Goal: Task Accomplishment & Management: Complete application form

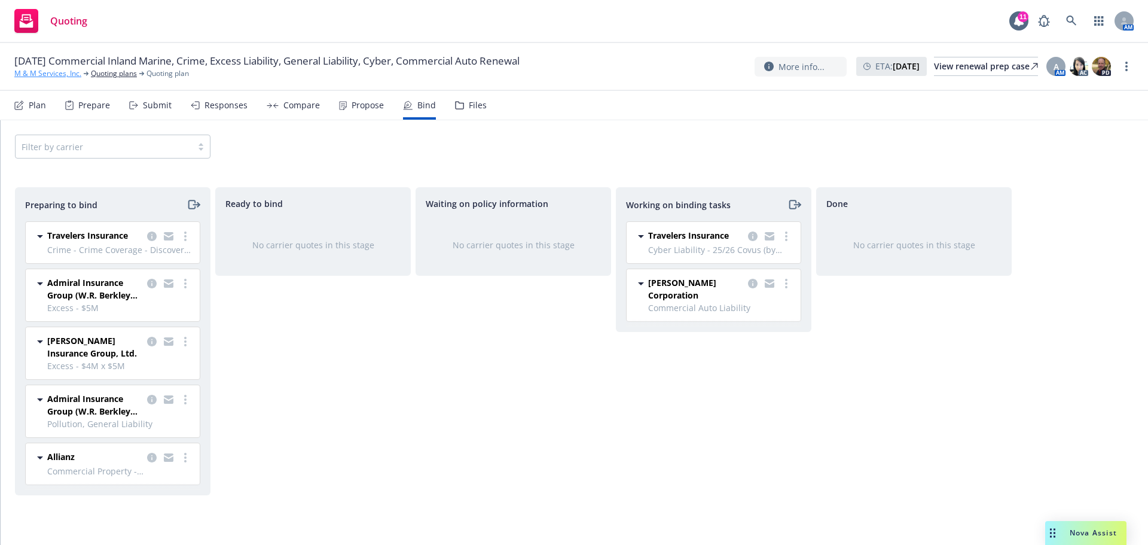
click at [53, 74] on link "M & M Services, Inc." at bounding box center [47, 73] width 67 height 11
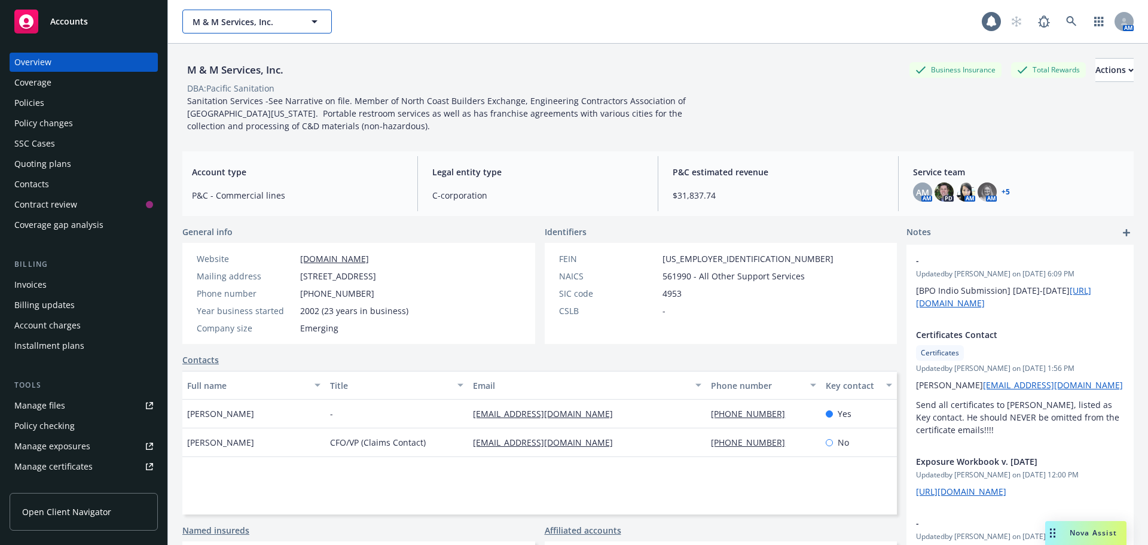
click at [280, 23] on span "M & M Services, Inc." at bounding box center [244, 22] width 103 height 13
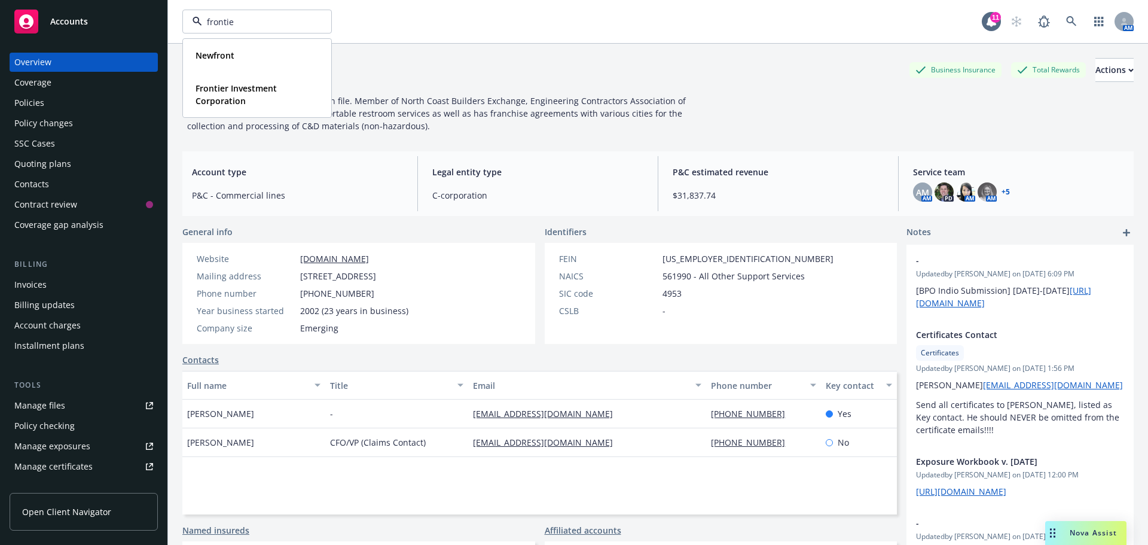
type input "frontier"
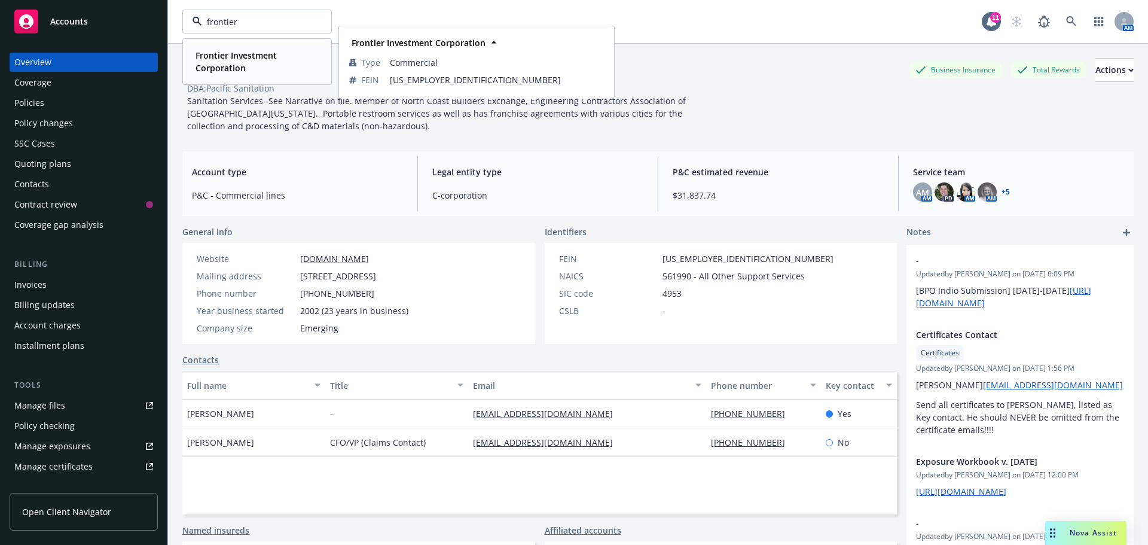
click at [242, 55] on strong "Frontier Investment Corporation" at bounding box center [236, 62] width 81 height 24
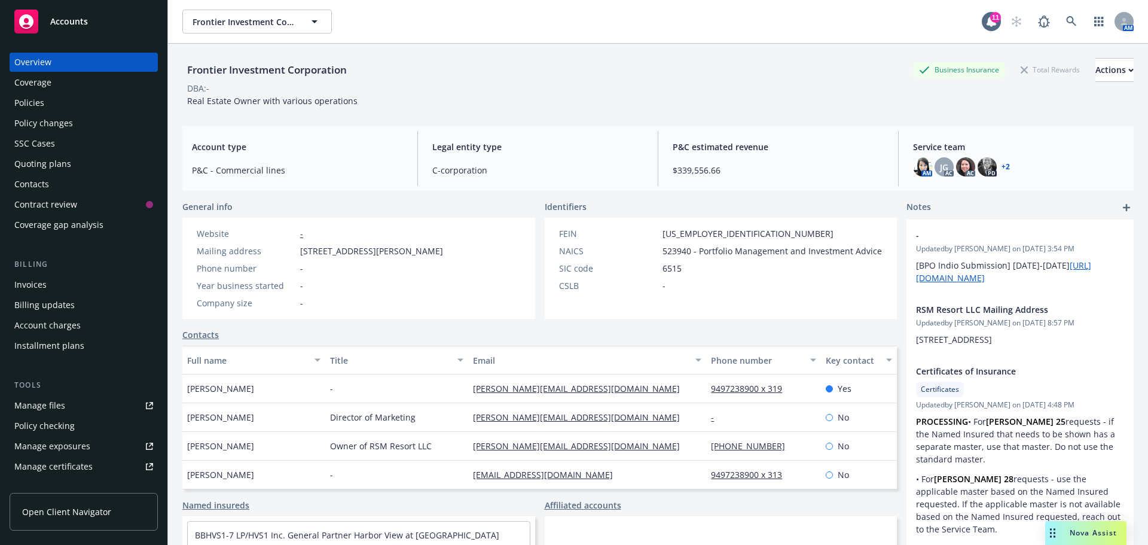
click at [33, 162] on div "Quoting plans" at bounding box center [42, 163] width 57 height 19
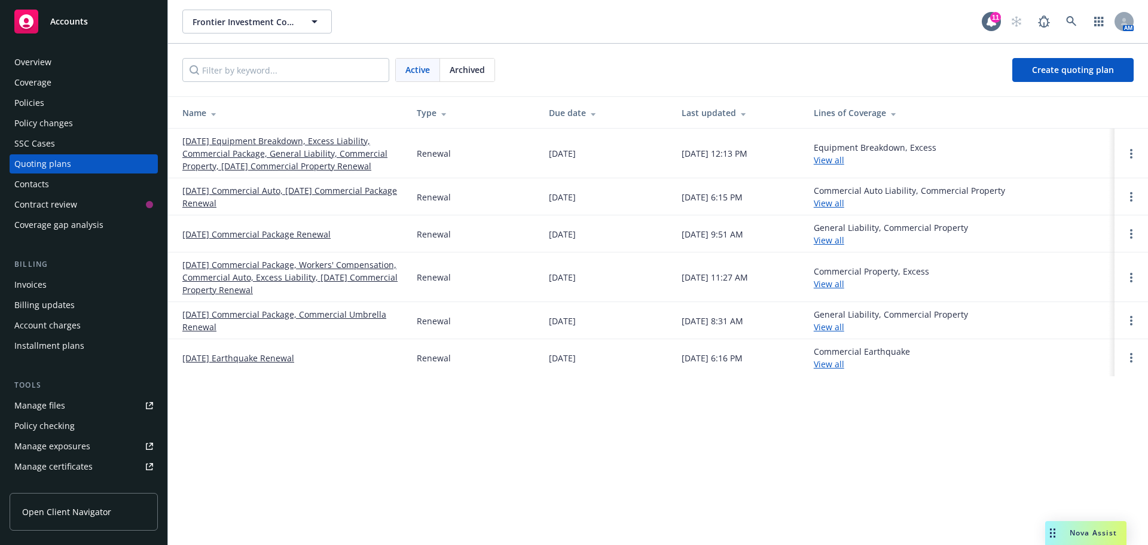
click at [234, 151] on link "[DATE] Equipment Breakdown, Excess Liability, Commercial Package, General Liabi…" at bounding box center [289, 154] width 215 height 38
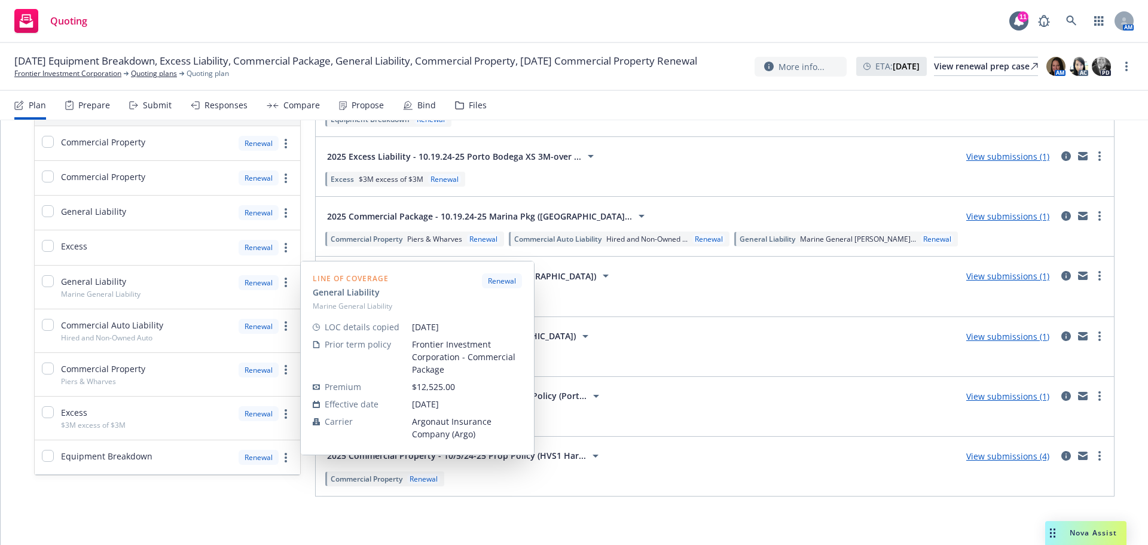
scroll to position [138, 0]
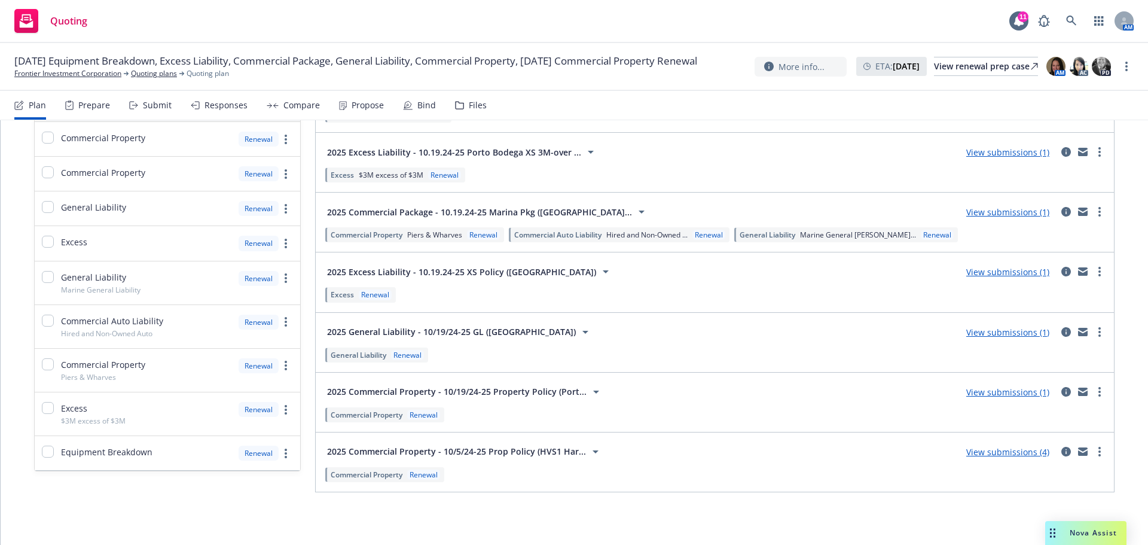
click at [295, 108] on div "Compare" at bounding box center [301, 105] width 36 height 10
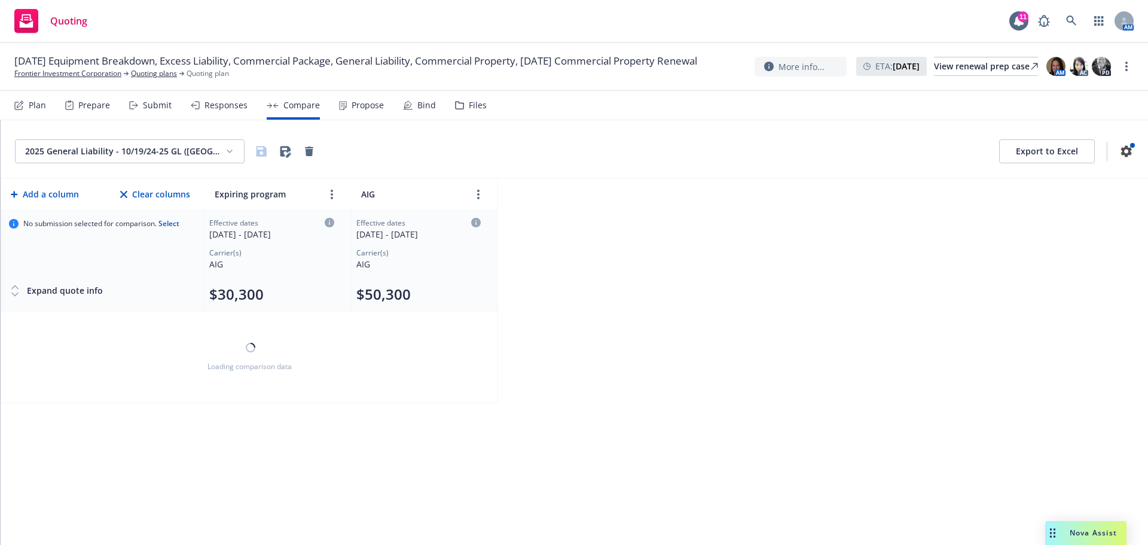
click at [226, 108] on div "Responses" at bounding box center [226, 105] width 43 height 10
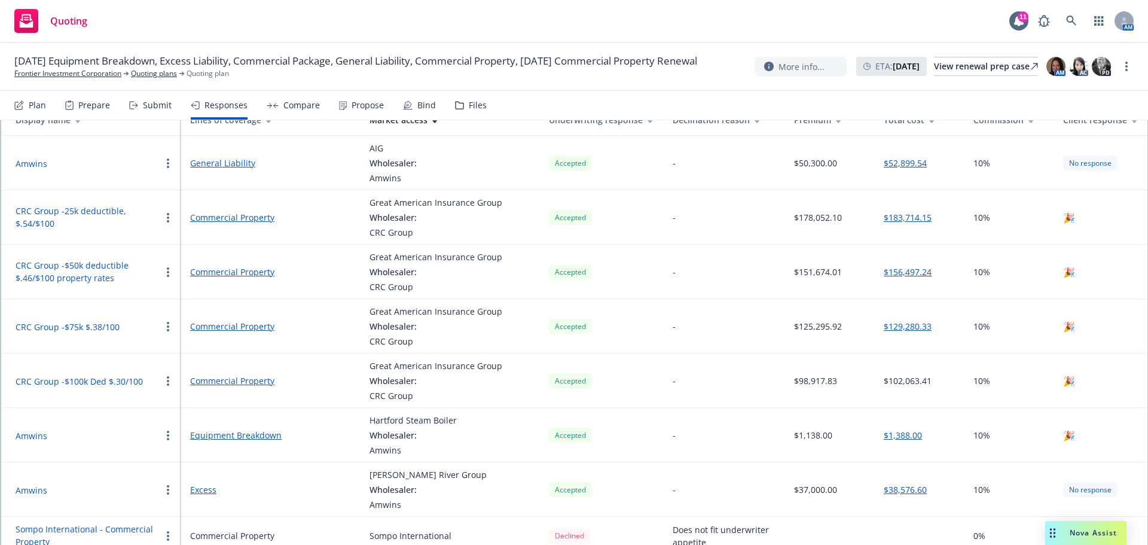
scroll to position [120, 0]
click at [912, 163] on button "$52,899.54" at bounding box center [905, 162] width 43 height 13
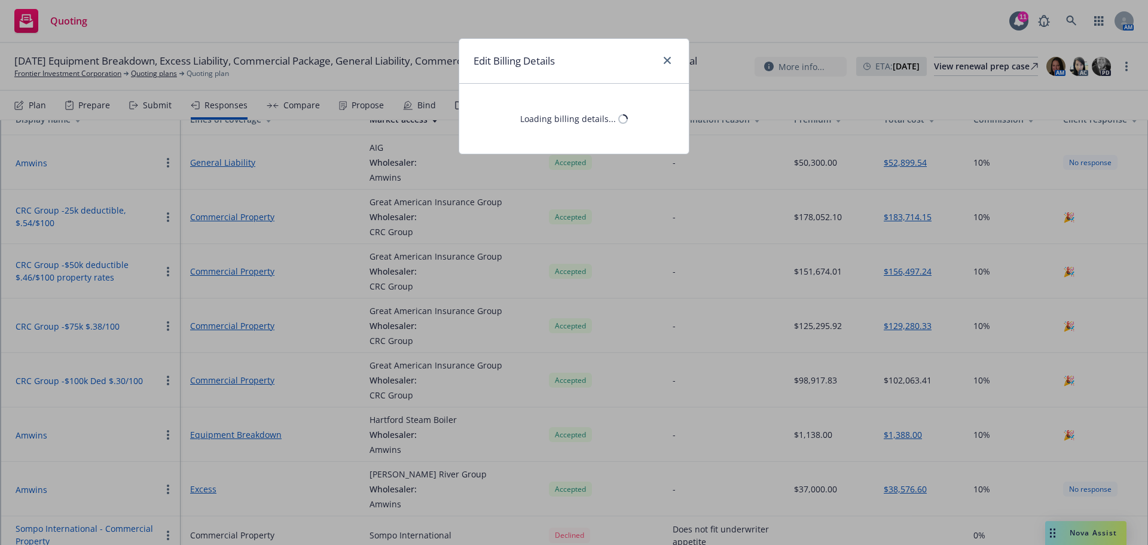
select select "CA"
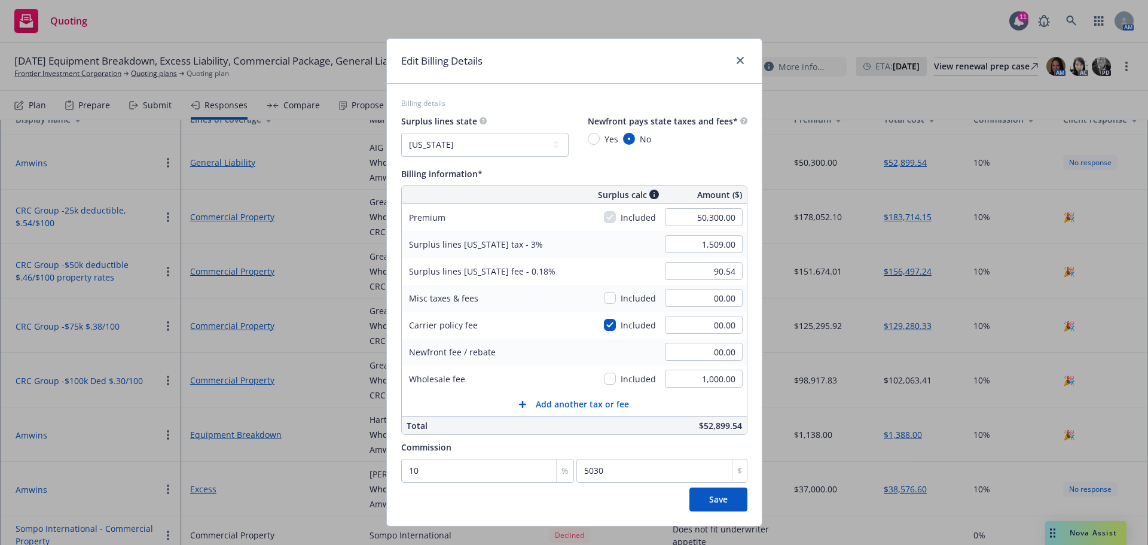
drag, startPoint x: 631, startPoint y: 53, endPoint x: 641, endPoint y: 64, distance: 14.4
click at [642, 66] on div "Edit Billing Details" at bounding box center [574, 61] width 375 height 45
click at [737, 62] on icon "close" at bounding box center [740, 60] width 7 height 7
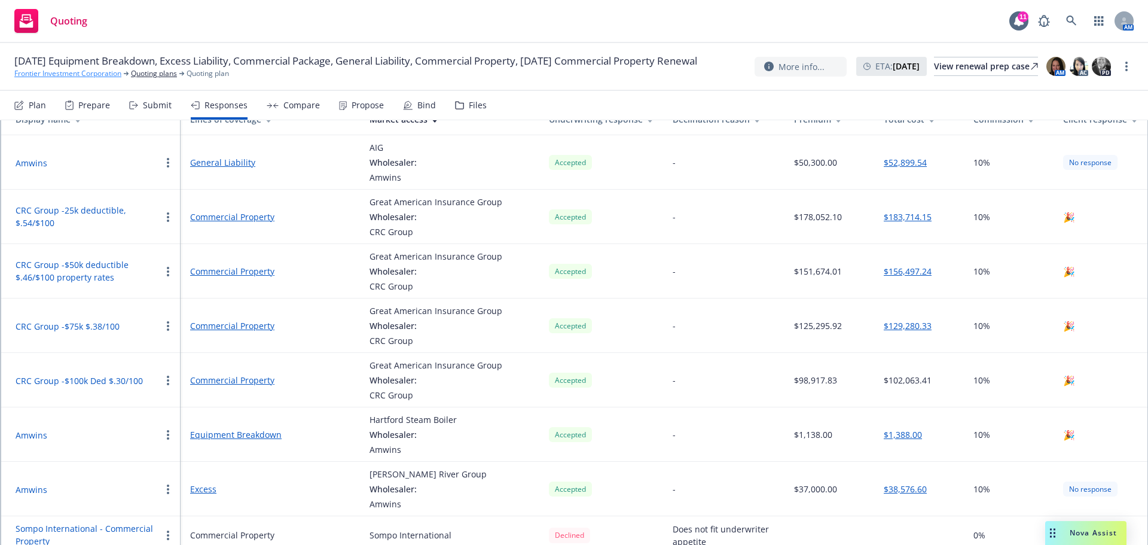
click at [104, 79] on link "Frontier Investment Corporation" at bounding box center [67, 73] width 107 height 11
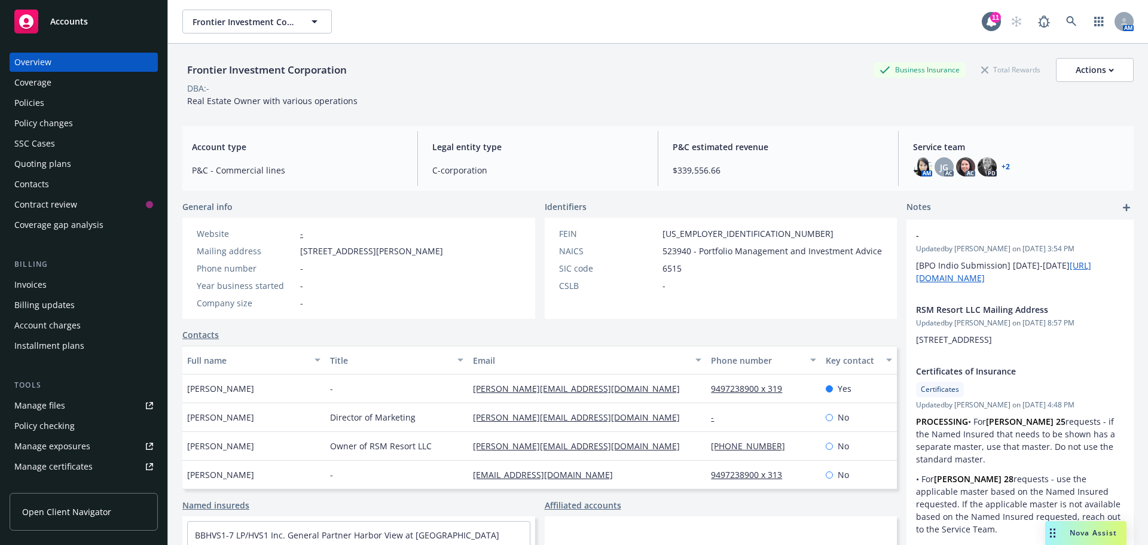
click at [41, 163] on div "Quoting plans" at bounding box center [42, 163] width 57 height 19
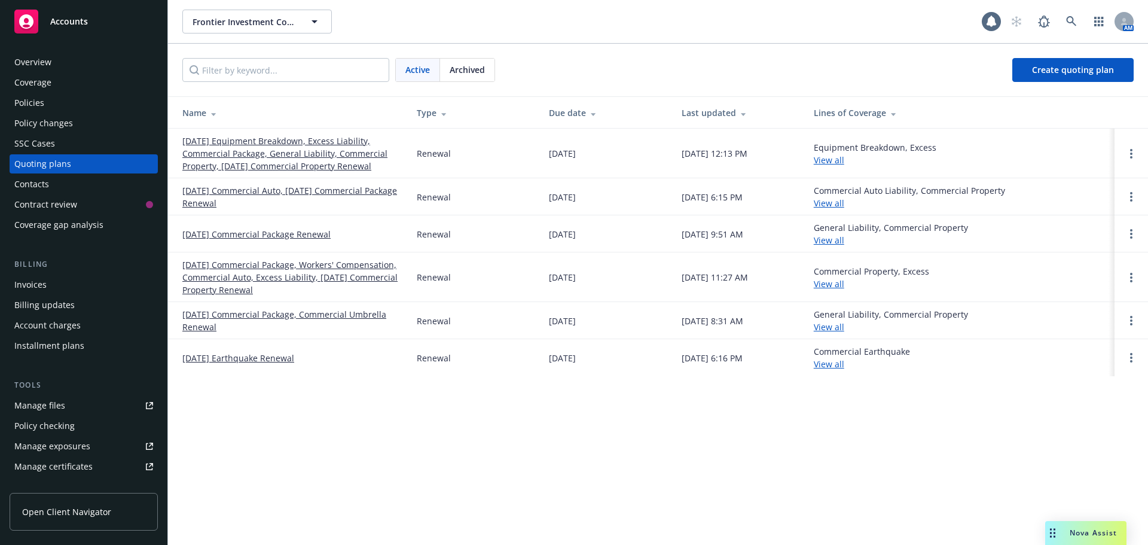
click at [216, 157] on link "10/19/25 Equipment Breakdown, Excess Liability, Commercial Package, General Lia…" at bounding box center [289, 154] width 215 height 38
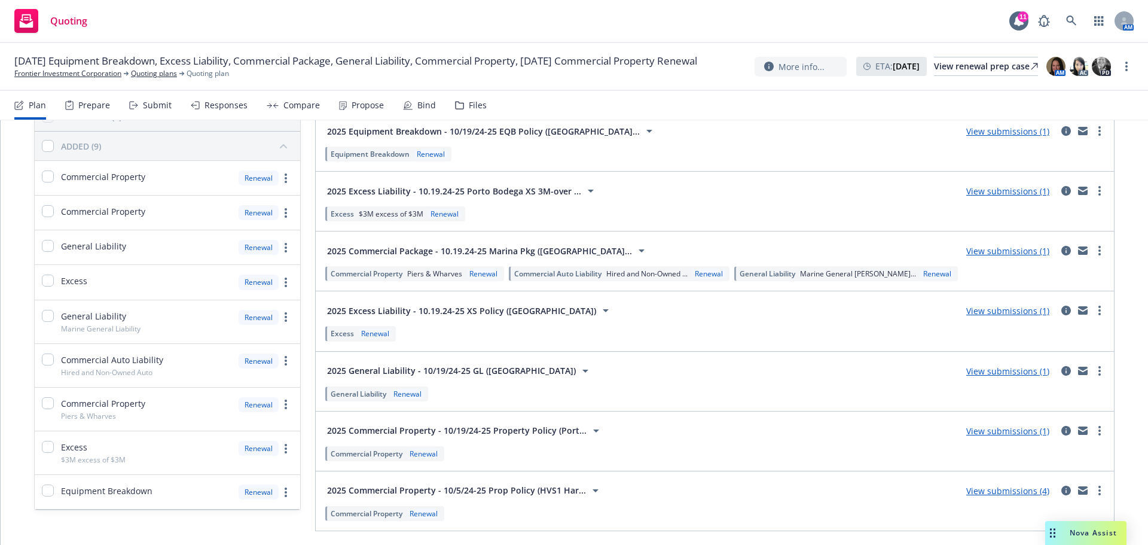
scroll to position [120, 0]
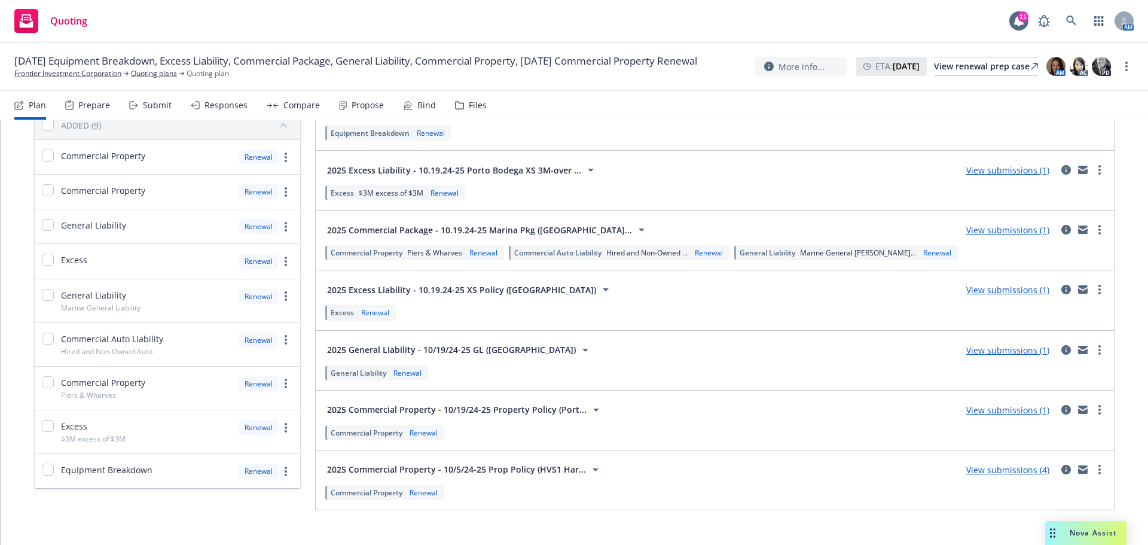
click at [1031, 353] on link "View submissions (1)" at bounding box center [1007, 349] width 83 height 11
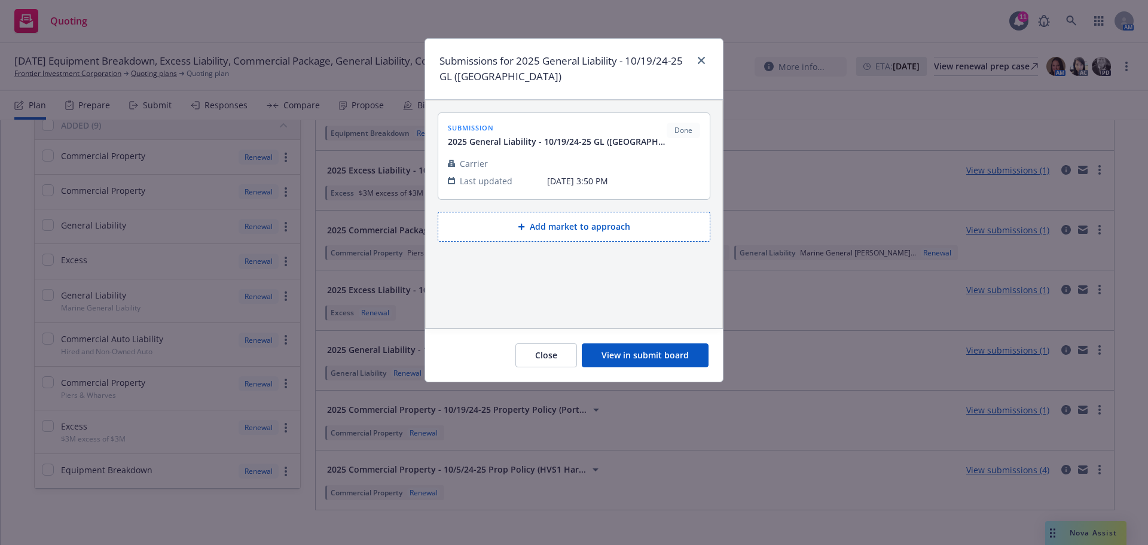
click at [663, 355] on button "View in submit board" at bounding box center [645, 355] width 127 height 24
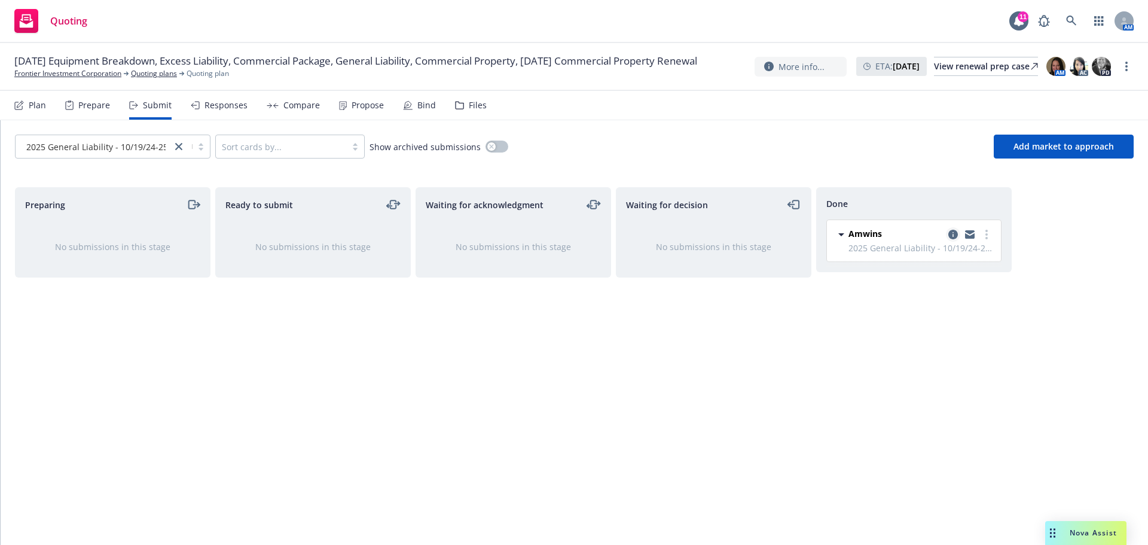
click at [951, 231] on icon "copy logging email" at bounding box center [953, 235] width 10 height 10
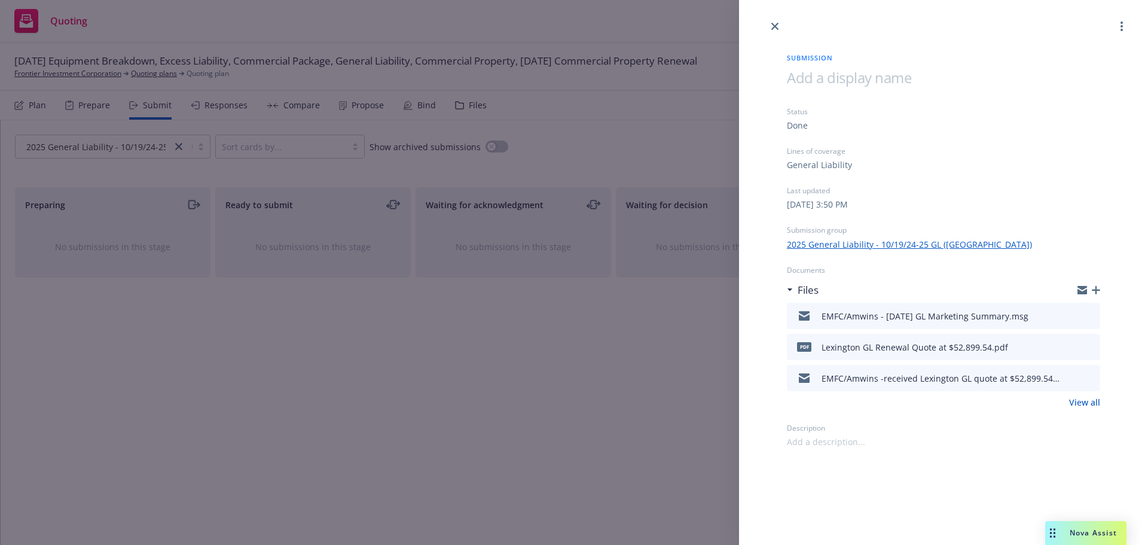
click at [1093, 290] on icon "button" at bounding box center [1096, 290] width 8 height 8
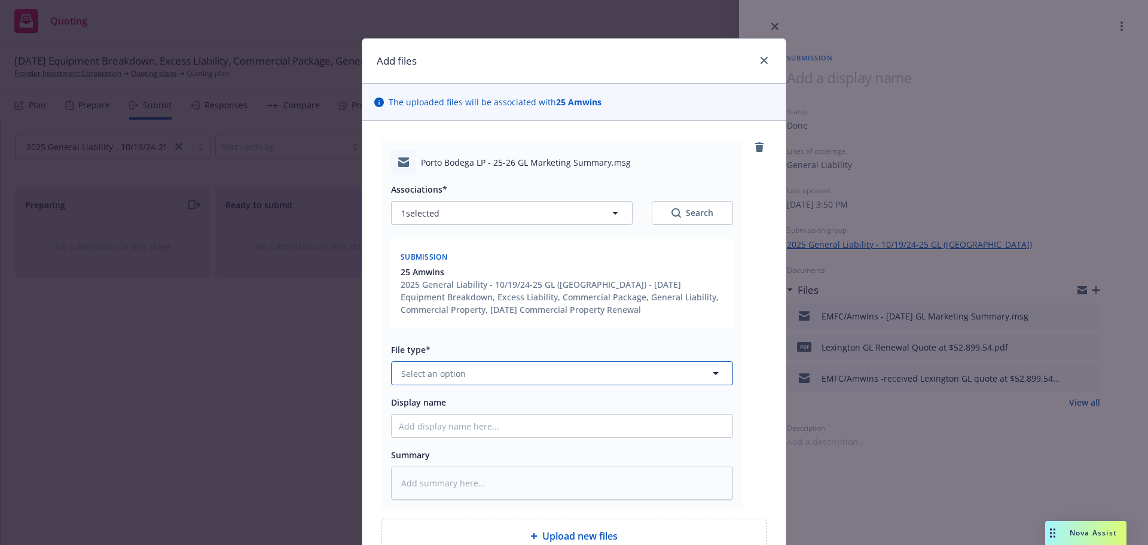
click at [416, 377] on span "Select an option" at bounding box center [433, 373] width 65 height 13
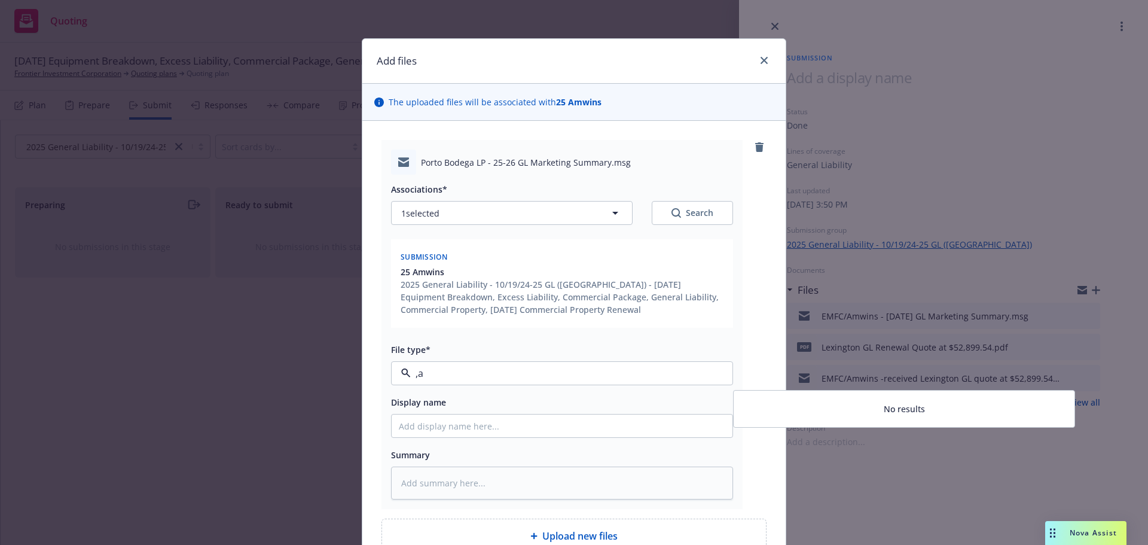
type input ","
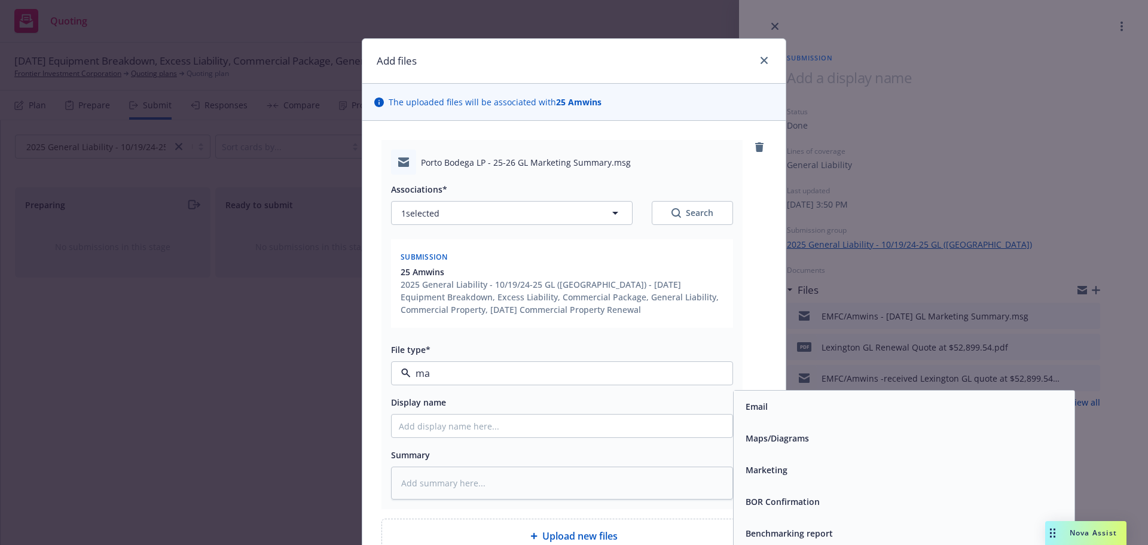
type input "mar"
click at [773, 474] on span "Marketing Summary" at bounding box center [787, 469] width 83 height 13
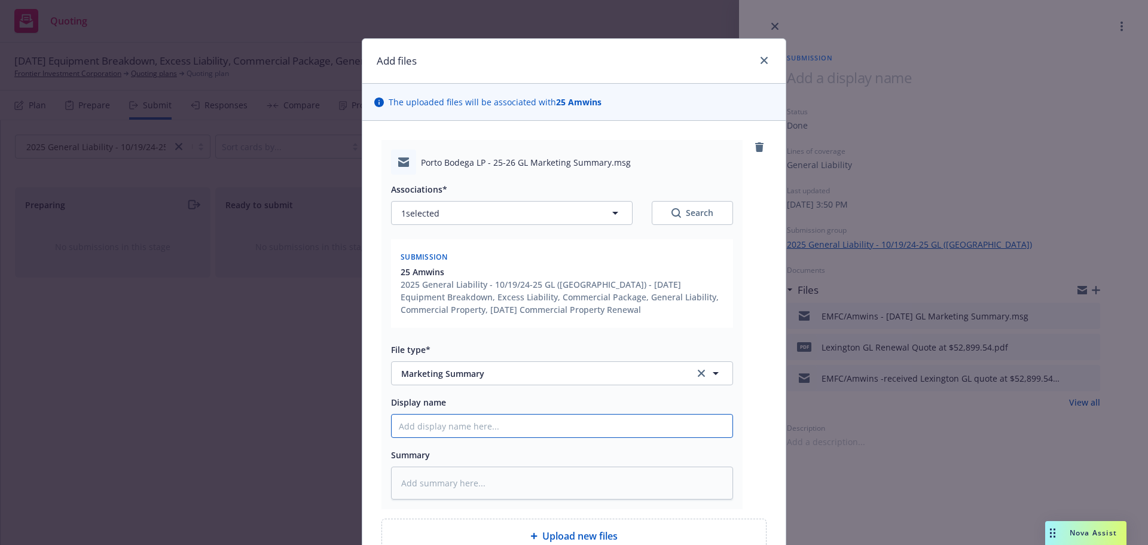
drag, startPoint x: 416, startPoint y: 428, endPoint x: 429, endPoint y: 426, distance: 13.9
click at [416, 428] on input "Display name" at bounding box center [562, 425] width 341 height 23
type textarea "x"
type input "E"
type textarea "x"
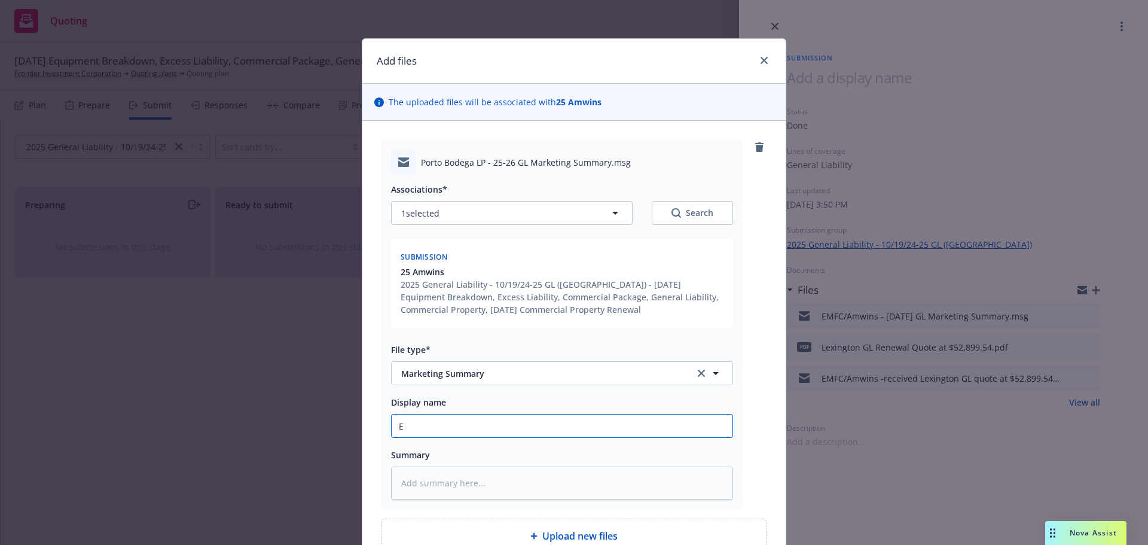
type input "E<"
type textarea "x"
type input "E<F"
type textarea "x"
type input "E<"
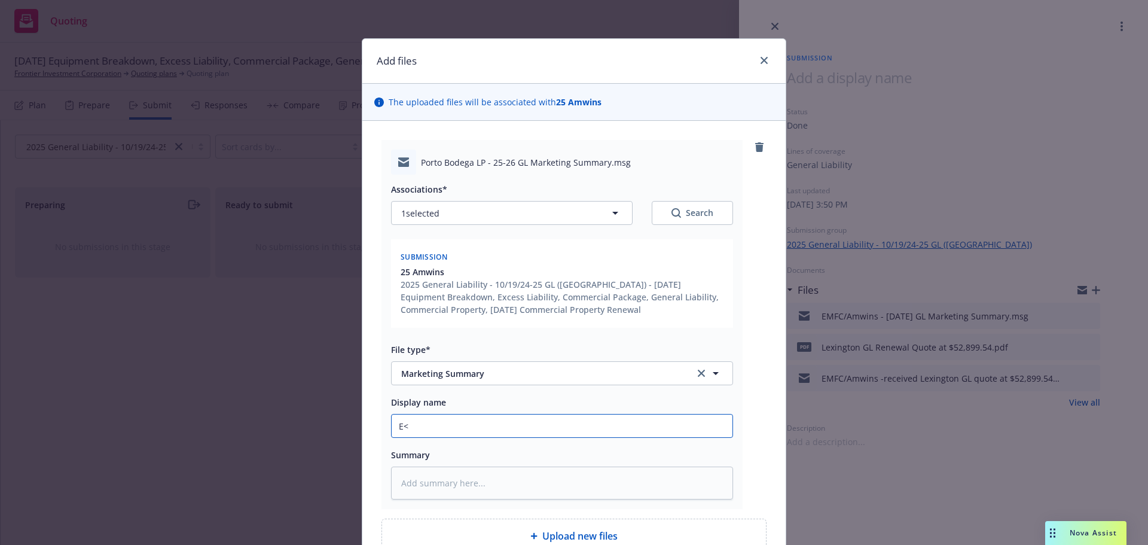
type textarea "x"
type input "E"
type textarea "x"
type input "EM"
type textarea "x"
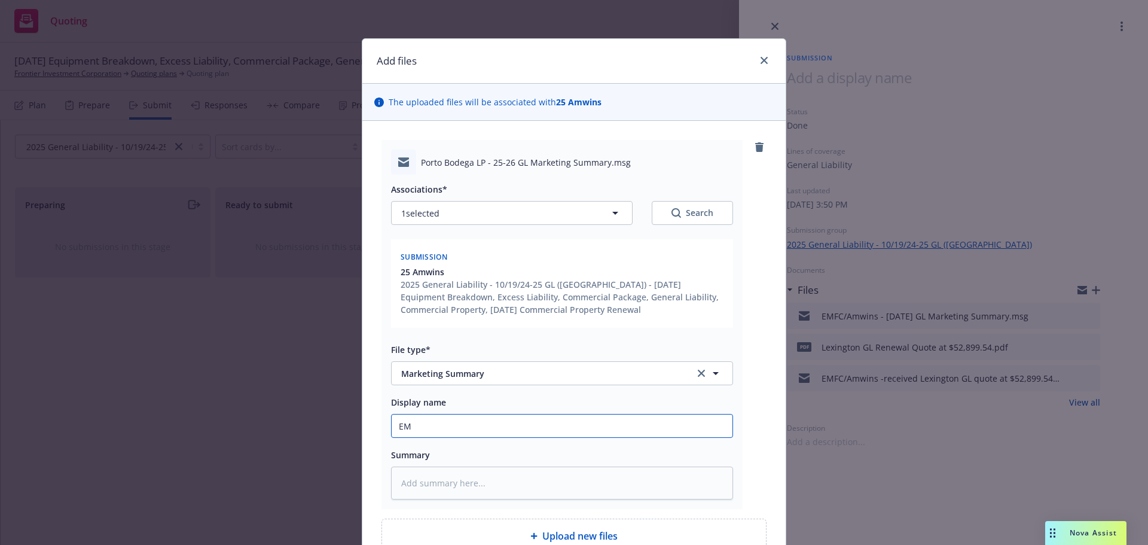
type input "EMF"
type textarea "x"
type input "EMFC"
type textarea "x"
type input "EMFC/"
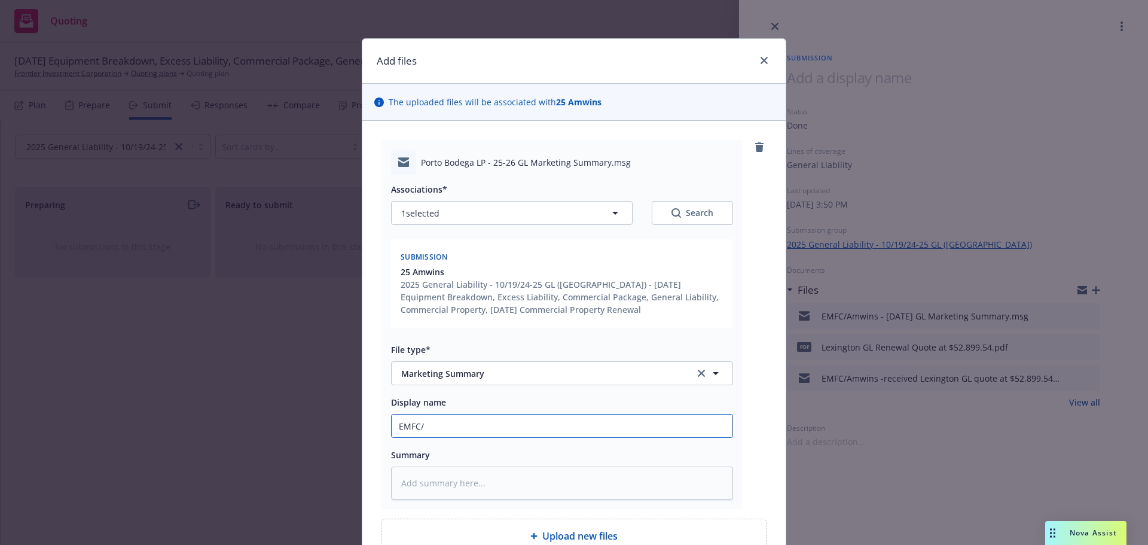
type textarea "x"
type input "EMFC/A"
type textarea "x"
type input "EMFC/Am"
type textarea "x"
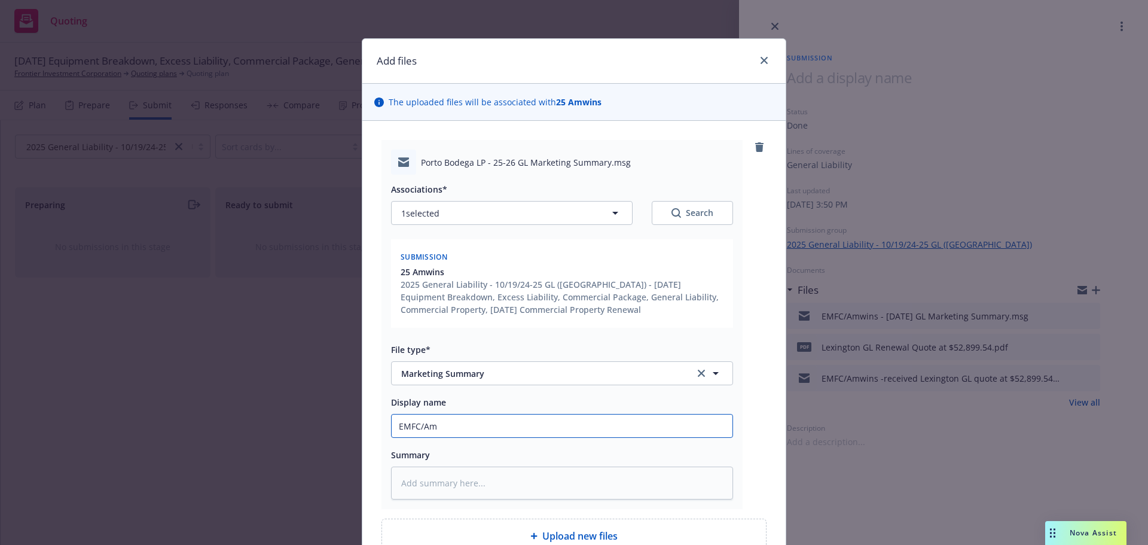
type input "EMFC/Amw"
type textarea "x"
type input "EMFC/Amwi"
type textarea "x"
type input "EMFC/Amwin"
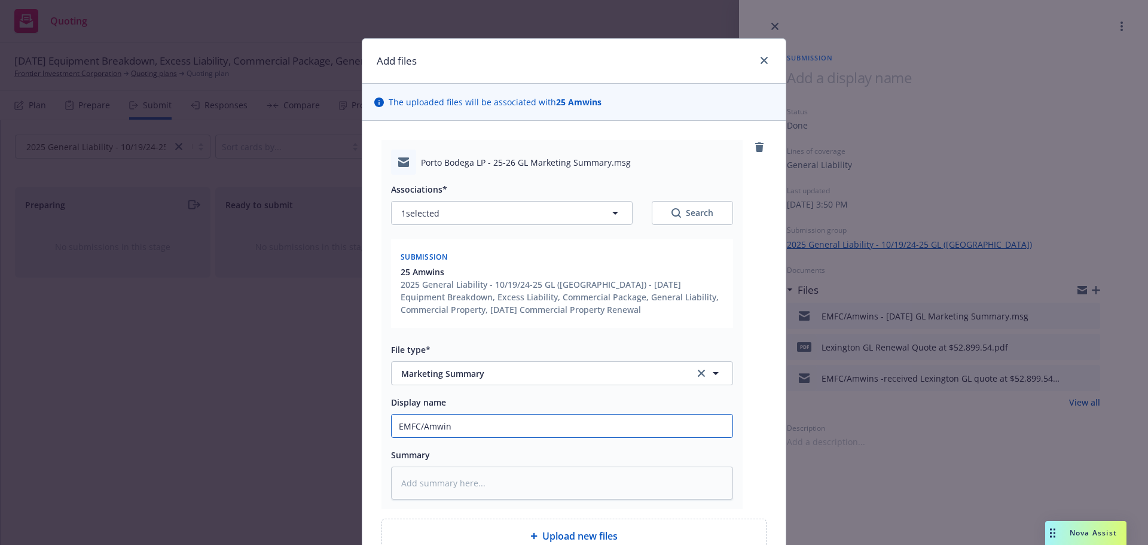
type textarea "x"
type input "EMFC/Amwins"
type textarea "x"
type input "EMFC/Amwins"
type textarea "x"
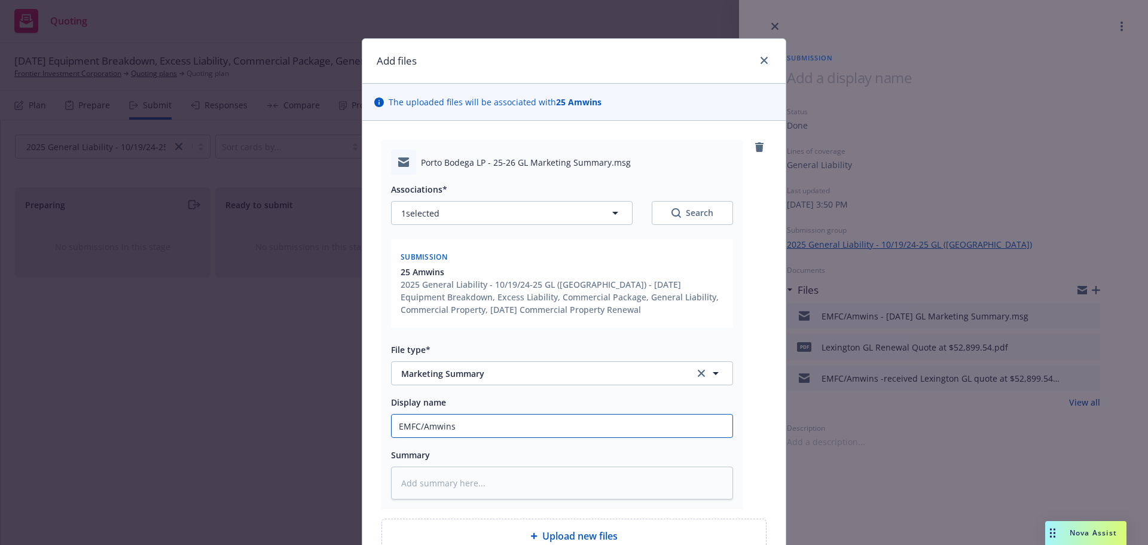
type input "EMFC/Amwins -"
type textarea "x"
type input "EMFC/Amwins -u"
type textarea "x"
type input "EMFC/Amwins -up"
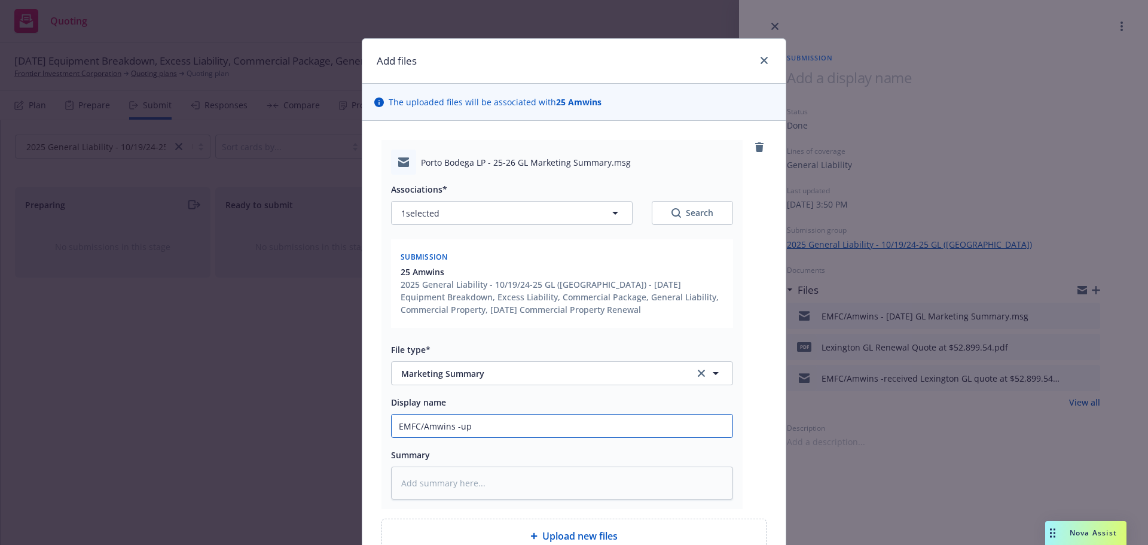
type textarea "x"
type input "EMFC/Amwins -upda"
type textarea "x"
type input "EMFC/Amwins -updat"
type textarea "x"
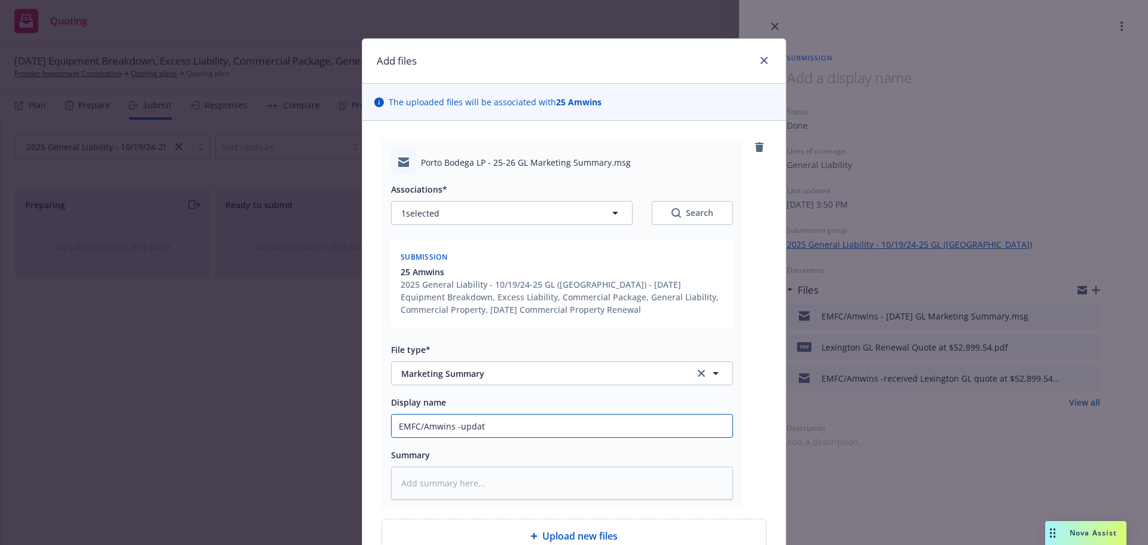
type input "EMFC/Amwins -update"
type textarea "x"
type input "EMFC/Amwins -updated"
type textarea "x"
type input "EMFC/Amwins -updated"
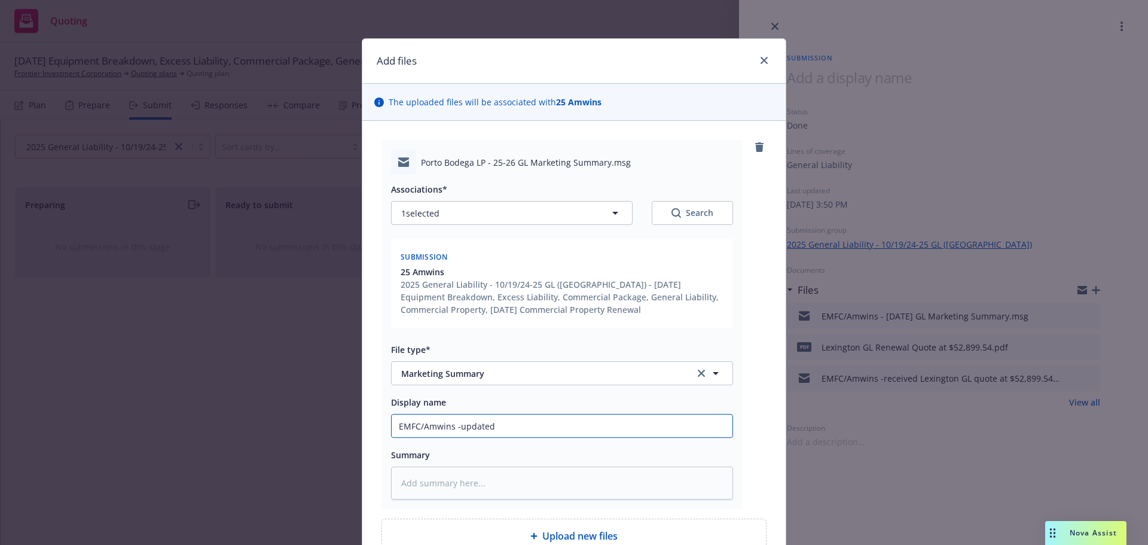
type textarea "x"
type input "EMFC/Amwins -updated 1"
type textarea "x"
type input "EMFC/Amwins -updated 10"
type textarea "x"
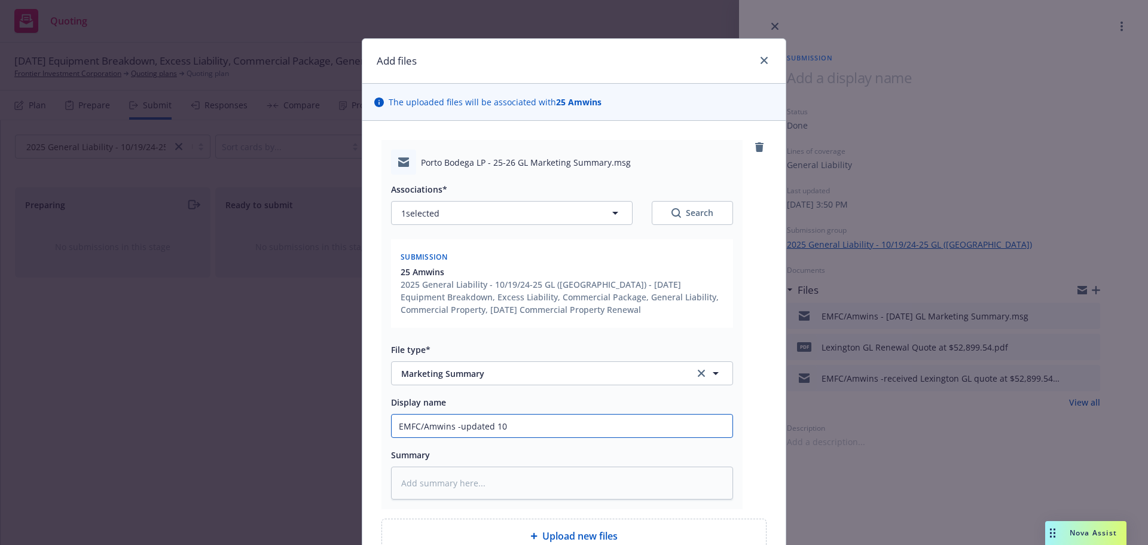
type input "EMFC/Amwins -updated 10."
type textarea "x"
type input "EMFC/Amwins -updated 10.1"
type textarea "x"
type input "EMFC/Amwins -updated 10.19"
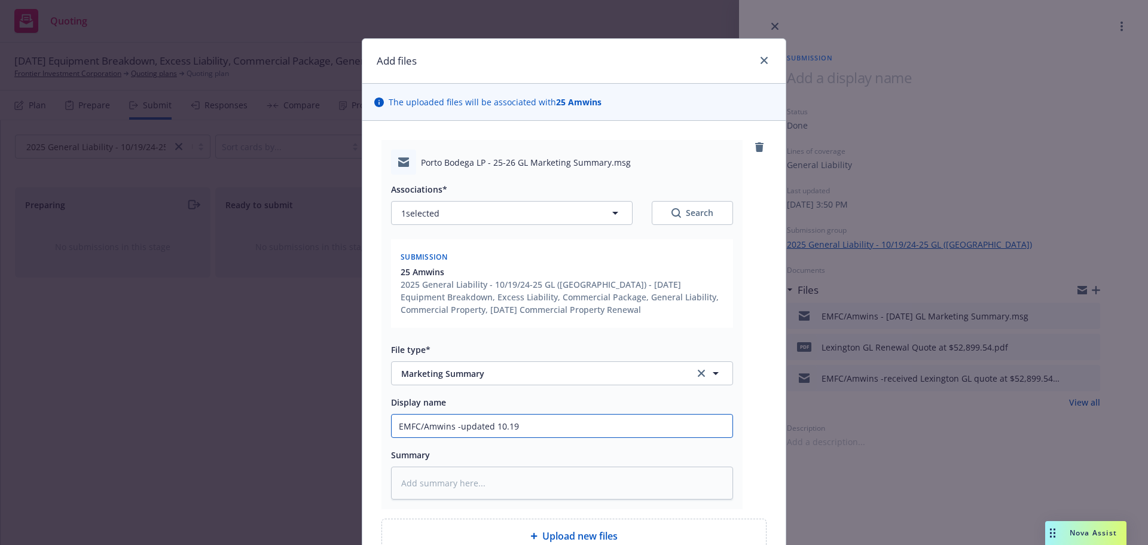
type textarea "x"
type input "EMFC/Amwins -updated 10.19."
type textarea "x"
type input "EMFC/Amwins -updated 10.19.2"
type textarea "x"
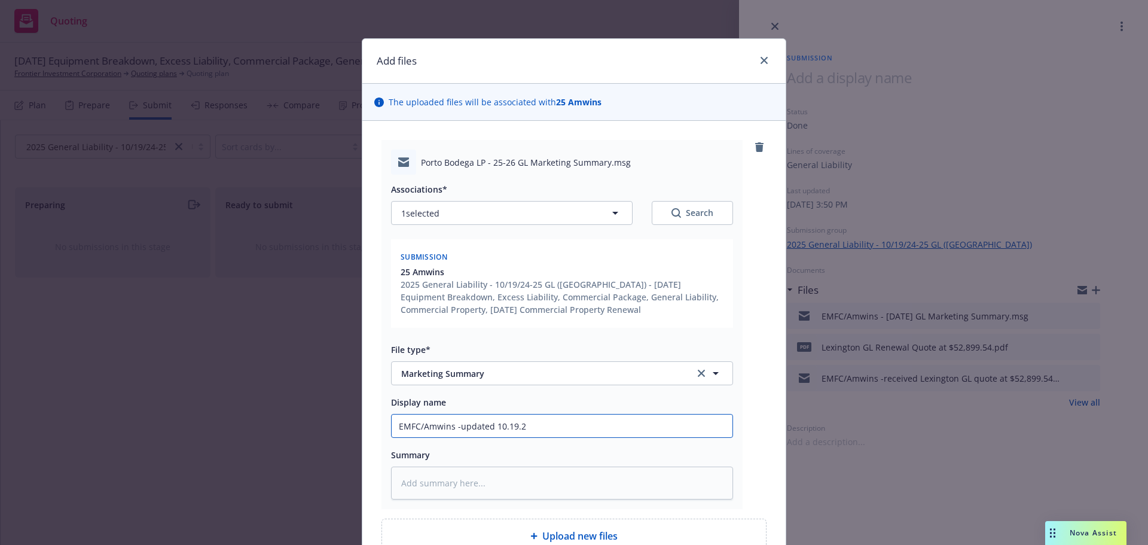
type input "EMFC/Amwins -updated 10.19.25"
type textarea "x"
type input "EMFC/Amwins -updated 10.19.25"
type textarea "x"
type input "EMFC/Amwins -updated 10.19.25 G"
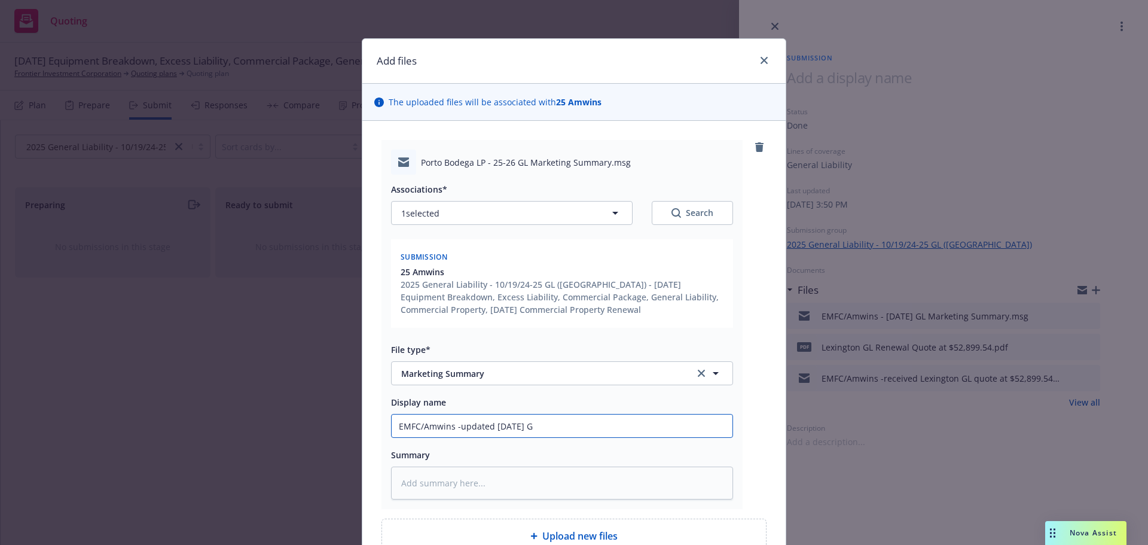
type textarea "x"
type input "EMFC/Amwins -updated 10.19.25 GL"
type textarea "x"
type input "EMFC/Amwins -updated 10.19.25 GL"
type textarea "x"
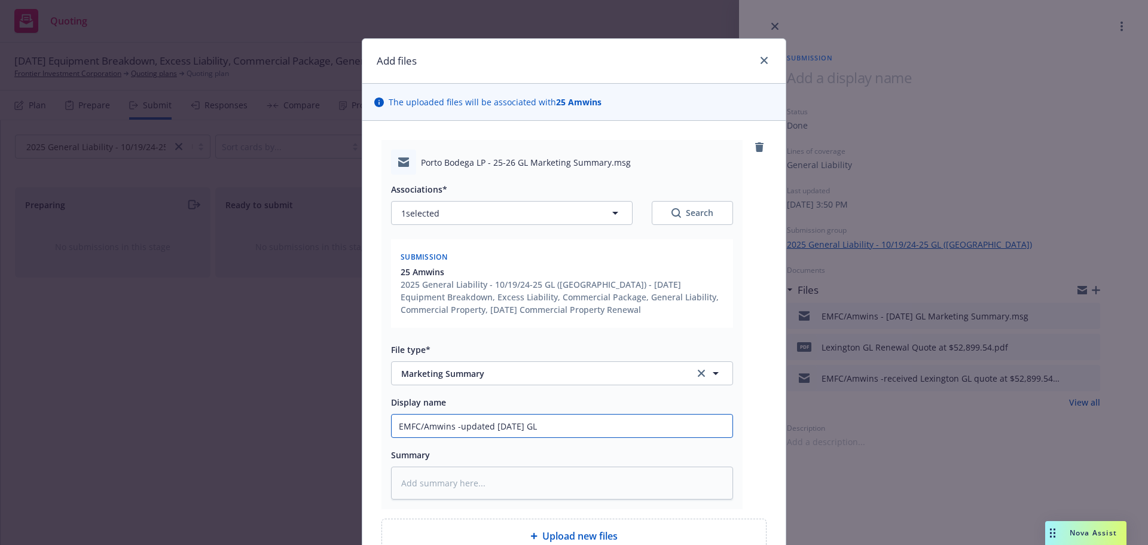
type input "EMFC/Amwins -updated 10.19.25 GL M"
type textarea "x"
type input "EMFC/Amwins -updated 10.19.25 GL Ma"
type textarea "x"
type input "EMFC/Amwins -updated 10.19.25 GL Mar"
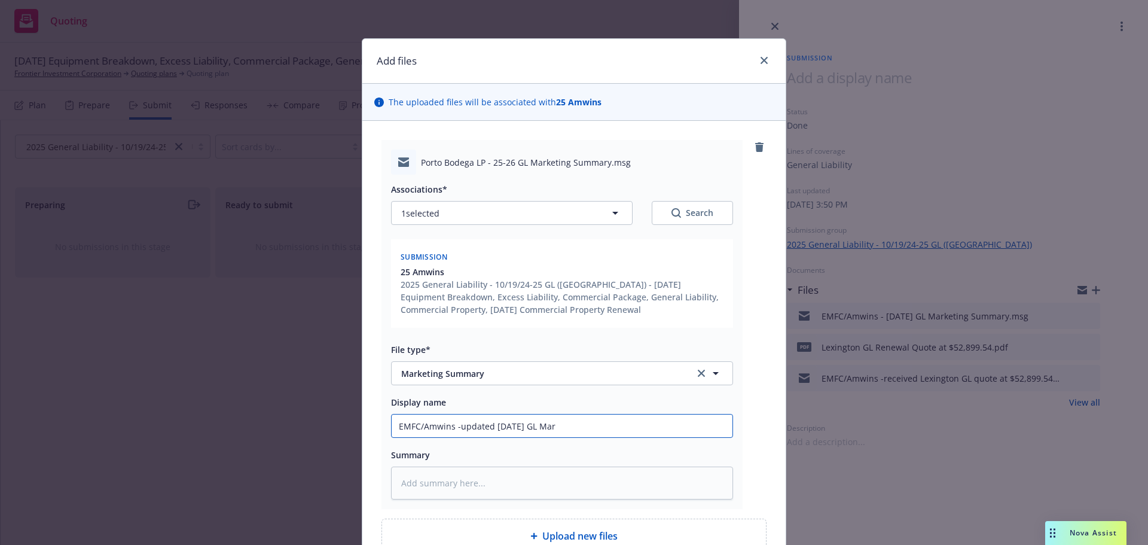
type textarea "x"
type input "EMFC/Amwins -updated 10.19.25 GL Mark"
type textarea "x"
type input "EMFC/Amwins -updated 10.19.25 GL Marke"
type textarea "x"
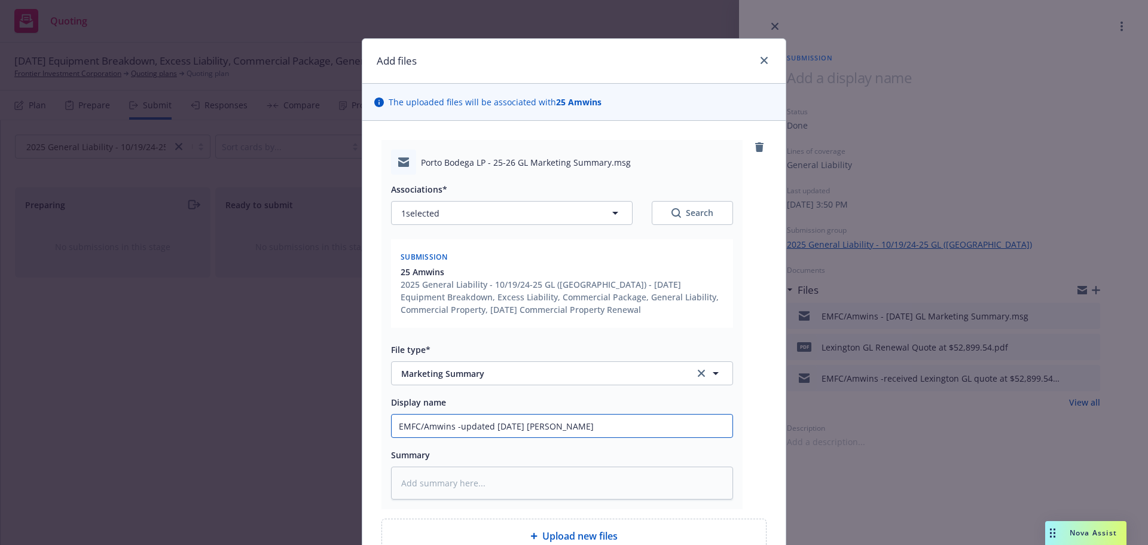
type input "EMFC/Amwins -updated 10.19.25 GL Market"
type textarea "x"
type input "EMFC/Amwins -updated 10.19.25 GL Marketi"
type textarea "x"
type input "EMFC/Amwins -updated 10.19.25 GL Marketin"
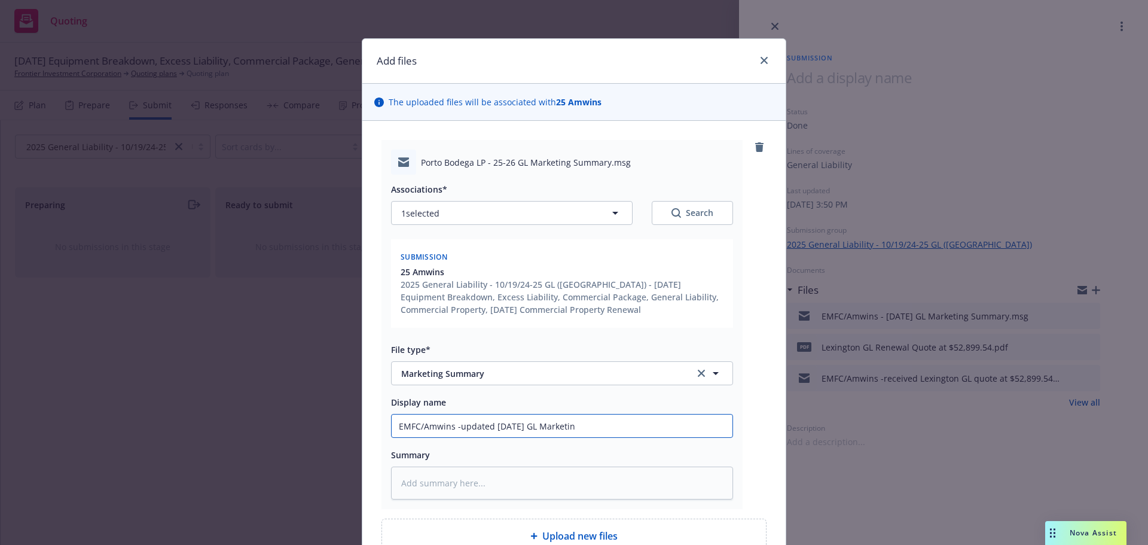
type textarea "x"
type input "EMFC/Amwins -updated 10.19.25 GL Marketing"
type textarea "x"
type input "EMFC/Amwins -updated 10.19.25 GL Marketing"
type textarea "x"
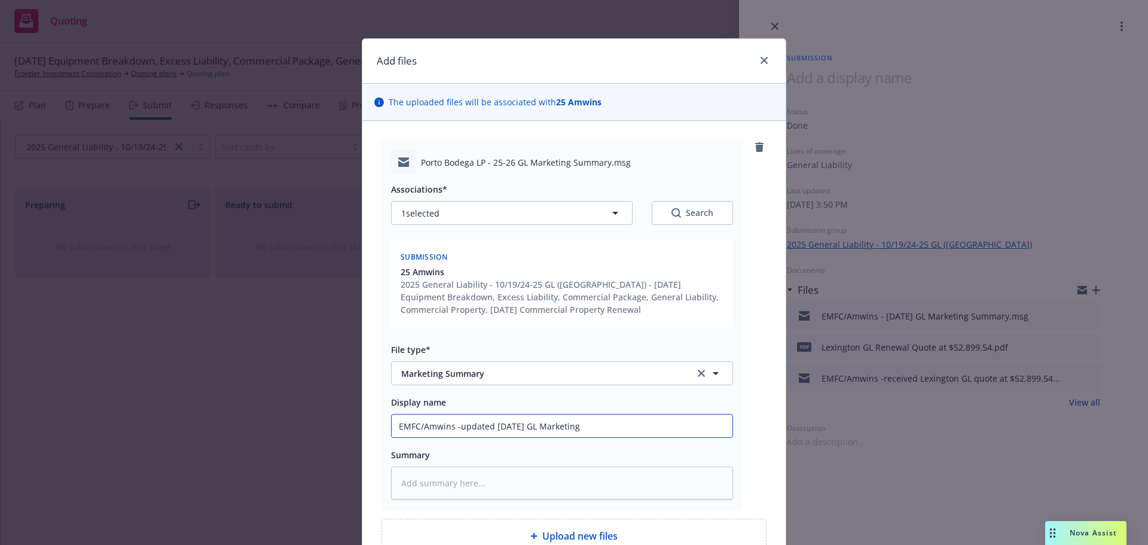
type input "EMFC/Amwins -updated 10.19.25 GL Marketing S"
type textarea "x"
type input "EMFC/Amwins -updated 10.19.25 GL Marketing Su"
type textarea "x"
type input "EMFC/Amwins -updated 10.19.25 GL Marketing Sum"
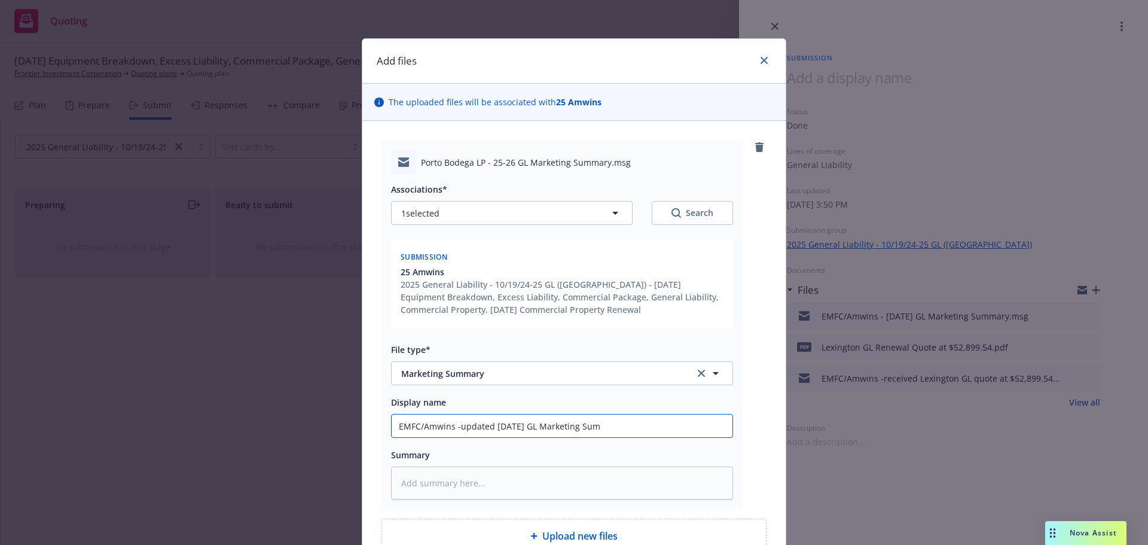
type textarea "x"
type input "EMFC/Amwins -updated 10.19.25 GL Marketing Summ"
type textarea "x"
type input "EMFC/Amwins -updated 10.19.25 GL Marketing Summa"
type textarea "x"
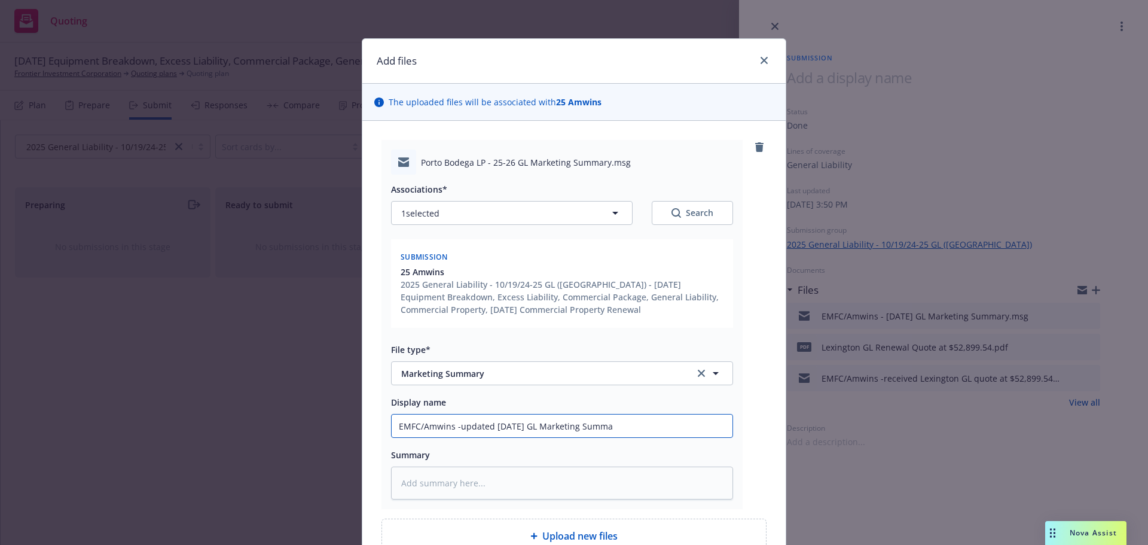
type input "EMFC/Amwins -updated 10.19.25 GL Marketing Summar"
type textarea "x"
type input "EMFC/Amwins -updated 10.19.25 GL Marketing Summary"
click at [457, 485] on textarea at bounding box center [562, 482] width 342 height 33
type textarea "x"
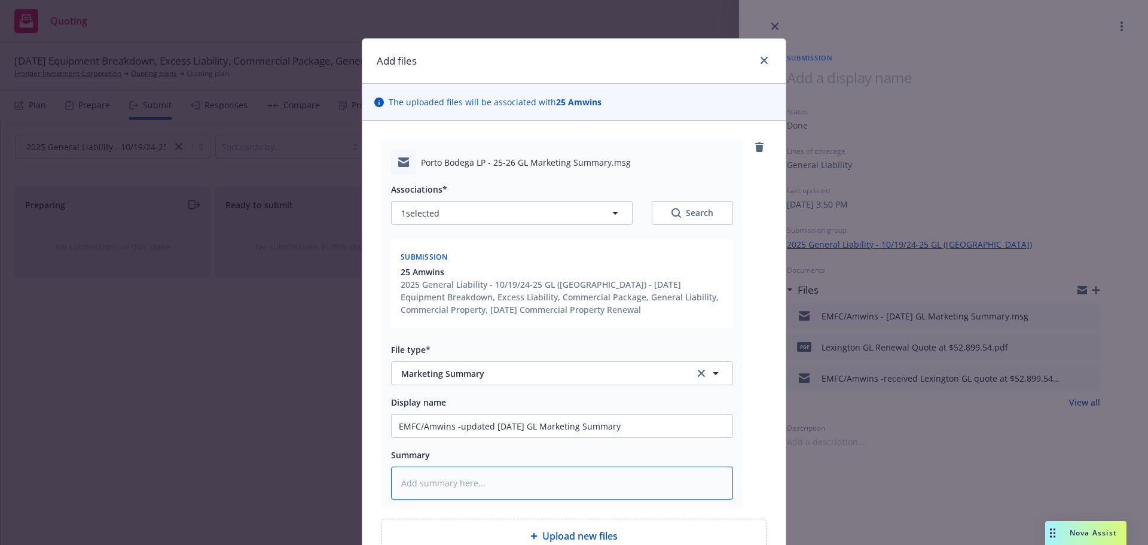
type textarea "O"
type textarea "x"
type textarea "Op"
type textarea "x"
type textarea "Ope"
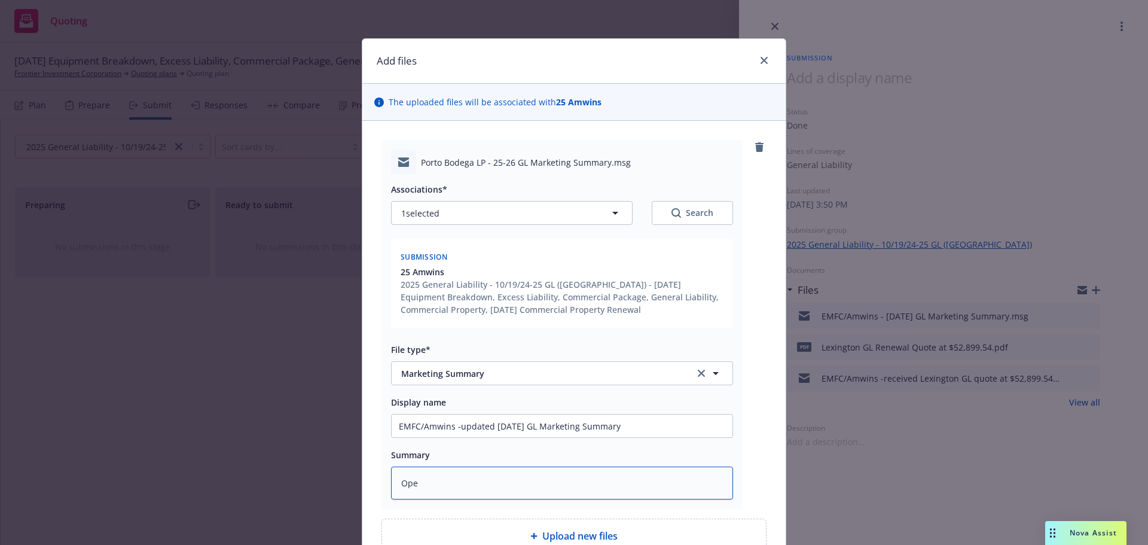
type textarea "x"
type textarea "Open"
type textarea "x"
type textarea "Open"
type textarea "x"
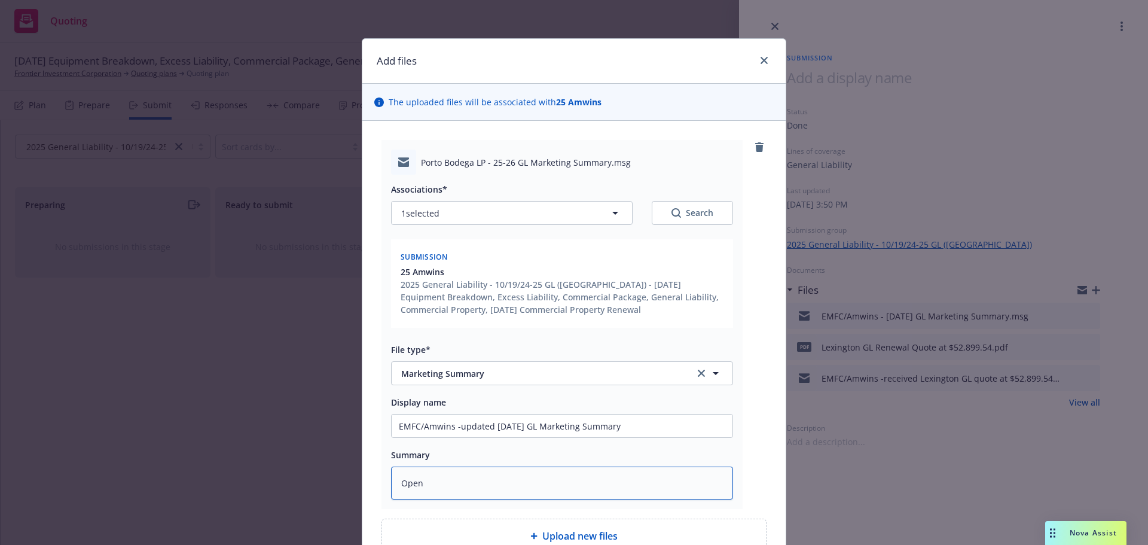
type textarea "Open m"
type textarea "x"
type textarea "Open ma"
type textarea "x"
type textarea "Open mar"
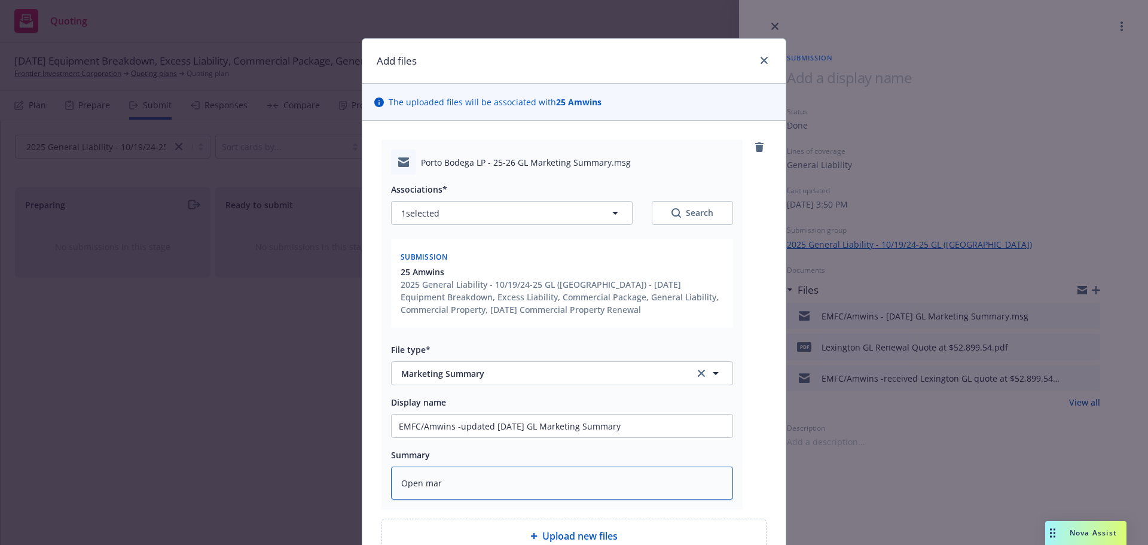
type textarea "x"
type textarea "Open mark"
type textarea "x"
type textarea "Open marke"
type textarea "x"
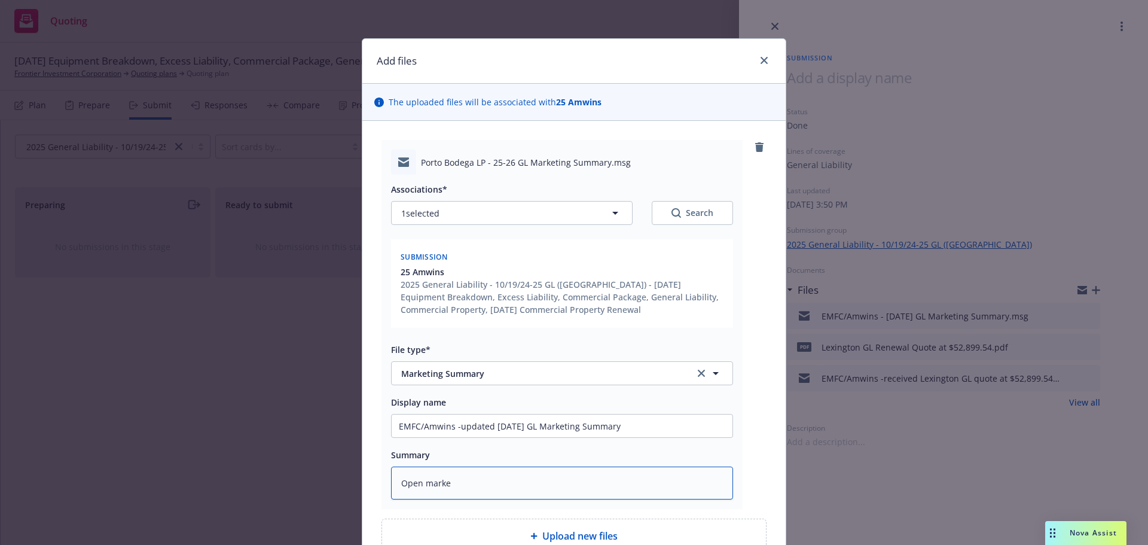
type textarea "Open market"
type textarea "x"
type textarea "Open marketi"
type textarea "x"
type textarea "Open marketin"
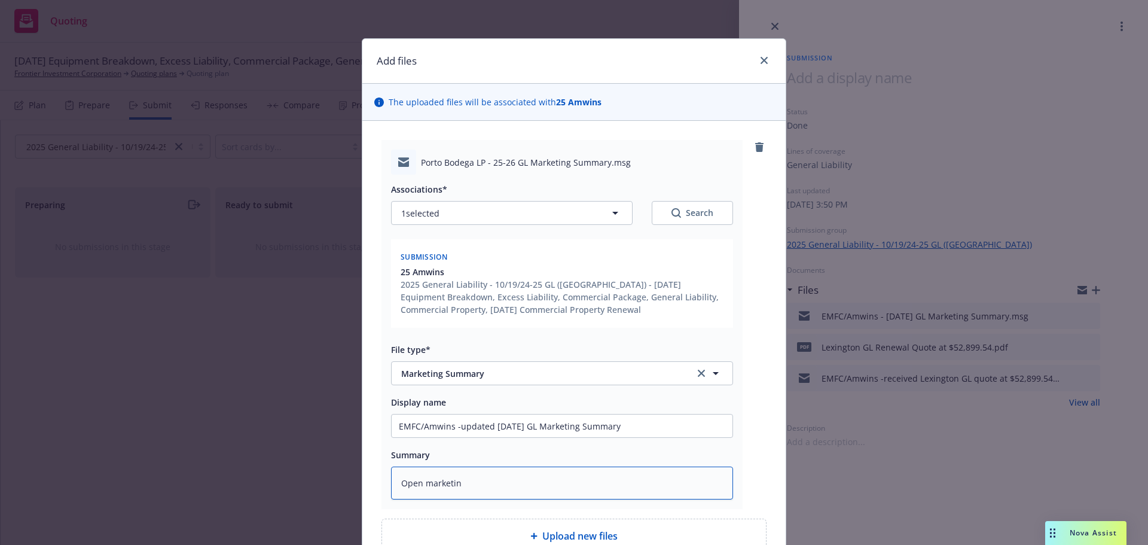
type textarea "x"
type textarea "Open marketing"
type textarea "x"
type textarea "Open marketin"
type textarea "x"
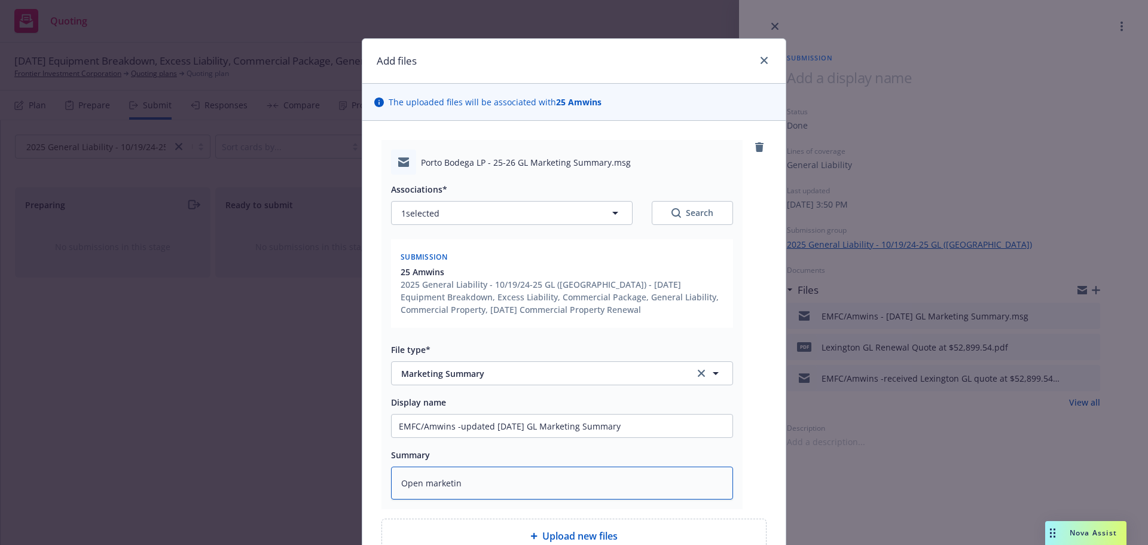
type textarea "Open marketi"
type textarea "x"
type textarea "Open market"
type textarea "x"
type textarea "Open market"
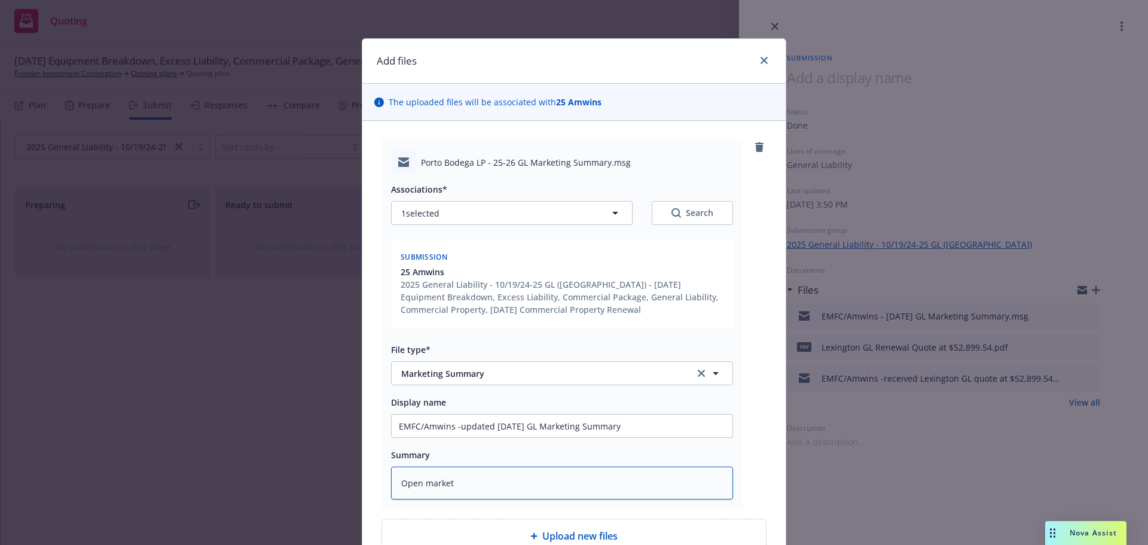
type textarea "x"
type textarea "Open market o"
type textarea "x"
type textarea "Open market"
type textarea "x"
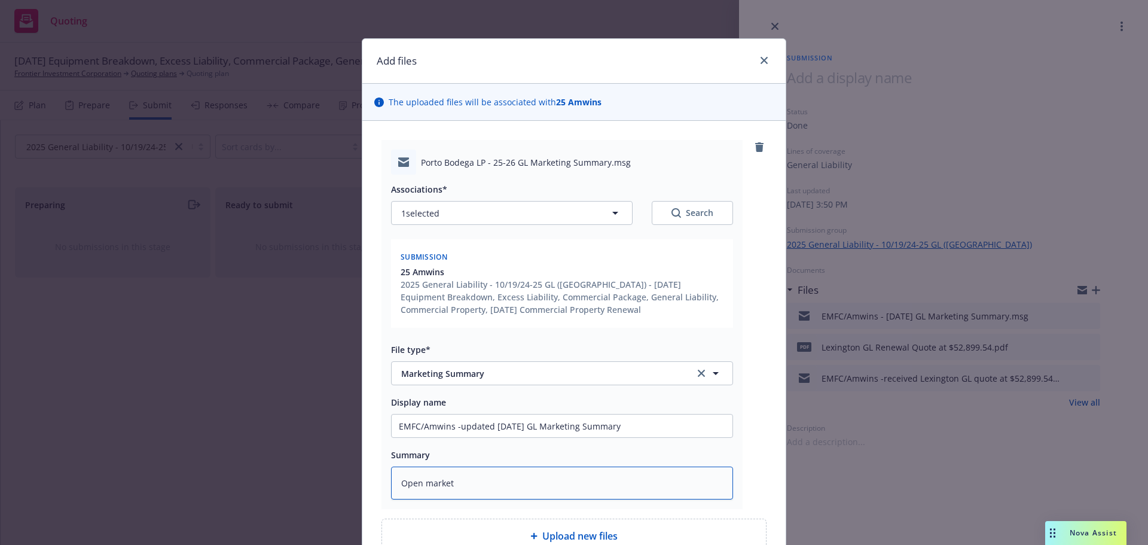
type textarea "Open market u"
type textarea "x"
type textarea "Open market up"
type textarea "x"
type textarea "Open market upd"
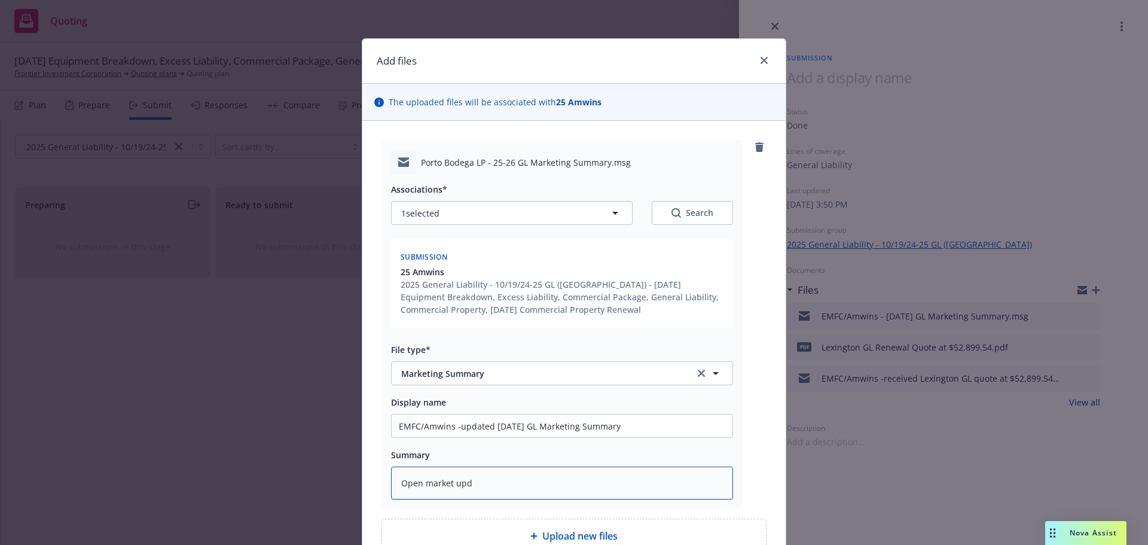
type textarea "x"
type textarea "Open market upda"
type textarea "x"
type textarea "Open market updat"
type textarea "x"
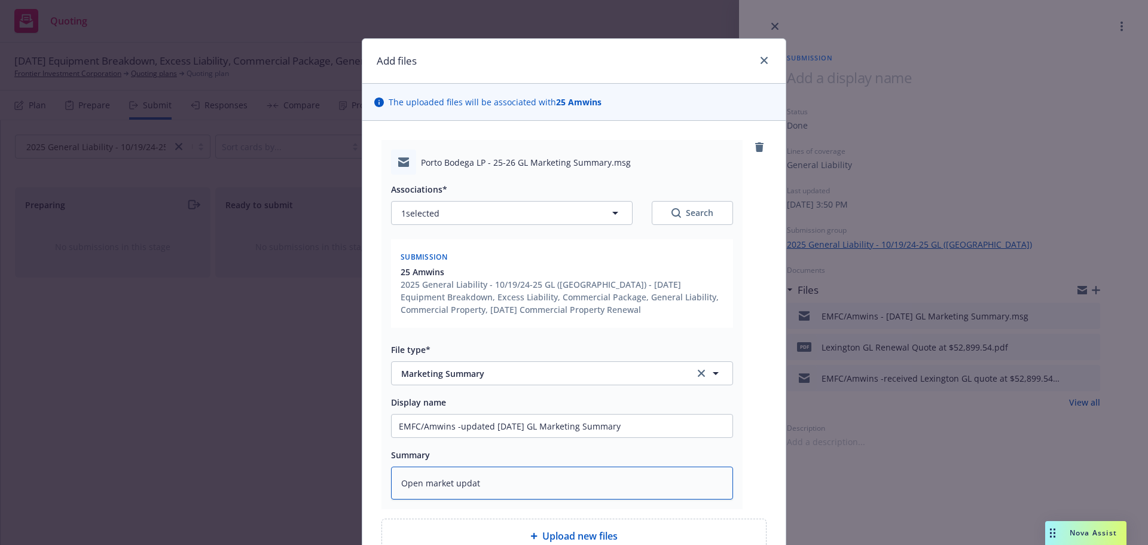
type textarea "Open market update"
type textarea "x"
type textarea "Open market updates"
type textarea "x"
type textarea "Open market updates"
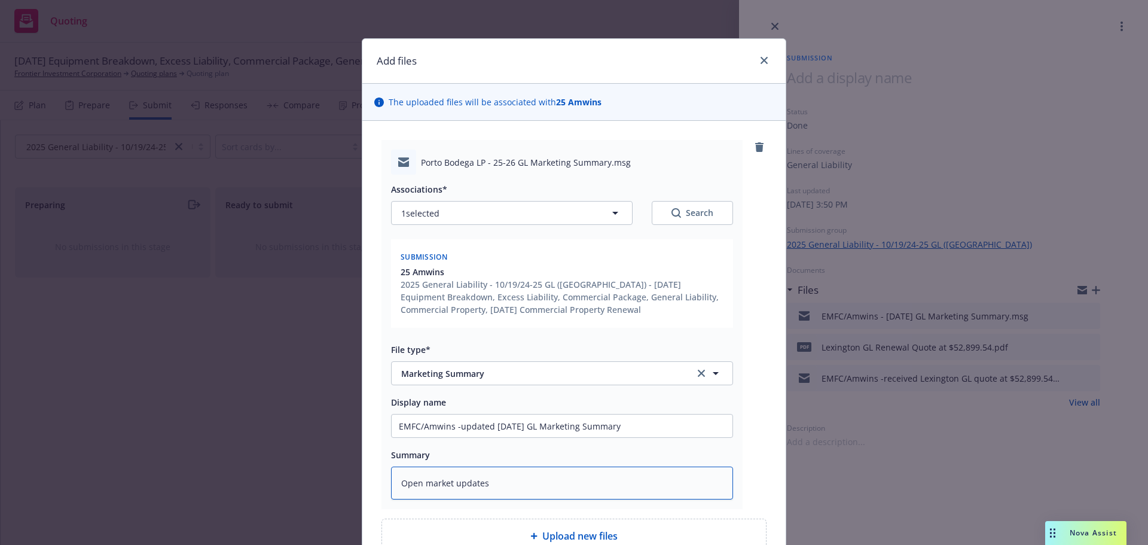
type textarea "x"
type textarea "Open market updates -"
type textarea "x"
type textarea "Open market updates -r"
type textarea "x"
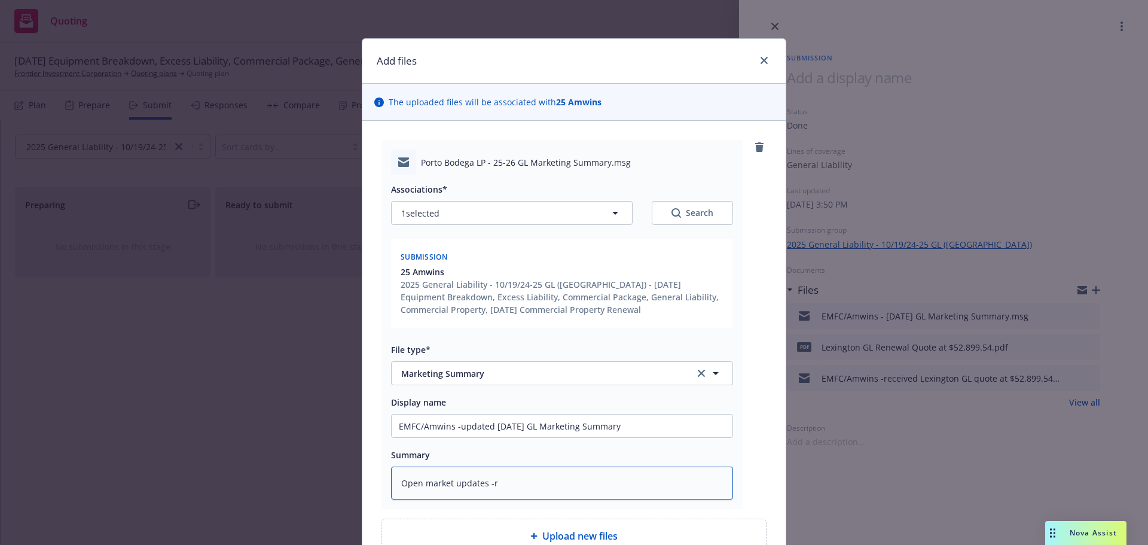
type textarea "Open market updates -re"
type textarea "x"
type textarea "Open market updates -rep"
type textarea "x"
type textarea "Open market updates -repl"
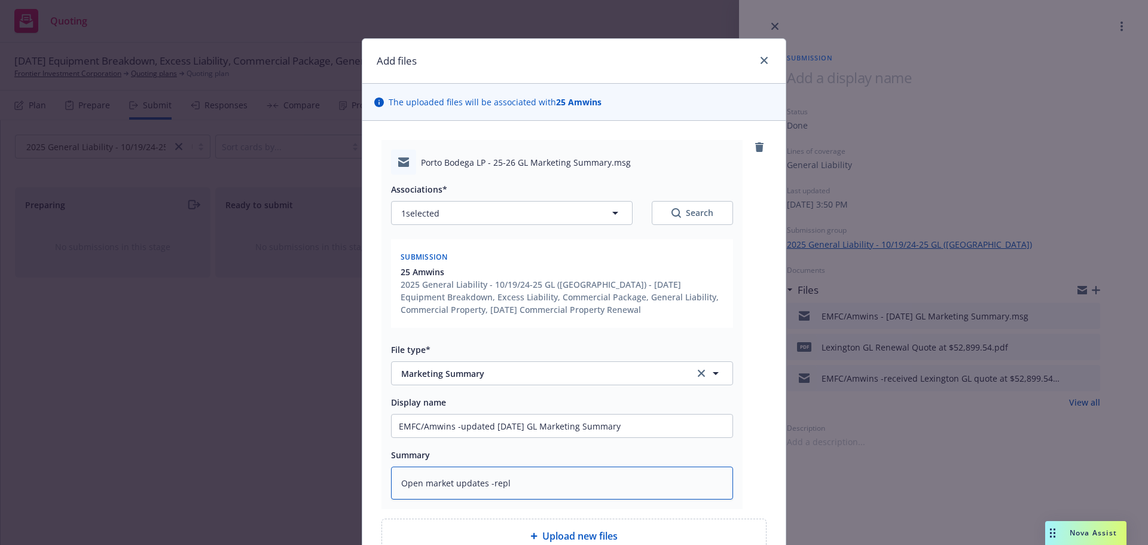
type textarea "x"
type textarea "Open market updates -repla"
type textarea "x"
type textarea "Open market updates -replac"
type textarea "x"
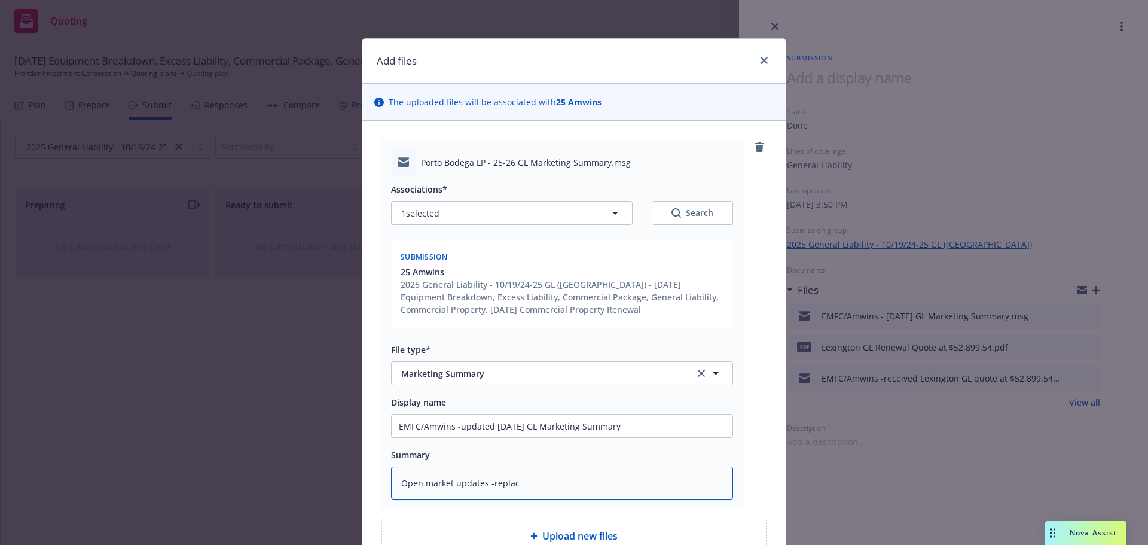
type textarea "Open market updates -replace"
type textarea "x"
type textarea "Open market updates -replaced"
type textarea "x"
type textarea "Open market updates -replaced"
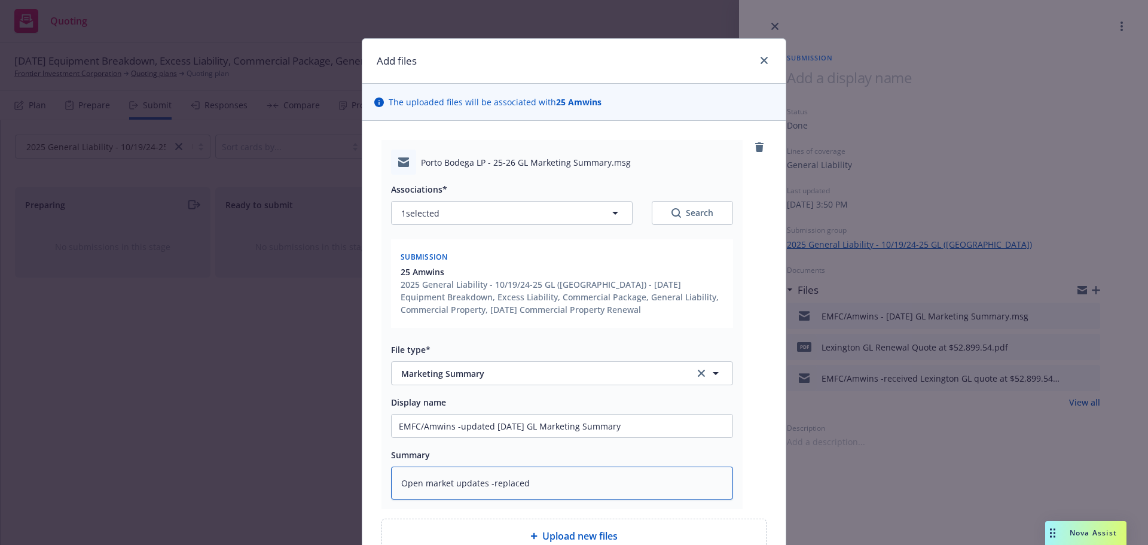
type textarea "x"
type textarea "Open market updates -replaced s"
type textarea "x"
type textarea "Open market updates -replaced sw"
type textarea "x"
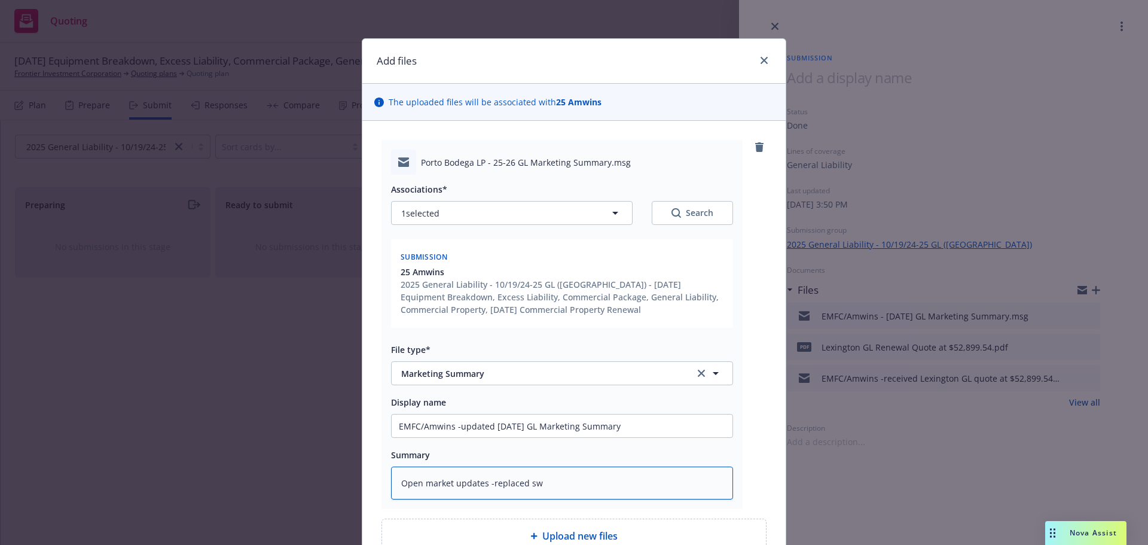
type textarea "Open market updates -replaced swi"
type textarea "x"
type textarea "Open market updates -replaced swis"
type textarea "x"
type textarea "Open market updates -replaced swiss"
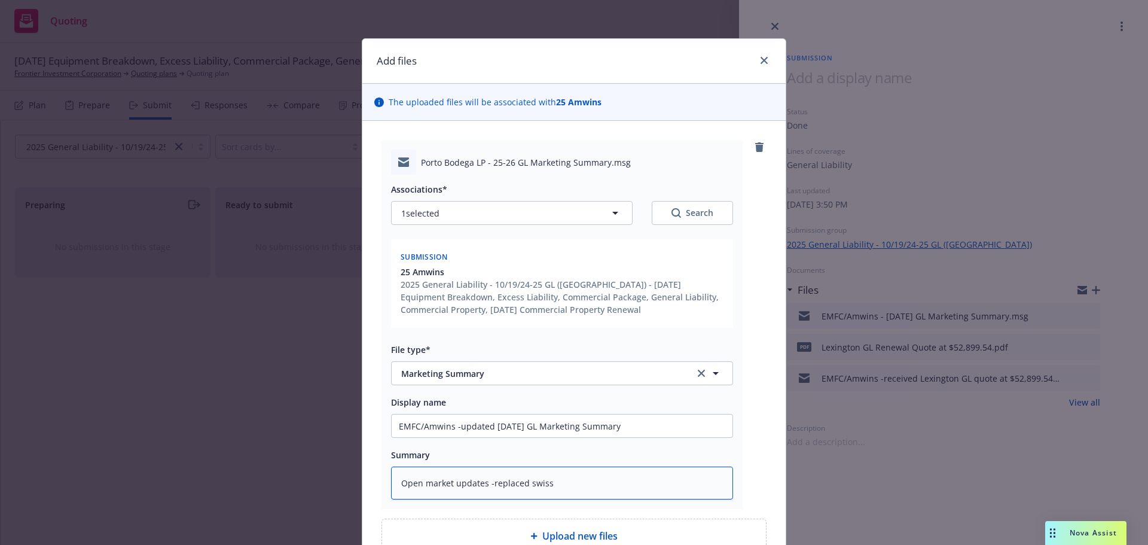
type textarea "x"
type textarea "Open market updates -replaced swiss"
type textarea "x"
type textarea "Open market updates -replaced swiss R"
type textarea "x"
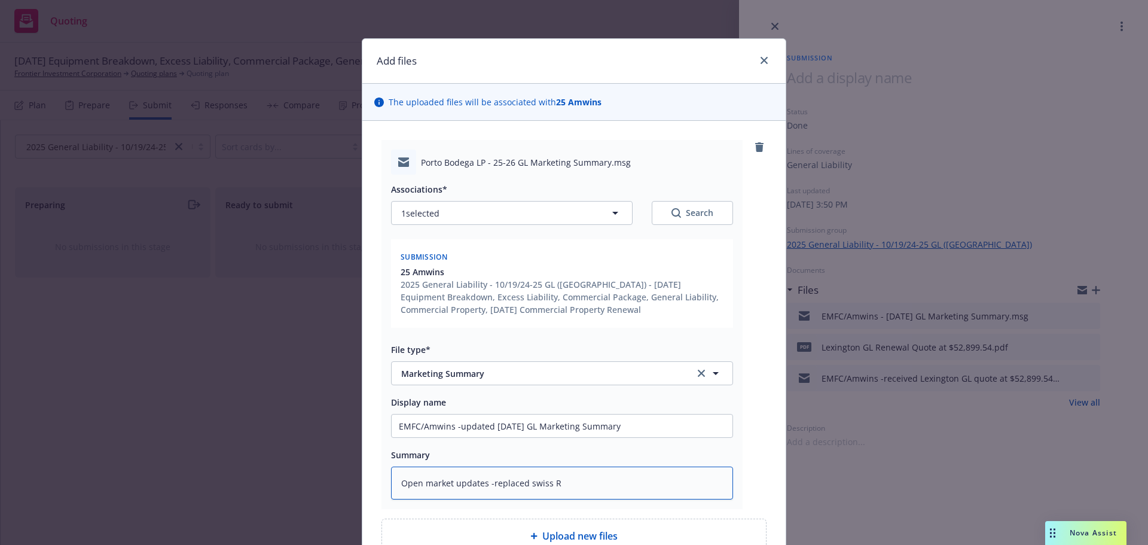
type textarea "Open market updates -replaced swiss Re"
drag, startPoint x: 503, startPoint y: 482, endPoint x: 520, endPoint y: 480, distance: 16.2
click at [520, 480] on textarea "Open market updates -replaced swiss Re" at bounding box center [562, 482] width 342 height 33
click at [553, 488] on textarea "Open market updates - swiss Re" at bounding box center [562, 482] width 342 height 33
click at [525, 483] on textarea "Open market updates - swiss Re (submitted)" at bounding box center [562, 482] width 342 height 33
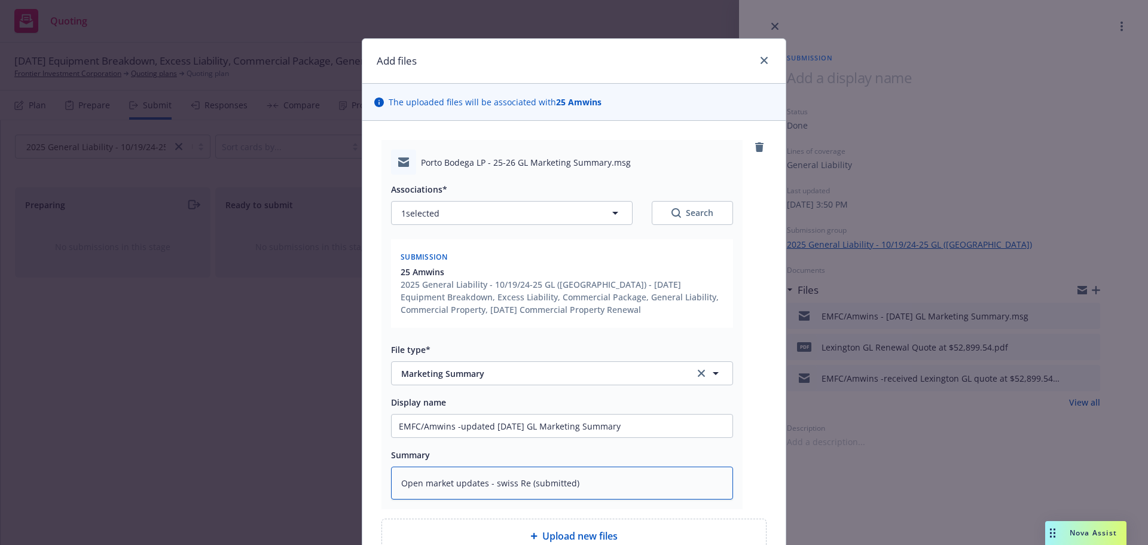
click at [527, 484] on textarea "Open market updates - swiss Re (submitted)" at bounding box center [562, 482] width 342 height 33
click at [597, 481] on textarea "Open market updates - swiss Re submitted)" at bounding box center [562, 482] width 342 height 33
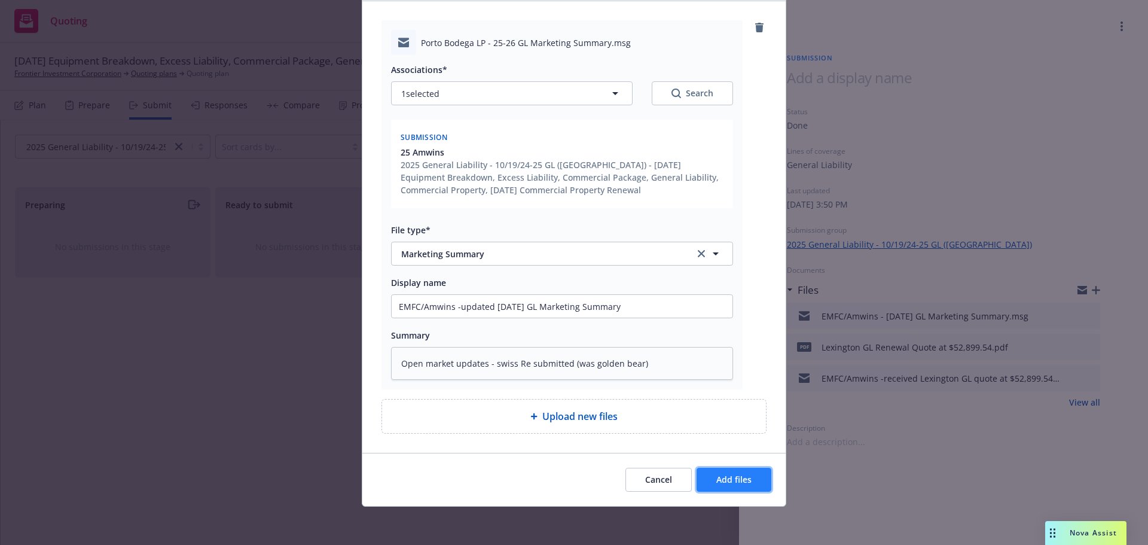
click at [751, 481] on button "Add files" at bounding box center [734, 480] width 75 height 24
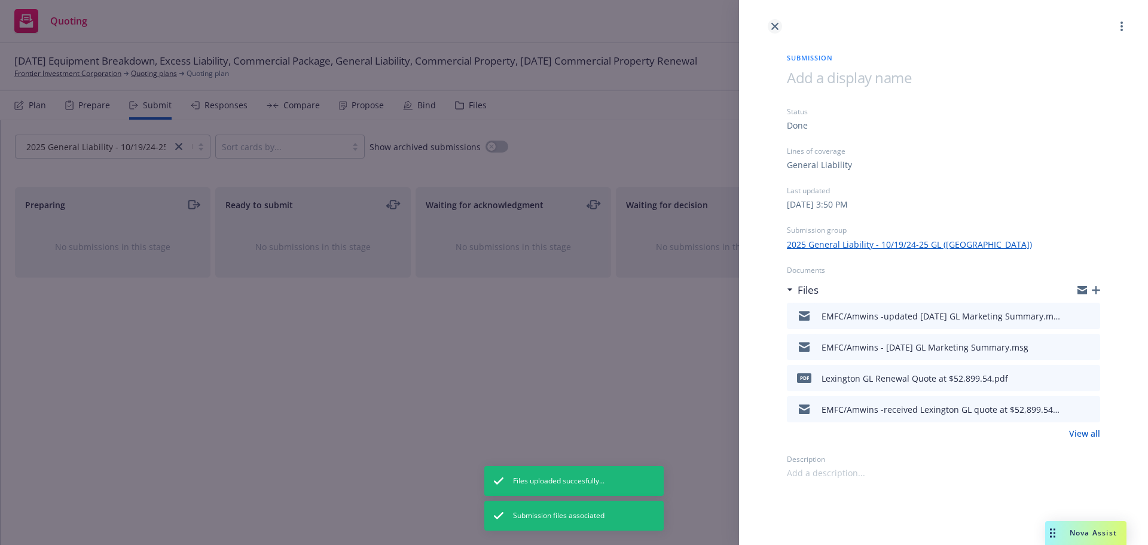
click at [775, 26] on icon "close" at bounding box center [774, 26] width 7 height 7
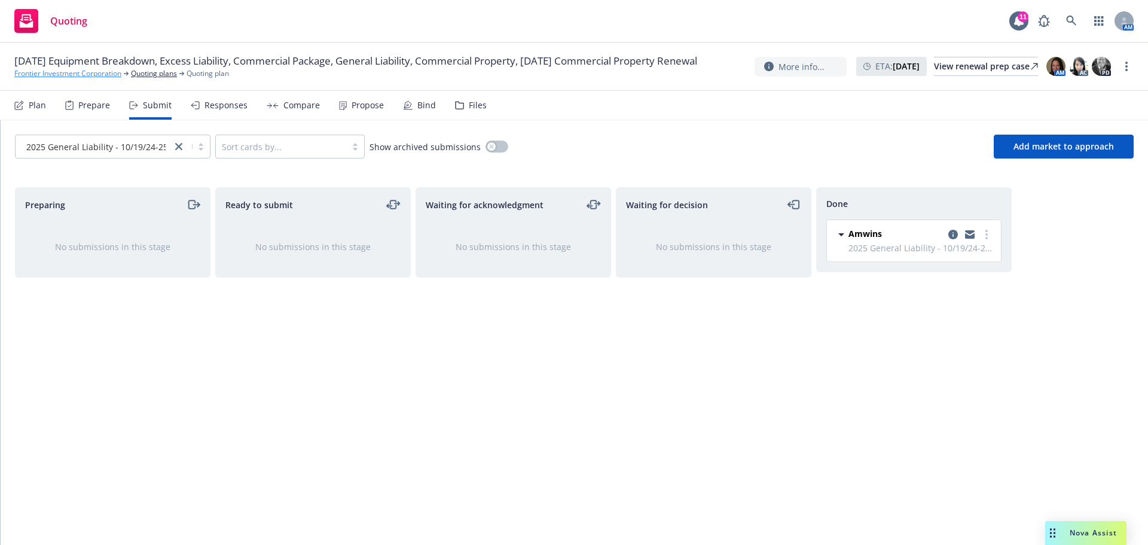
click at [66, 79] on link "Frontier Investment Corporation" at bounding box center [67, 73] width 107 height 11
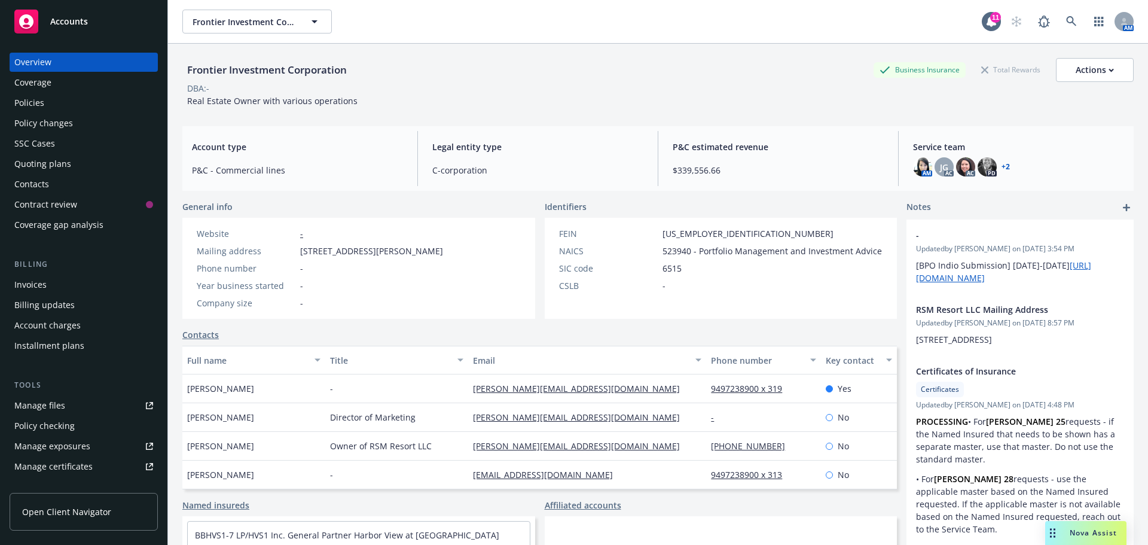
click at [34, 166] on div "Quoting plans" at bounding box center [42, 163] width 57 height 19
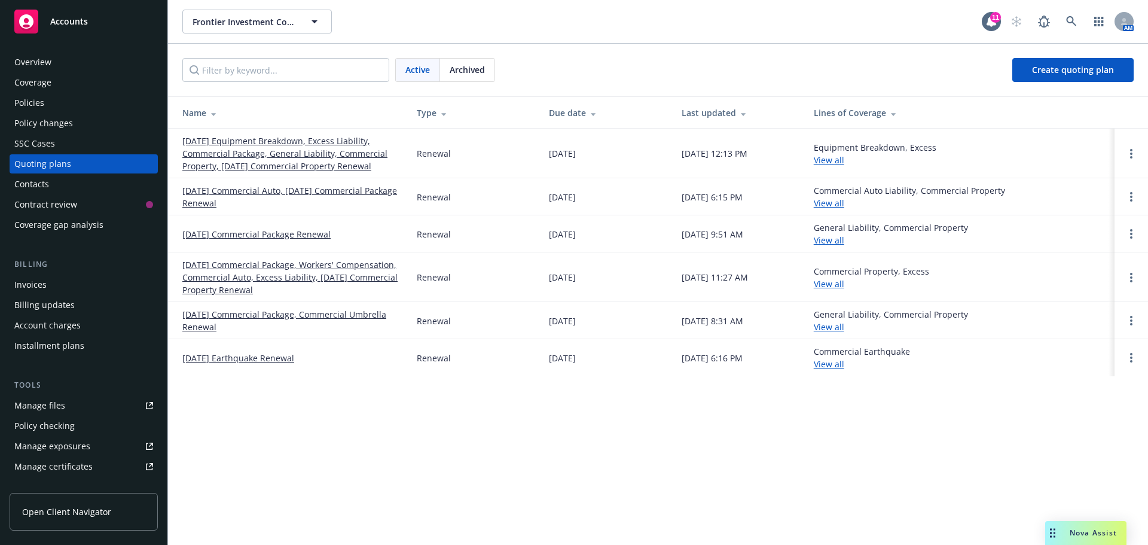
click at [210, 282] on link "[DATE] Commercial Package, Workers' Compensation, Commercial Auto, Excess Liabi…" at bounding box center [289, 277] width 215 height 38
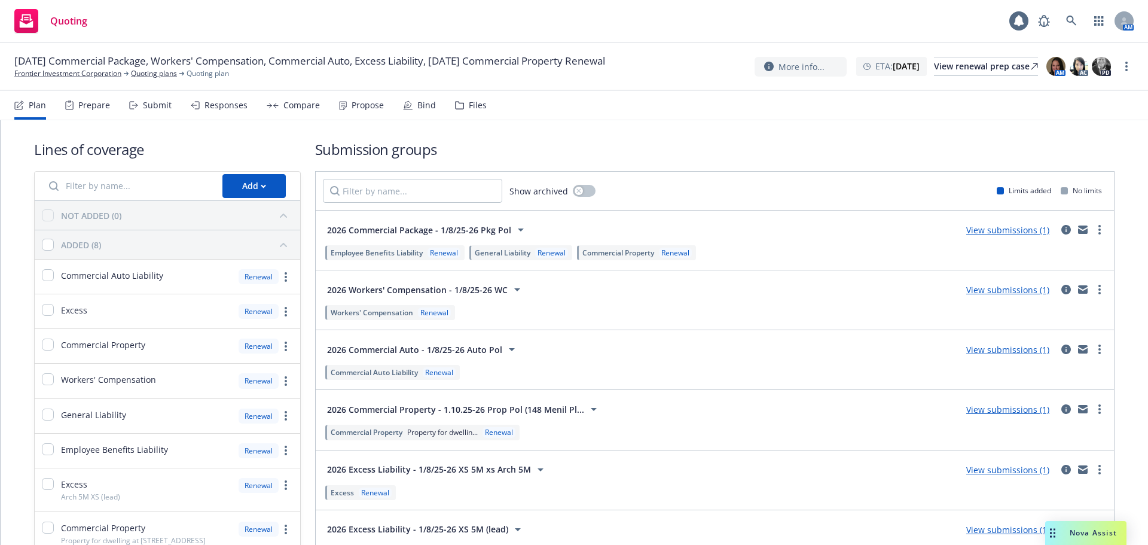
click at [474, 111] on div "Files" at bounding box center [471, 105] width 32 height 29
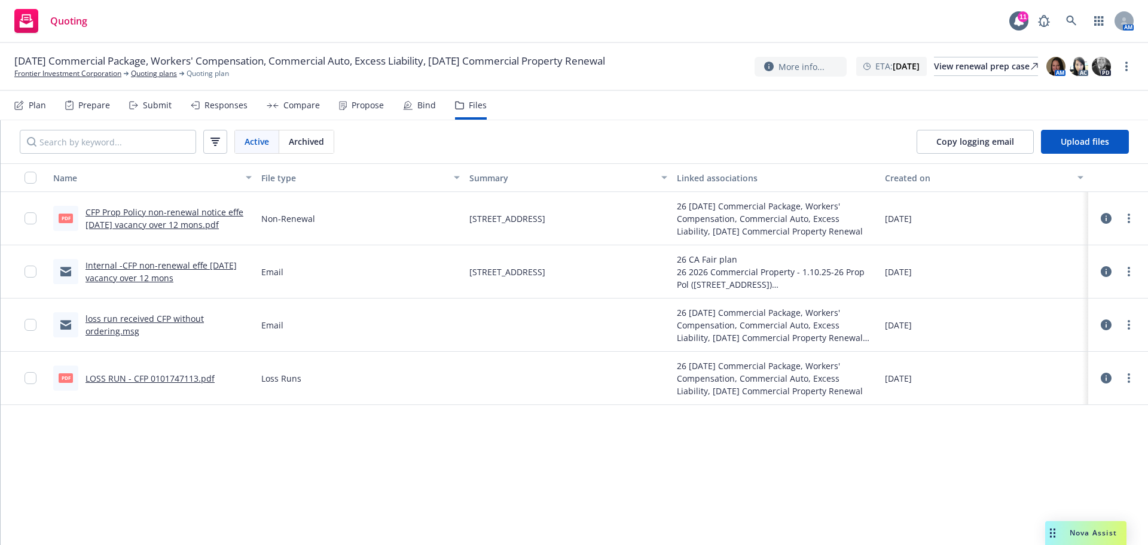
click at [185, 378] on link "LOSS RUN - CFP 0101747113.pdf" at bounding box center [150, 378] width 129 height 11
click at [99, 75] on link "Frontier Investment Corporation" at bounding box center [67, 73] width 107 height 11
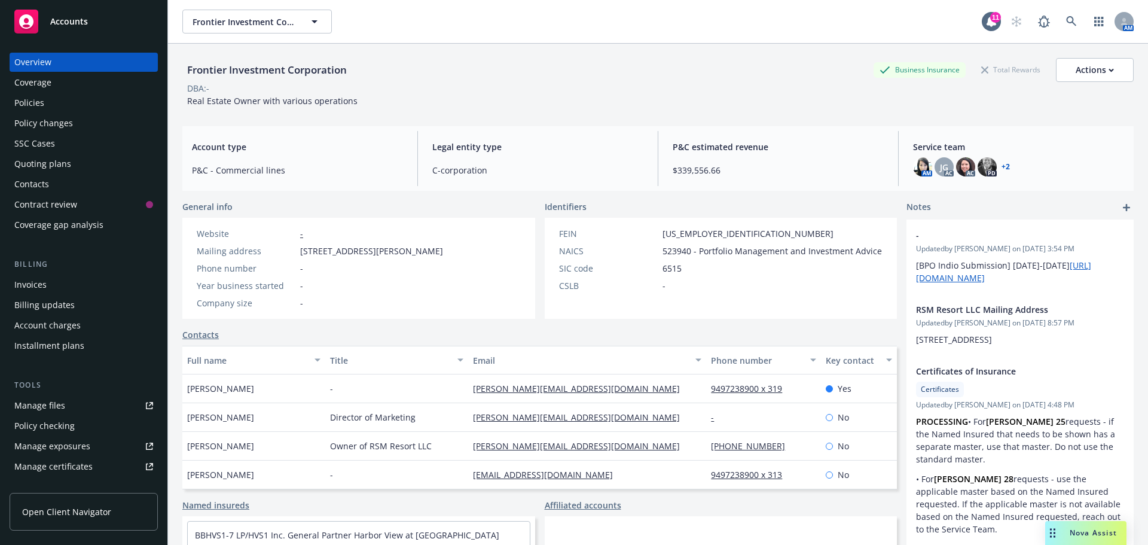
click at [29, 163] on div "Quoting plans" at bounding box center [42, 163] width 57 height 19
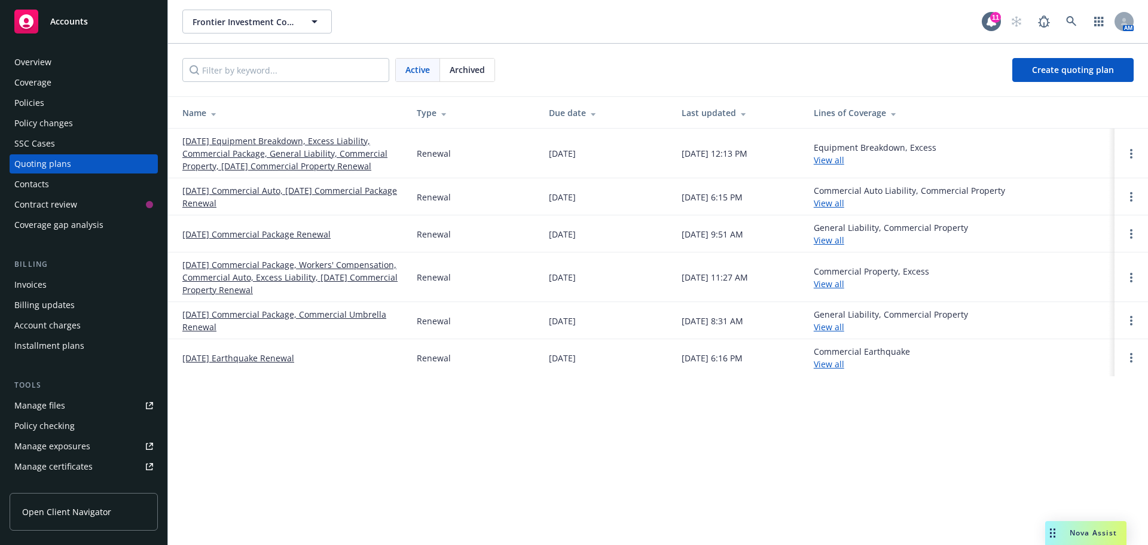
click at [201, 288] on link "[DATE] Commercial Package, Workers' Compensation, Commercial Auto, Excess Liabi…" at bounding box center [289, 277] width 215 height 38
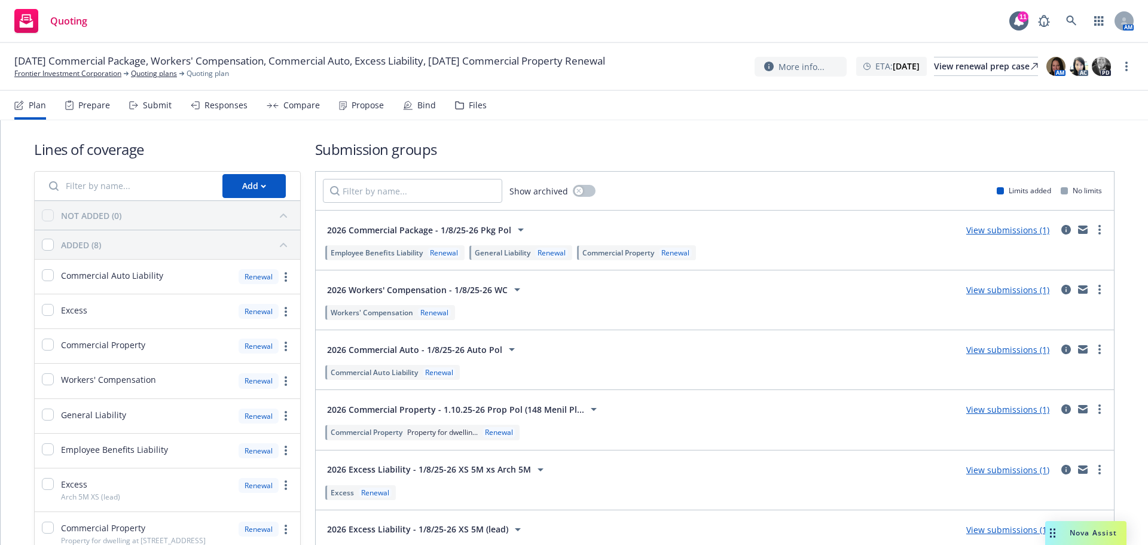
click at [474, 106] on div "Files" at bounding box center [478, 105] width 18 height 10
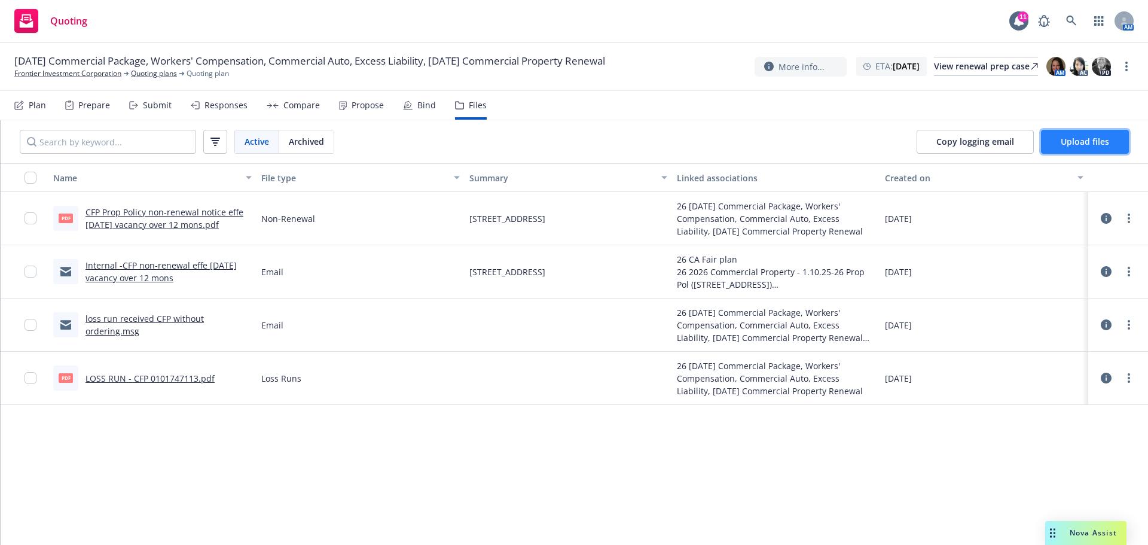
click at [1096, 147] on span "Upload files" at bounding box center [1085, 141] width 48 height 11
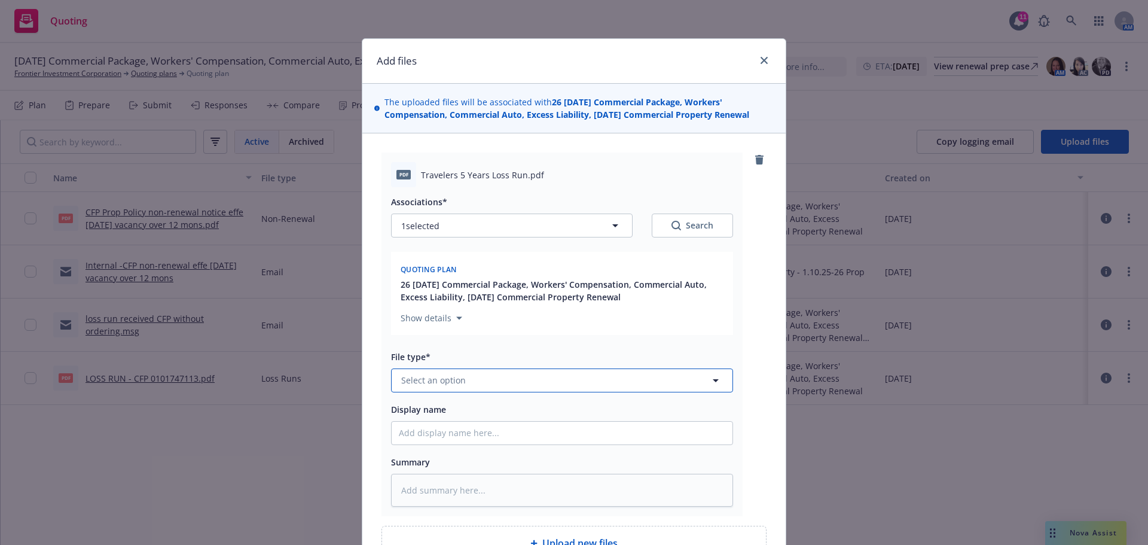
click at [447, 381] on span "Select an option" at bounding box center [433, 380] width 65 height 13
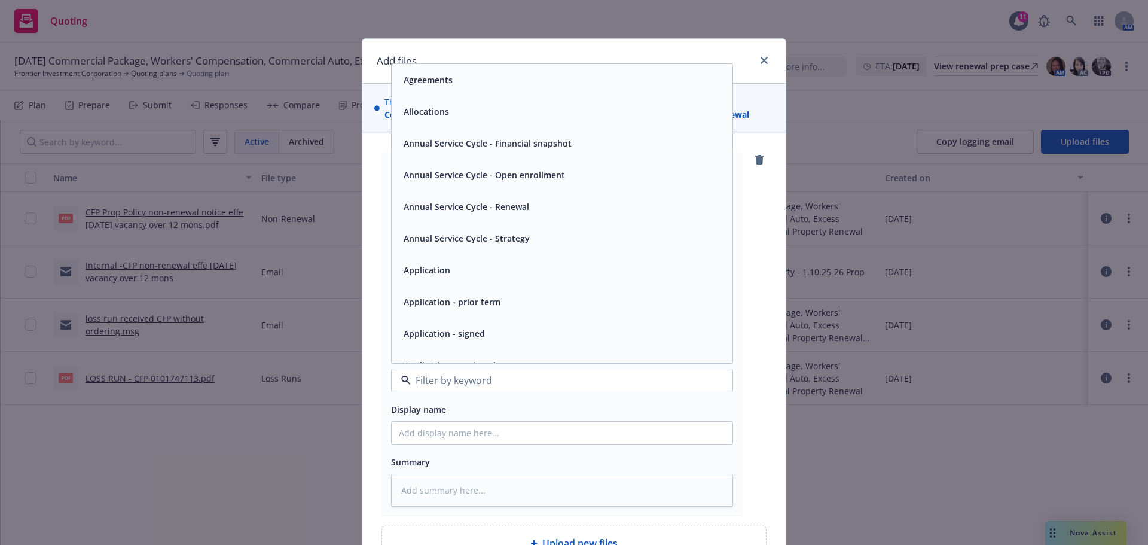
type input ";"
type textarea "x"
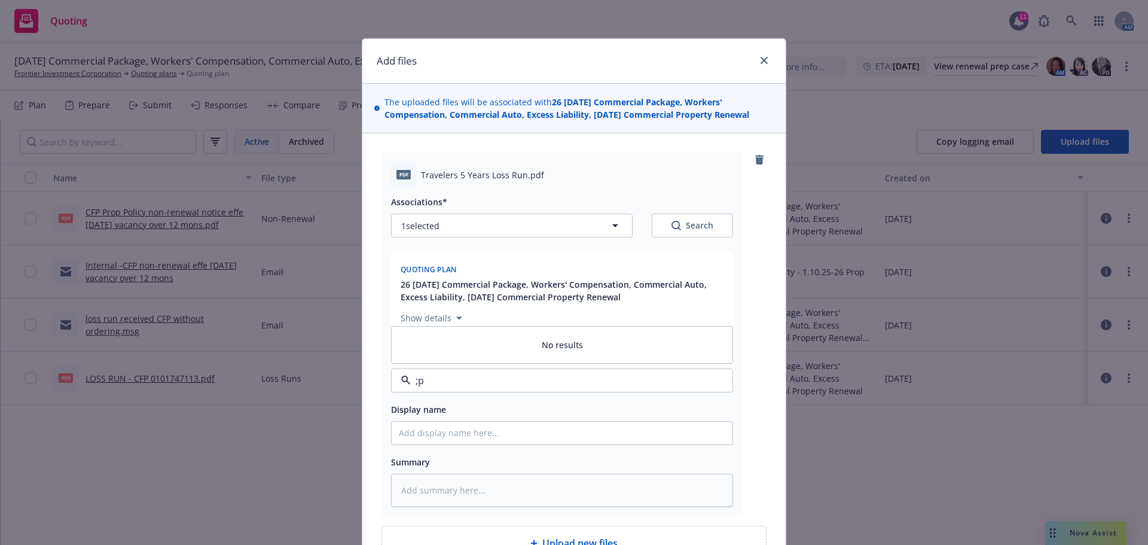
type input ";"
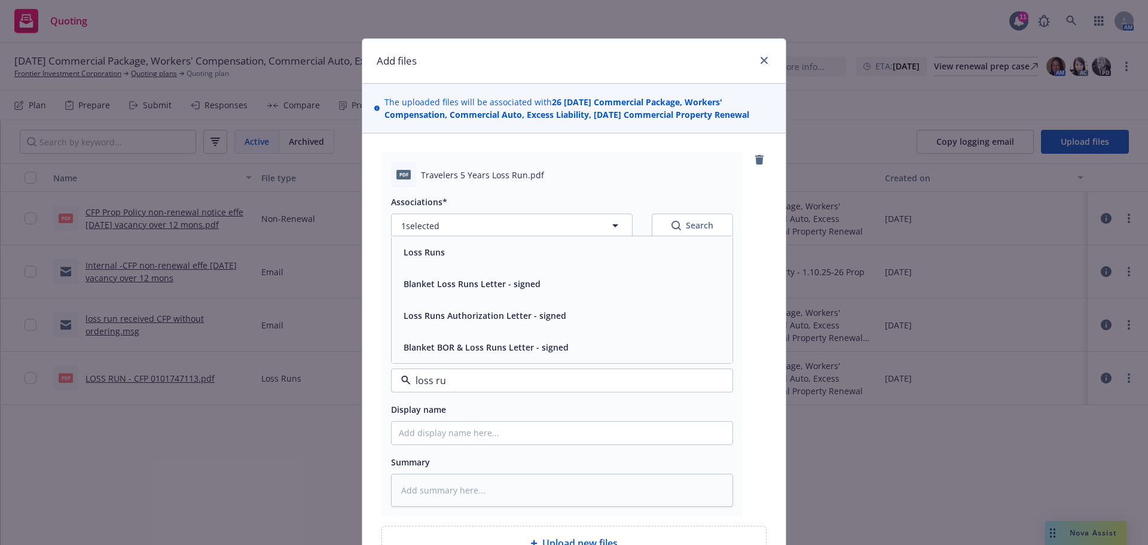
type input "loss run"
click at [431, 257] on span "Loss Runs" at bounding box center [424, 252] width 41 height 13
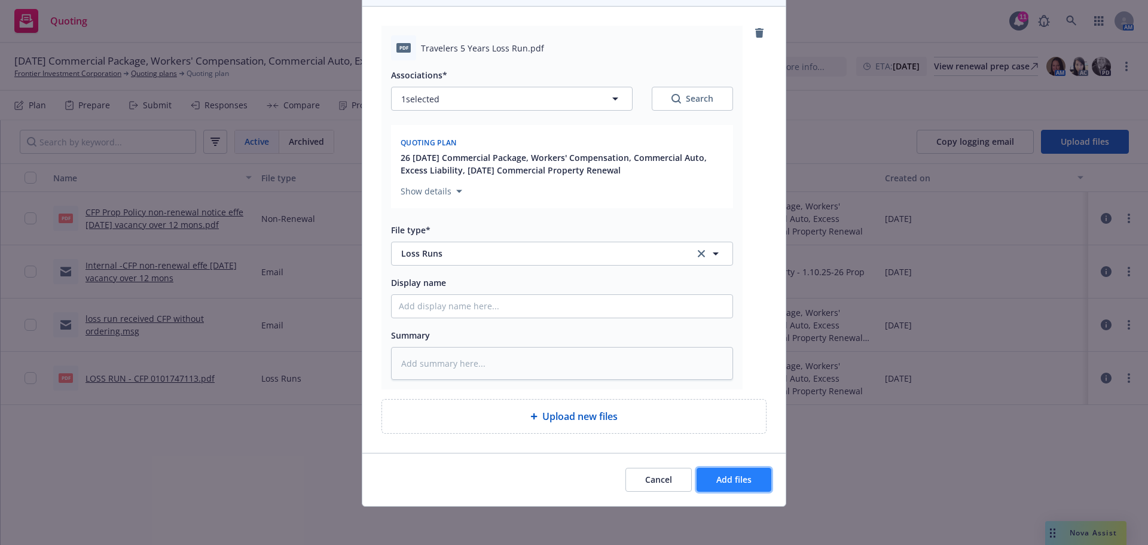
click at [706, 476] on button "Add files" at bounding box center [734, 480] width 75 height 24
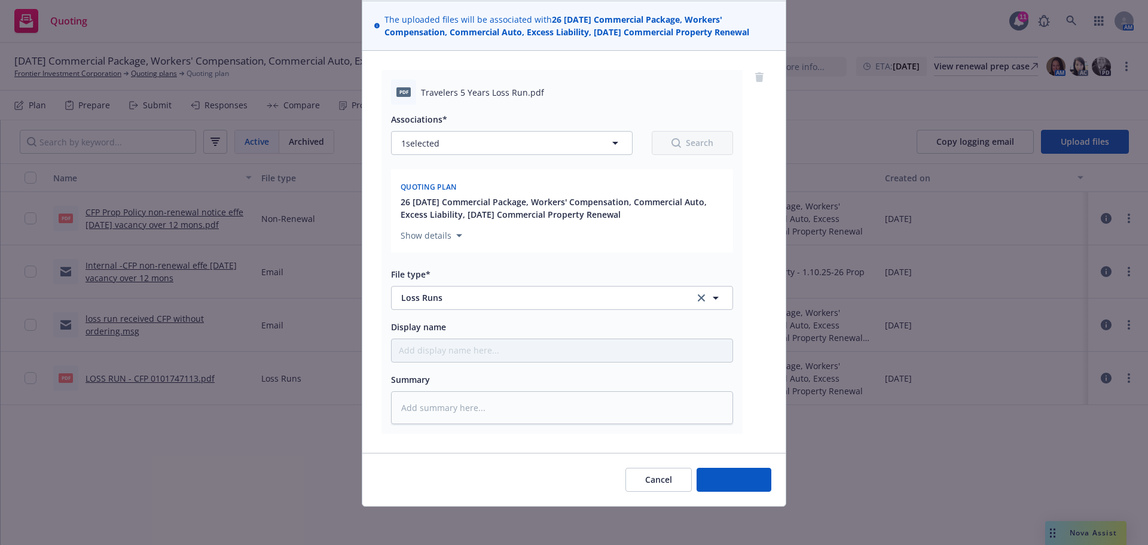
scroll to position [83, 0]
type textarea "x"
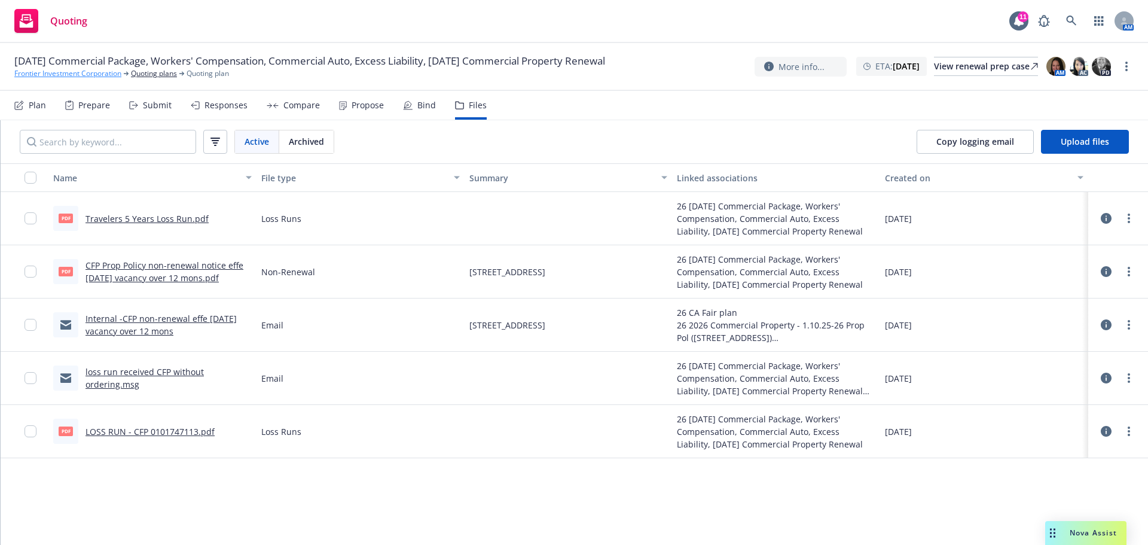
click at [89, 75] on link "Frontier Investment Corporation" at bounding box center [67, 73] width 107 height 11
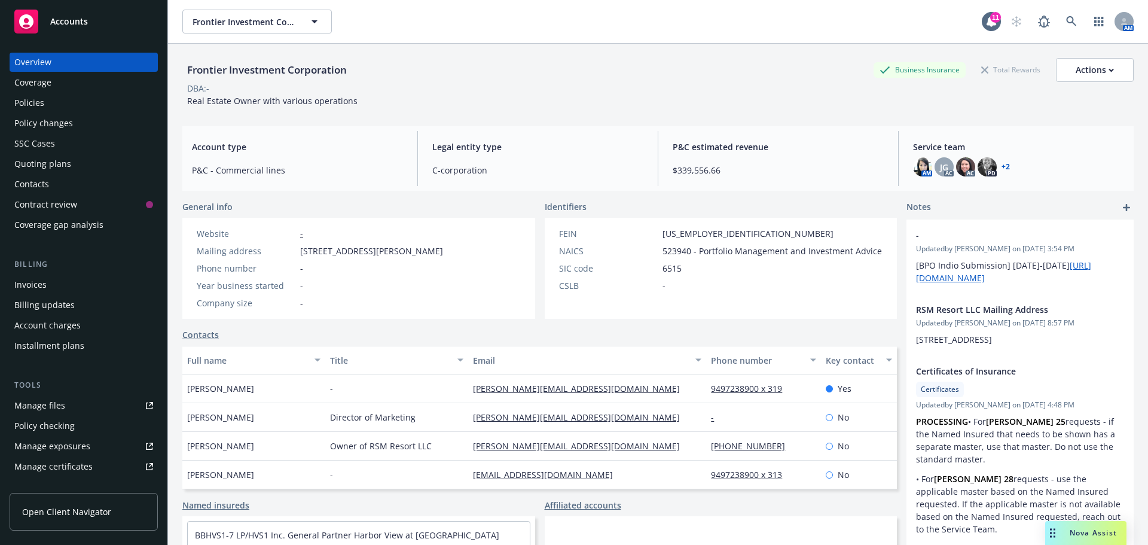
click at [39, 158] on div "Quoting plans" at bounding box center [42, 163] width 57 height 19
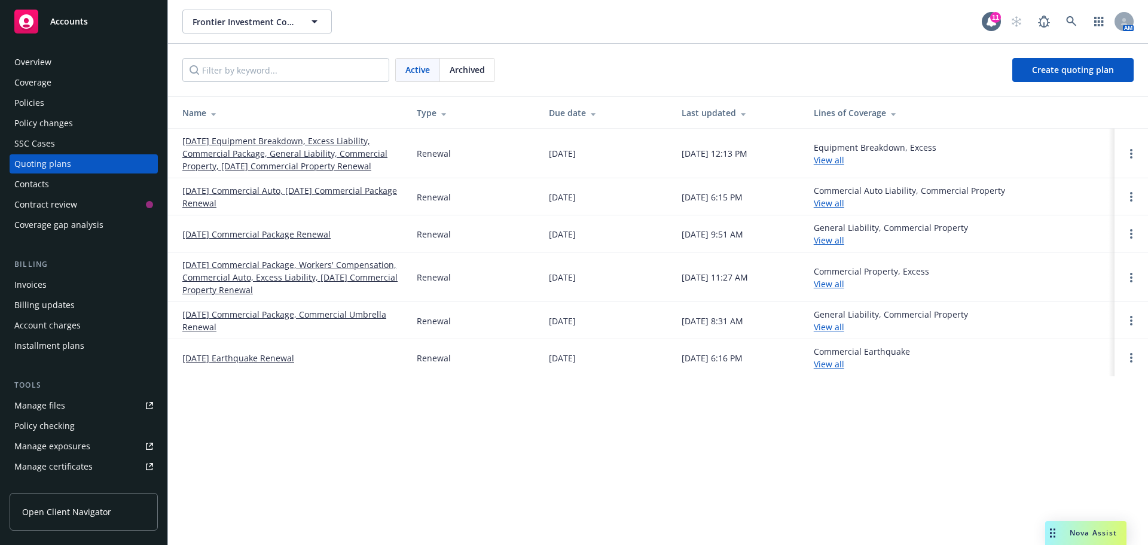
click at [227, 147] on link "[DATE] Equipment Breakdown, Excess Liability, Commercial Package, General Liabi…" at bounding box center [289, 154] width 215 height 38
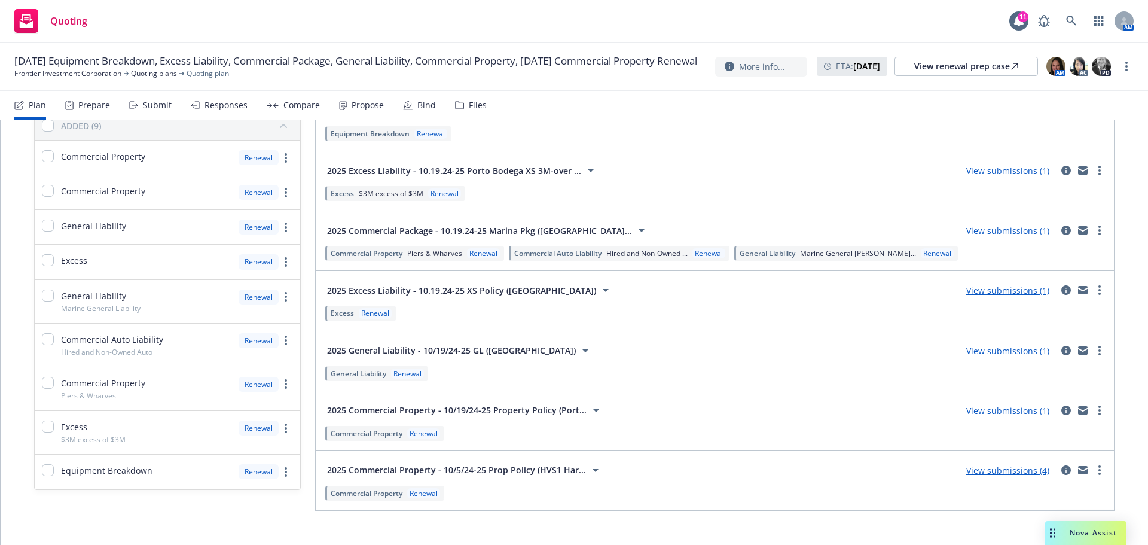
scroll to position [120, 0]
click at [1035, 230] on link "View submissions (1)" at bounding box center [1007, 229] width 83 height 11
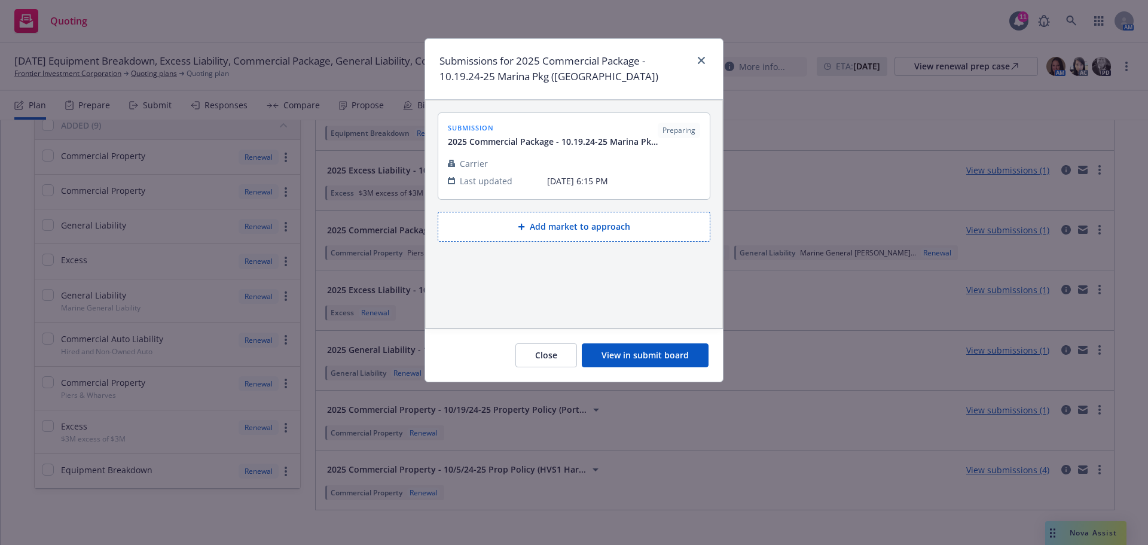
click at [672, 355] on button "View in submit board" at bounding box center [645, 355] width 127 height 24
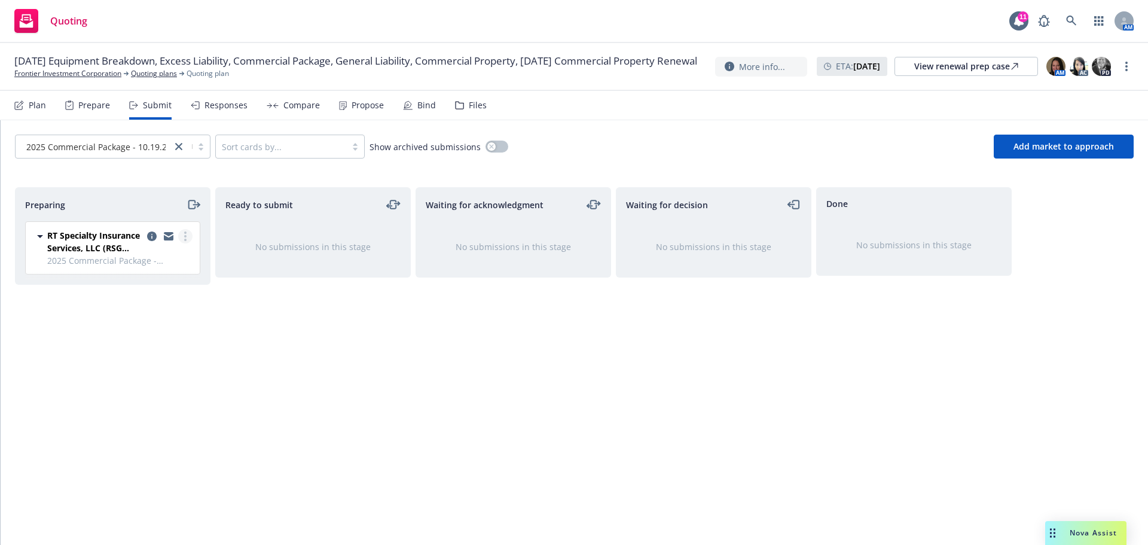
click at [187, 241] on link "more" at bounding box center [185, 236] width 14 height 14
click at [168, 282] on span "Log acknowledgement" at bounding box center [131, 284] width 118 height 11
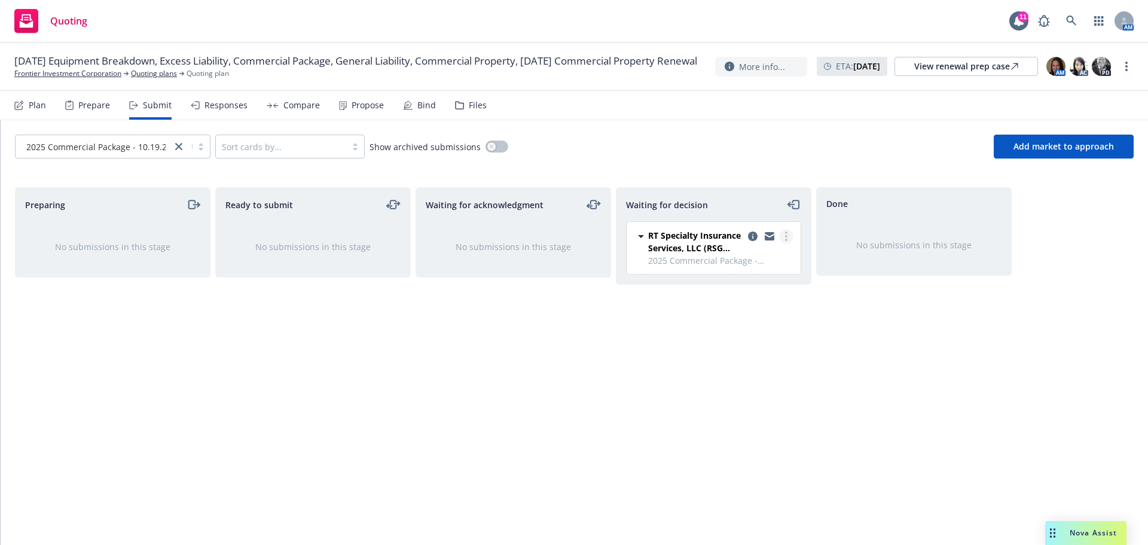
click at [786, 237] on circle "more" at bounding box center [786, 236] width 2 height 2
click at [762, 313] on span "Add accepted decision" at bounding box center [733, 308] width 120 height 11
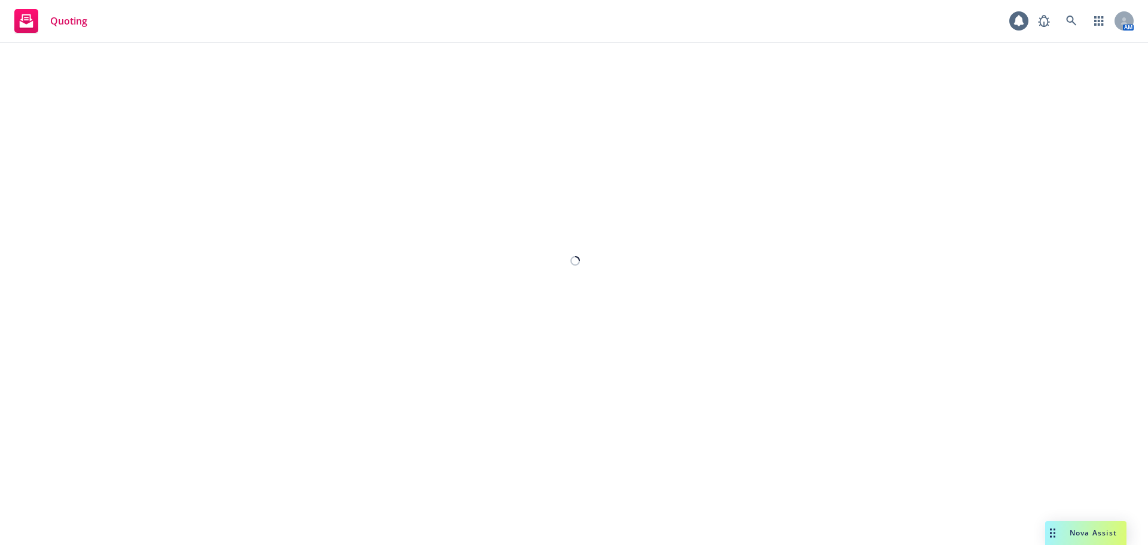
select select "12"
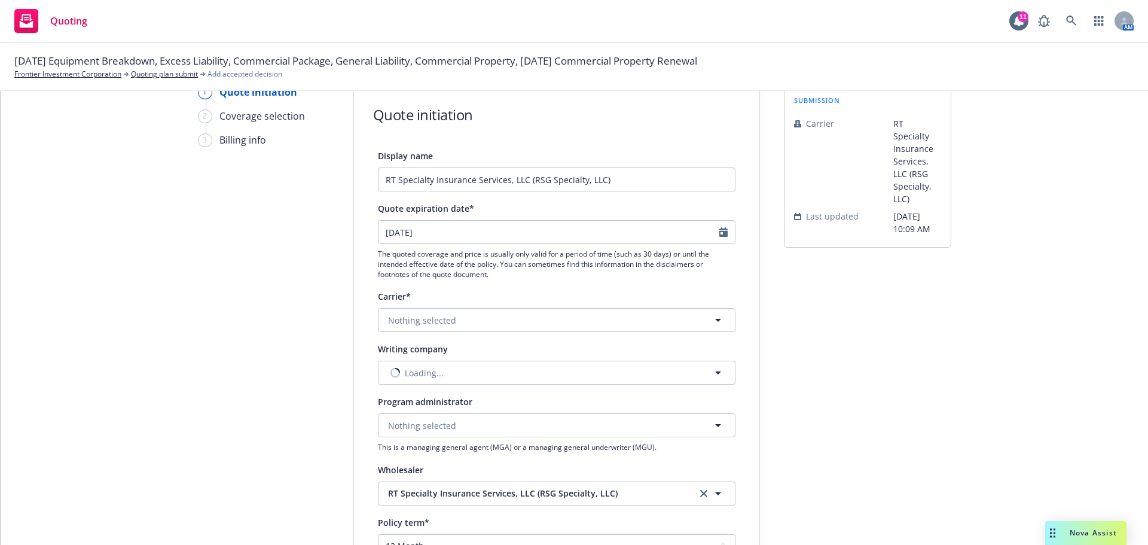
scroll to position [179, 0]
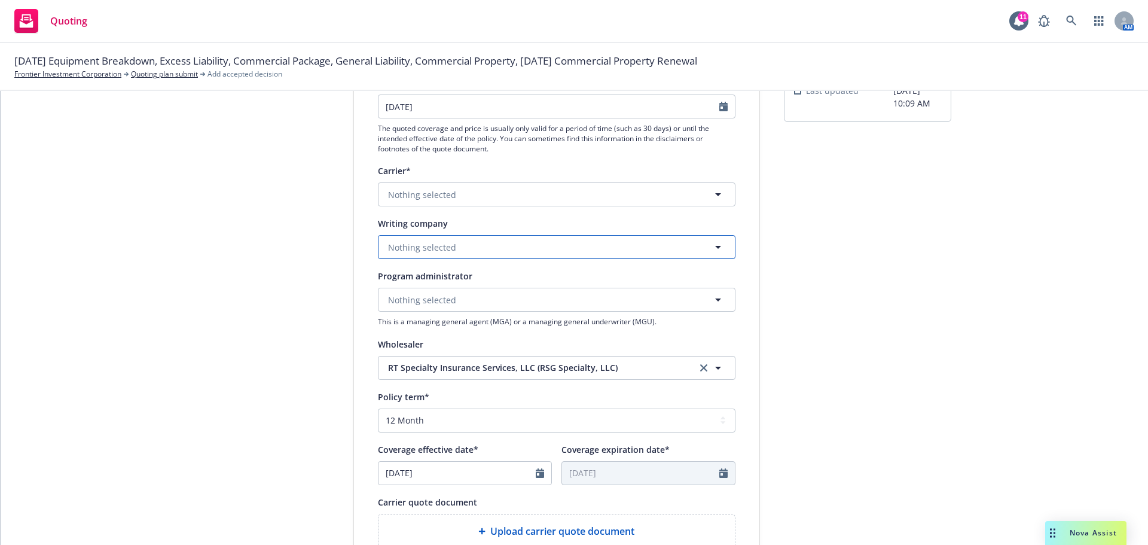
click at [412, 248] on span "Nothing selected" at bounding box center [422, 247] width 68 height 13
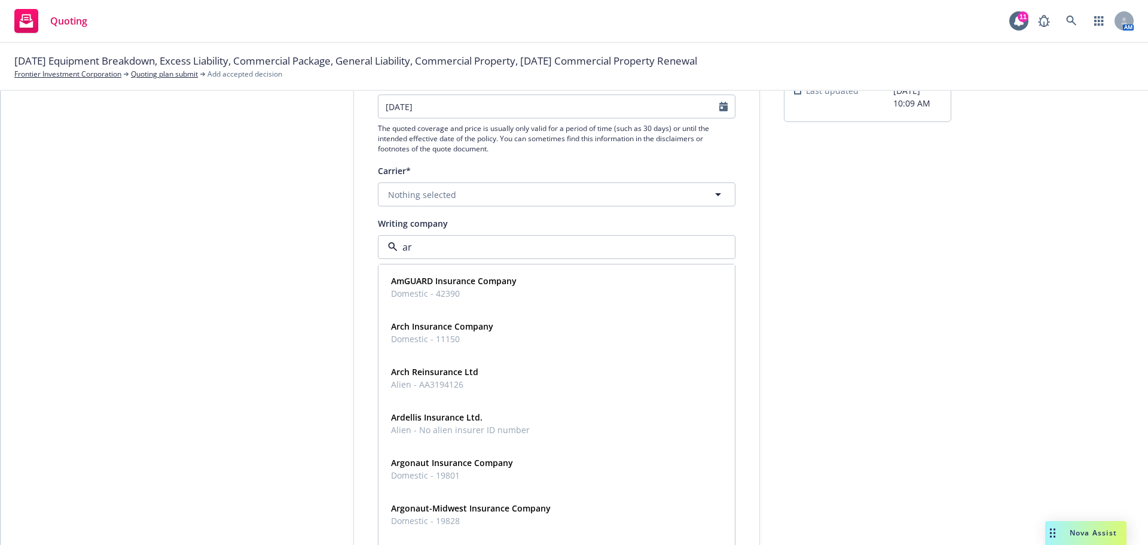
type input "arg"
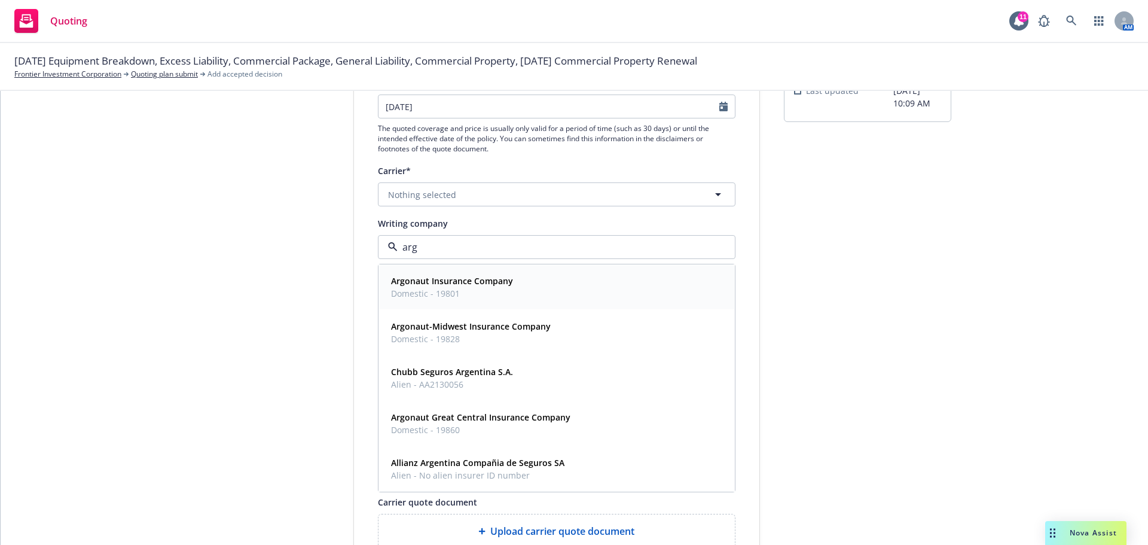
click at [408, 283] on strong "Argonaut Insurance Company" at bounding box center [452, 280] width 122 height 11
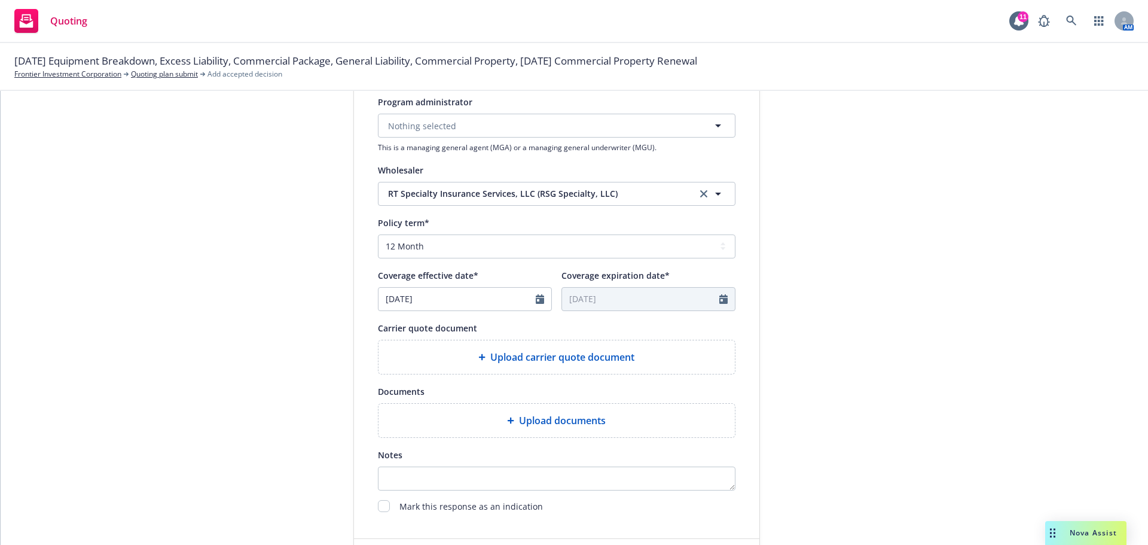
scroll to position [359, 0]
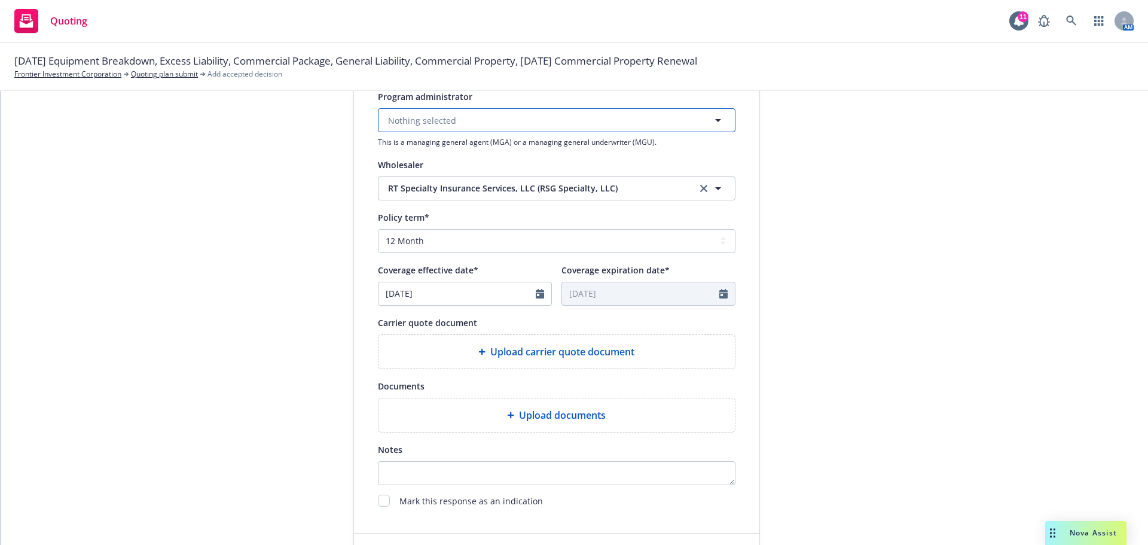
click at [403, 123] on span "Nothing selected" at bounding box center [422, 120] width 68 height 13
type input "t"
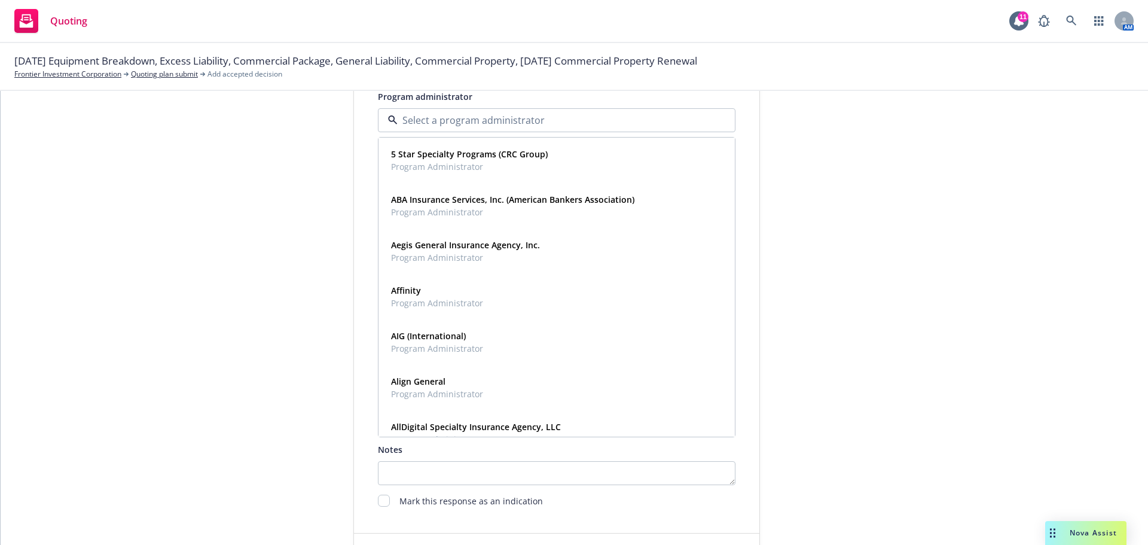
click at [810, 248] on div "submission Carrier RT Specialty Insurance Services, LLC (RSG Specialty, LLC) La…" at bounding box center [867, 181] width 167 height 802
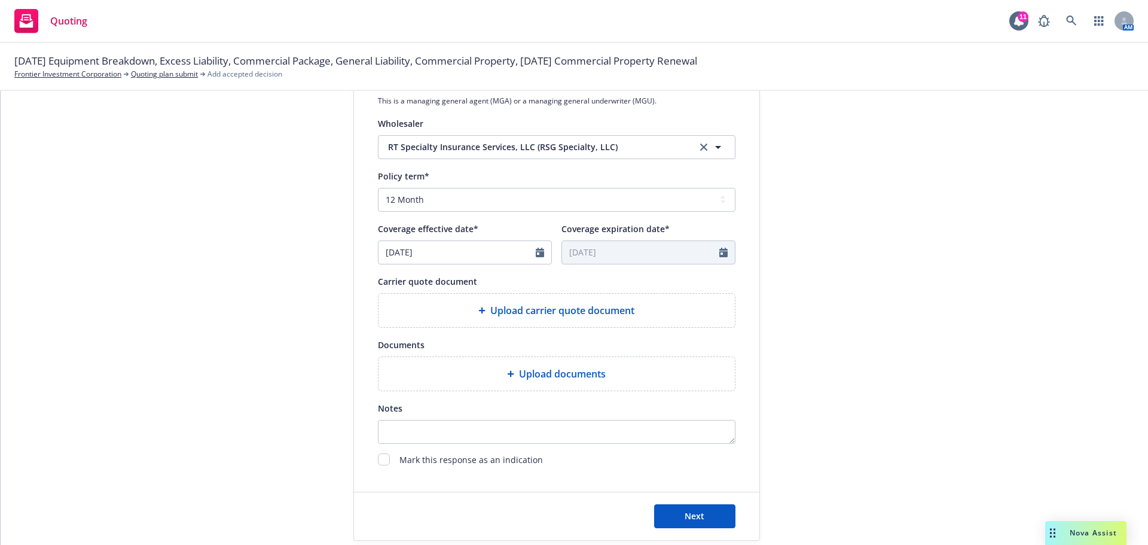
scroll to position [444, 0]
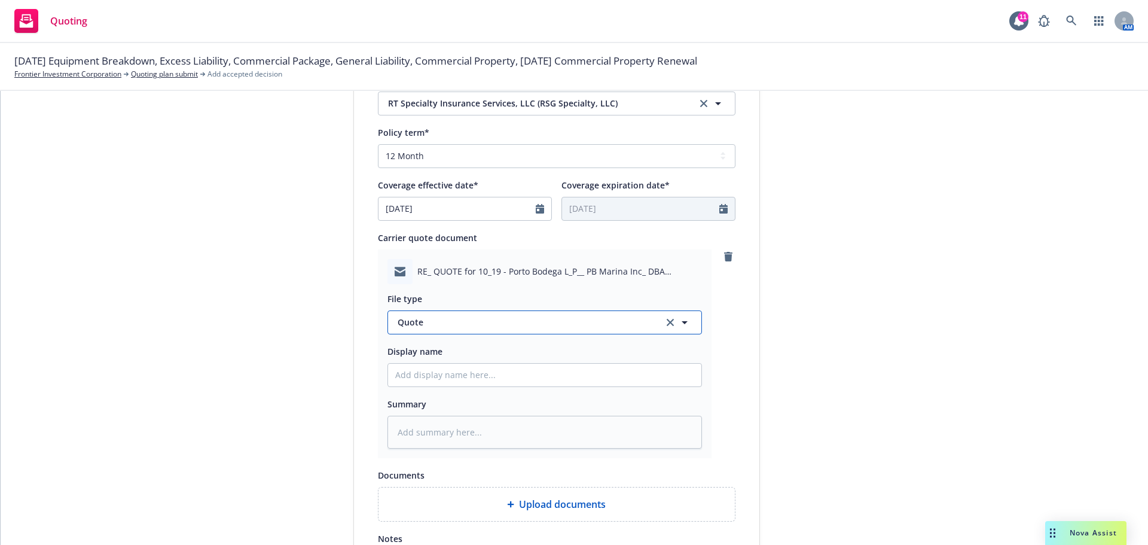
click at [445, 318] on span "Quote" at bounding box center [524, 322] width 252 height 13
click at [734, 324] on div "Display name RT Specialty Insurance Services, LLC (RSG Specialty, LLC) Quote ex…" at bounding box center [556, 178] width 405 height 840
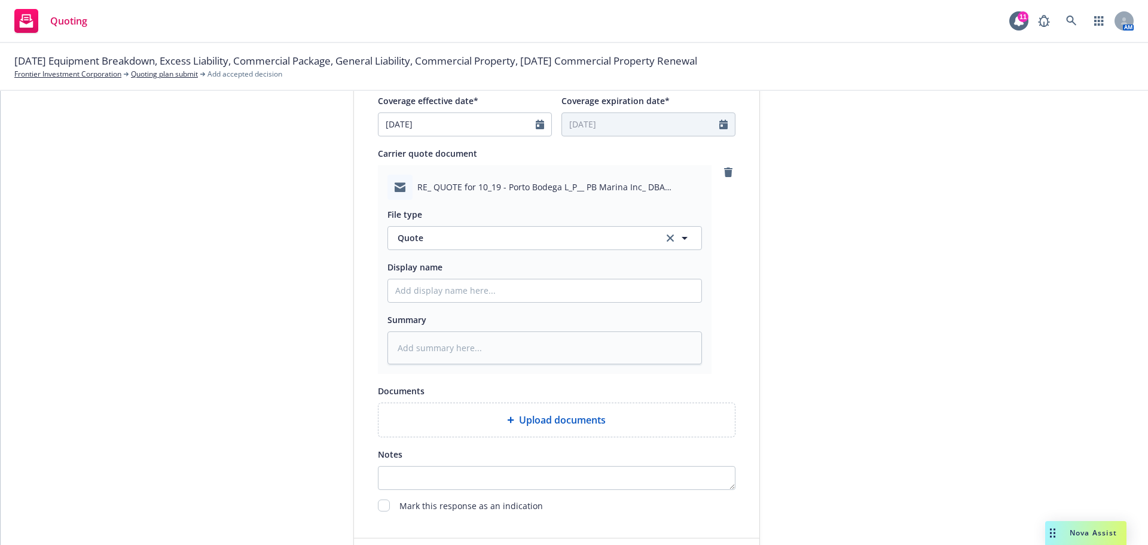
scroll to position [618, 0]
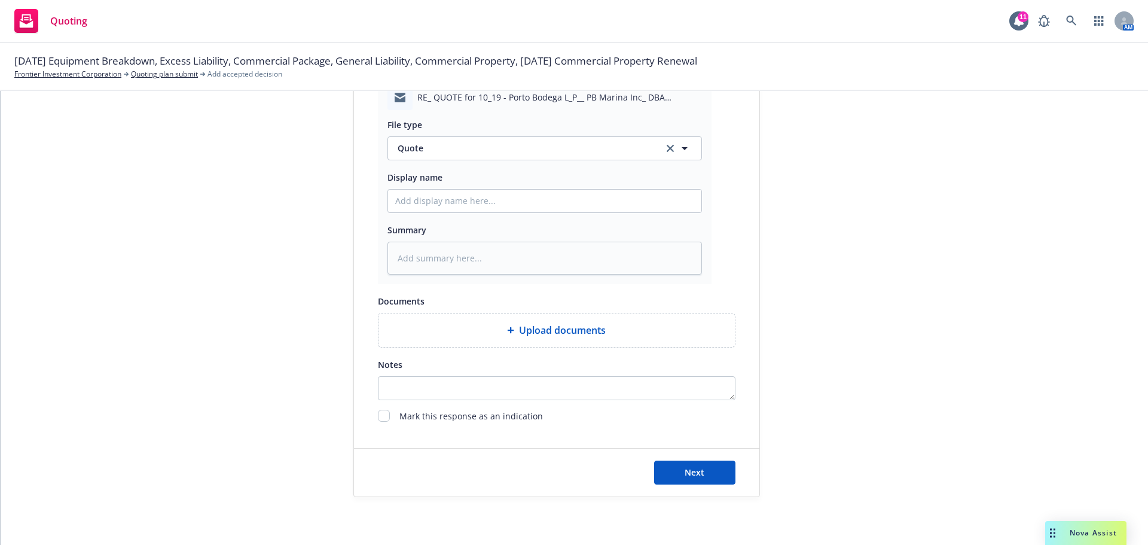
type textarea "x"
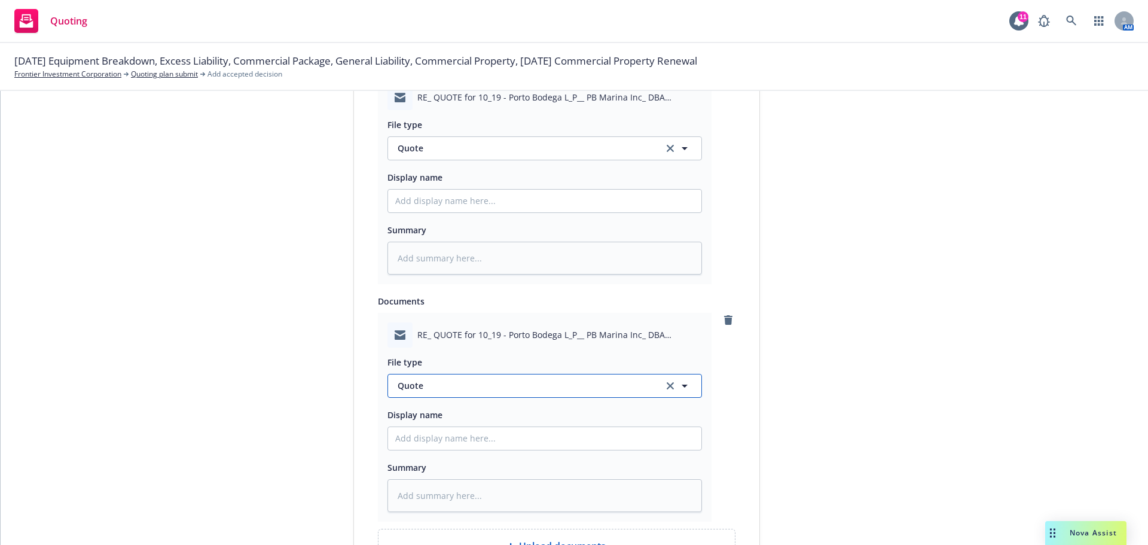
click at [433, 393] on button "Quote" at bounding box center [544, 386] width 315 height 24
type input "q"
click at [446, 442] on div "Quote received" at bounding box center [429, 450] width 69 height 17
click at [435, 443] on input "Display name" at bounding box center [544, 438] width 313 height 23
type textarea "x"
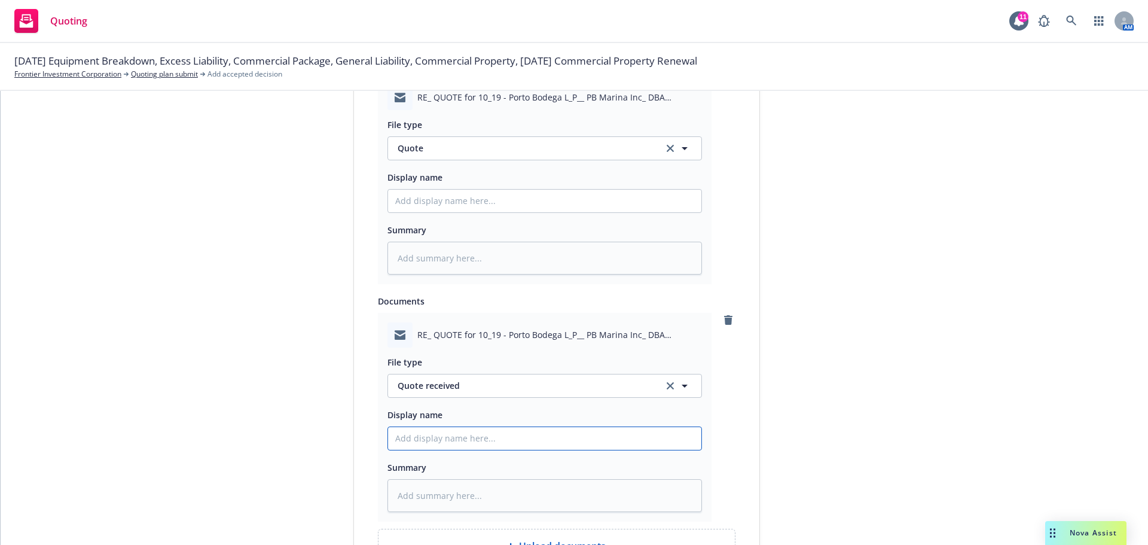
type input "E"
type textarea "x"
type input "EM"
type textarea "x"
type input "EMF"
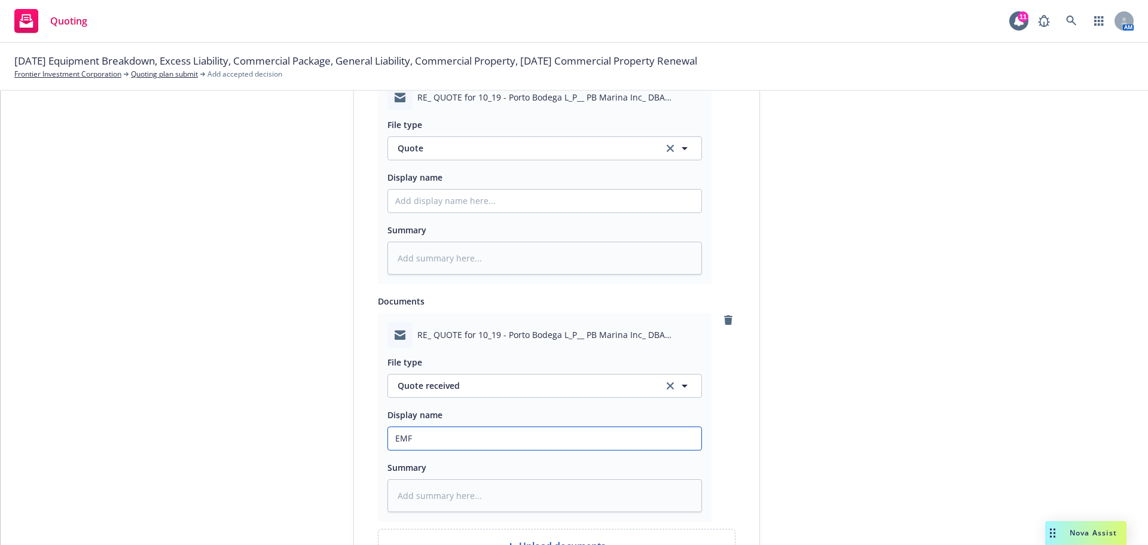
type textarea "x"
type input "EMFC"
type textarea "x"
type input "EMFC/"
type textarea "x"
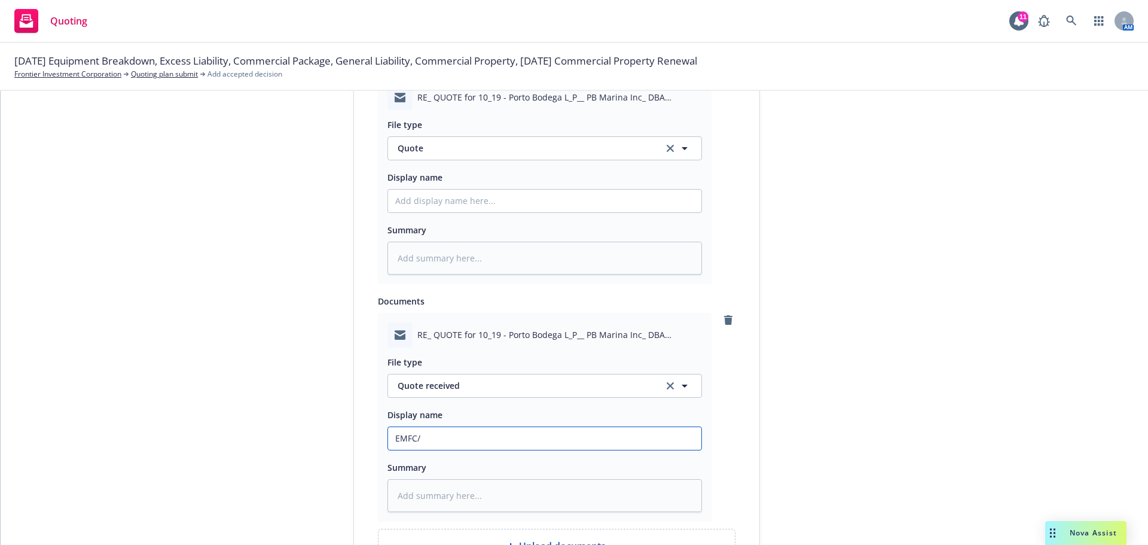
type input "EMFC/T"
type textarea "x"
type input "EMFC/Tr"
type textarea "x"
type input "EMFC/Tro"
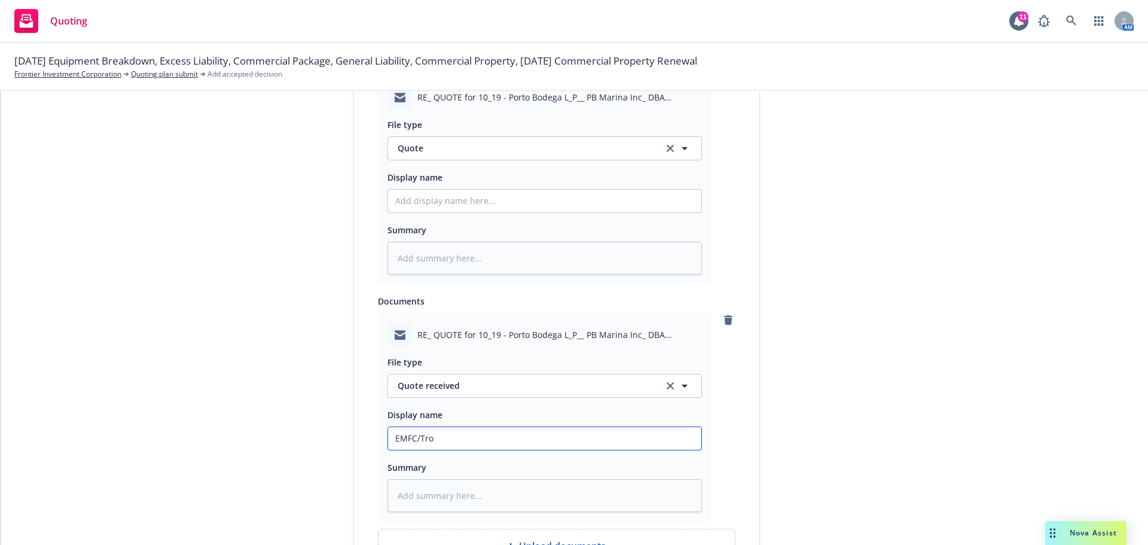
type textarea "x"
type input "EMFC/Trod"
type textarea "x"
type input "EMFC/Trode"
type textarea "x"
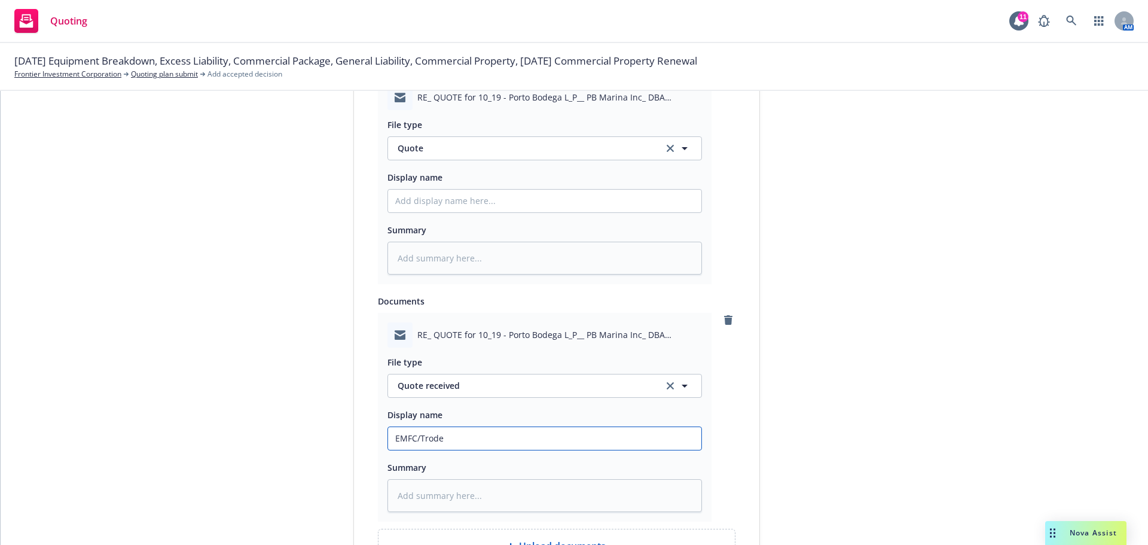
type input "EMFC/Trodem"
type textarea "x"
type input "EMFC/Trodem"
type textarea "x"
type input "EMFC/Trodem"
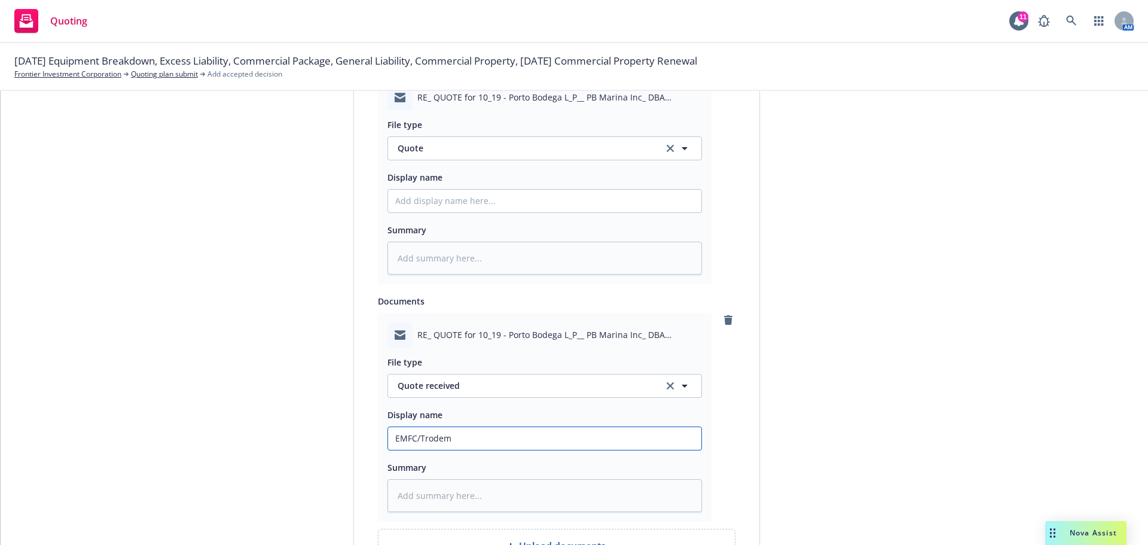
type textarea "x"
type input "EMFC/Trode"
type textarea "x"
type input "EMFC/Trod"
type textarea "x"
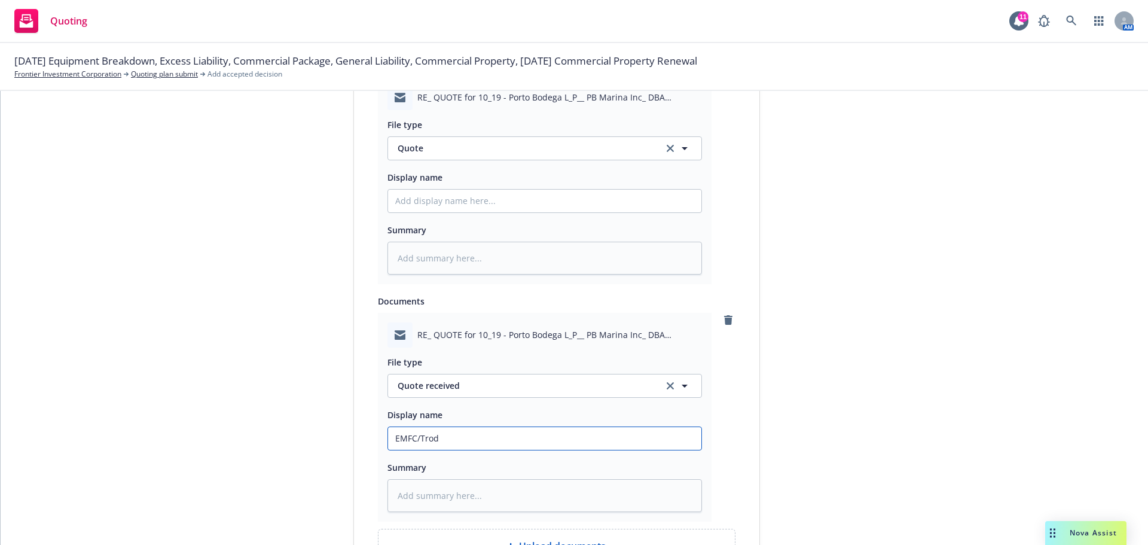
type input "EMFC/Tro"
type textarea "x"
type input "EMFC/Tr"
type textarea "x"
type input "EMFC/Tri"
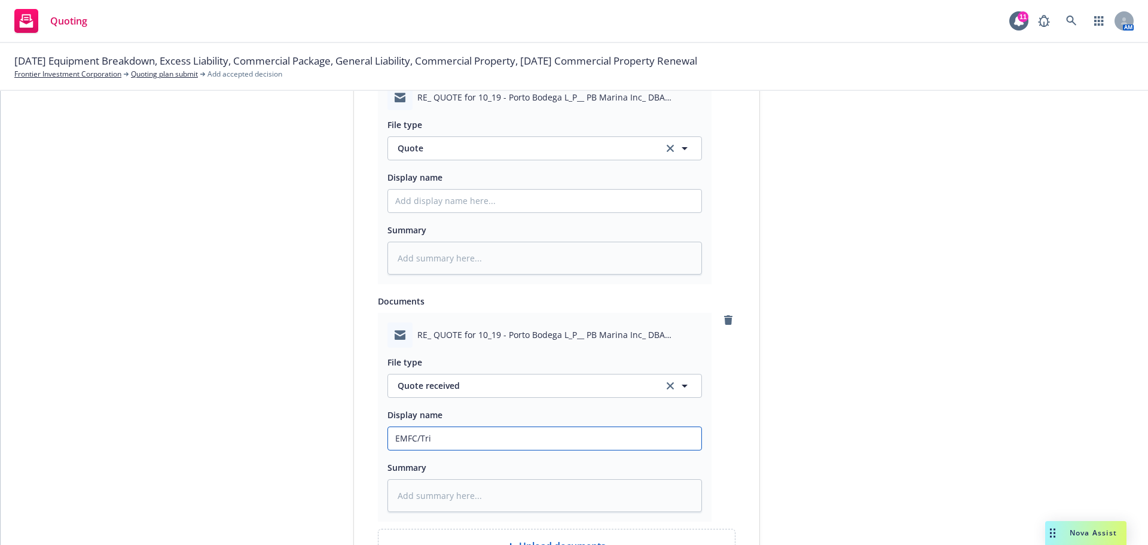
type textarea "x"
type input "EMFC/Trie"
type textarea "x"
type input "EMFC/Tri"
type textarea "x"
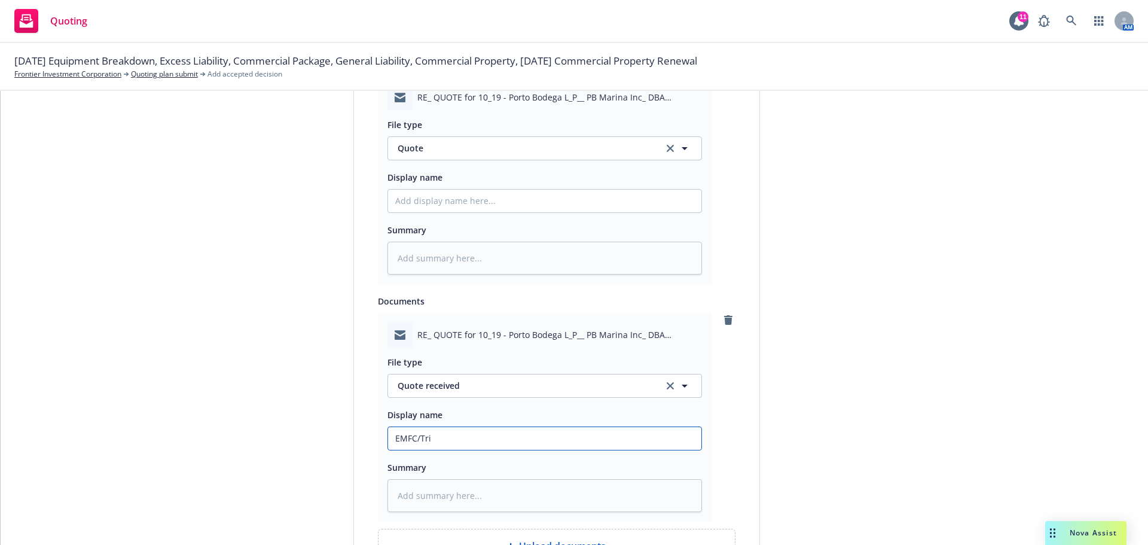
type input "EMFC/Trid"
type textarea "x"
type input "EMFC/Tride"
type textarea "x"
type input "EMFC/Triden"
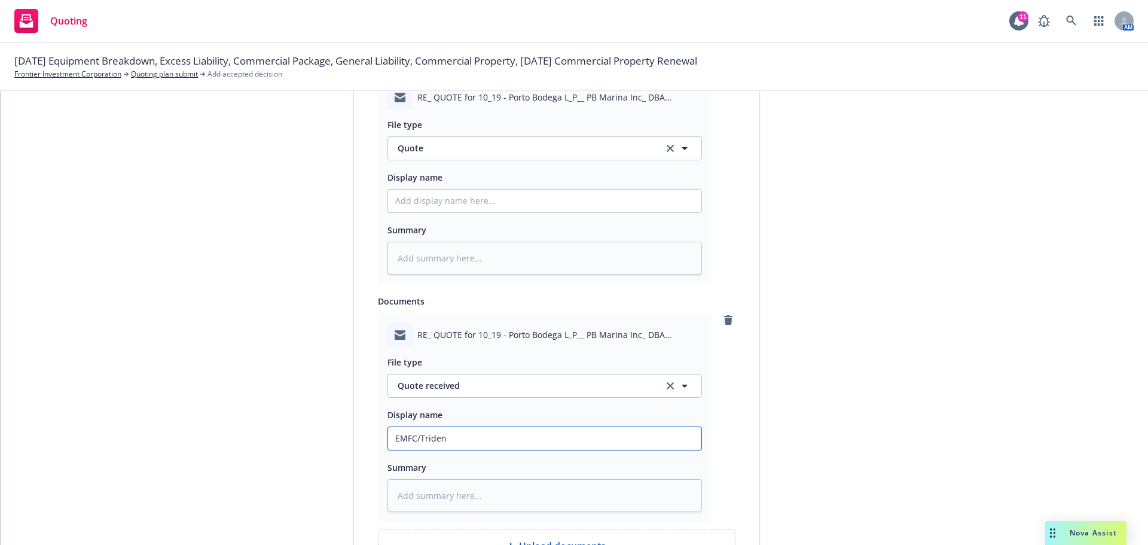
type textarea "x"
type input "EMFC/Triden"
type textarea "x"
type input "EMFC/Triden -"
type textarea "x"
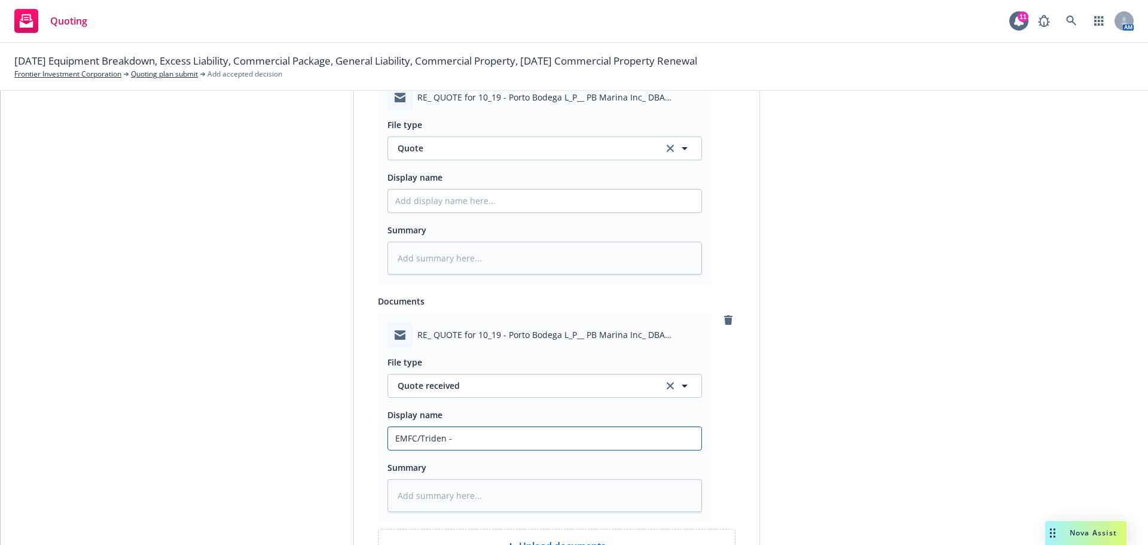
type input "EMFC/Triden -r"
type textarea "x"
type input "EMFC/Triden -re"
type textarea "x"
type input "EMFC/Triden -rec"
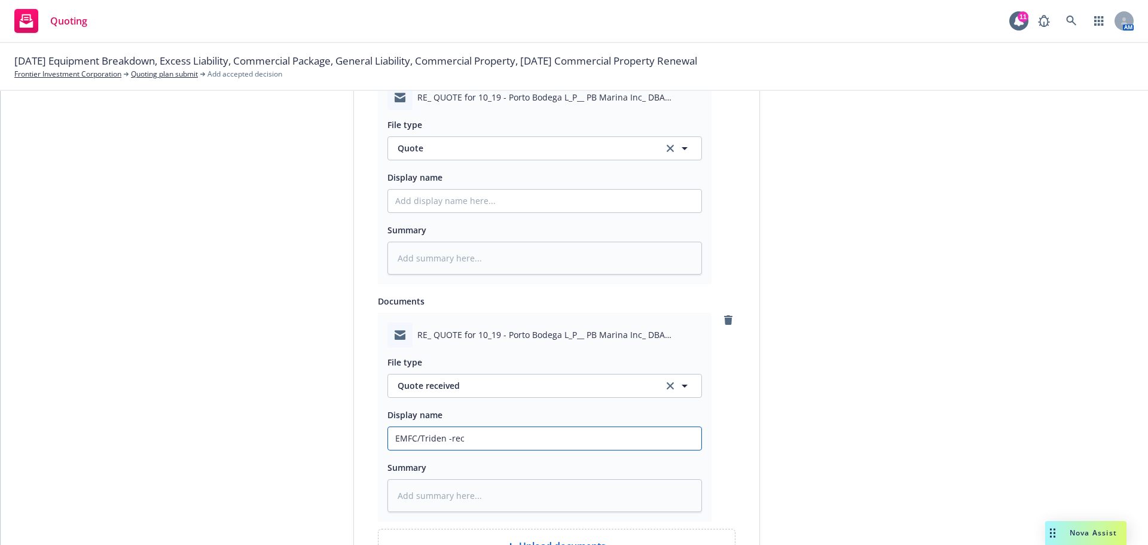
type textarea "x"
type input "EMFC/Triden -rece"
type textarea "x"
type input "EMFC/Triden -recei"
type textarea "x"
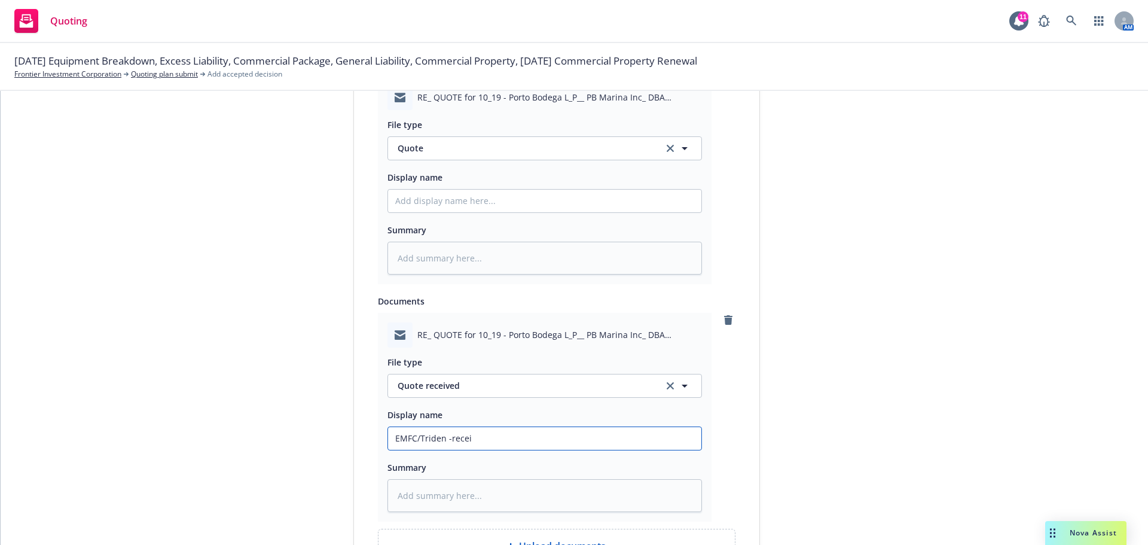
type input "EMFC/Triden -receiv"
type textarea "x"
type input "EMFC/Triden -receive"
type textarea "x"
type input "EMFC/Triden -received"
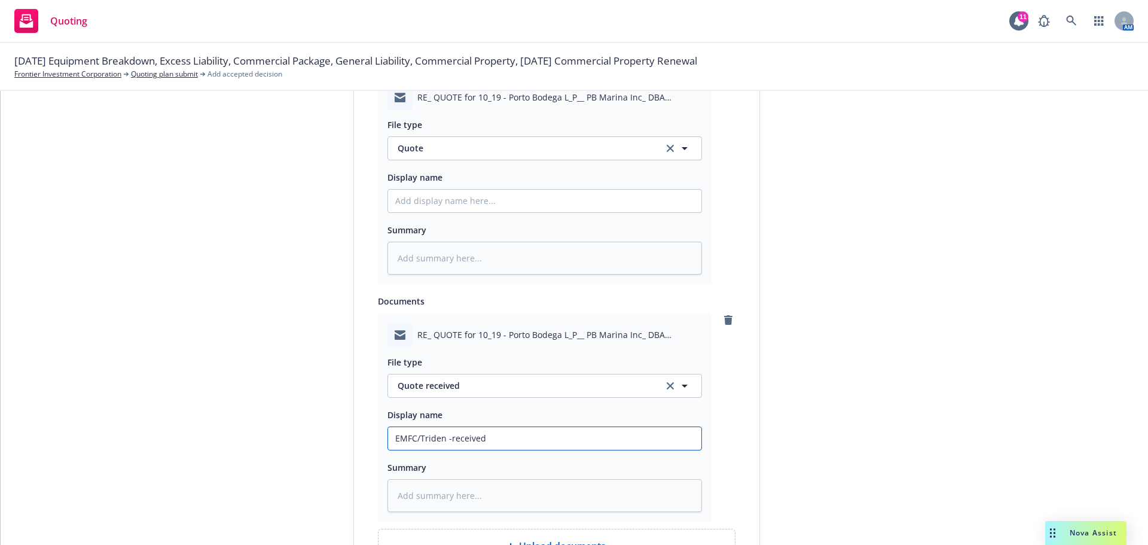
type textarea "x"
type input "EMFC/Triden -received M"
type textarea "x"
type input "EMFC/Triden -received Ma"
type textarea "x"
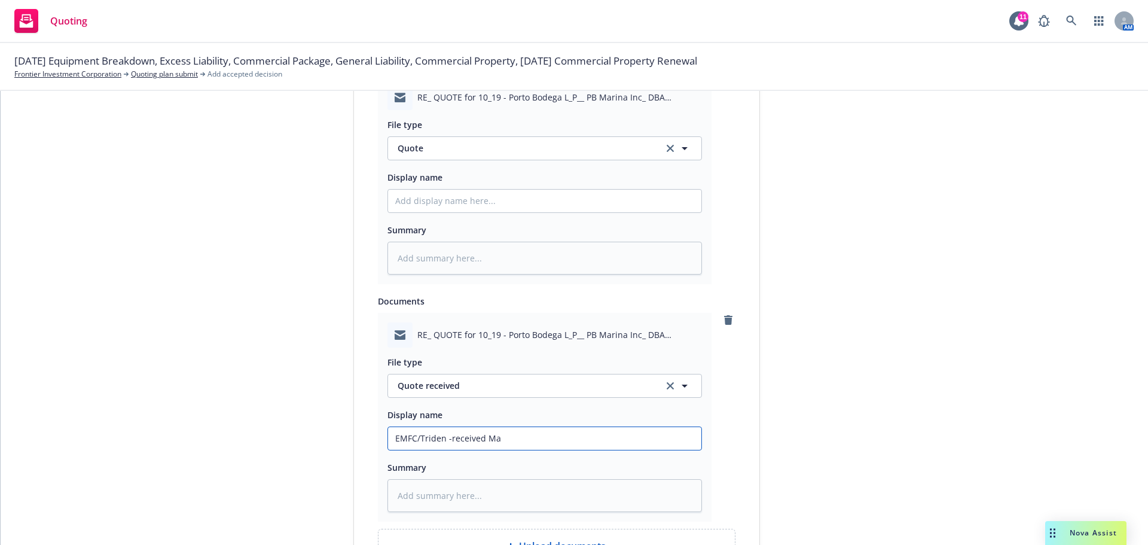
type input "EMFC/Triden -received Mar"
type textarea "x"
type input "EMFC/Triden -received Mari"
type textarea "x"
type input "EMFC/Triden -received Marin"
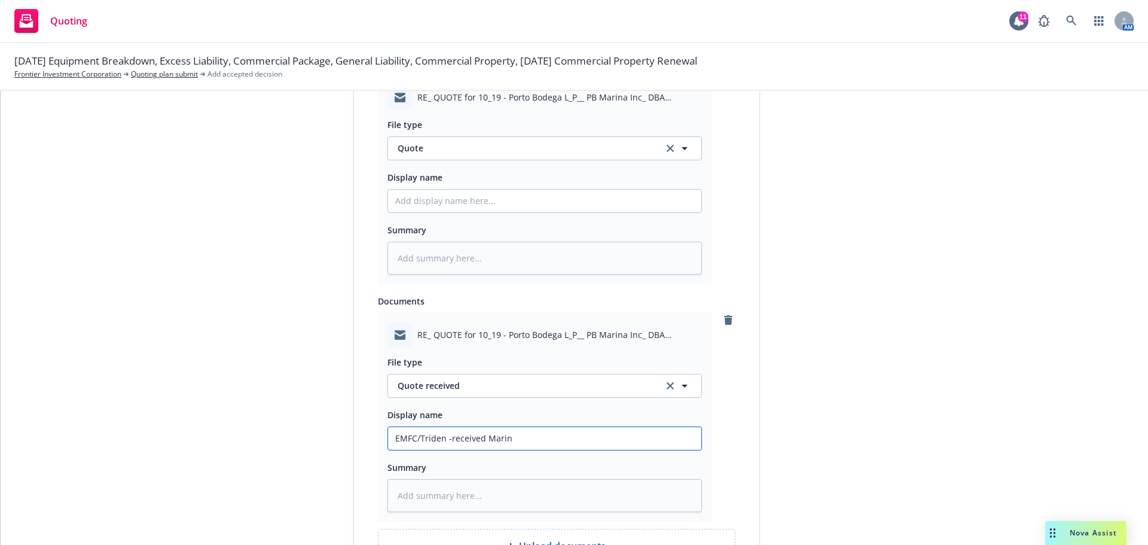
type textarea "x"
type input "EMFC/Triden -received Marina"
type textarea "x"
type input "EMFC/Triden -received Marina"
type textarea "x"
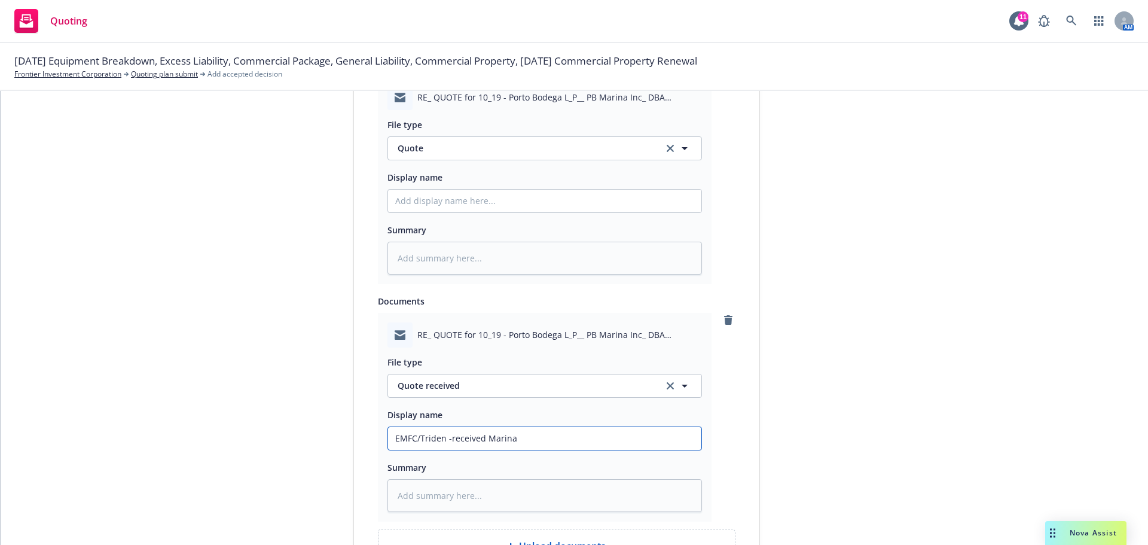
type input "EMFC/Triden -received Marina P"
type textarea "x"
type input "EMFC/Triden -received Marina Pk"
type textarea "x"
type input "EMFC/Triden -received Marina Pkg"
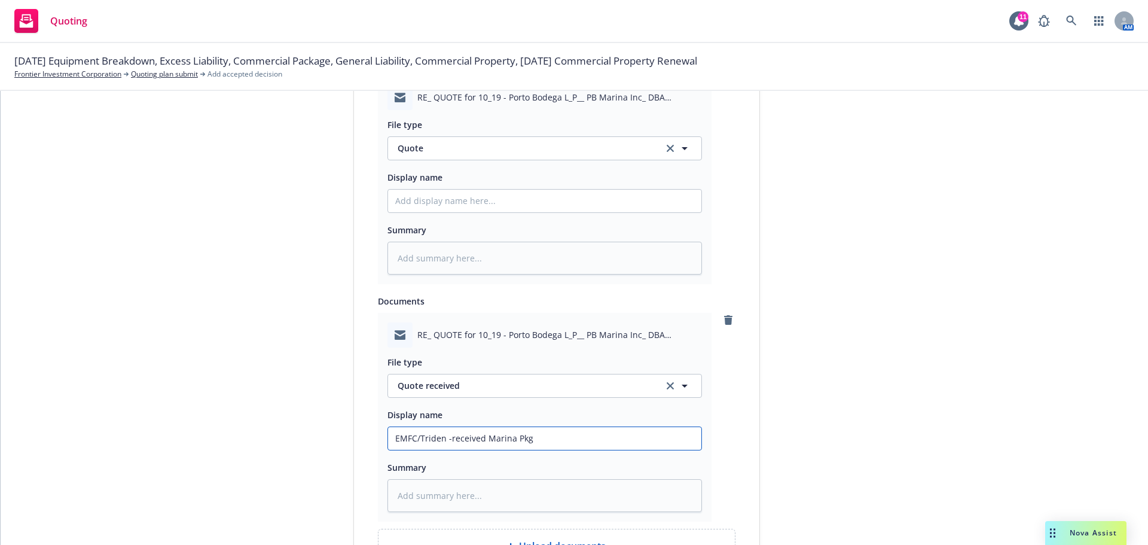
type textarea "x"
type input "EMFC/Triden -received Marina Pkg"
type textarea "x"
type input "EMFC/Triden -received Marina Pkg q"
type textarea "x"
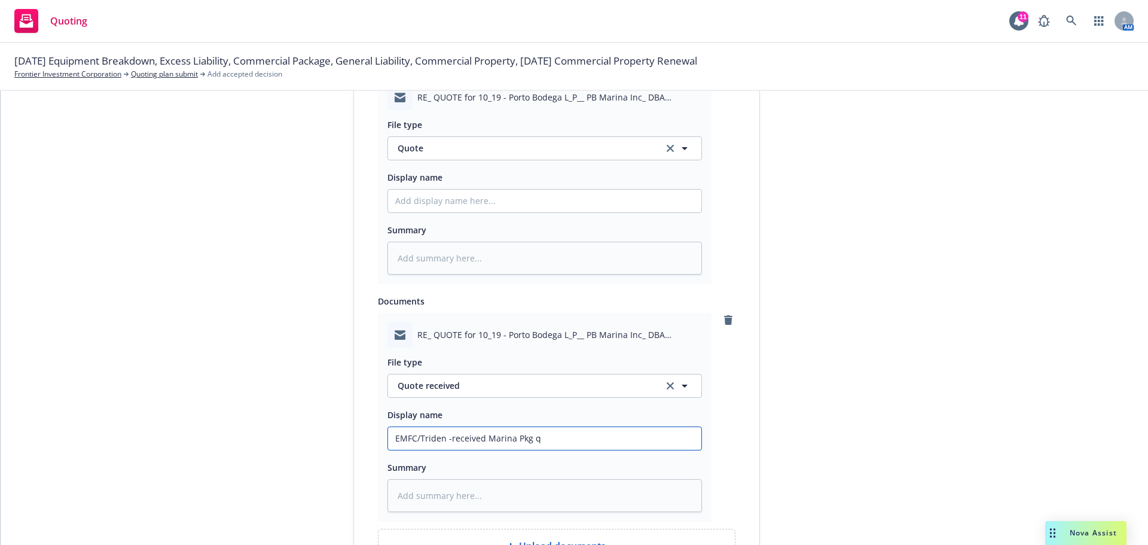
type input "EMFC/Triden -received Marina Pkg qu"
type textarea "x"
type input "EMFC/Triden -received Marina Pkg quo"
type textarea "x"
type input "EMFC/Triden -received Marina Pkg quot"
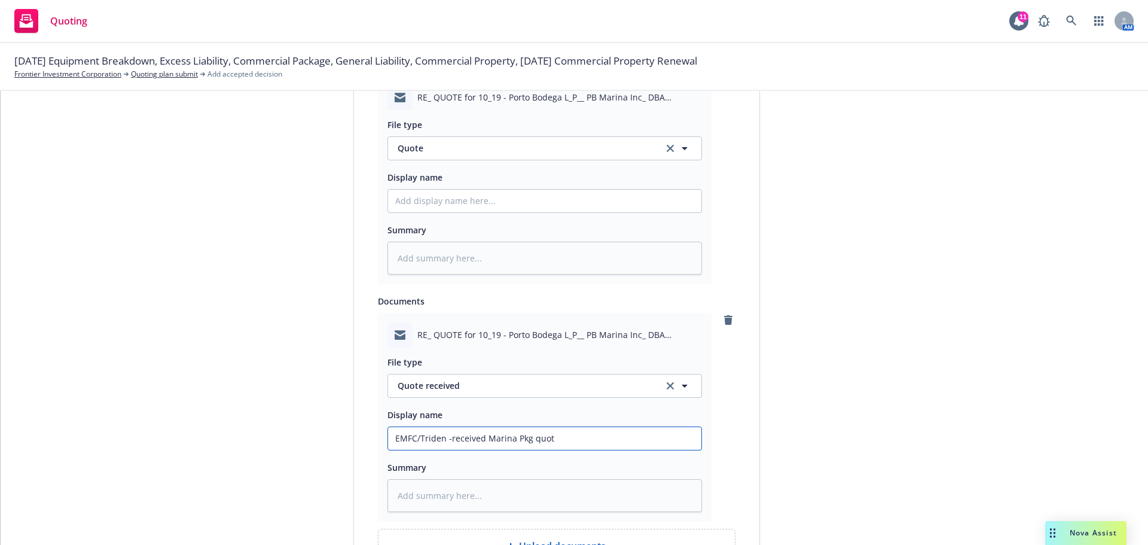
type textarea "x"
type input "EMFC/Triden -received Marina Pkg quote"
type textarea "x"
type input "EMFC/Triden -received Marina Pkg quote"
type textarea "x"
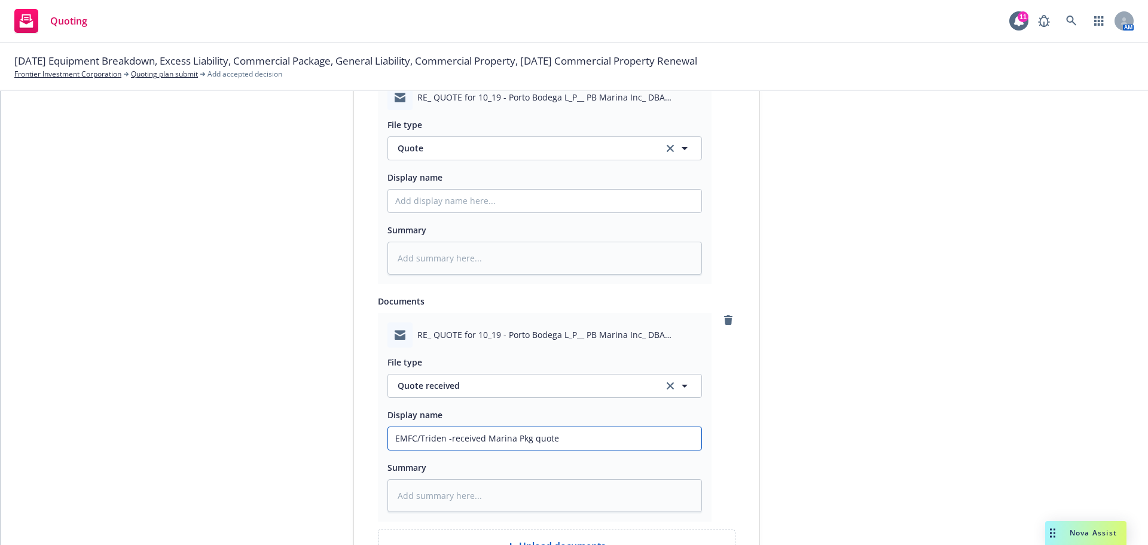
type input "EMFC/Triden -received Marina Pkg quote a"
type textarea "x"
type input "EMFC/Triden -received Marina Pkg quote at"
type textarea "x"
type input "EMFC/Triden -received Marina Pkg quote at"
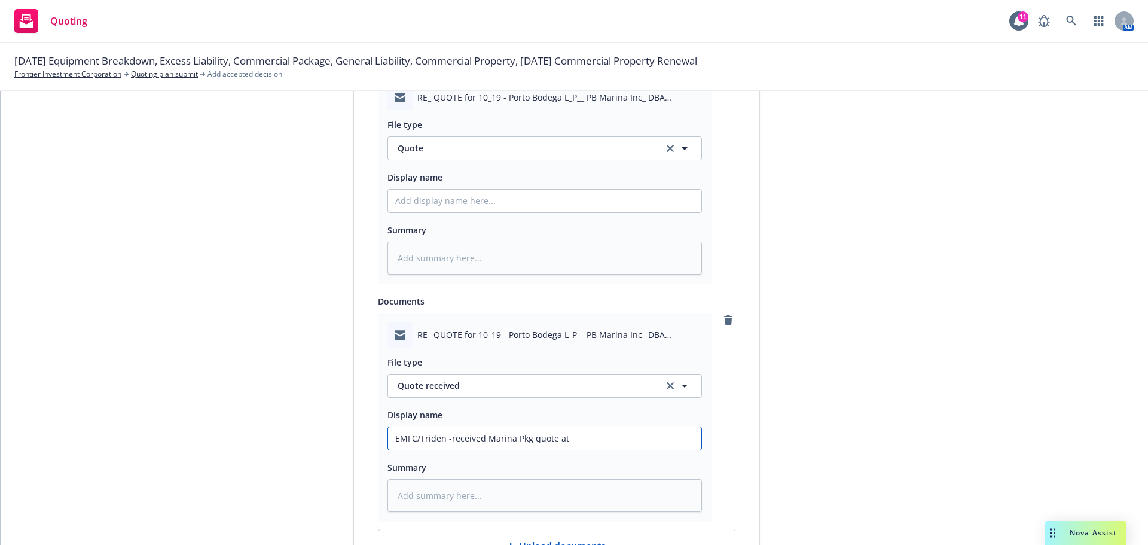
click at [584, 441] on input "EMFC/Triden -received Marina Pkg quote at" at bounding box center [544, 438] width 313 height 23
type textarea "x"
type input "EMFC/Triden -received Marina Pkg quote at $"
type textarea "x"
type input "EMFC/Triden -received Marina Pkg quote at $1"
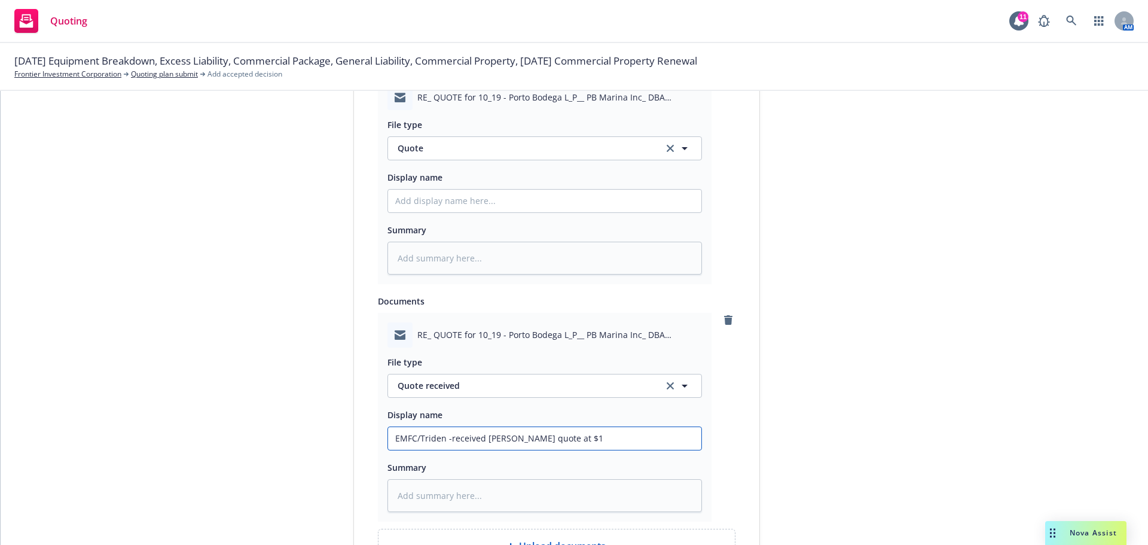
type textarea "x"
type input "EMFC/Triden -received Marina Pkg quote at $19"
type textarea "x"
type input "EMFC/Triden -received Marina Pkg quote at $19,"
type textarea "x"
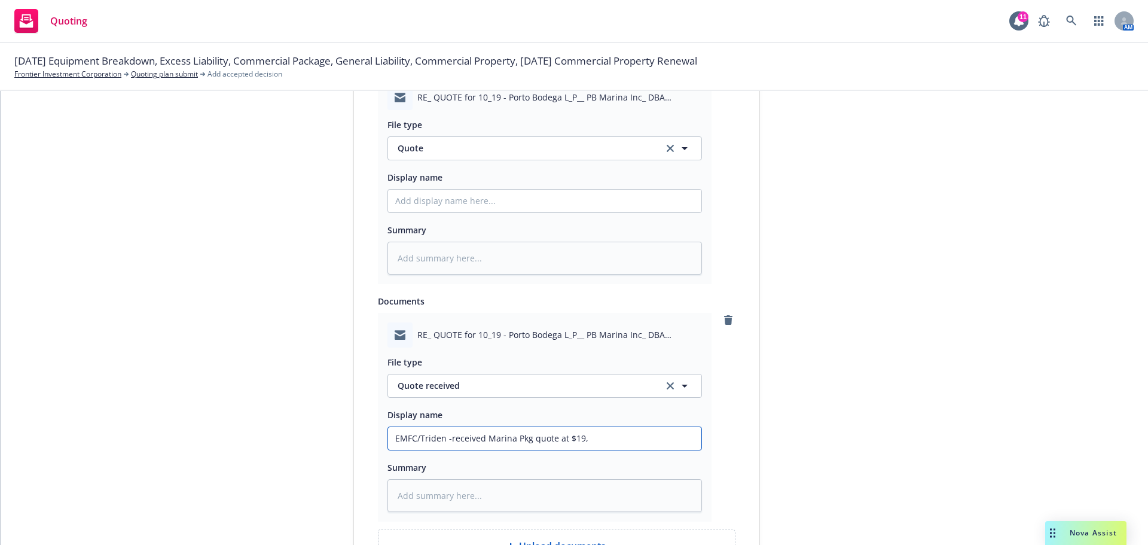
type input "EMFC/Triden -received Marina Pkg quote at $19,9"
type textarea "x"
type input "EMFC/Triden -received Marina Pkg quote at $19,92"
type textarea "x"
type input "EMFC/Triden -received Marina Pkg quote at $19,925"
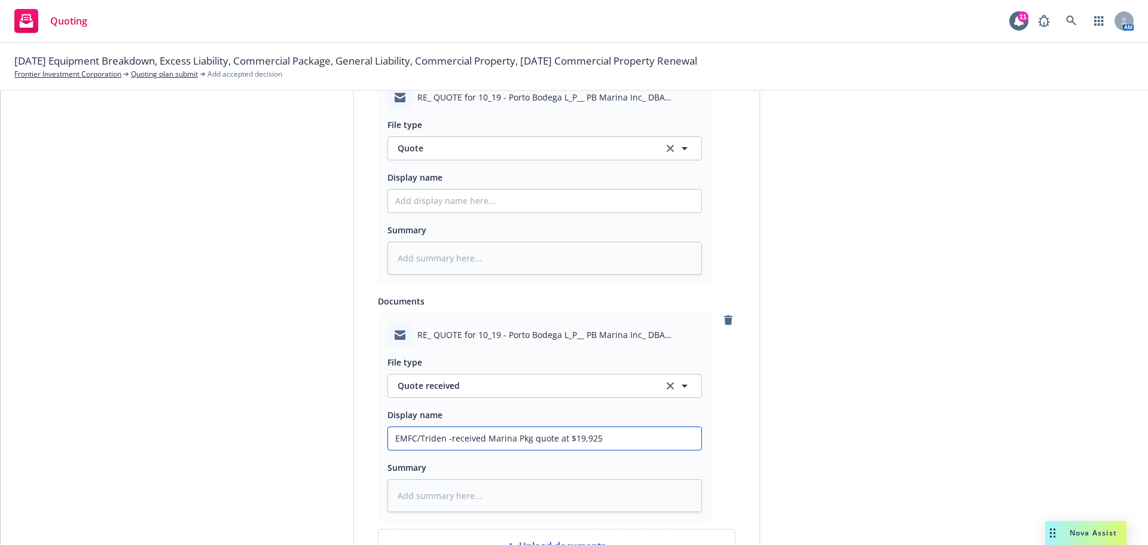
click at [526, 437] on input "EMFC/Triden -received Marina Pkg quote at $19,925" at bounding box center [544, 438] width 313 height 23
click at [484, 438] on input "EMFC/Triden -received Marina Pkg quote at $19,925" at bounding box center [544, 438] width 313 height 23
type textarea "x"
type input "EMFC/Triden -received 2Marina Pkg quote at $19,925"
type textarea "x"
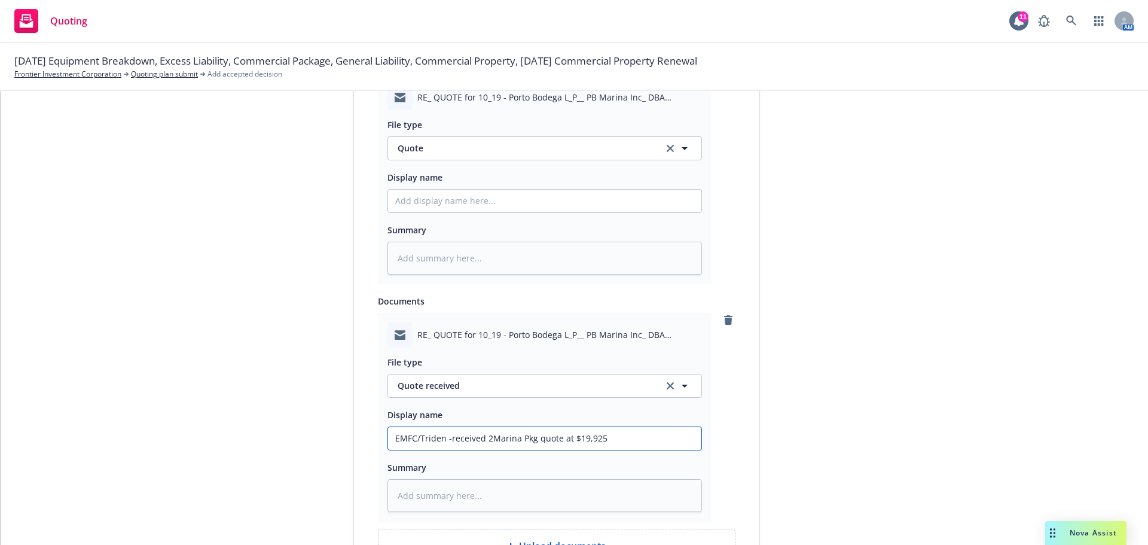
type input "EMFC/Triden -received 25Marina Pkg quote at $19,925"
type textarea "x"
type input "EMFC/Triden -received 25/Marina Pkg quote at $19,925"
type textarea "x"
type input "EMFC/Triden -received 25/2Marina Pkg quote at $19,925"
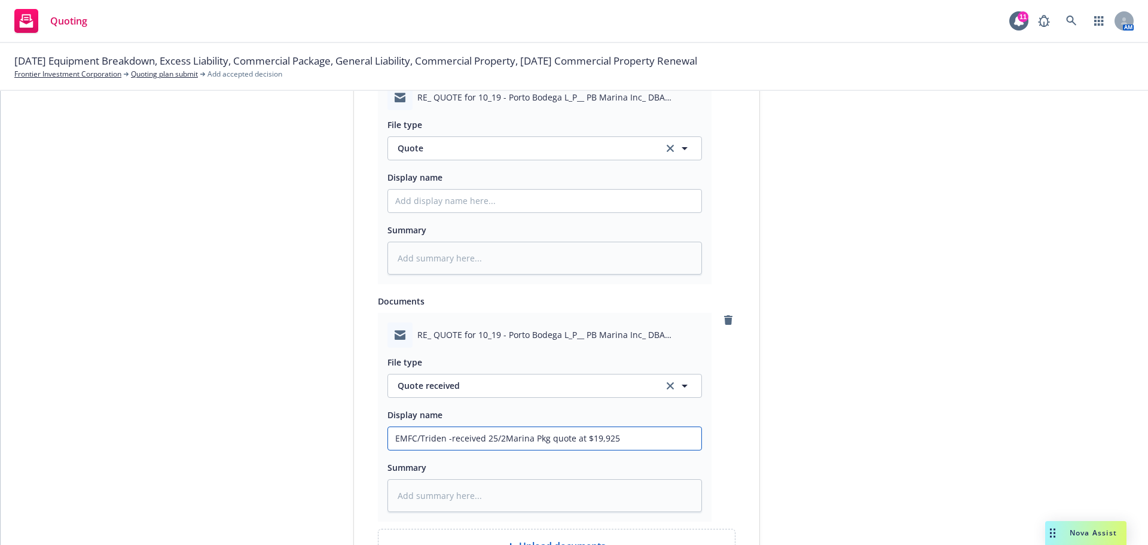
type textarea "x"
type input "EMFC/Triden -received 25/26Marina Pkg quote at $19,925"
type textarea "x"
drag, startPoint x: 626, startPoint y: 438, endPoint x: 480, endPoint y: 438, distance: 146.5
click at [480, 438] on input "EMFC/Triden -received 25/26 Marina Pkg quote at $19,925" at bounding box center [544, 438] width 313 height 23
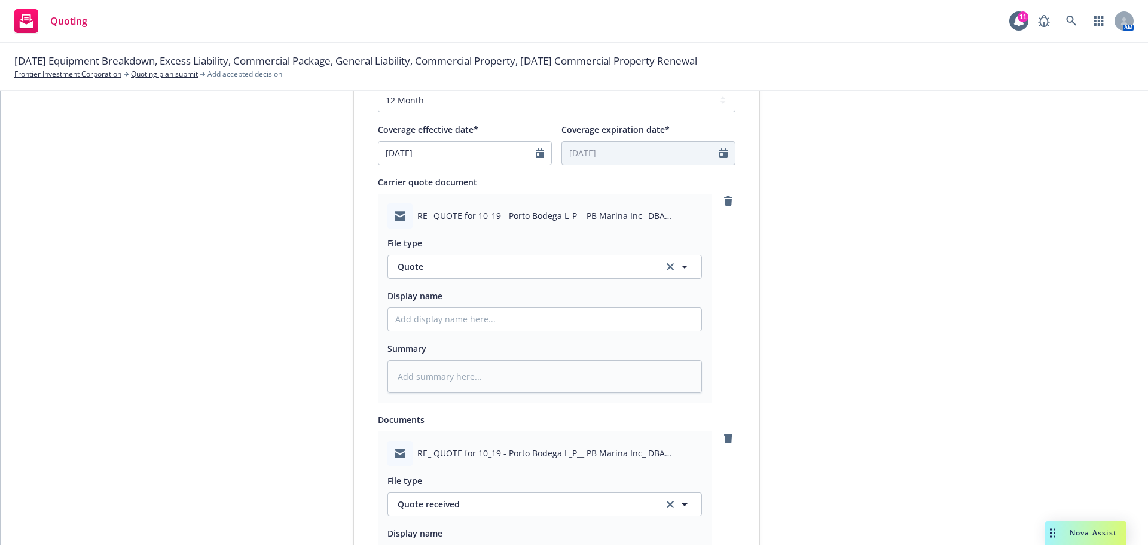
scroll to position [498, 0]
type input "EMFC/Triden -received 25/26 Marina Pkg quote at $19,925"
click at [721, 206] on link "remove" at bounding box center [728, 202] width 14 height 14
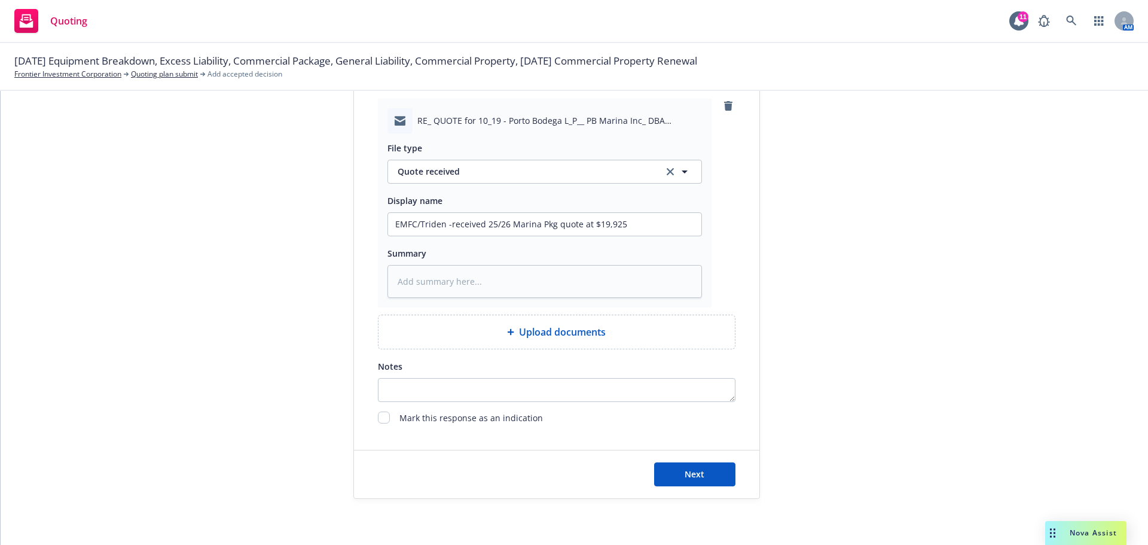
scroll to position [660, 0]
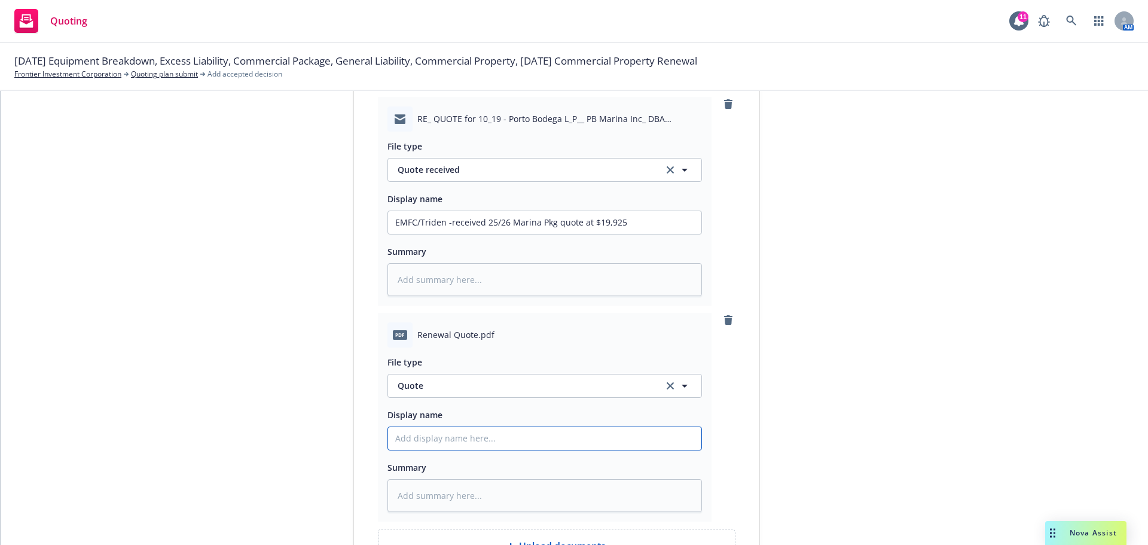
click at [431, 440] on input "Display name" at bounding box center [544, 438] width 313 height 23
paste input "25/26 Marina Pkg quote at $19,925"
type textarea "x"
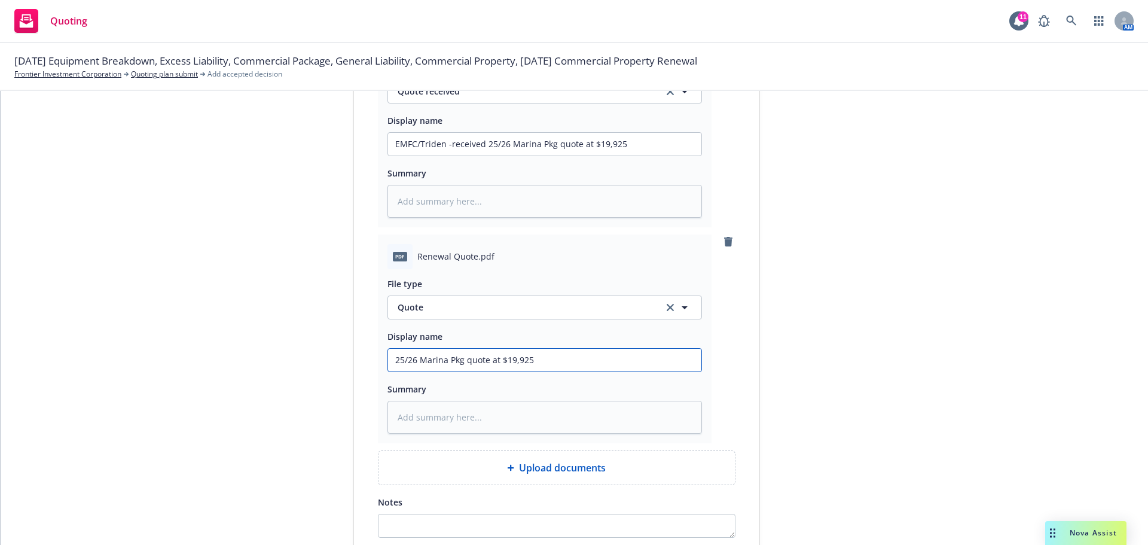
scroll to position [875, 0]
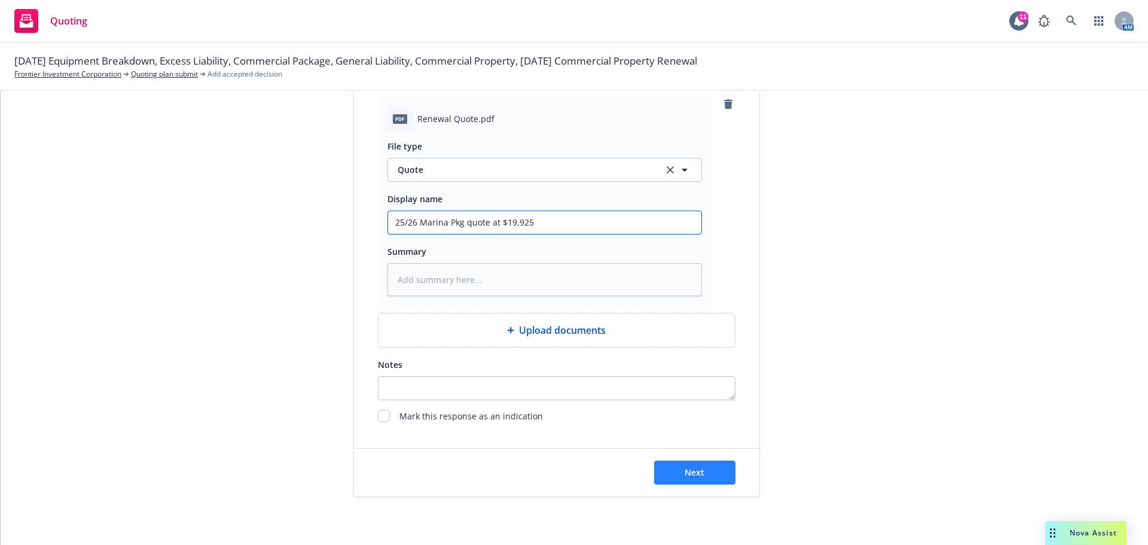
type input "25/26 Marina Pkg quote at $19,925"
click at [685, 476] on span "Next" at bounding box center [695, 471] width 20 height 11
type textarea "x"
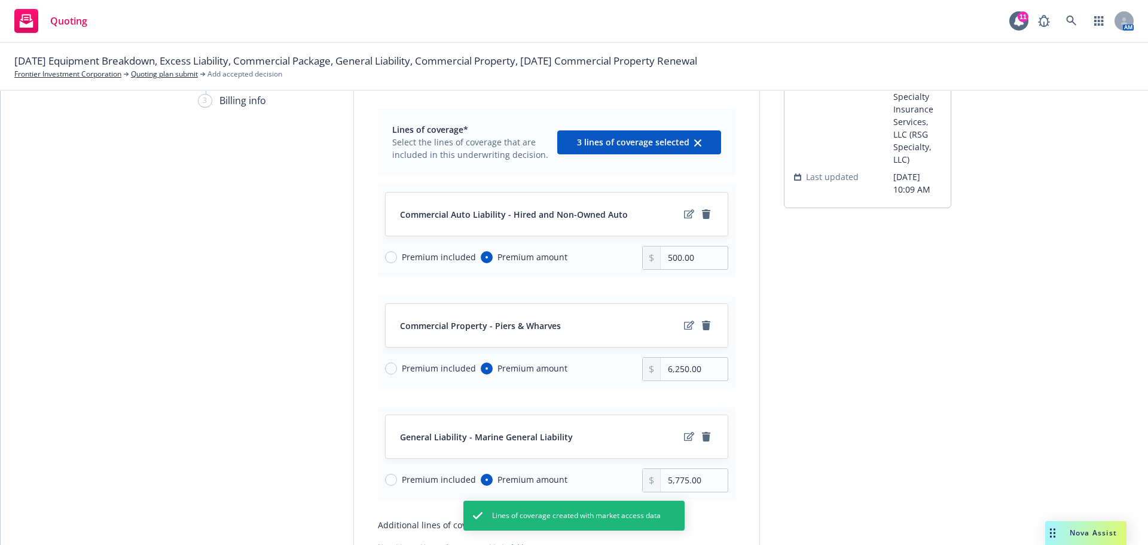
scroll to position [87, 0]
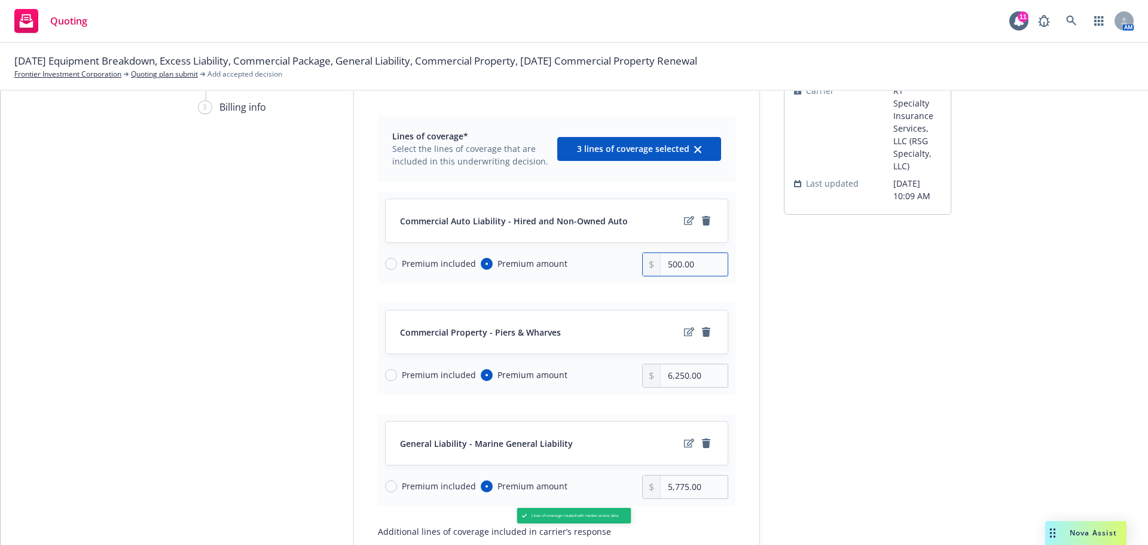
drag, startPoint x: 704, startPoint y: 265, endPoint x: 660, endPoint y: 265, distance: 43.7
click at [661, 265] on input "500.00" at bounding box center [694, 264] width 66 height 23
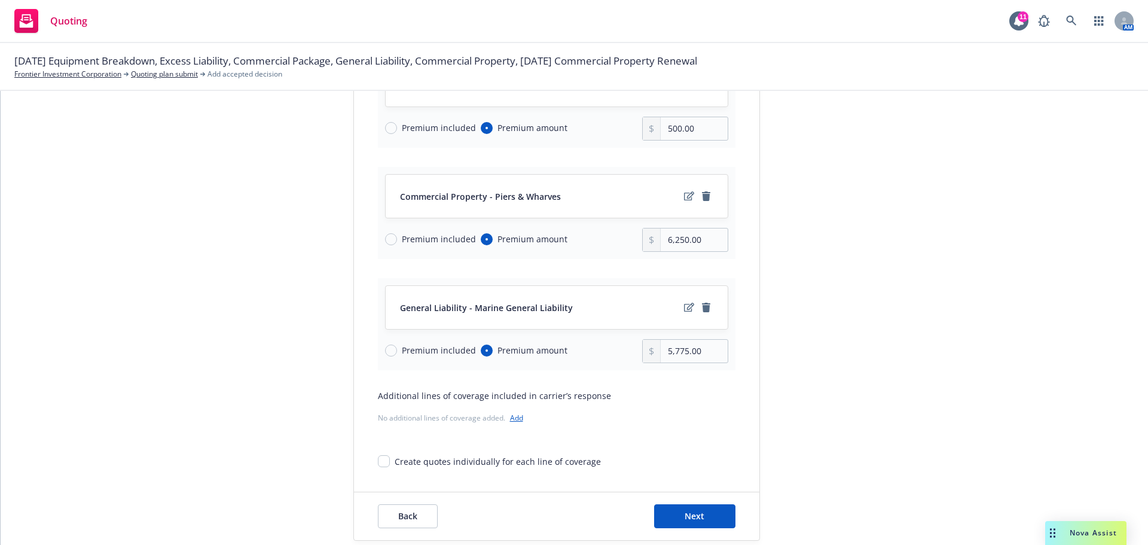
scroll to position [266, 0]
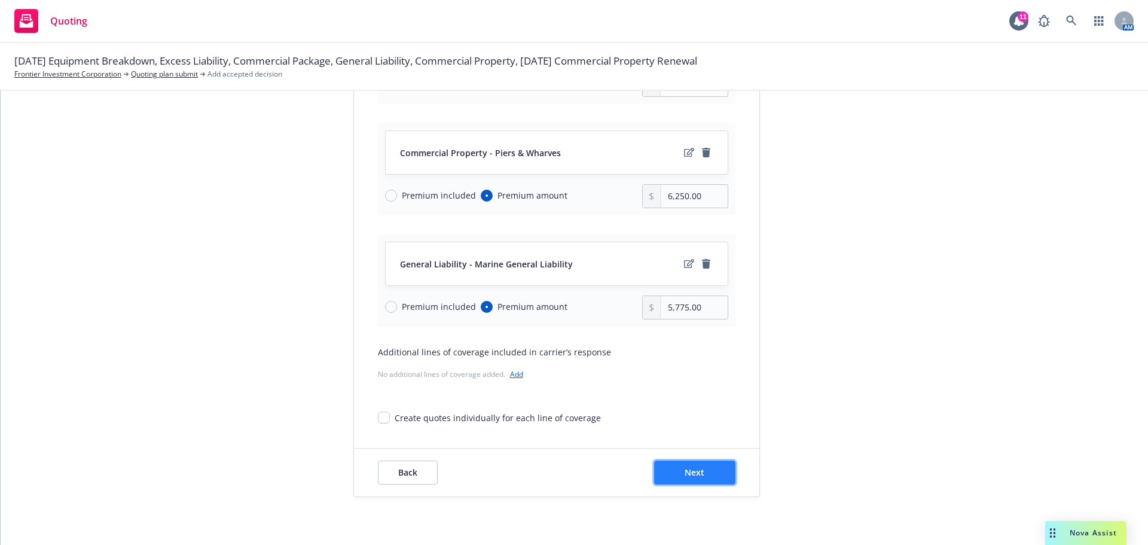
click at [694, 473] on span "Next" at bounding box center [695, 471] width 20 height 11
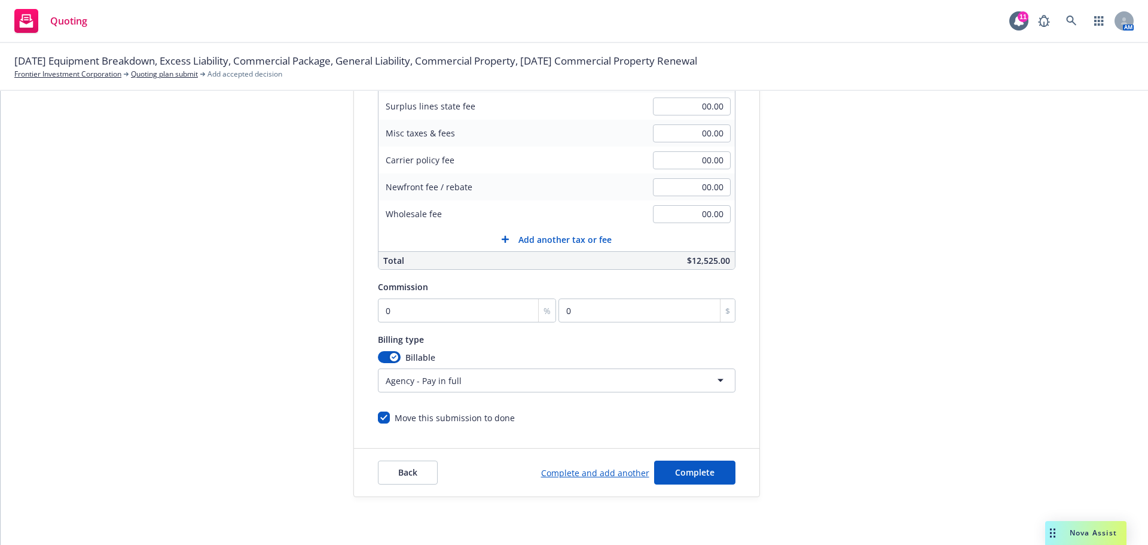
scroll to position [134, 0]
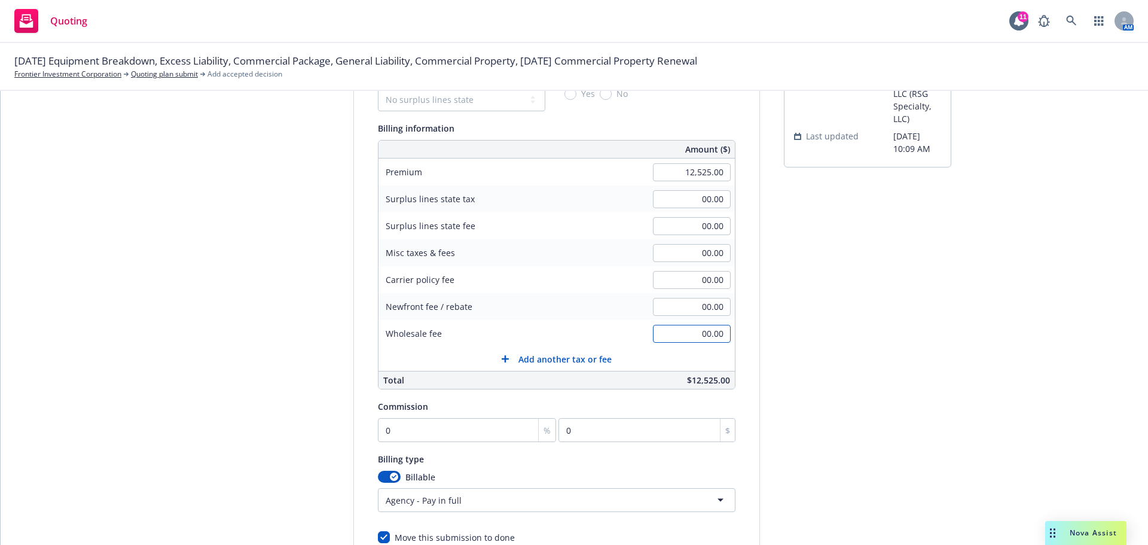
click at [685, 334] on input "00.00" at bounding box center [692, 334] width 78 height 18
click at [518, 362] on span "Add another tax or fee" at bounding box center [564, 359] width 93 height 13
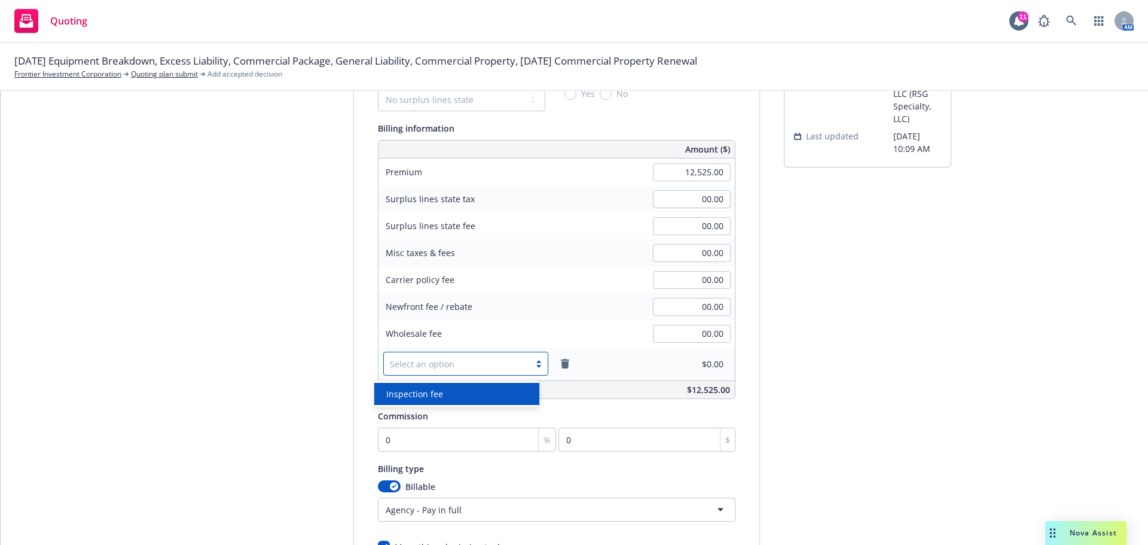
click at [425, 367] on div at bounding box center [457, 363] width 134 height 14
click at [419, 390] on span "Inspection fee" at bounding box center [414, 393] width 57 height 13
click at [700, 367] on input "00.00" at bounding box center [692, 364] width 78 height 18
type input "400.00"
drag, startPoint x: 402, startPoint y: 437, endPoint x: 395, endPoint y: 440, distance: 8.0
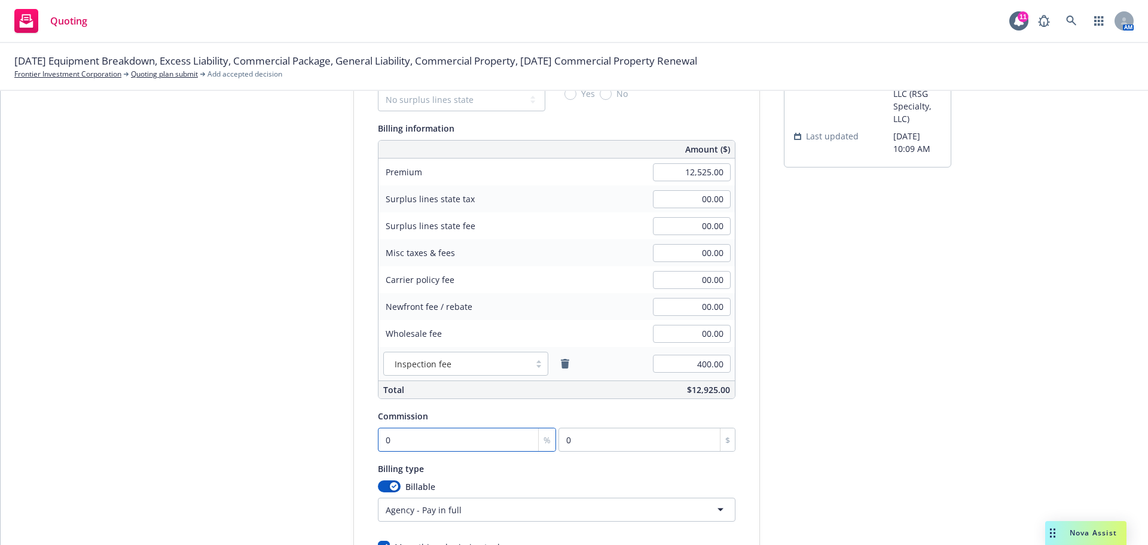
click at [402, 437] on input "0" at bounding box center [467, 440] width 179 height 24
type input "1"
type input "125.25"
type input "10"
type input "1252.5"
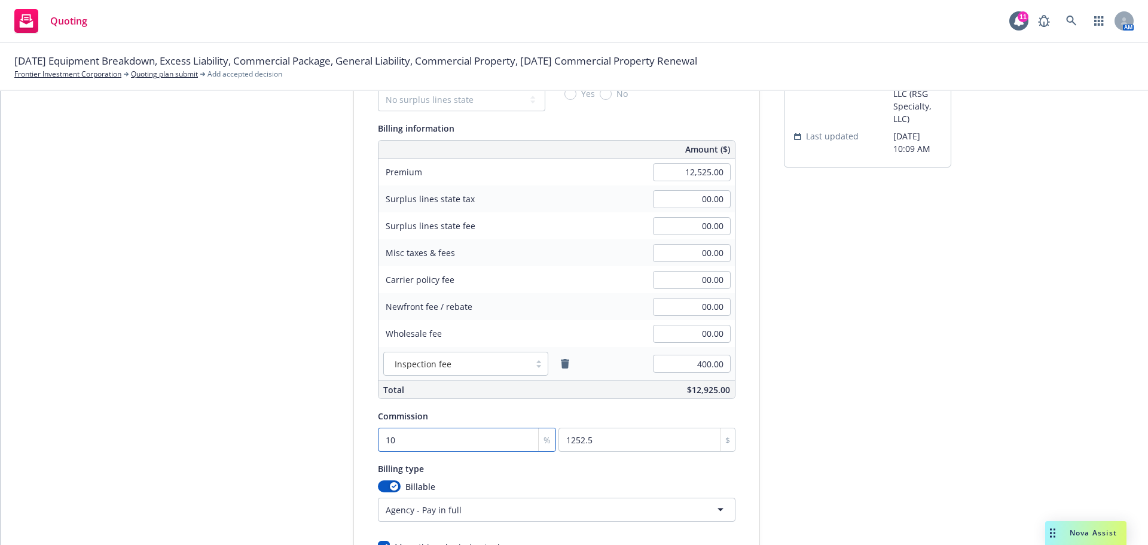
type input "10"
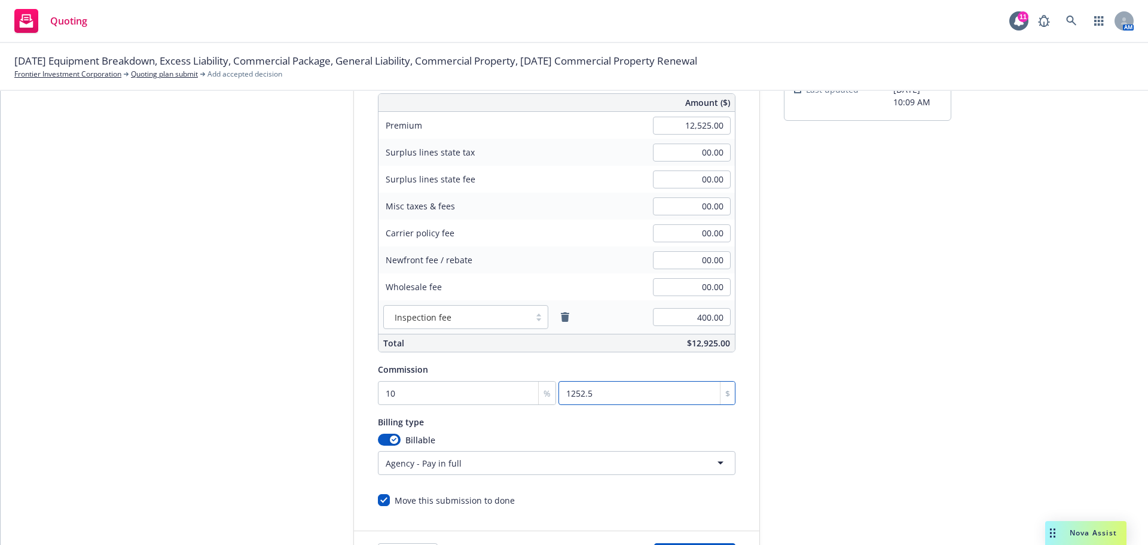
scroll to position [254, 0]
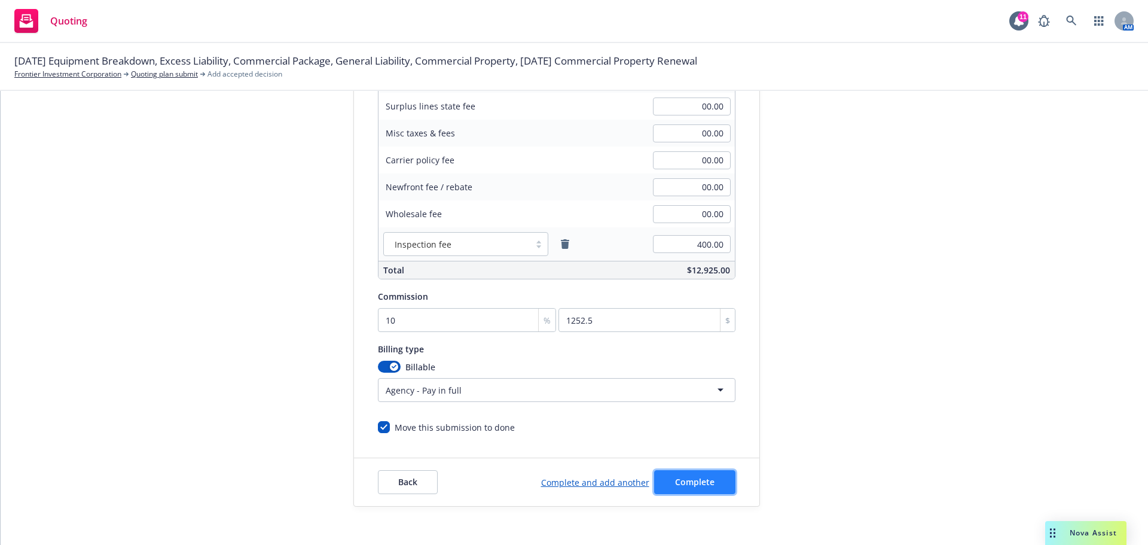
click at [691, 483] on span "Complete" at bounding box center [694, 481] width 39 height 11
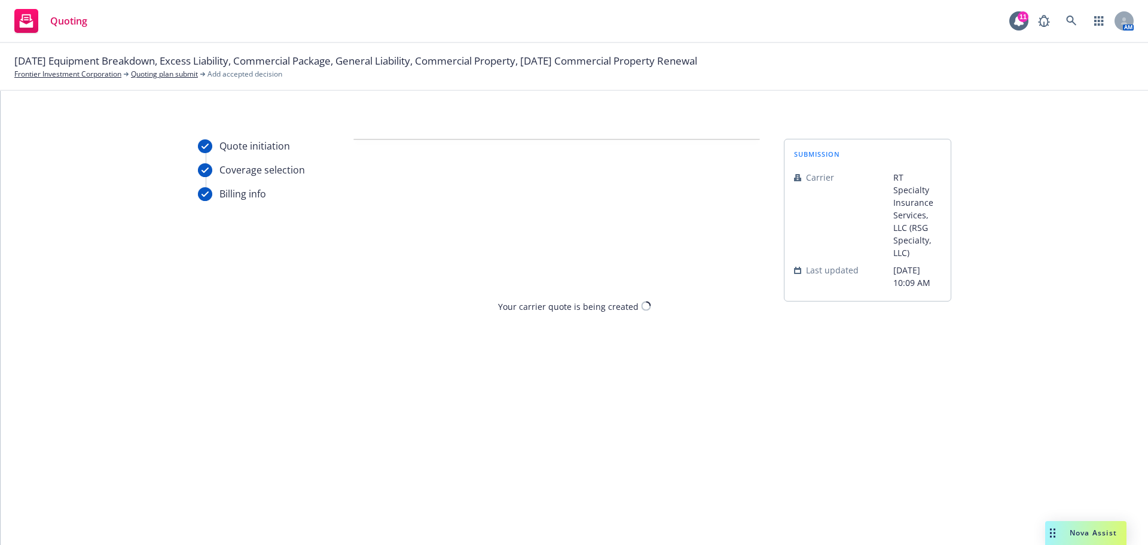
scroll to position [0, 0]
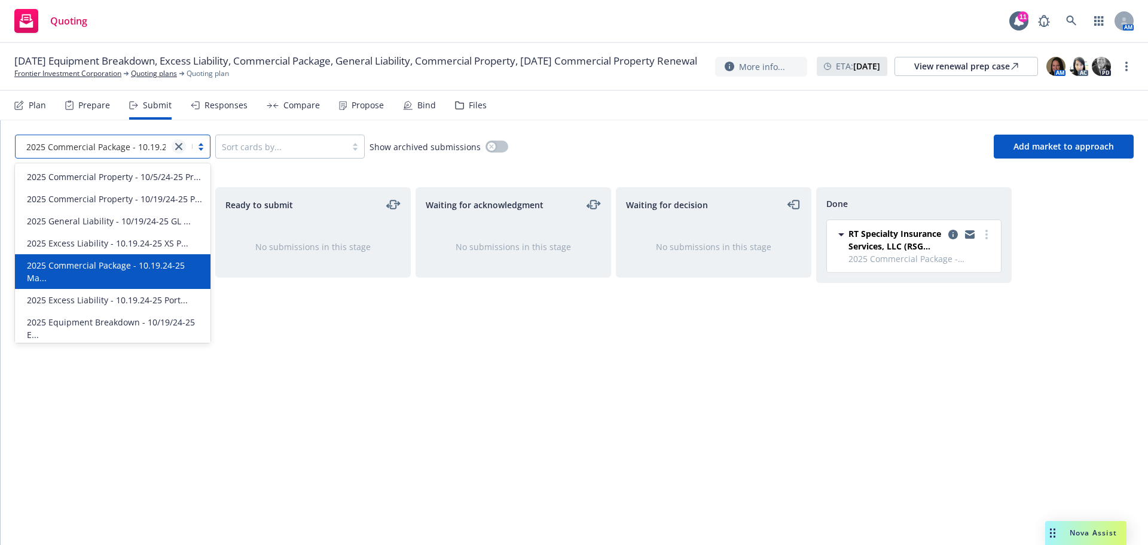
click at [178, 148] on icon "close" at bounding box center [178, 146] width 7 height 7
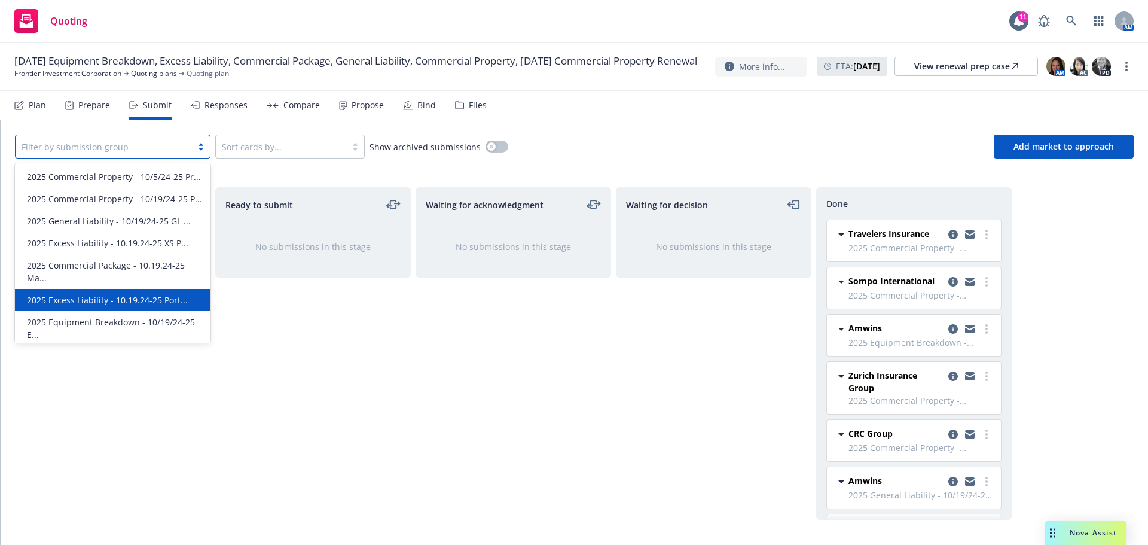
click at [114, 294] on span "2025 Excess Liability - 10.19.24-25 Port..." at bounding box center [107, 300] width 161 height 13
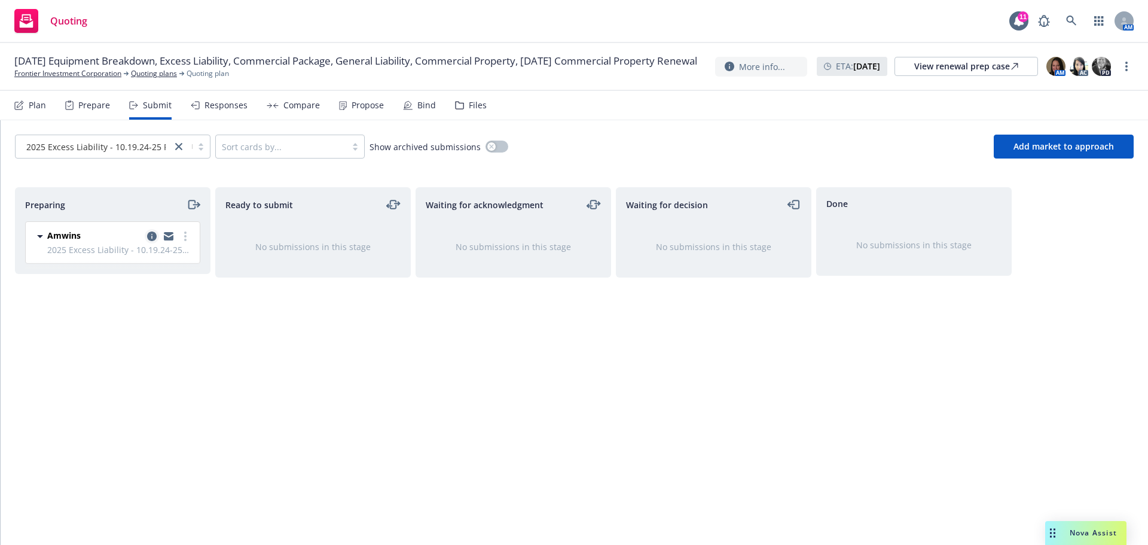
click at [151, 233] on icon "copy logging email" at bounding box center [152, 236] width 10 height 10
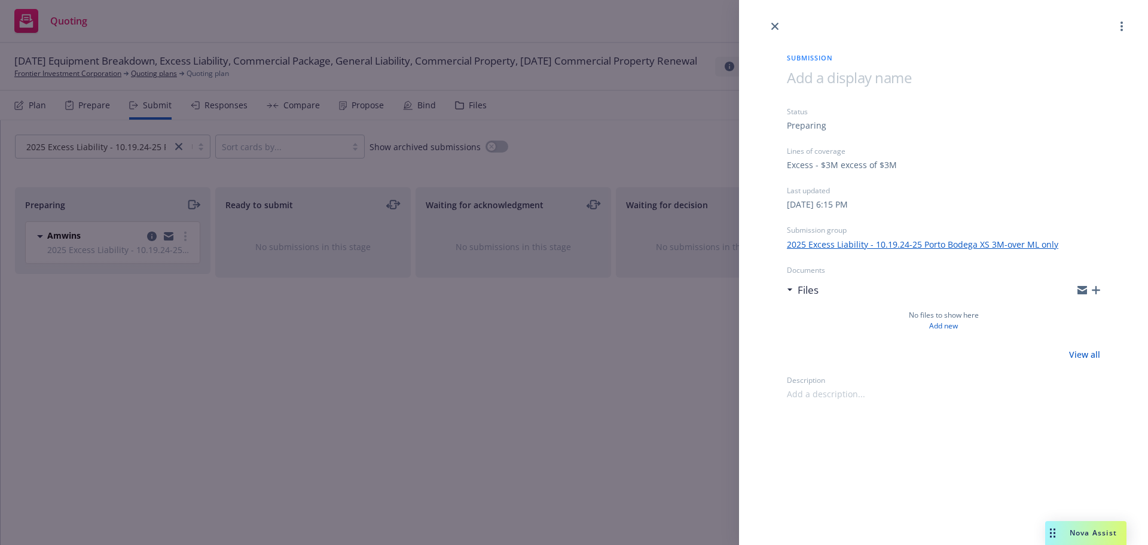
click at [664, 297] on div "Submission Status Preparing Lines of coverage Excess - $3M excess of $3M Last u…" at bounding box center [574, 272] width 1148 height 545
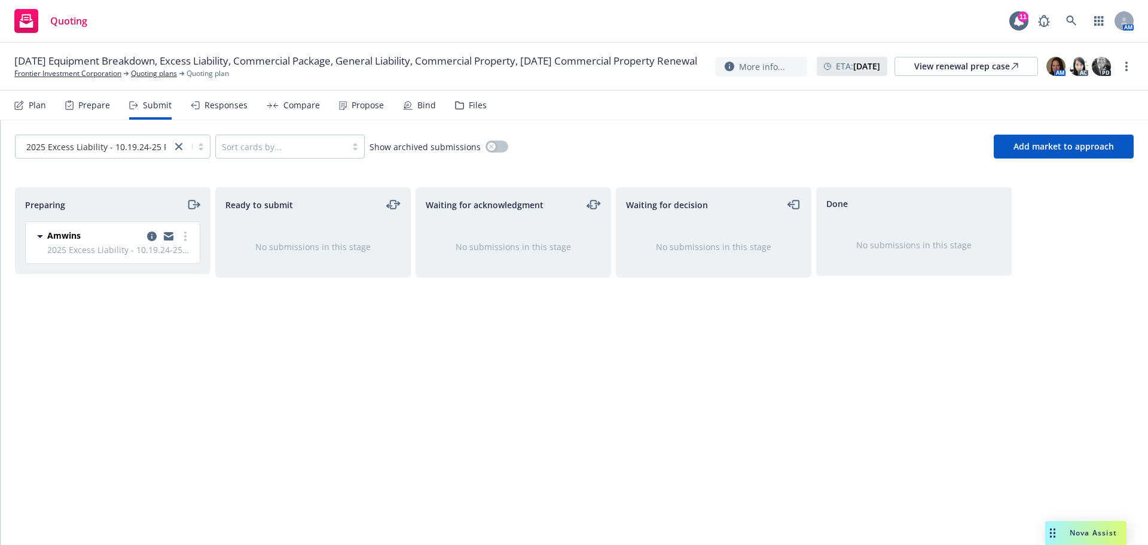
click at [474, 108] on div "Files" at bounding box center [478, 105] width 18 height 10
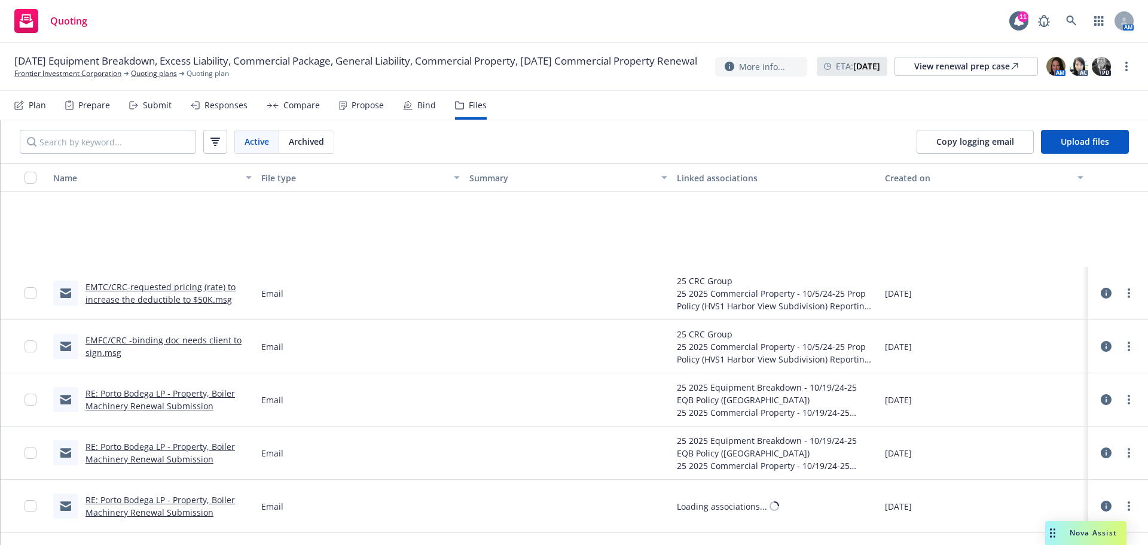
scroll to position [2571, 0]
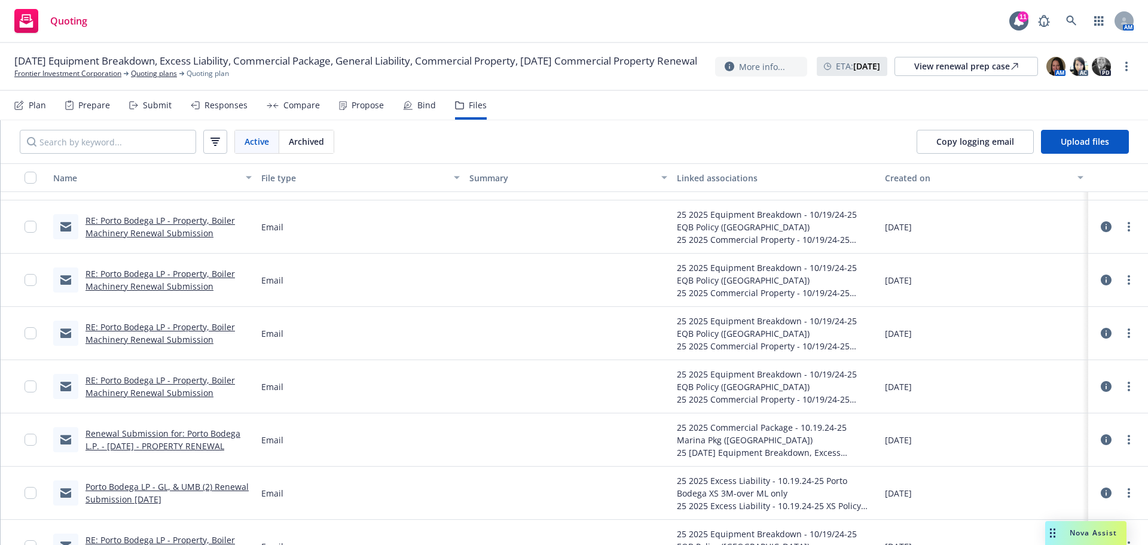
click at [152, 108] on div "Submit" at bounding box center [157, 105] width 29 height 10
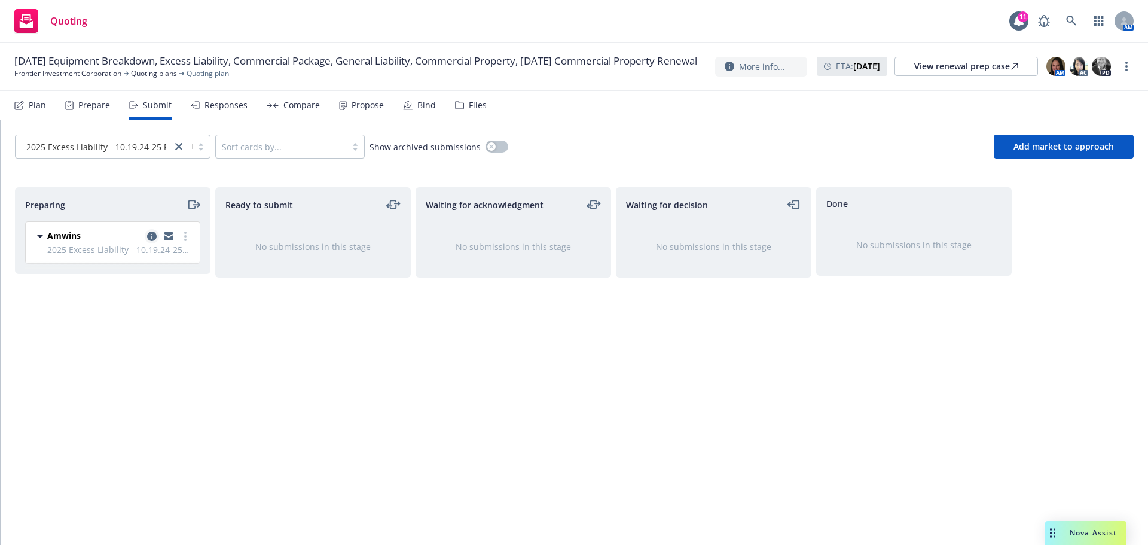
click at [152, 241] on link "copy logging email" at bounding box center [152, 236] width 14 height 14
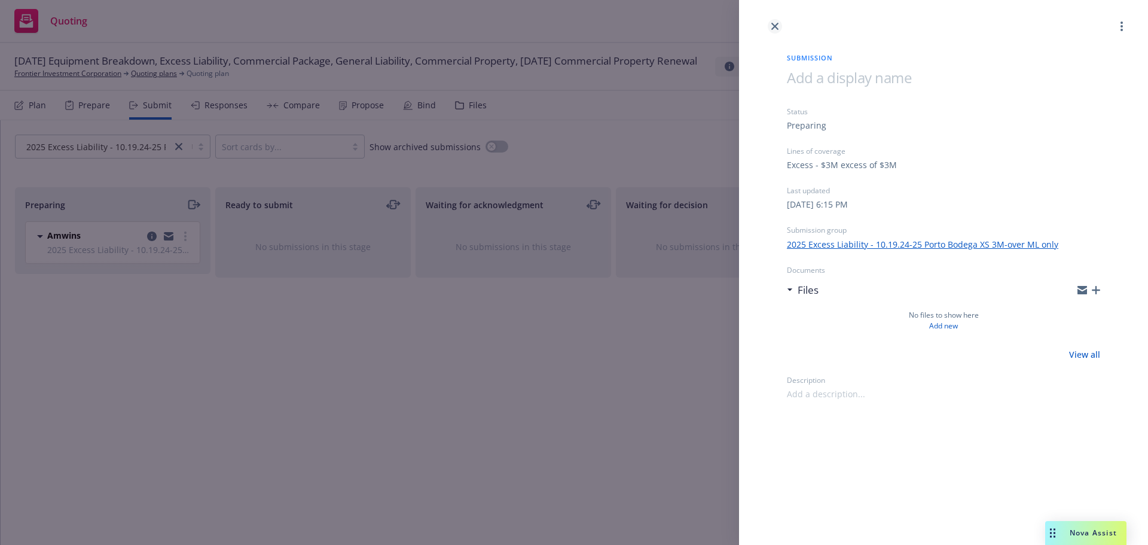
click at [773, 28] on icon "close" at bounding box center [774, 26] width 7 height 7
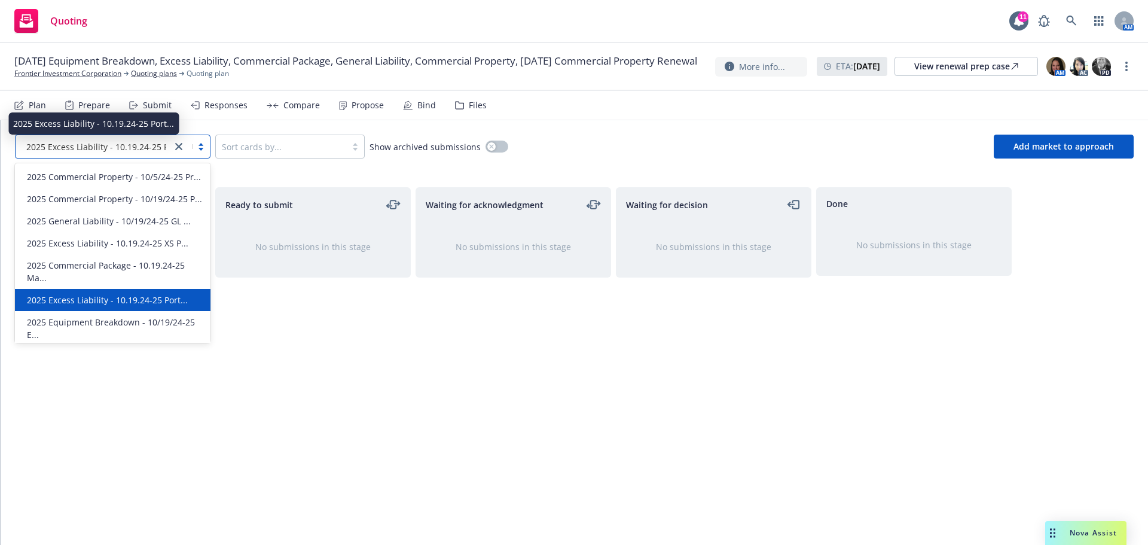
click at [122, 151] on span "2025 Excess Liability - 10.19.24-25 Port..." at bounding box center [106, 147] width 161 height 13
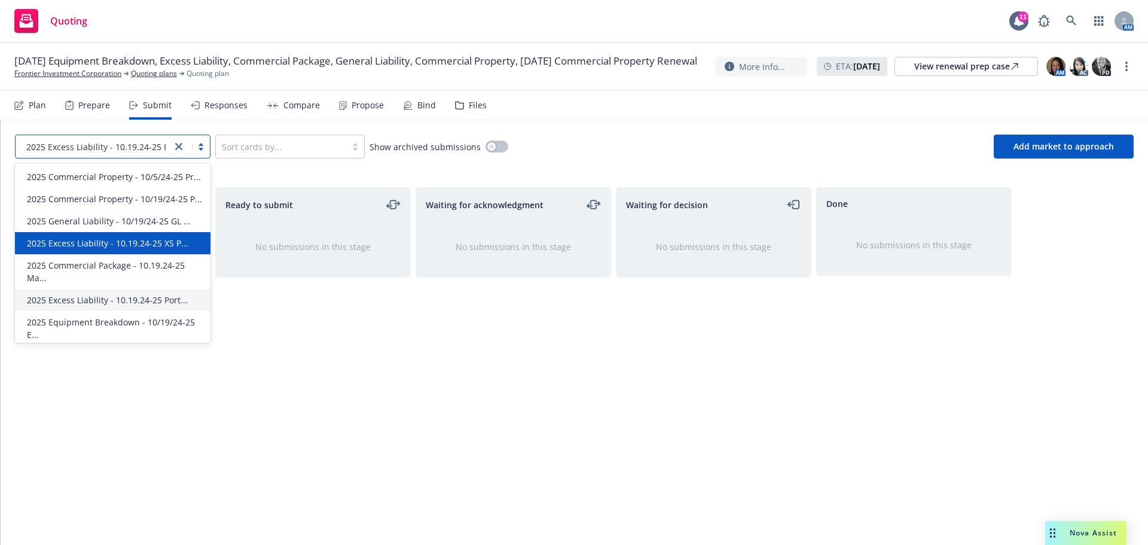
click at [115, 242] on span "2025 Excess Liability - 10.19.24-25 XS P..." at bounding box center [107, 243] width 161 height 13
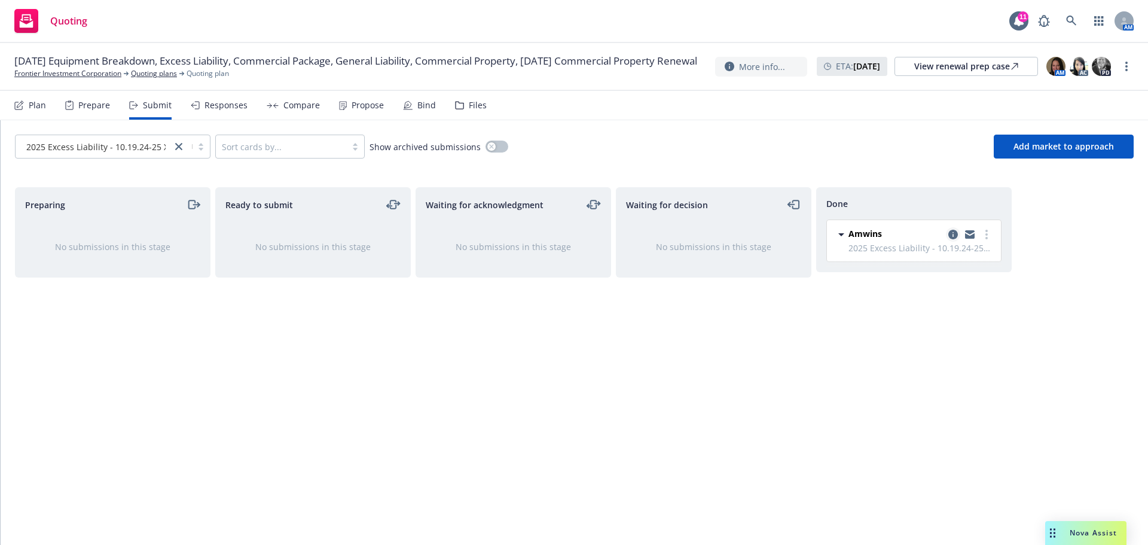
click at [955, 234] on icon "copy logging email" at bounding box center [953, 235] width 10 height 10
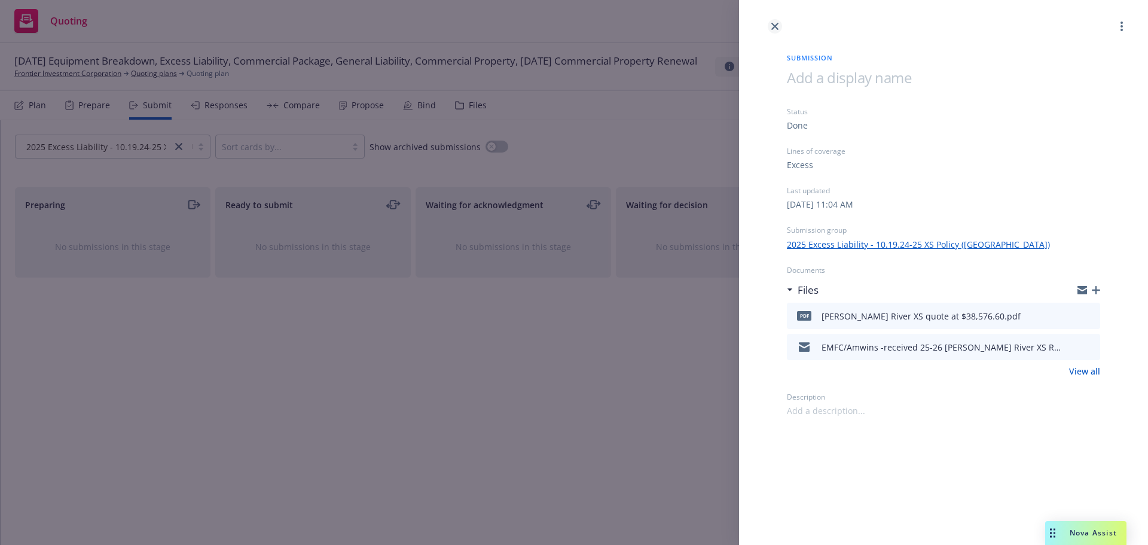
click at [775, 29] on icon "close" at bounding box center [774, 26] width 7 height 7
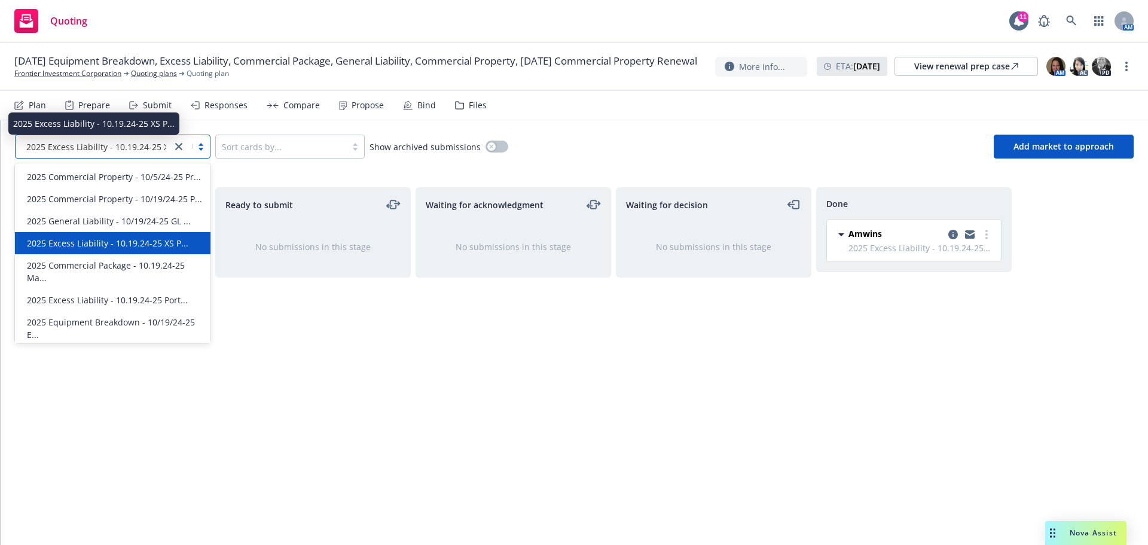
click at [146, 150] on span "2025 Excess Liability - 10.19.24-25 XS P..." at bounding box center [106, 147] width 161 height 13
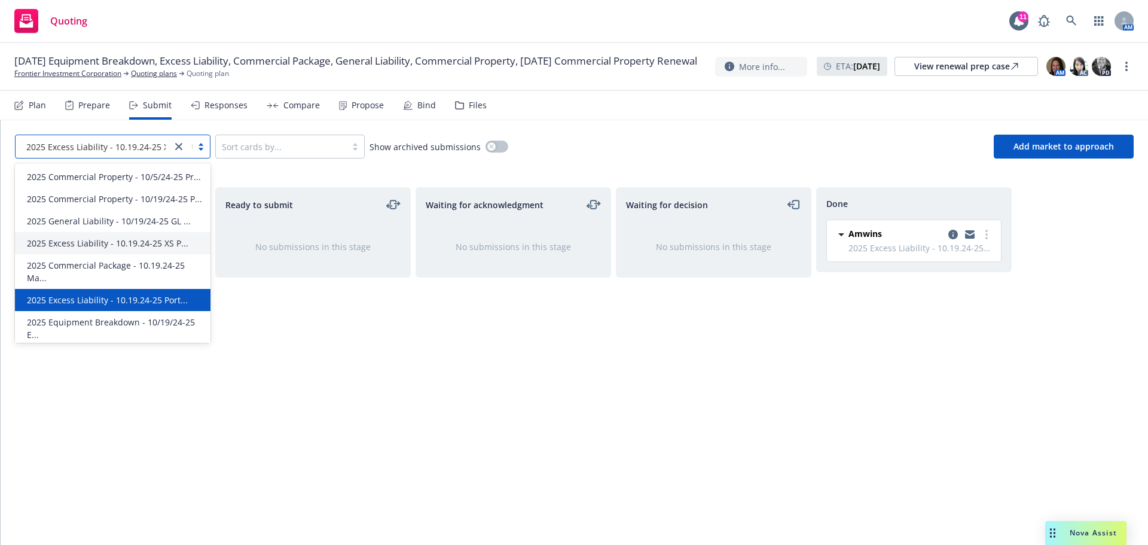
click at [118, 294] on span "2025 Excess Liability - 10.19.24-25 Port..." at bounding box center [107, 300] width 161 height 13
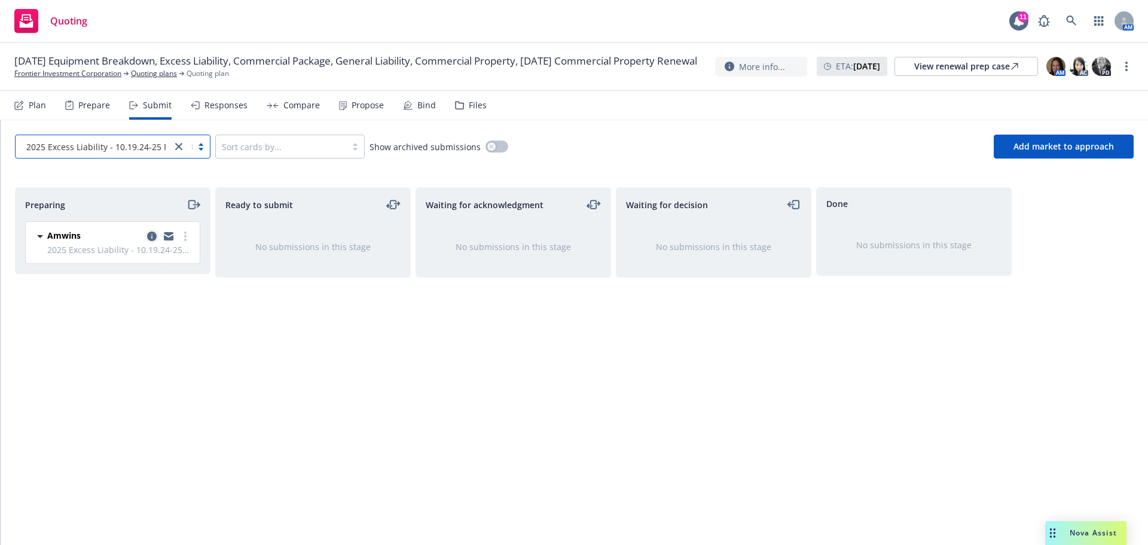
click at [153, 238] on icon "copy logging email" at bounding box center [152, 236] width 10 height 10
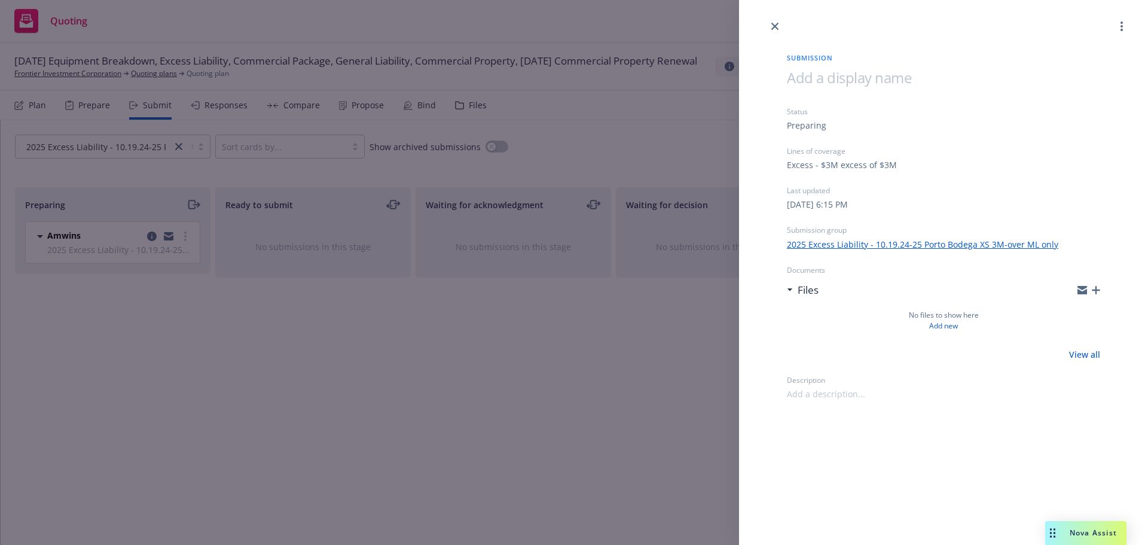
click at [193, 331] on div "Submission Status Preparing Lines of coverage Excess - $3M excess of $3M Last u…" at bounding box center [574, 272] width 1148 height 545
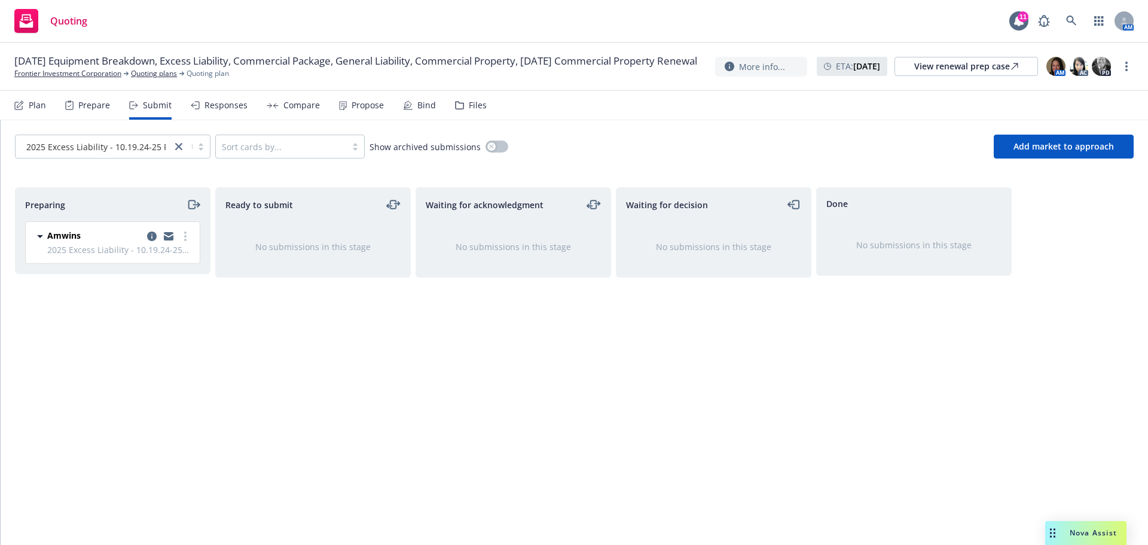
click at [472, 103] on div "Files" at bounding box center [478, 105] width 18 height 10
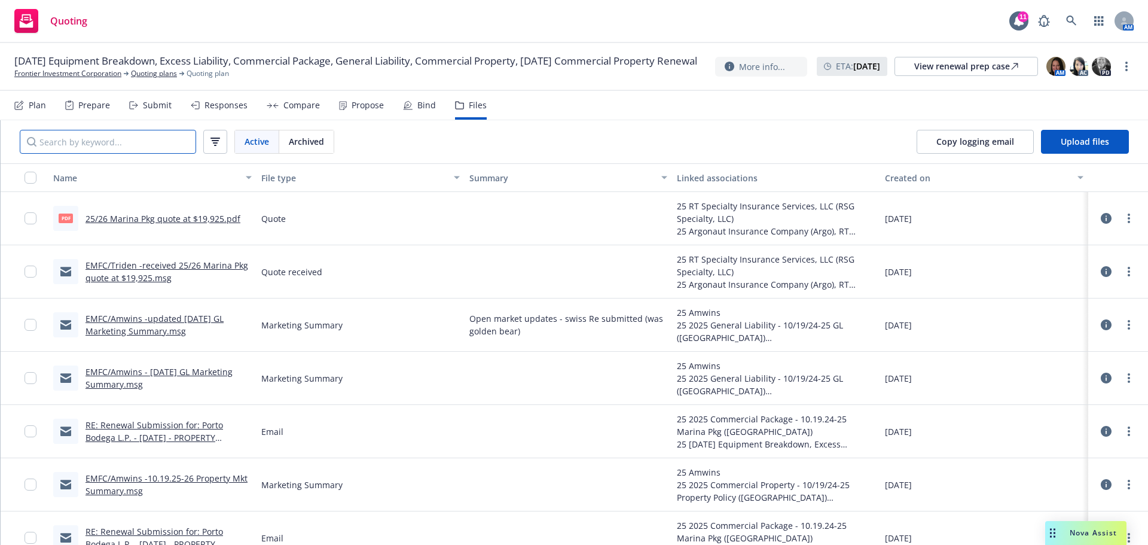
click at [95, 144] on input "Search by keyword..." at bounding box center [108, 142] width 176 height 24
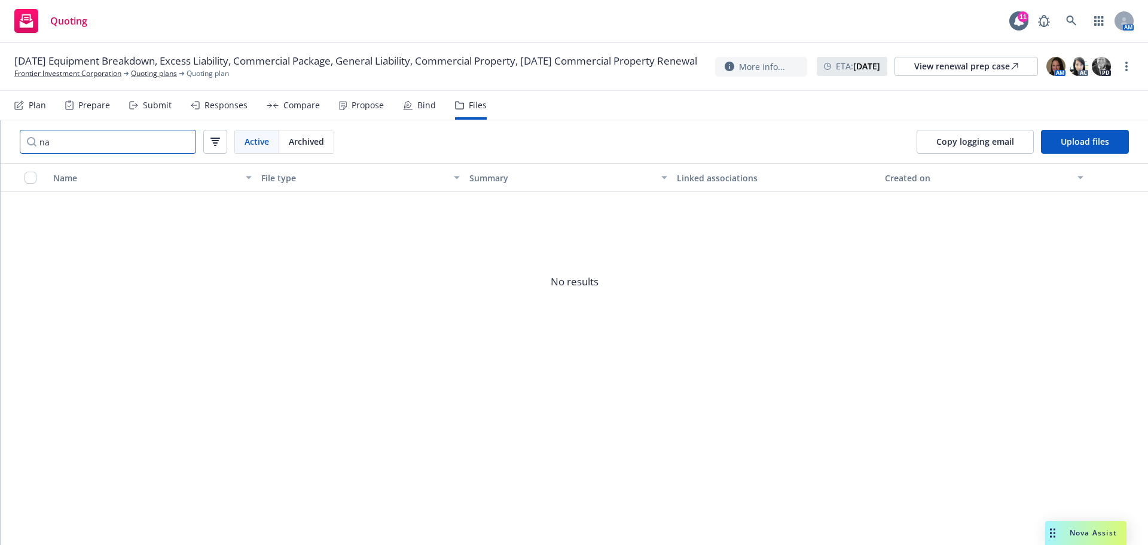
type input "n"
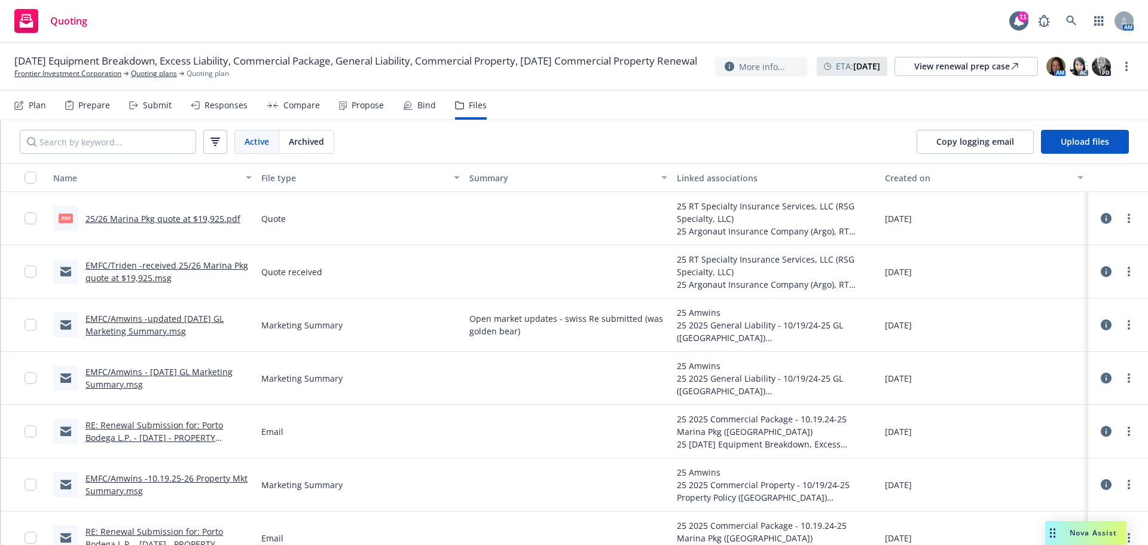
click at [149, 100] on div "Submit" at bounding box center [157, 105] width 29 height 10
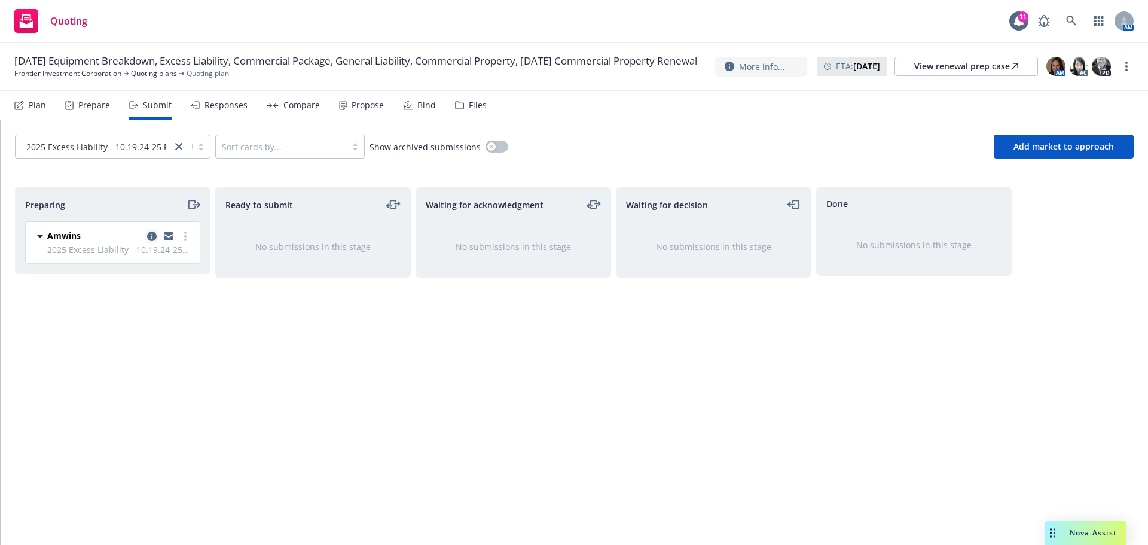
click at [153, 235] on icon "copy logging email" at bounding box center [152, 236] width 10 height 10
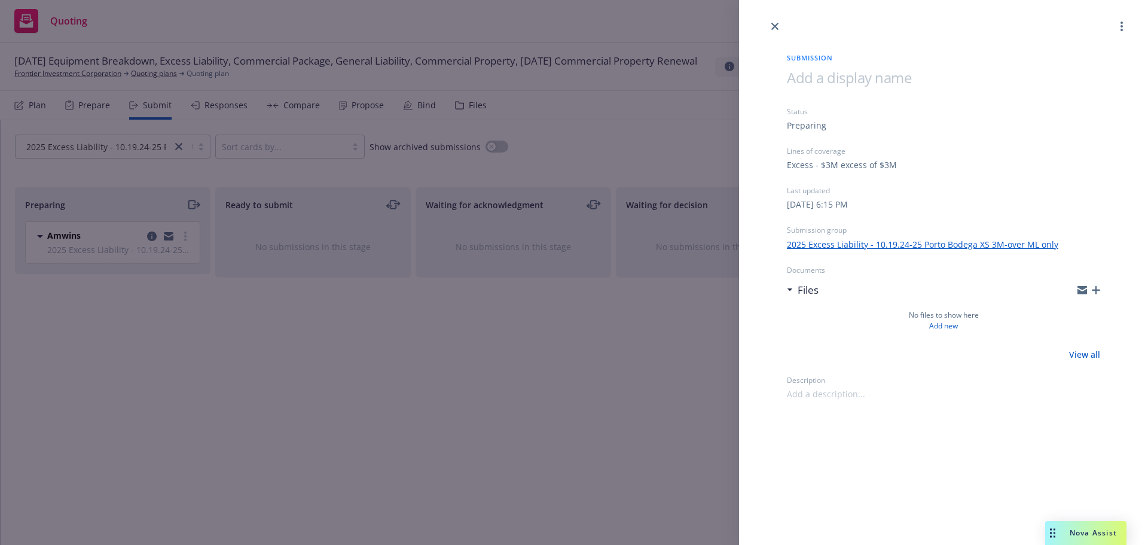
click at [1094, 290] on icon "button" at bounding box center [1096, 290] width 8 height 8
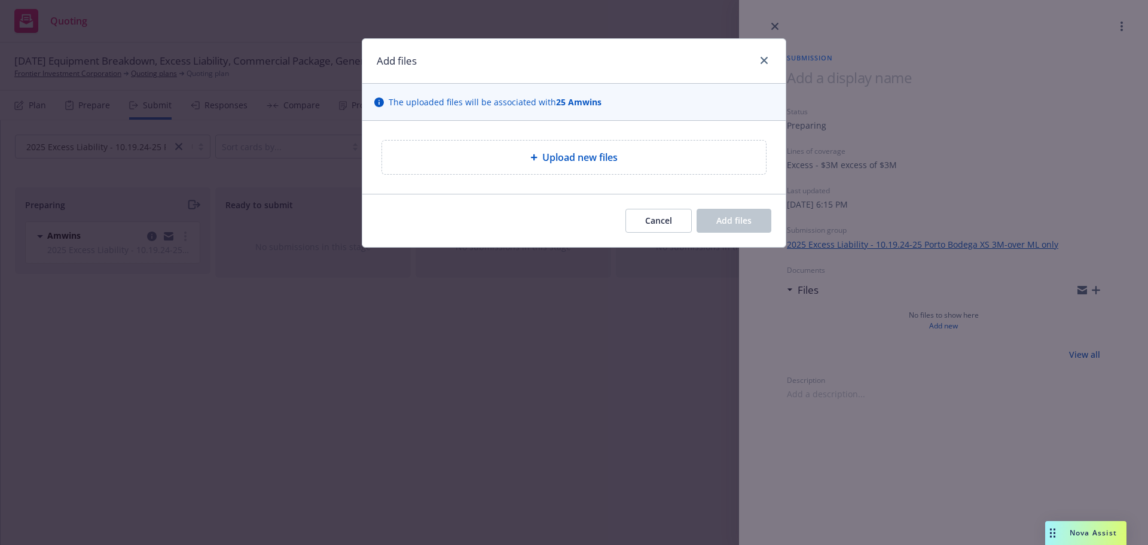
type textarea "x"
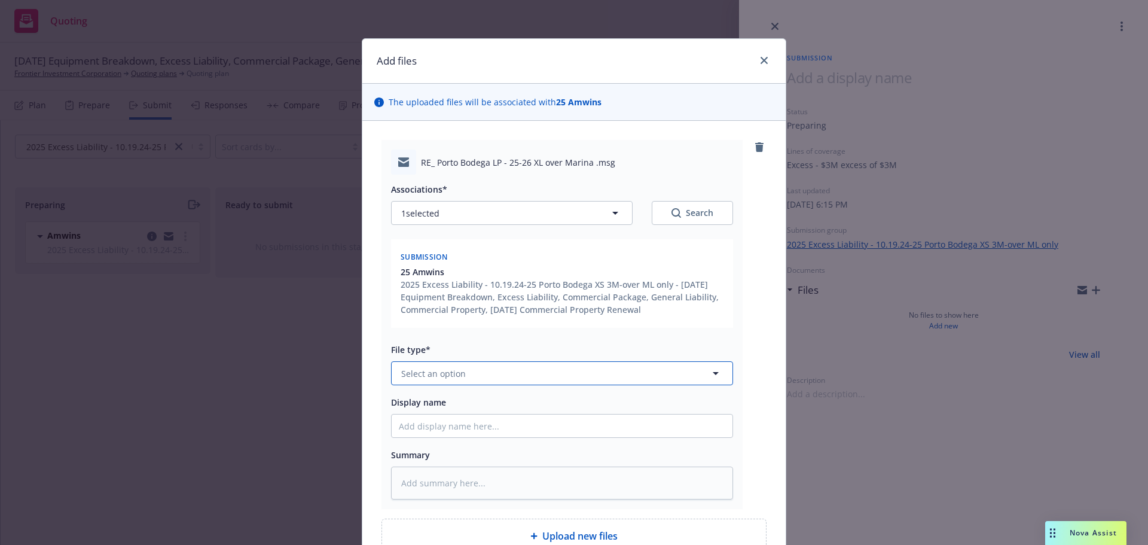
click at [408, 373] on span "Select an option" at bounding box center [433, 373] width 65 height 13
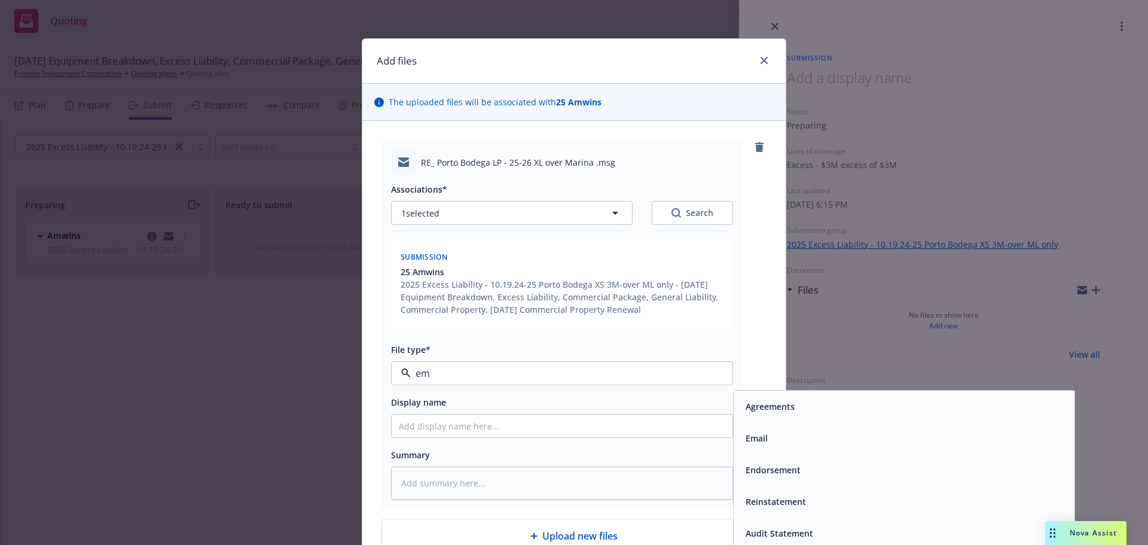
type input "e"
type input "subm"
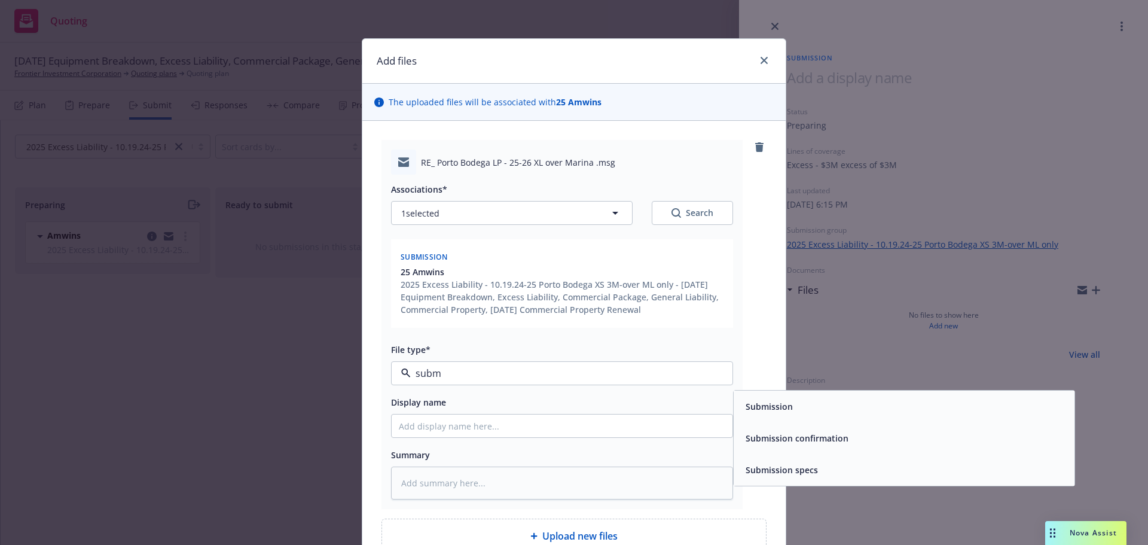
drag, startPoint x: 816, startPoint y: 414, endPoint x: 469, endPoint y: 475, distance: 352.0
click at [814, 414] on div "Submission" at bounding box center [904, 406] width 326 height 17
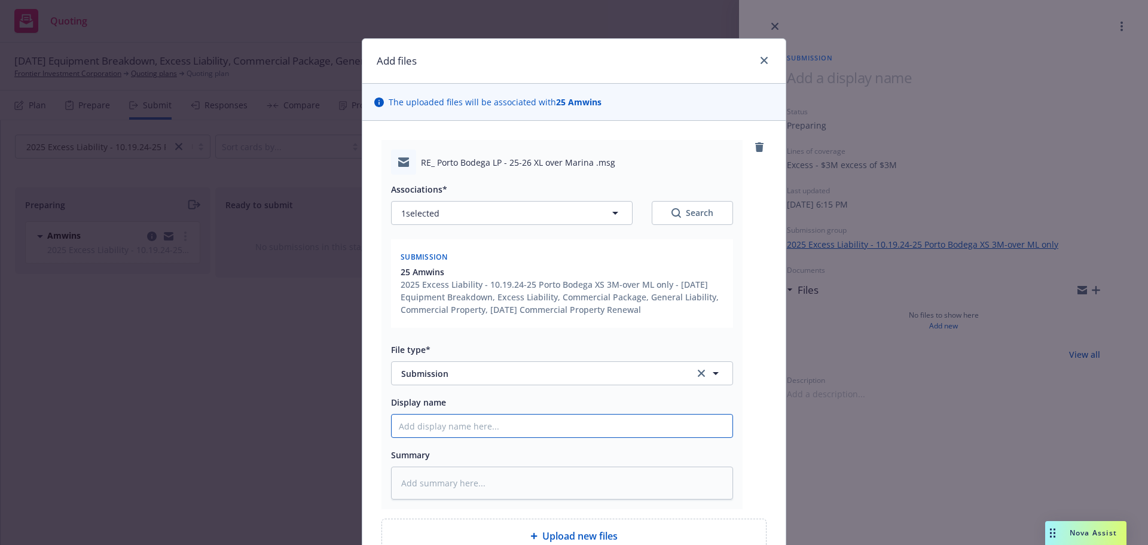
click at [428, 434] on input "Display name" at bounding box center [562, 425] width 341 height 23
type textarea "x"
type input "E"
type textarea "x"
type input "EM"
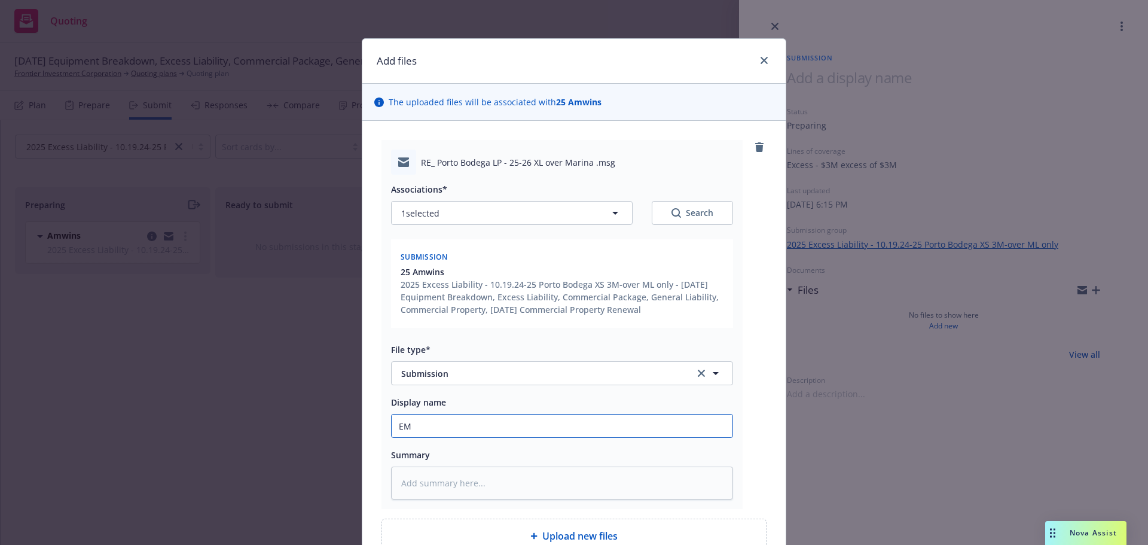
type textarea "x"
type input "EMT"
type textarea "x"
type input "EMTC"
type textarea "x"
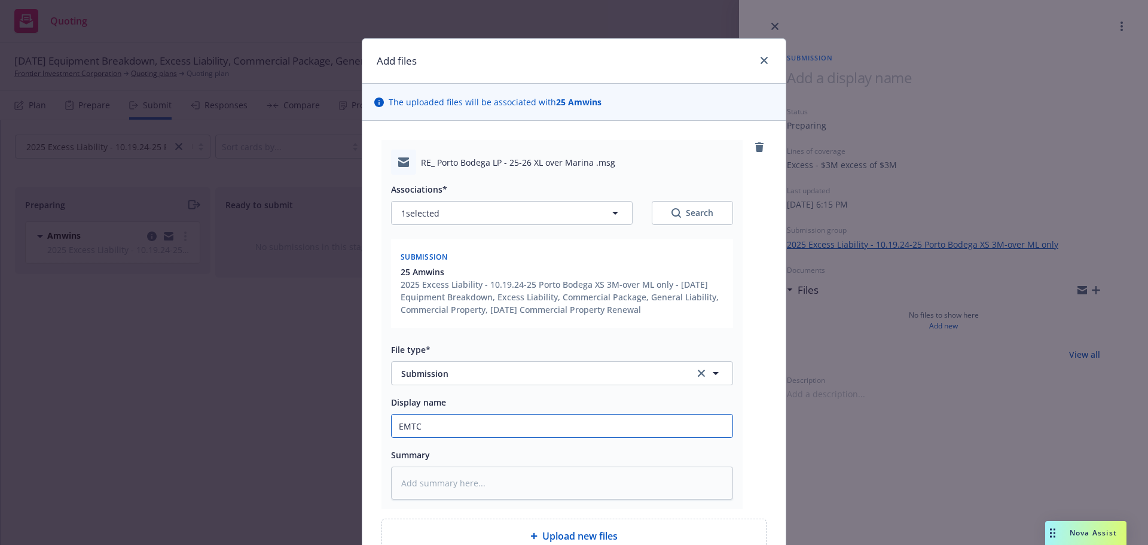
type input "EMTC."
type textarea "x"
type input "EMTC"
type textarea "x"
type input "EMTC/"
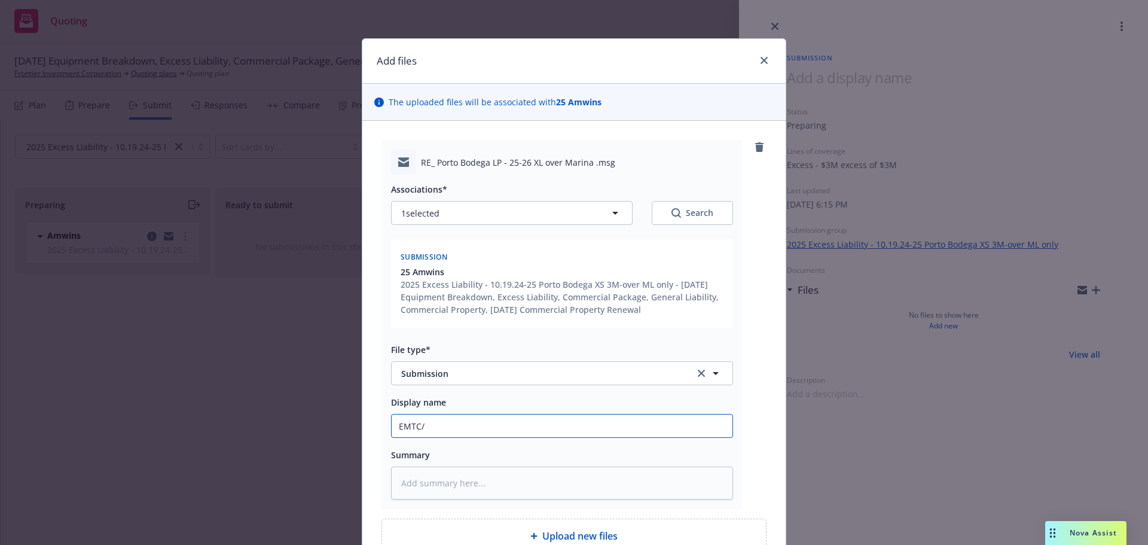
type textarea "x"
type input "EMTC/A"
type textarea "x"
type input "EMTC/Am"
type textarea "x"
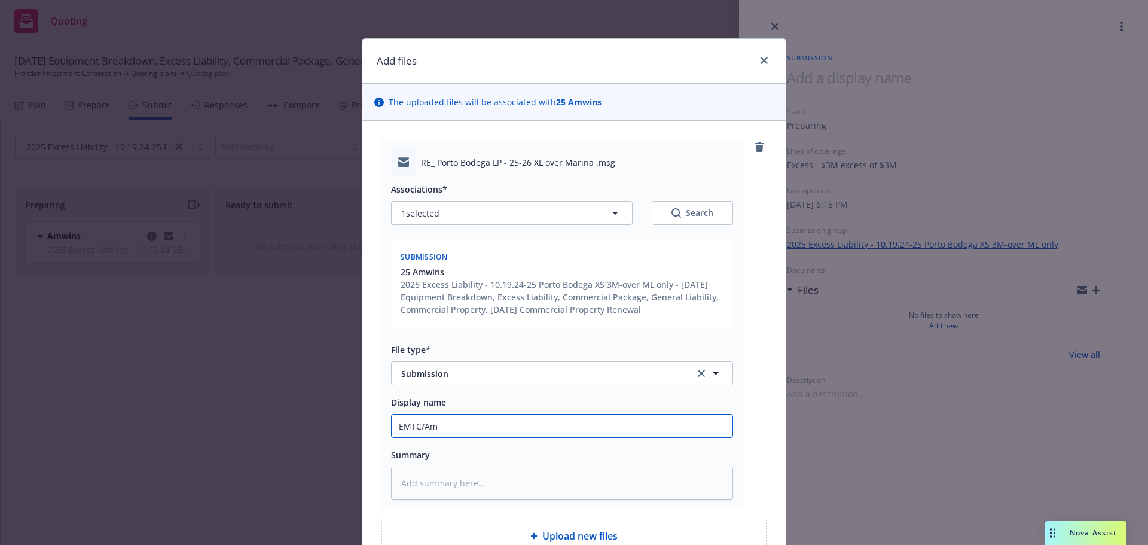
type input "EMTC/Amw"
type textarea "x"
type input "EMTC/Amwi"
type textarea "x"
type input "EMTC/Amwin"
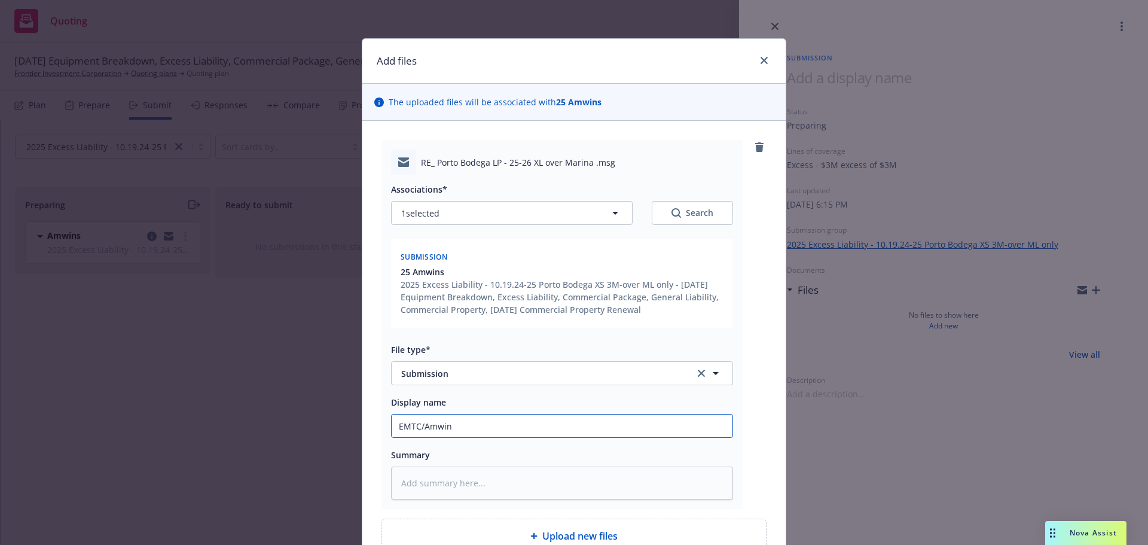
type textarea "x"
type input "EMTC/Amwins"
type textarea "x"
type input "EMTC/Amwins"
type textarea "x"
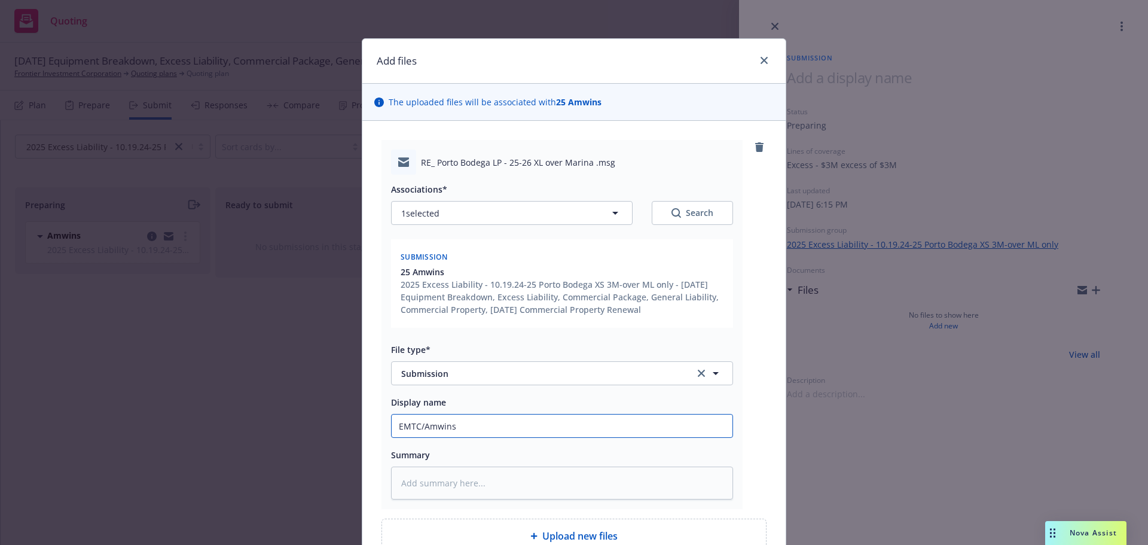
type input "EMTC/Amwins -"
type textarea "x"
type input "EMTC/Amwins -p"
type textarea "x"
type input "EMTC/Amwins -pr"
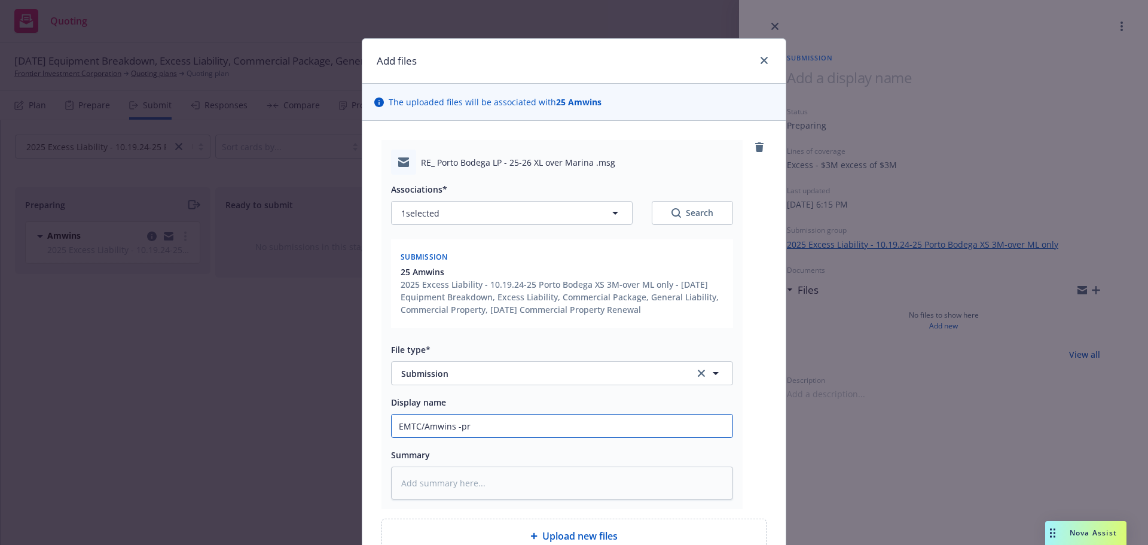
type textarea "x"
type input "EMTC/Amwins -pro"
type textarea "x"
type input "EMTC/Amwins -prov"
type textarea "x"
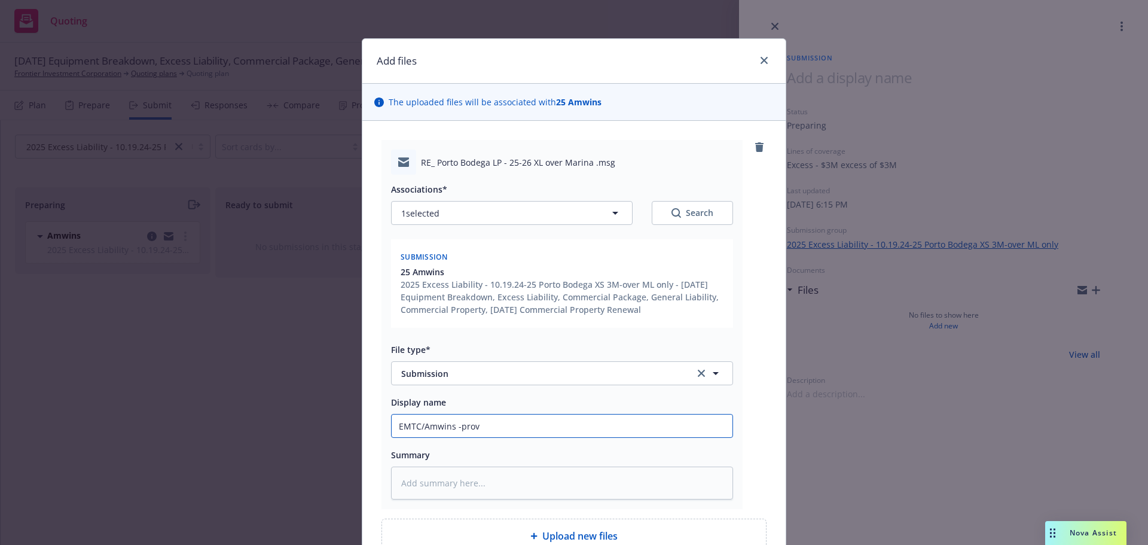
type input "EMTC/Amwins -provi"
type textarea "x"
type input "EMTC/Amwins -provid"
type textarea "x"
type input "EMTC/Amwins -provide"
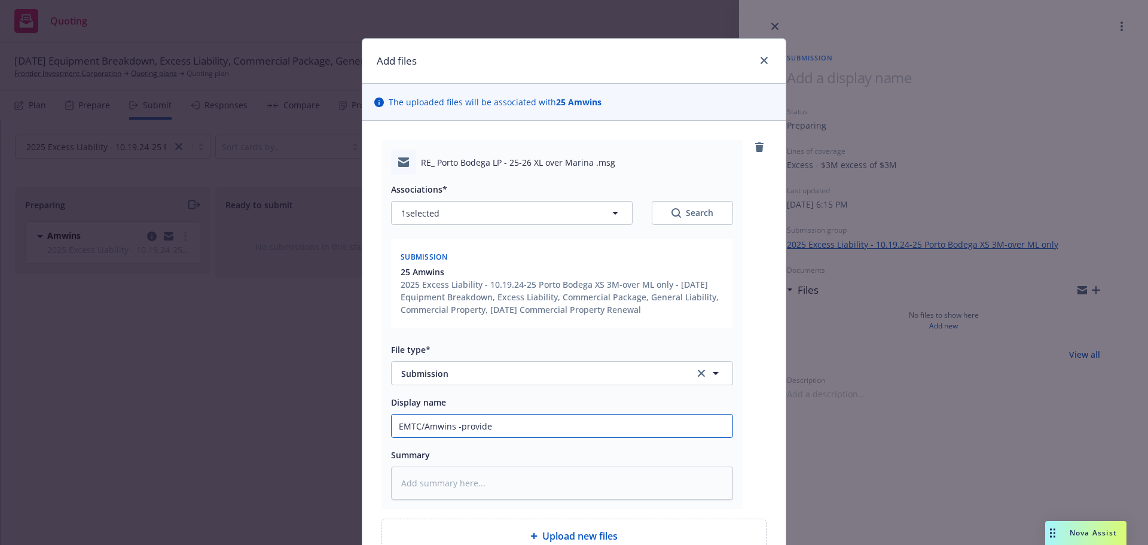
type textarea "x"
type input "EMTC/Amwins -provide"
type textarea "x"
click at [606, 423] on input "EMTC/Amwins -provide UL ML quote for Navigator XS quote" at bounding box center [562, 425] width 341 height 23
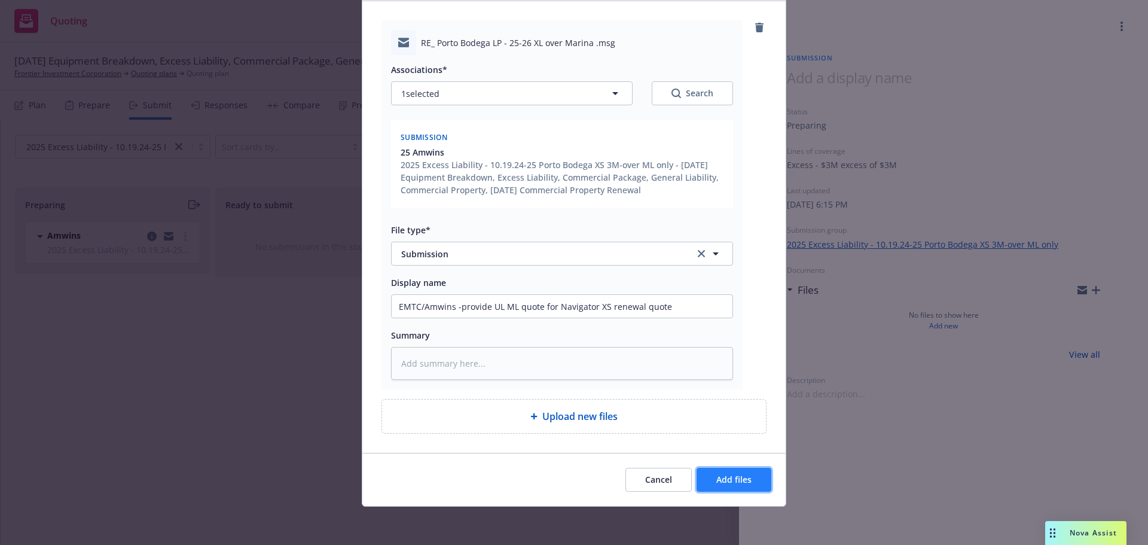
click at [723, 474] on span "Add files" at bounding box center [733, 479] width 35 height 11
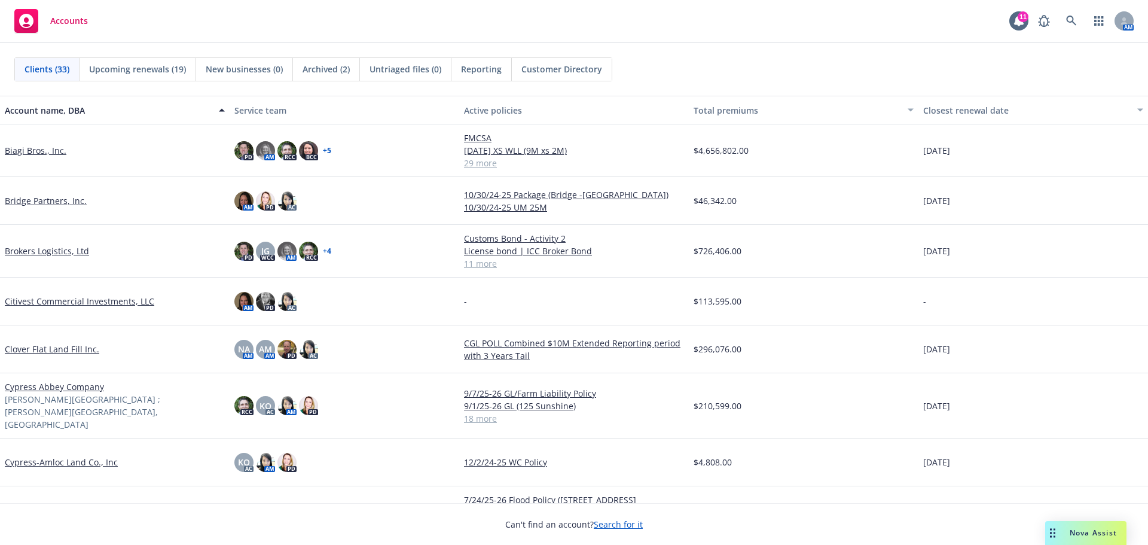
scroll to position [419, 0]
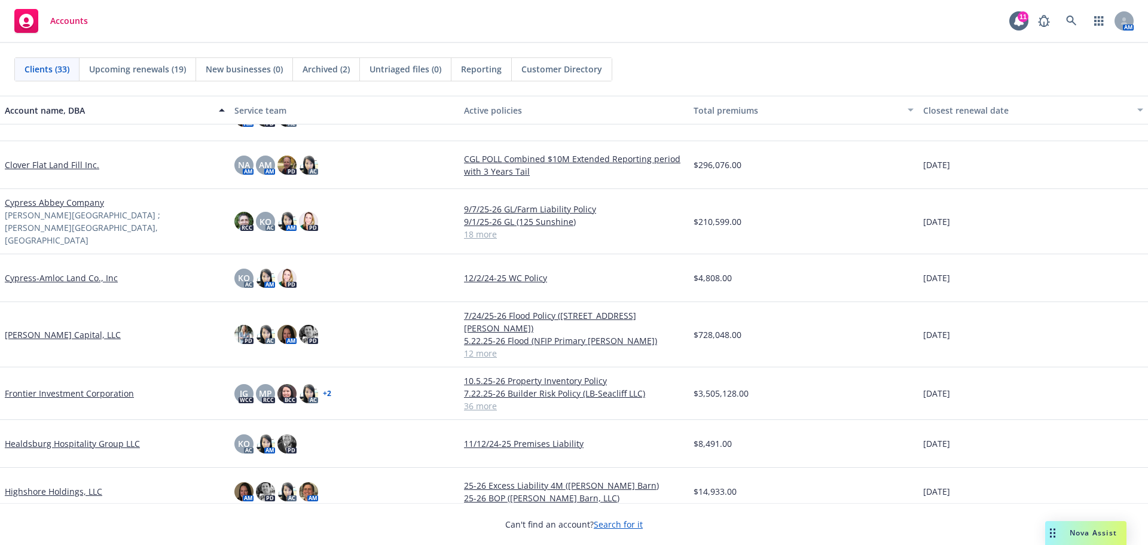
click at [51, 387] on link "Frontier Investment Corporation" at bounding box center [69, 393] width 129 height 13
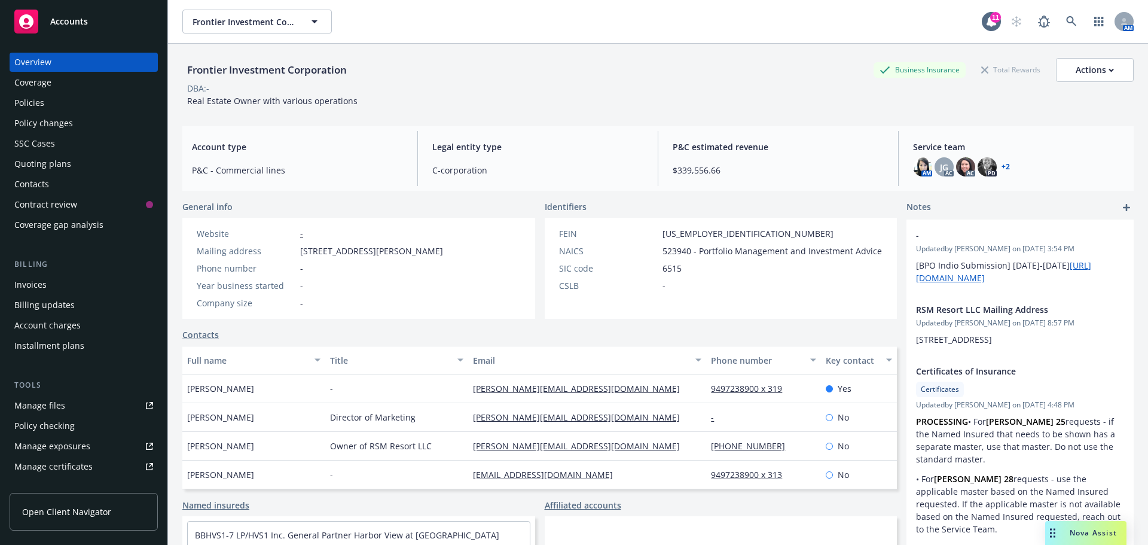
click at [31, 102] on div "Policies" at bounding box center [29, 102] width 30 height 19
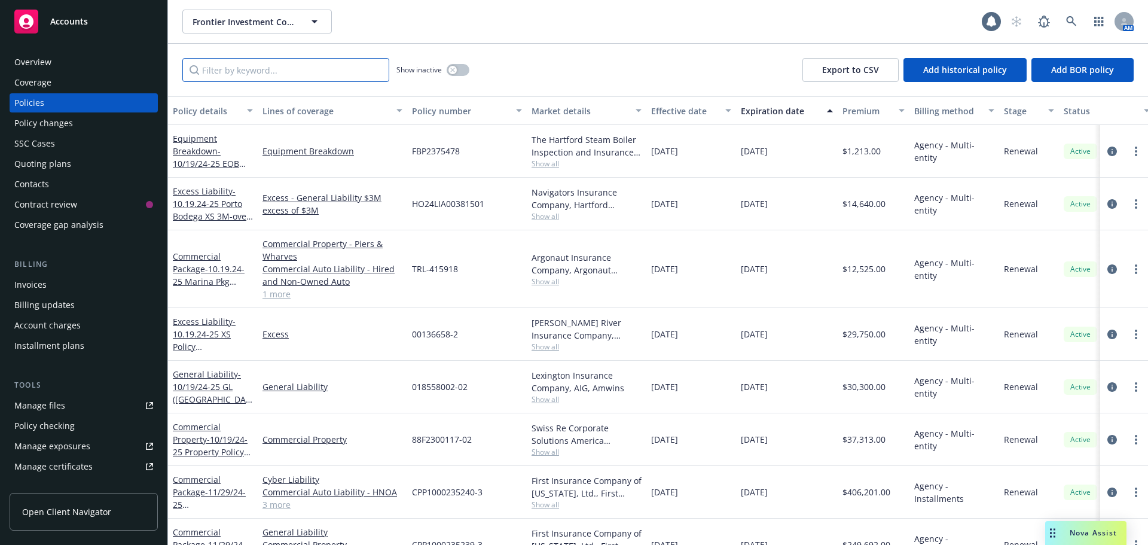
click at [207, 66] on input "Filter by keyword..." at bounding box center [285, 70] width 207 height 24
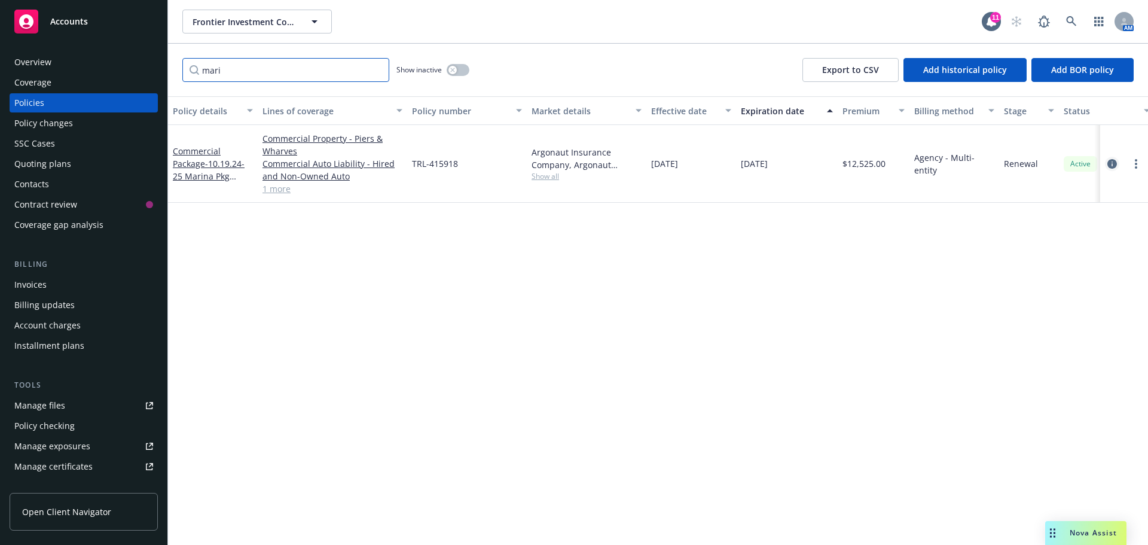
type input "mari"
click at [1115, 164] on icon "circleInformation" at bounding box center [1112, 164] width 10 height 10
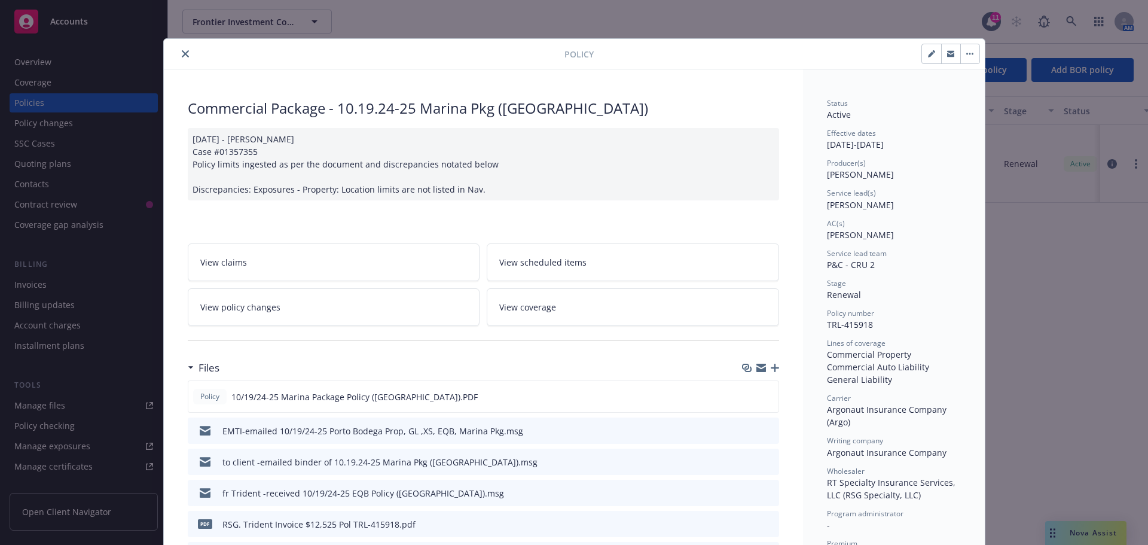
click at [182, 54] on icon "close" at bounding box center [185, 53] width 7 height 7
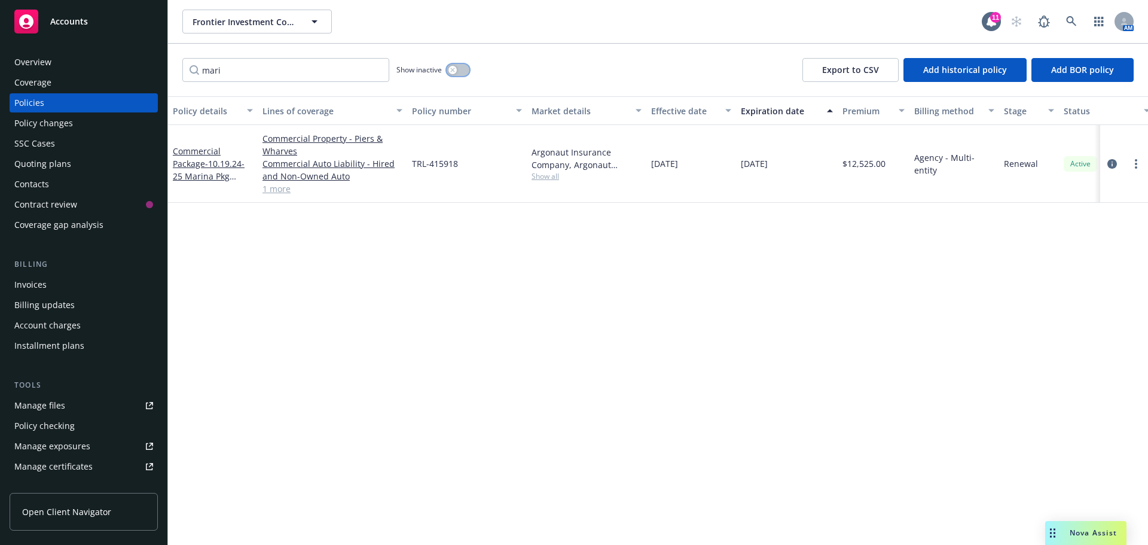
click at [469, 69] on button "button" at bounding box center [458, 70] width 23 height 12
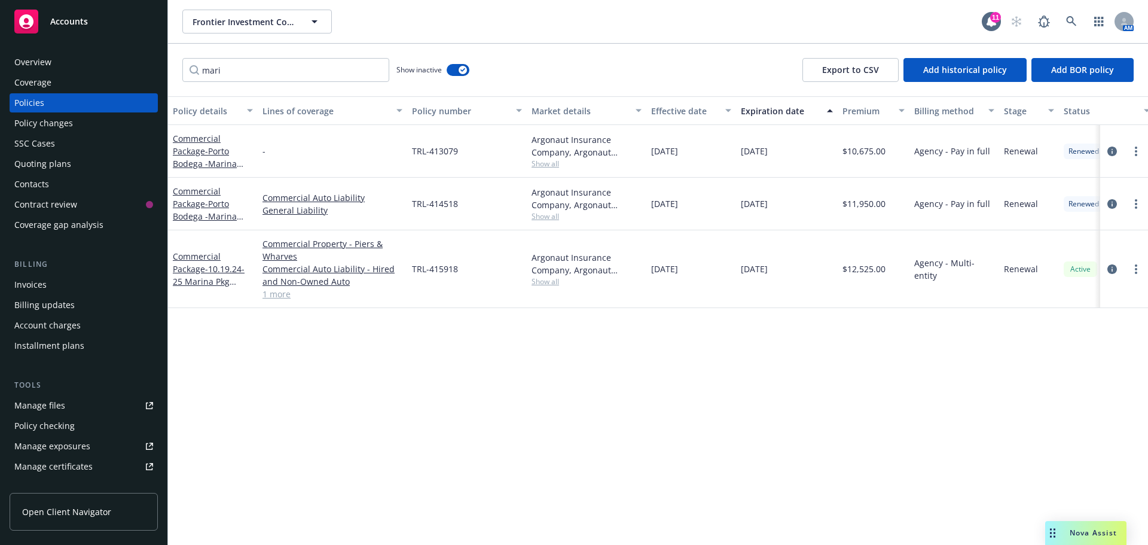
click at [60, 168] on div "Quoting plans" at bounding box center [42, 163] width 57 height 19
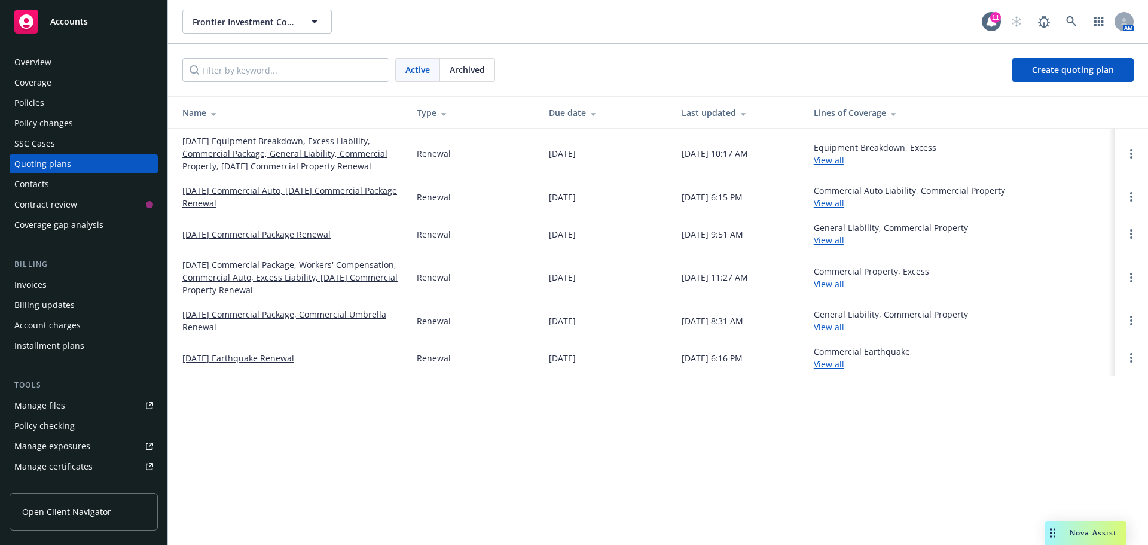
click at [475, 75] on span "Archived" at bounding box center [467, 69] width 35 height 13
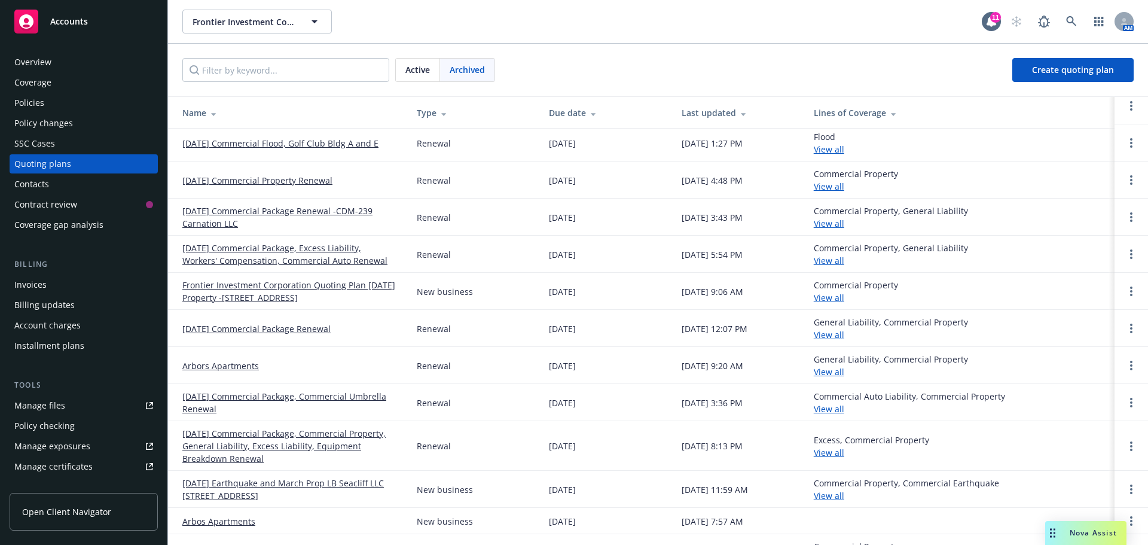
scroll to position [359, 0]
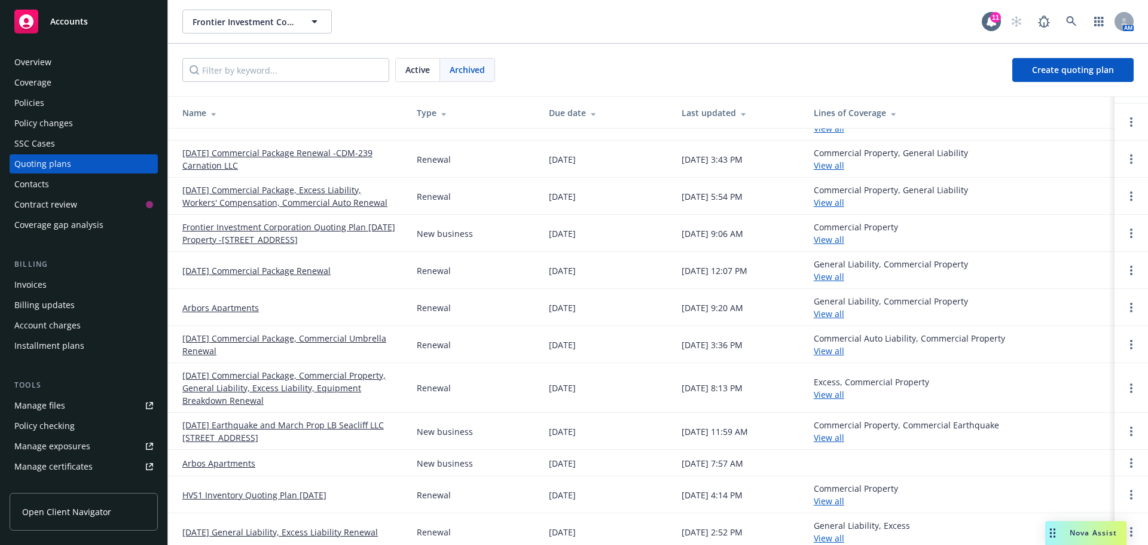
click at [325, 386] on link "[DATE] Commercial Package, Commercial Property, General Liability, Excess Liabi…" at bounding box center [289, 388] width 215 height 38
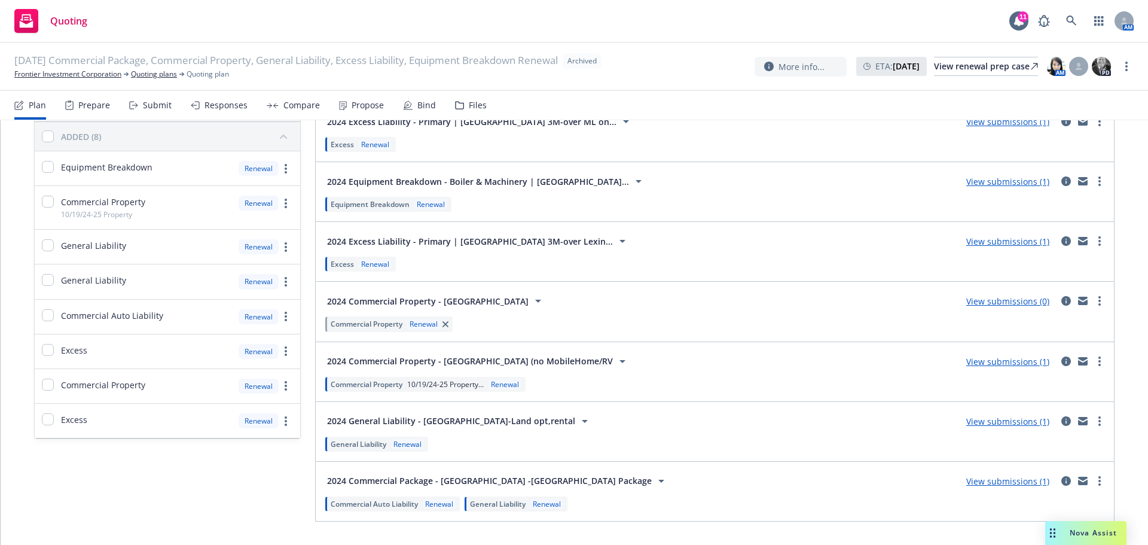
scroll to position [138, 0]
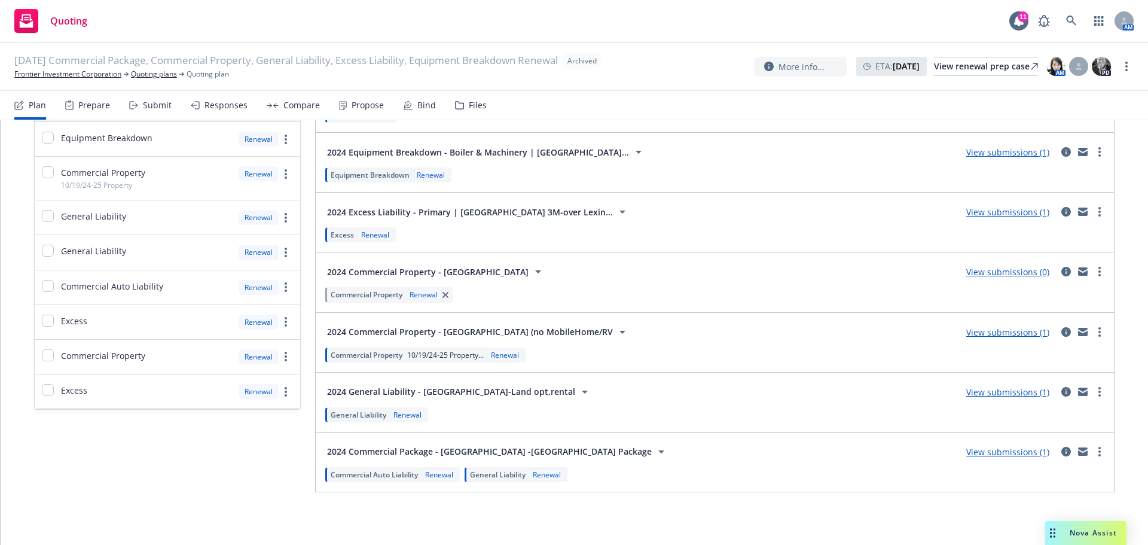
click at [1023, 212] on link "View submissions (1)" at bounding box center [1007, 211] width 83 height 11
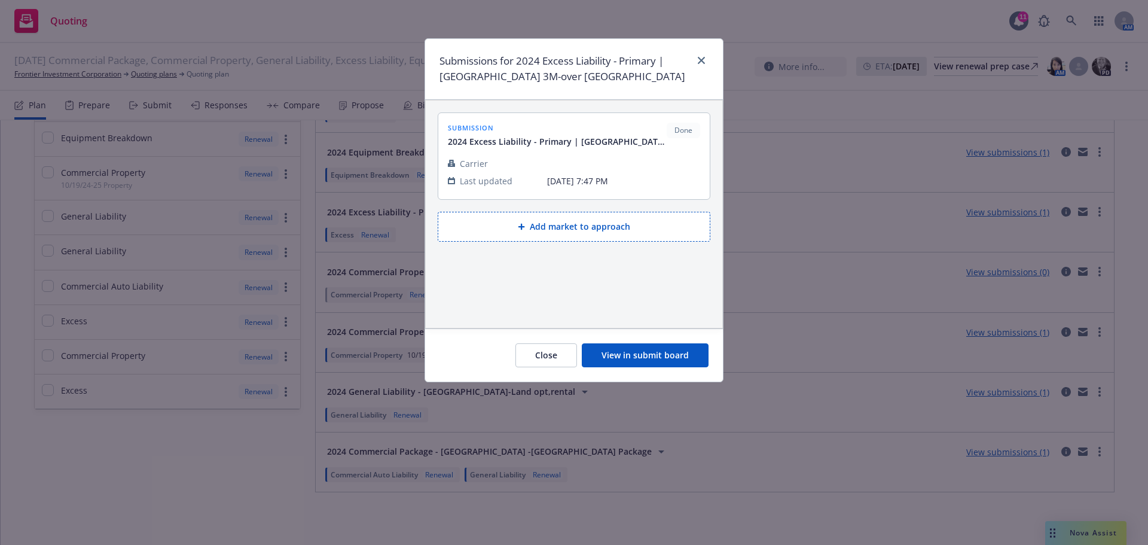
click at [663, 355] on button "View in submit board" at bounding box center [645, 355] width 127 height 24
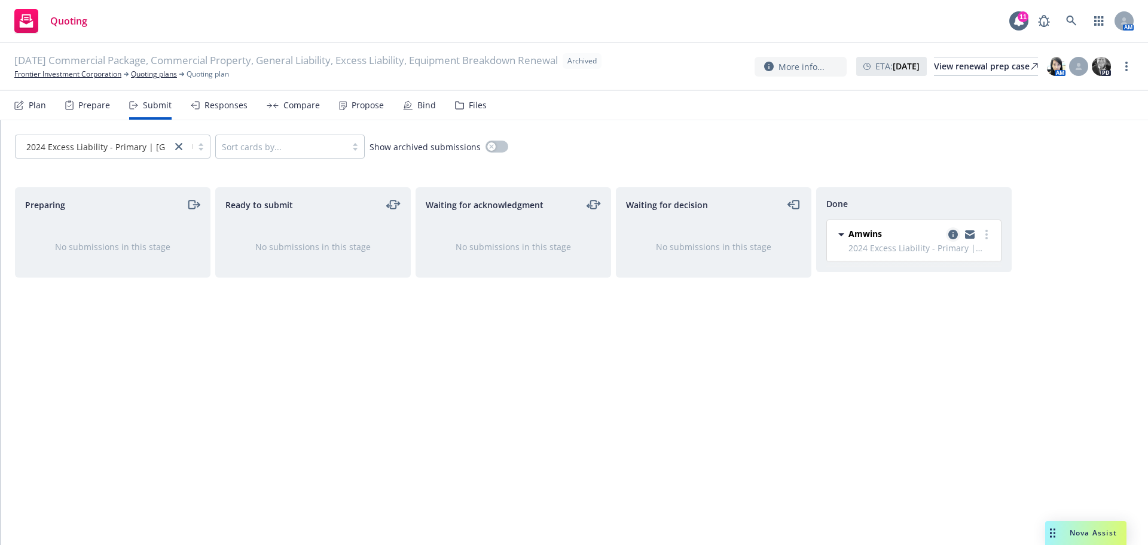
click at [955, 234] on icon "copy logging email" at bounding box center [953, 235] width 10 height 10
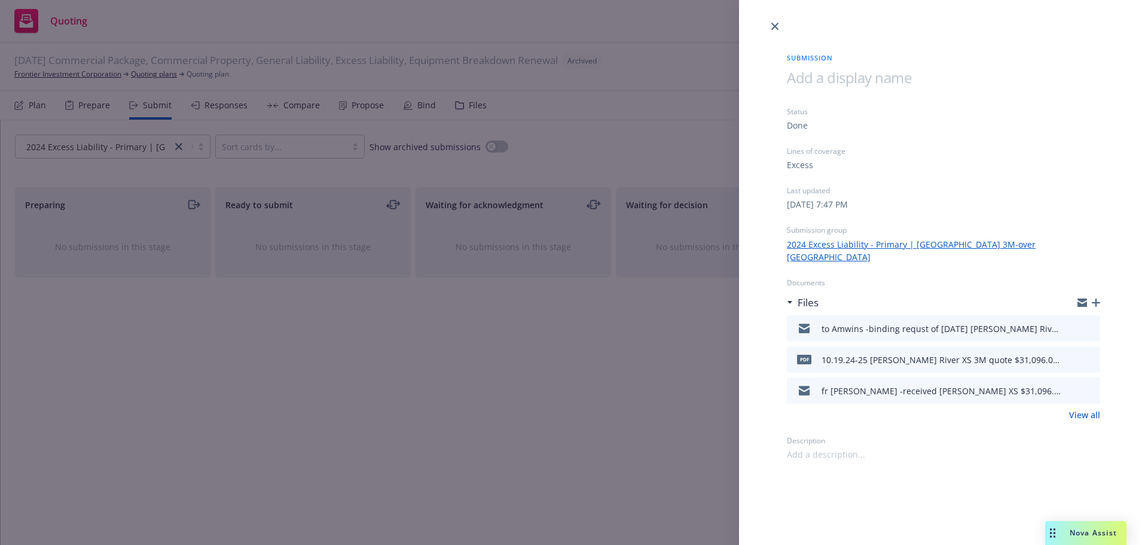
click at [1079, 408] on link "View all" at bounding box center [1084, 414] width 31 height 13
click at [776, 29] on icon "close" at bounding box center [774, 26] width 7 height 7
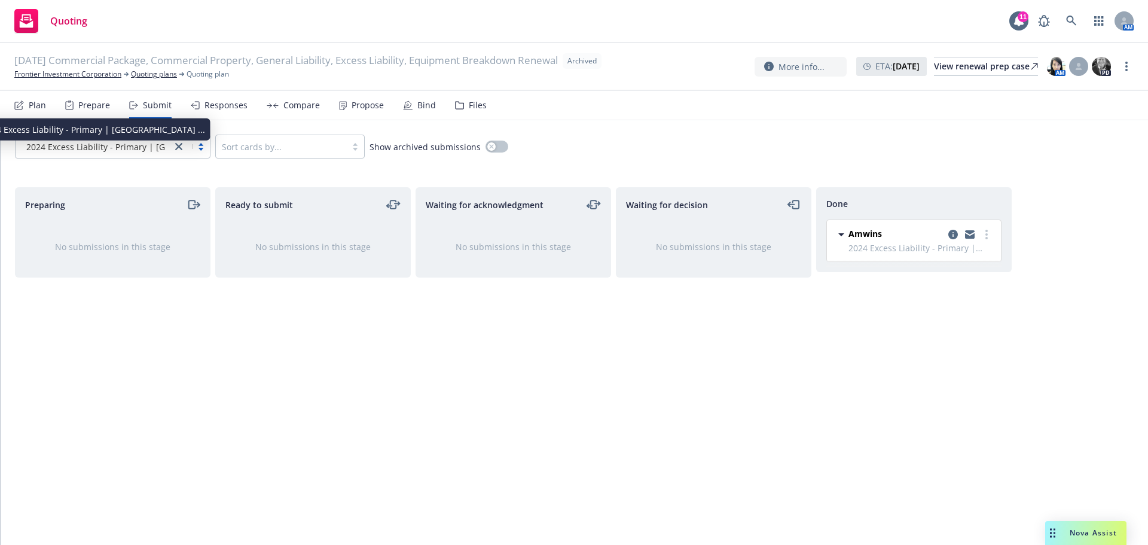
click at [118, 153] on div at bounding box center [94, 146] width 144 height 14
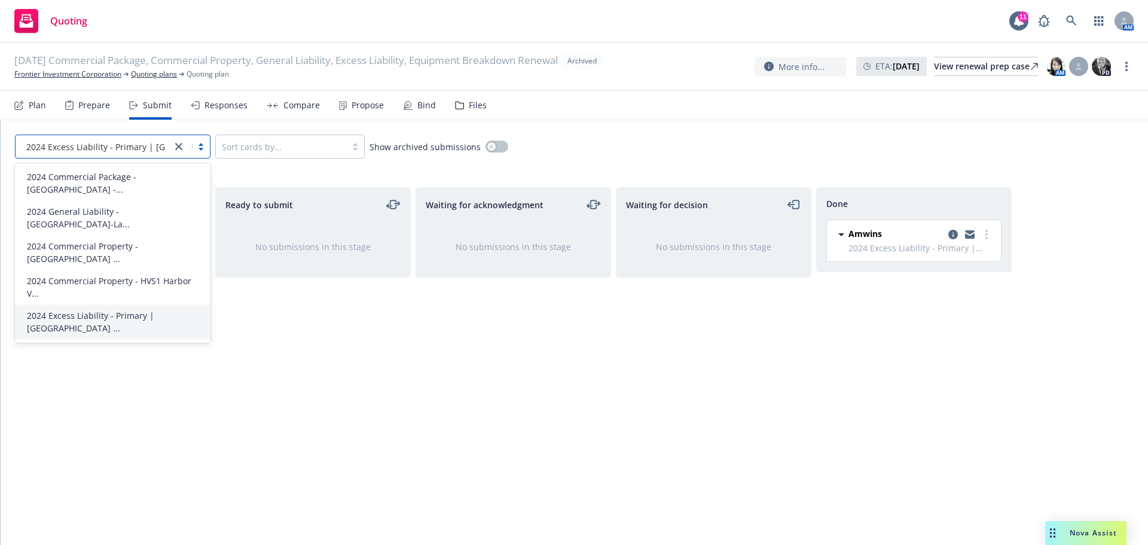
click at [65, 379] on span "2024 Excess Liability - Primary | [GEOGRAPHIC_DATA] ..." at bounding box center [115, 391] width 176 height 25
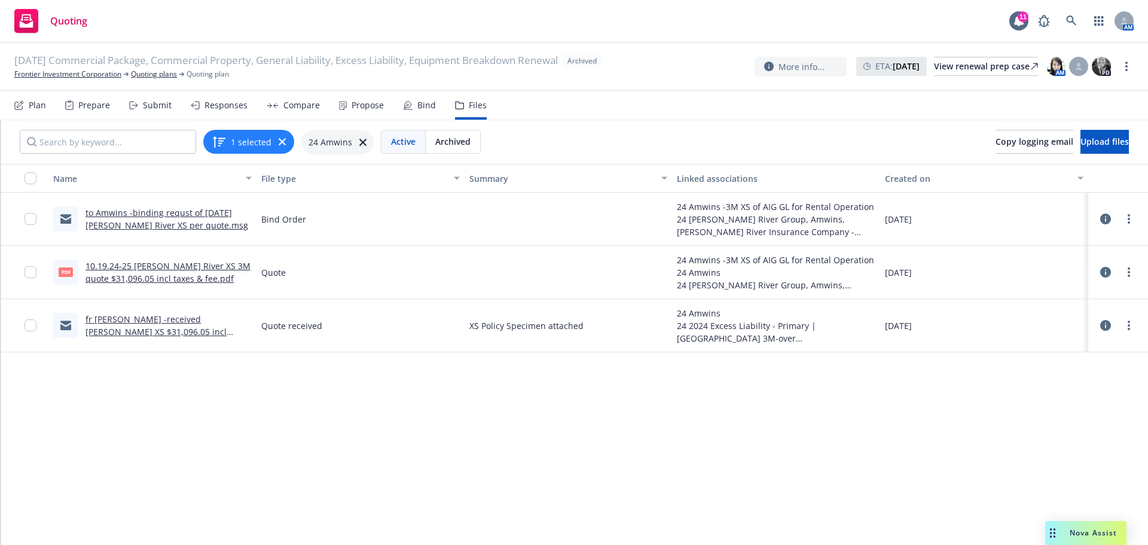
click at [141, 324] on link "fr [PERSON_NAME] -received [PERSON_NAME] XS $31,096.05 incl taxes/fee.msg" at bounding box center [156, 331] width 141 height 36
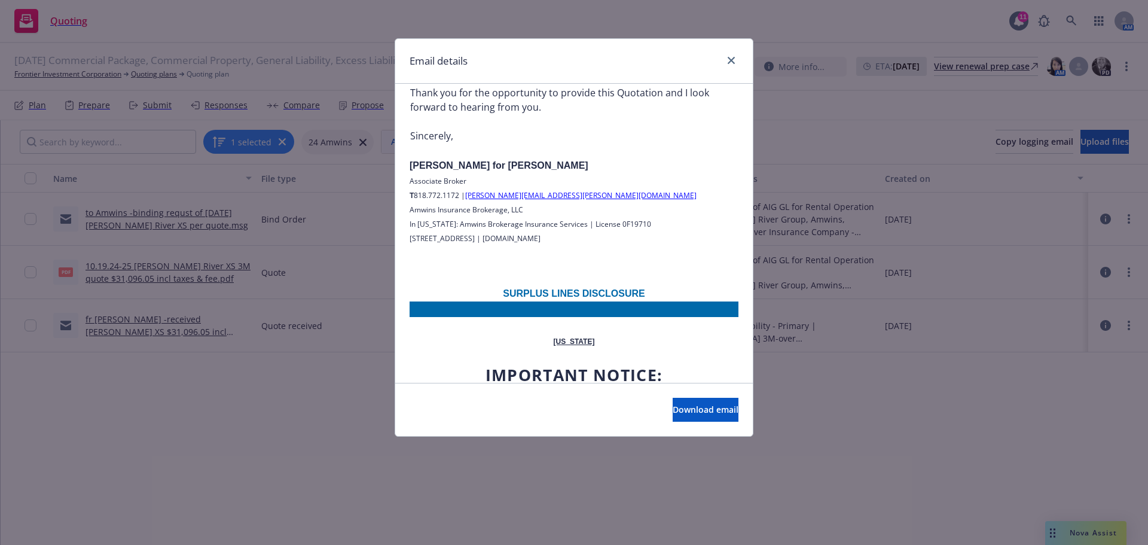
scroll to position [1911, 0]
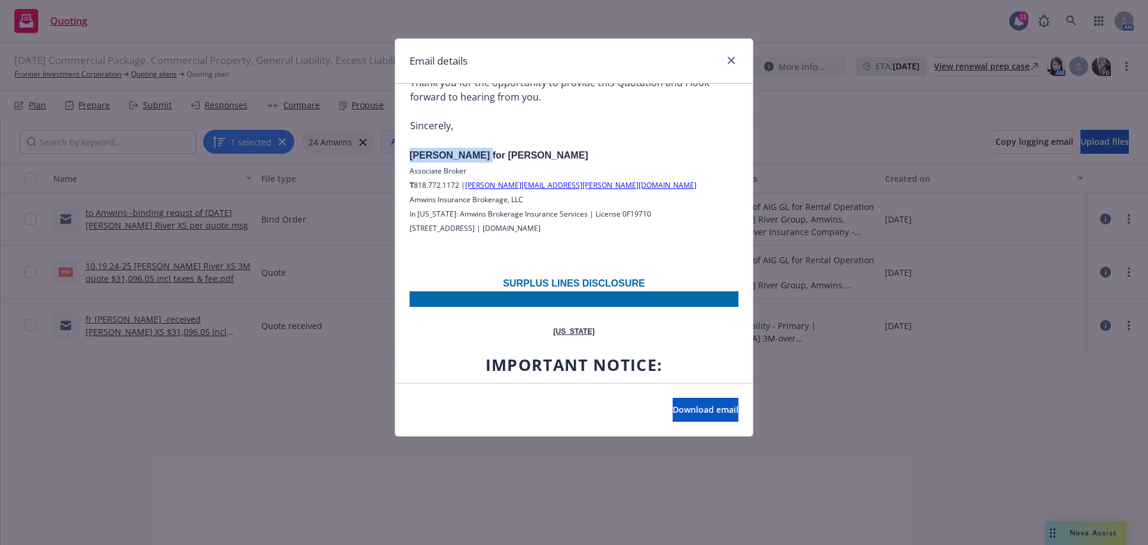
drag, startPoint x: 404, startPoint y: 136, endPoint x: 483, endPoint y: 136, distance: 78.9
click at [483, 136] on div "FW: Porto Bodega LP - 24-25 [PERSON_NAME] River XS Renewal Quote [DATE] 7:42 PM…" at bounding box center [574, 384] width 358 height 4422
copy span "[PERSON_NAME]"
click at [733, 62] on icon "close" at bounding box center [731, 60] width 7 height 7
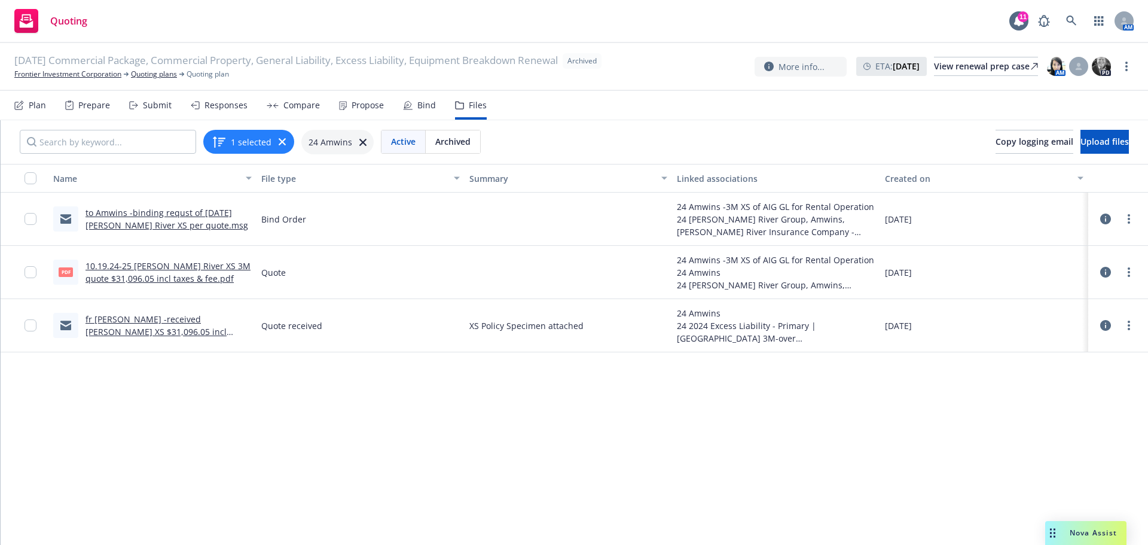
click at [182, 276] on link "10.19.24-25 [PERSON_NAME] River XS 3M quote $31,096.05 incl taxes & fee.pdf" at bounding box center [168, 272] width 165 height 24
click at [91, 138] on input "Search by keyword..." at bounding box center [108, 142] width 176 height 24
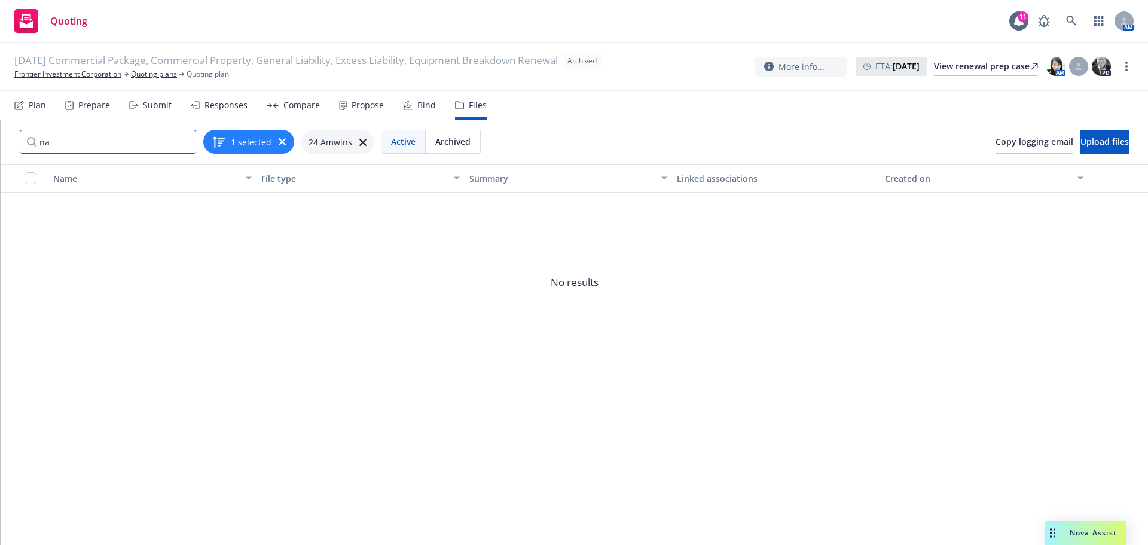
type input "n"
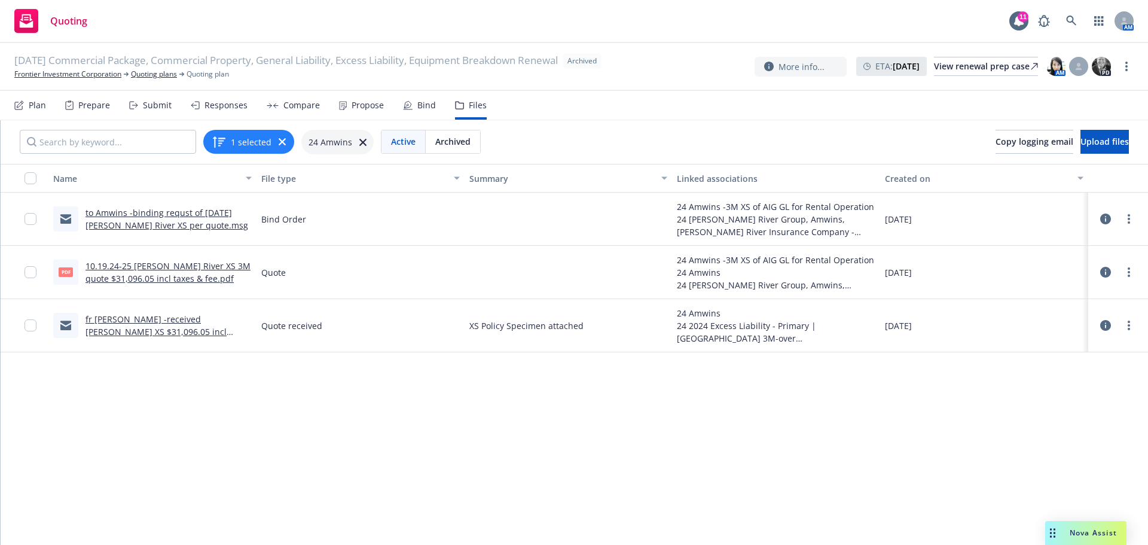
click at [206, 104] on div "Responses" at bounding box center [226, 105] width 43 height 10
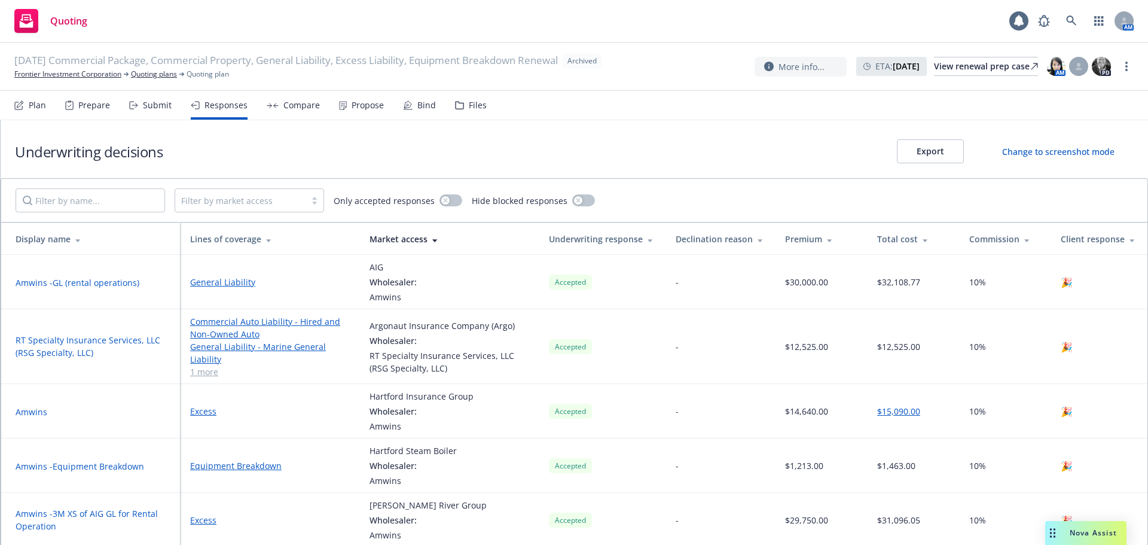
click at [155, 104] on div "Submit" at bounding box center [157, 105] width 29 height 10
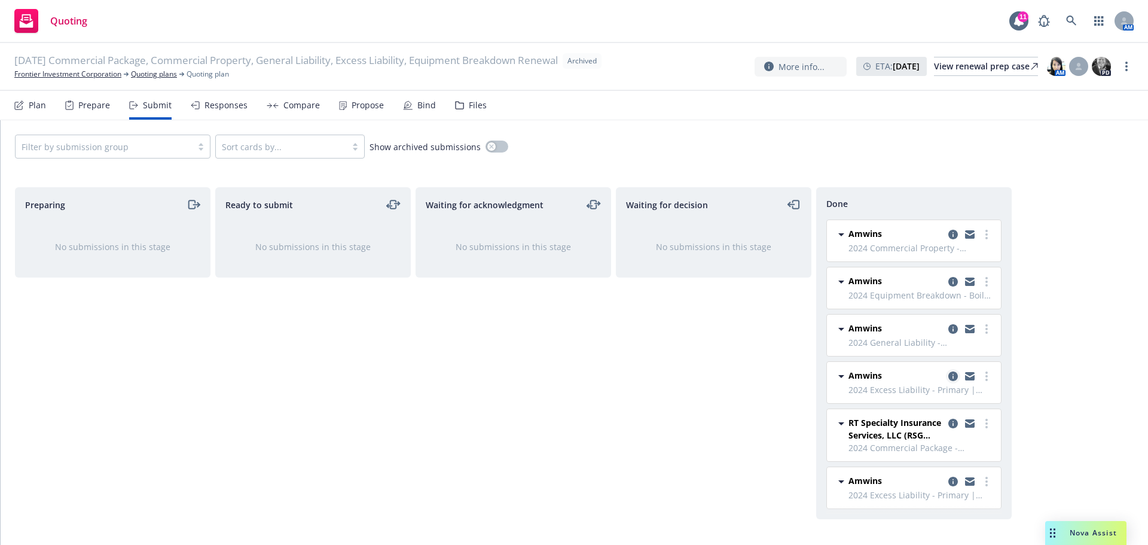
click at [947, 377] on link "copy logging email" at bounding box center [953, 376] width 14 height 14
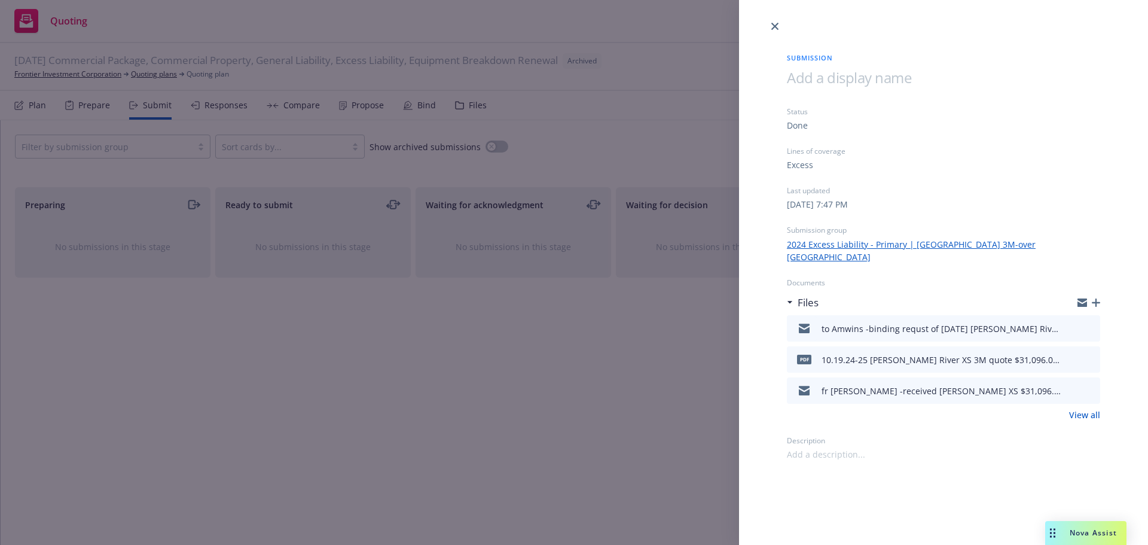
click at [773, 22] on link "close" at bounding box center [775, 26] width 14 height 14
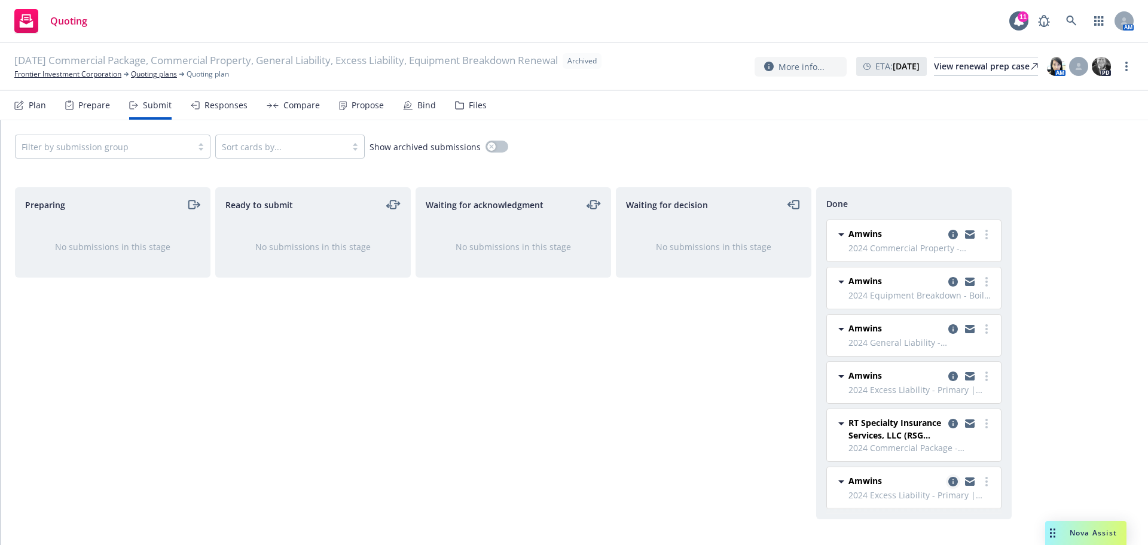
click at [957, 482] on icon "copy logging email" at bounding box center [953, 482] width 10 height 10
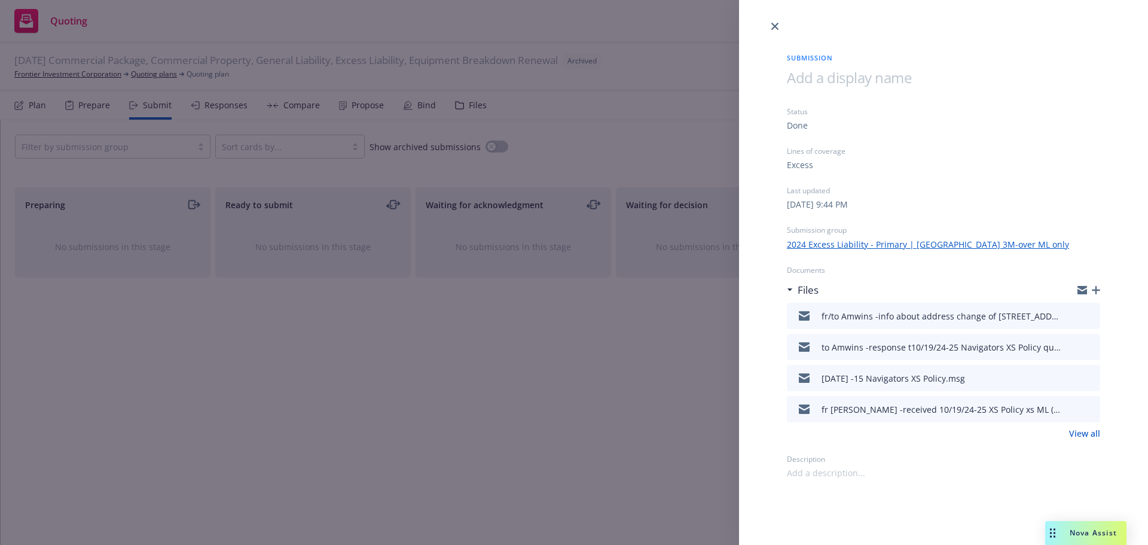
click at [1072, 377] on icon "download file" at bounding box center [1070, 375] width 8 height 7
click at [960, 412] on div "fr [PERSON_NAME] -received 10/19/24-25 XS Policy xs ML ( the carrier has proces…" at bounding box center [941, 409] width 239 height 13
click at [1069, 410] on icon "download file" at bounding box center [1069, 408] width 10 height 10
click at [780, 29] on link "close" at bounding box center [775, 26] width 14 height 14
